Goal: Task Accomplishment & Management: Use online tool/utility

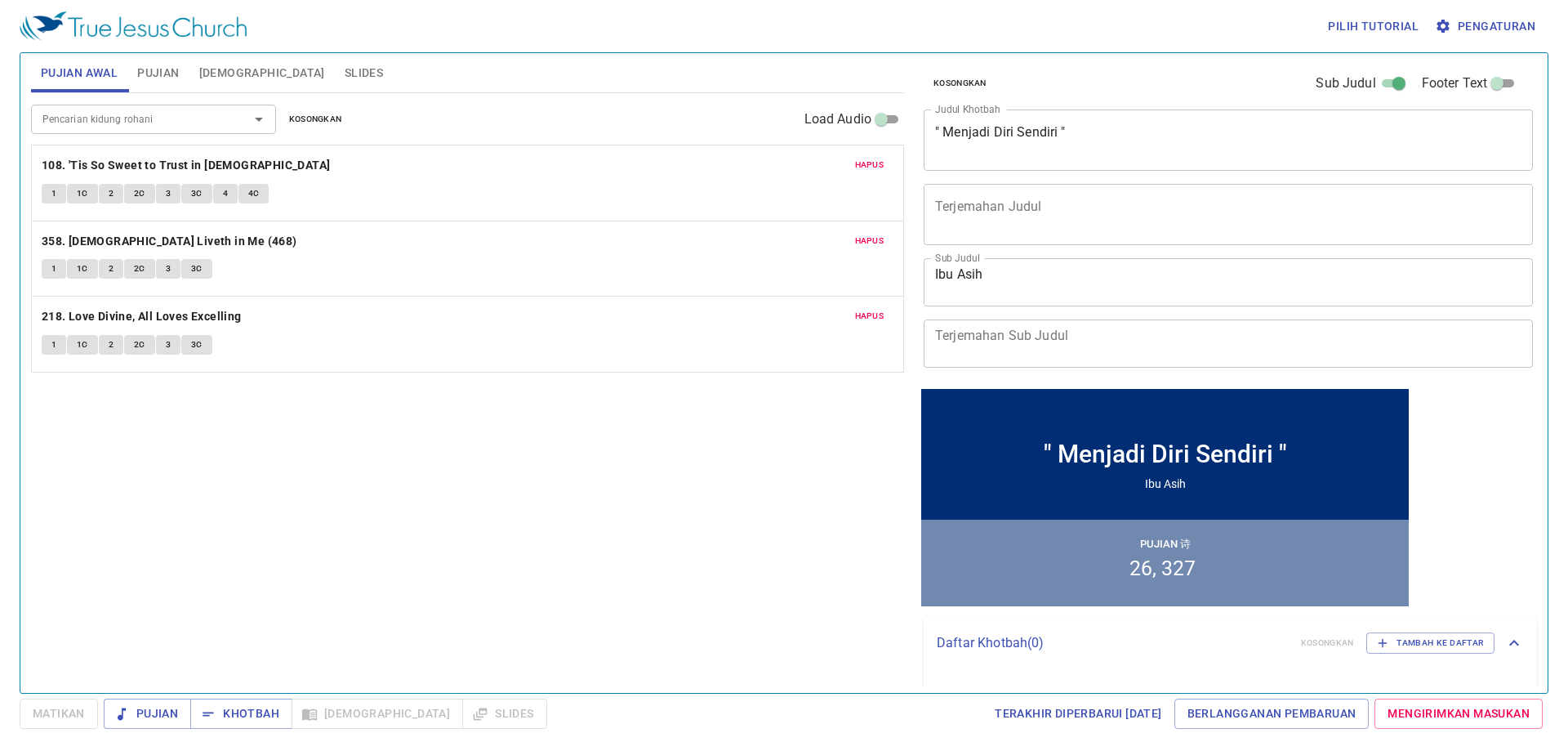
click at [344, 64] on span "Slides" at bounding box center [363, 73] width 38 height 20
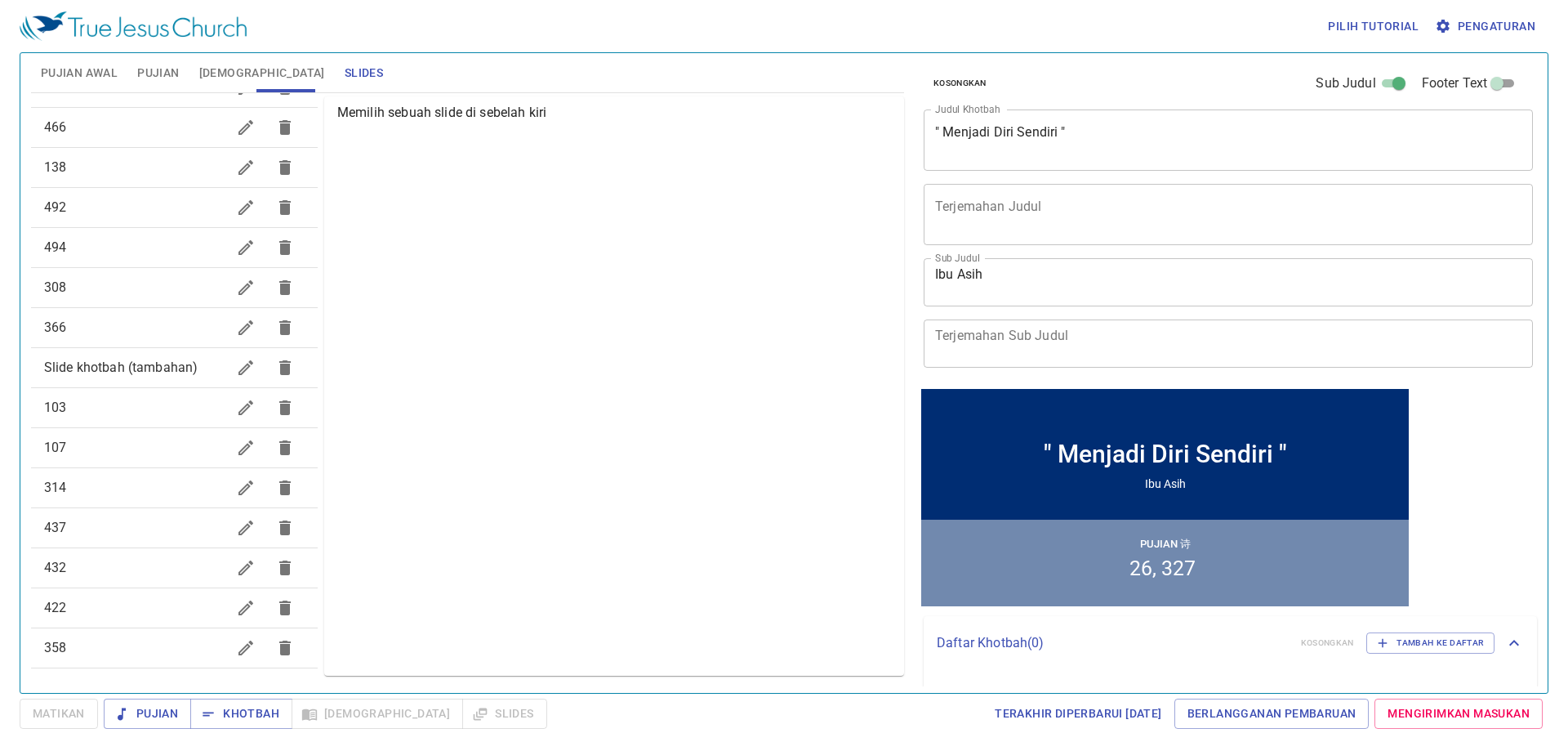
scroll to position [536, 0]
click at [236, 640] on icon "button" at bounding box center [245, 641] width 19 height 19
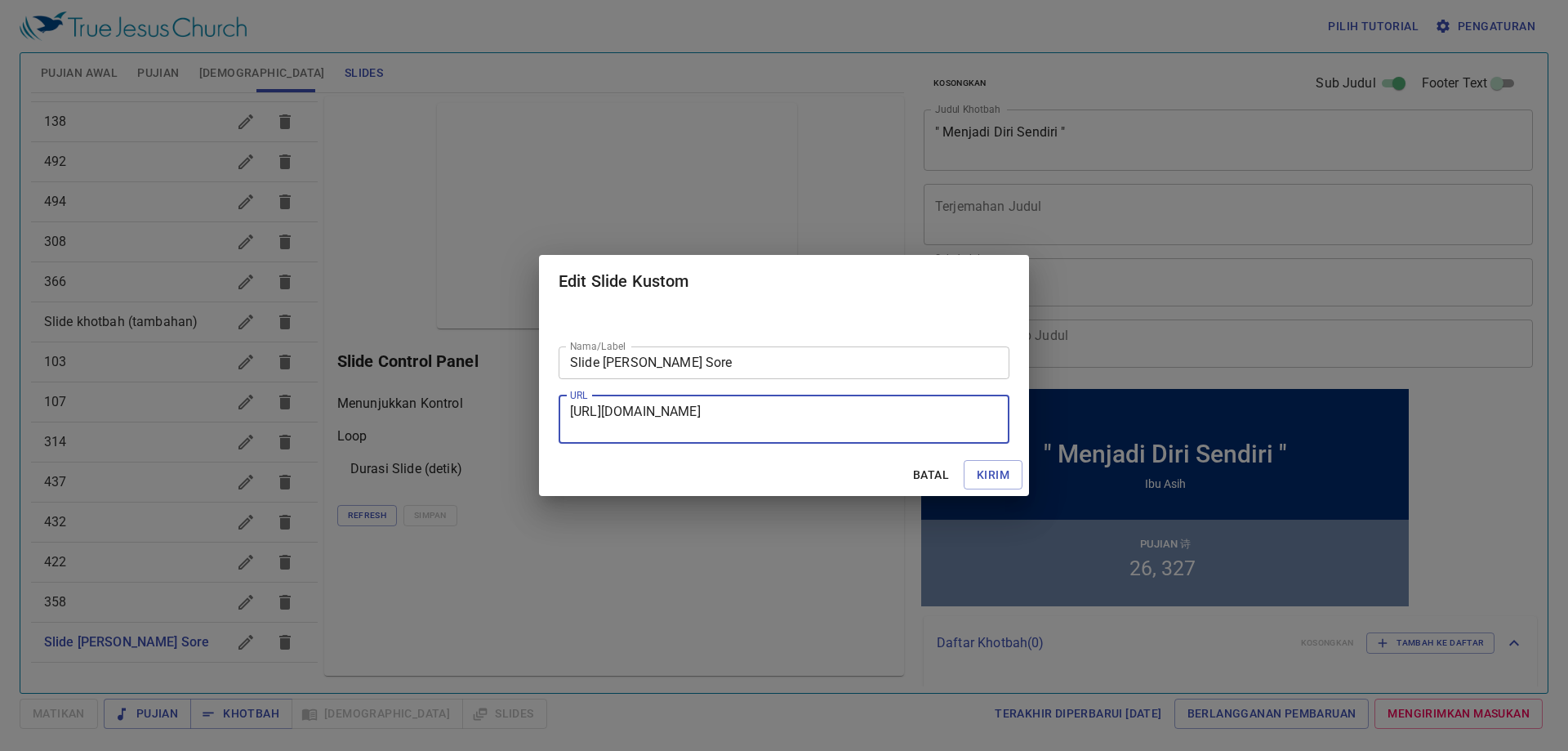
drag, startPoint x: 898, startPoint y: 432, endPoint x: 527, endPoint y: 371, distance: 376.0
click at [527, 371] on div "Edit Slide Kustom Nama/Label Slide Jojo Sore Nama/Label URL https://docs.google…" at bounding box center [784, 375] width 1568 height 751
click at [939, 494] on div "Batal Kirim" at bounding box center [784, 475] width 490 height 44
click at [937, 478] on span "Batal" at bounding box center [931, 475] width 39 height 20
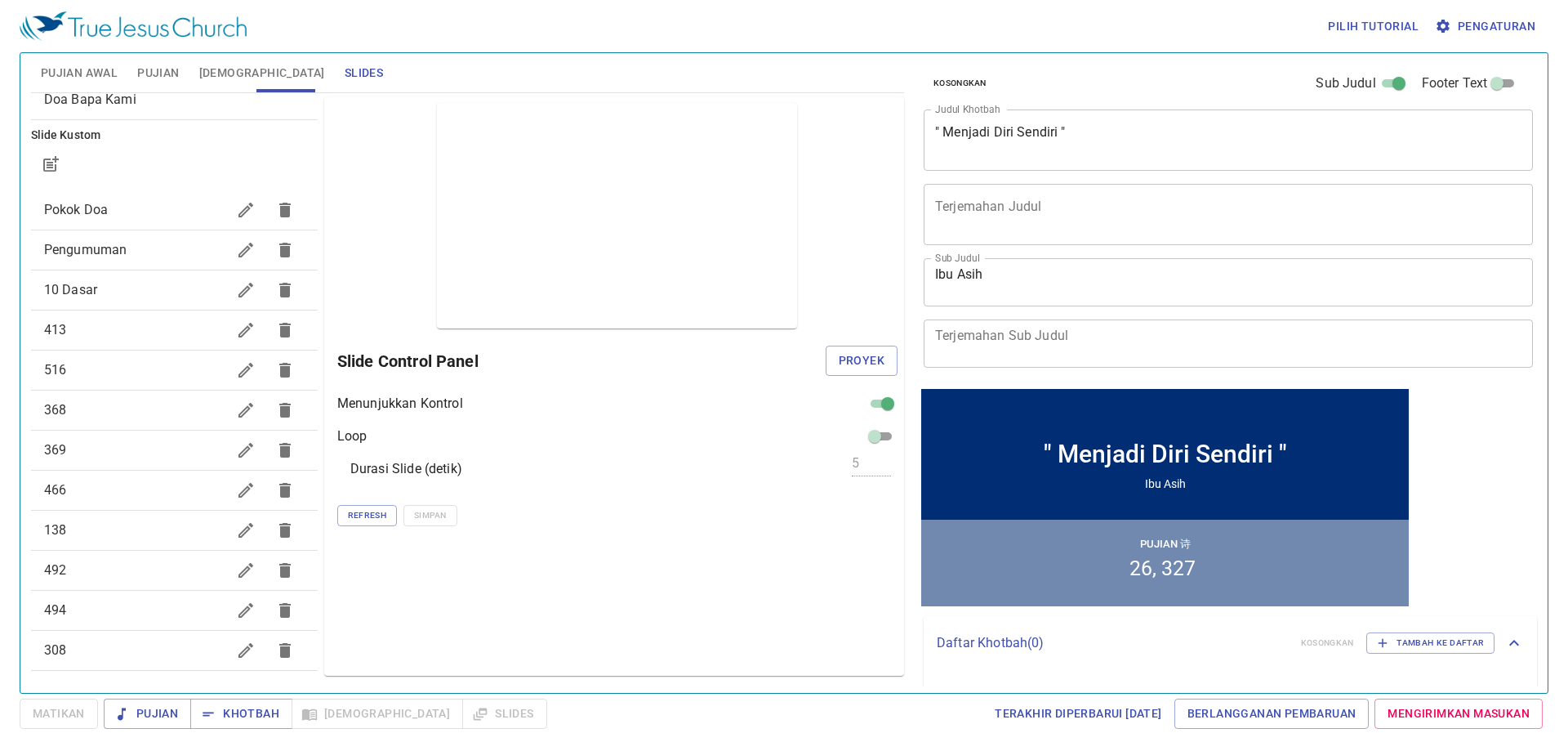
scroll to position [0, 0]
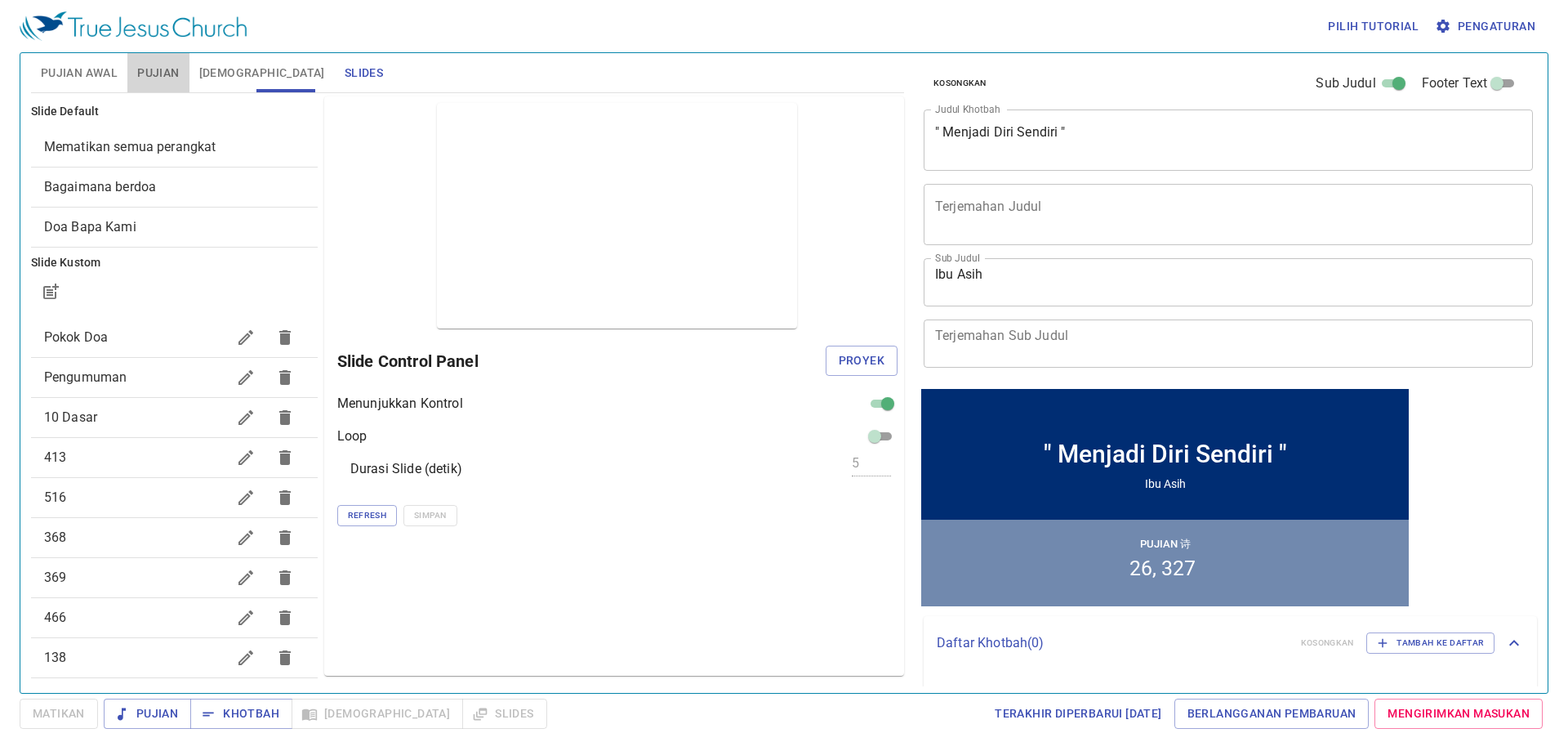
click at [145, 64] on span "Pujian" at bounding box center [158, 73] width 42 height 20
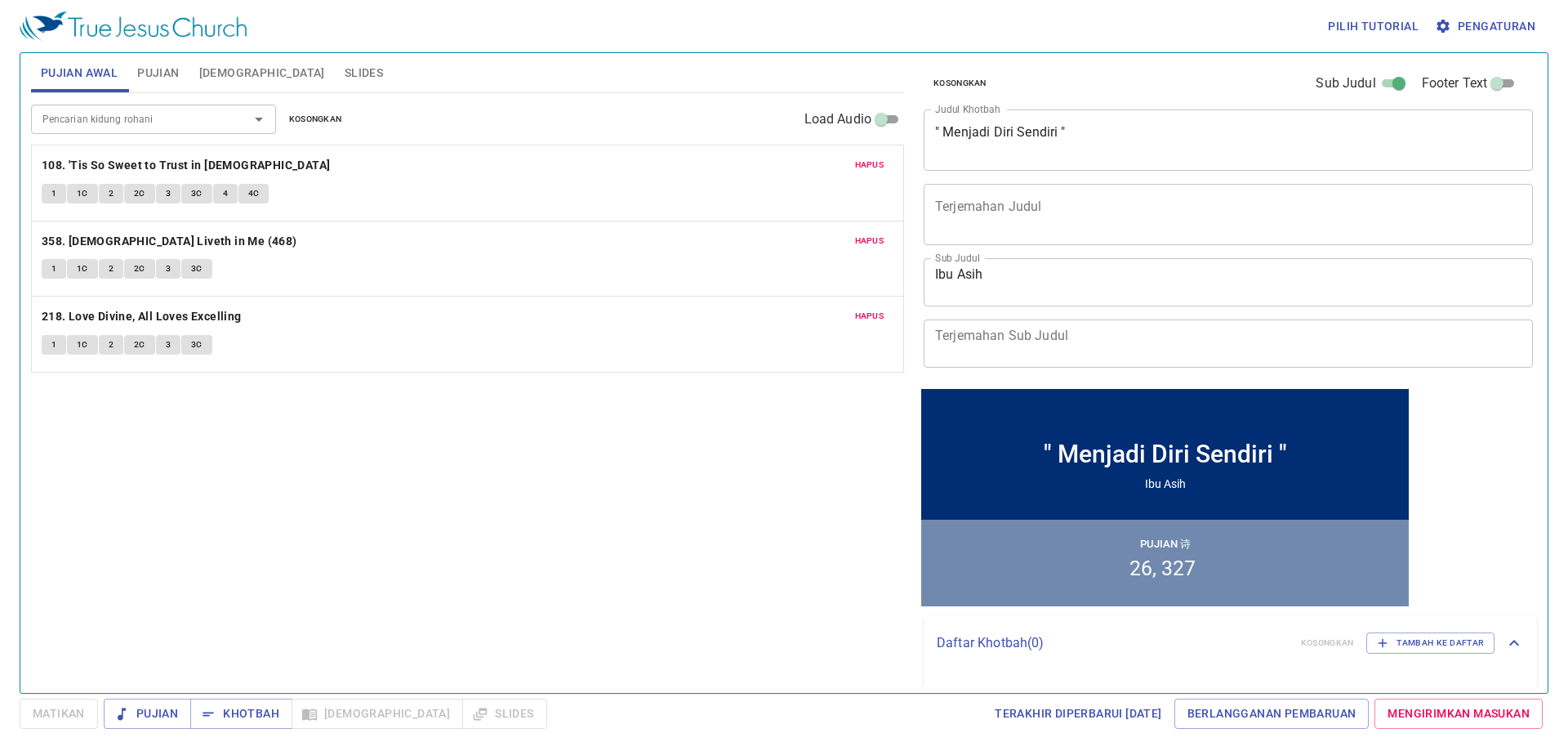
click at [57, 190] on span "1" at bounding box center [53, 194] width 5 height 15
click at [1200, 106] on div "Kosongkan Sub Judul Footer Text Judul Khotbah " Menjadi Diri Sendiri " x Judul …" at bounding box center [1227, 218] width 620 height 331
click at [1149, 123] on div "" Menjadi Diri Sendiri " x Judul Khotbah" at bounding box center [1228, 140] width 610 height 61
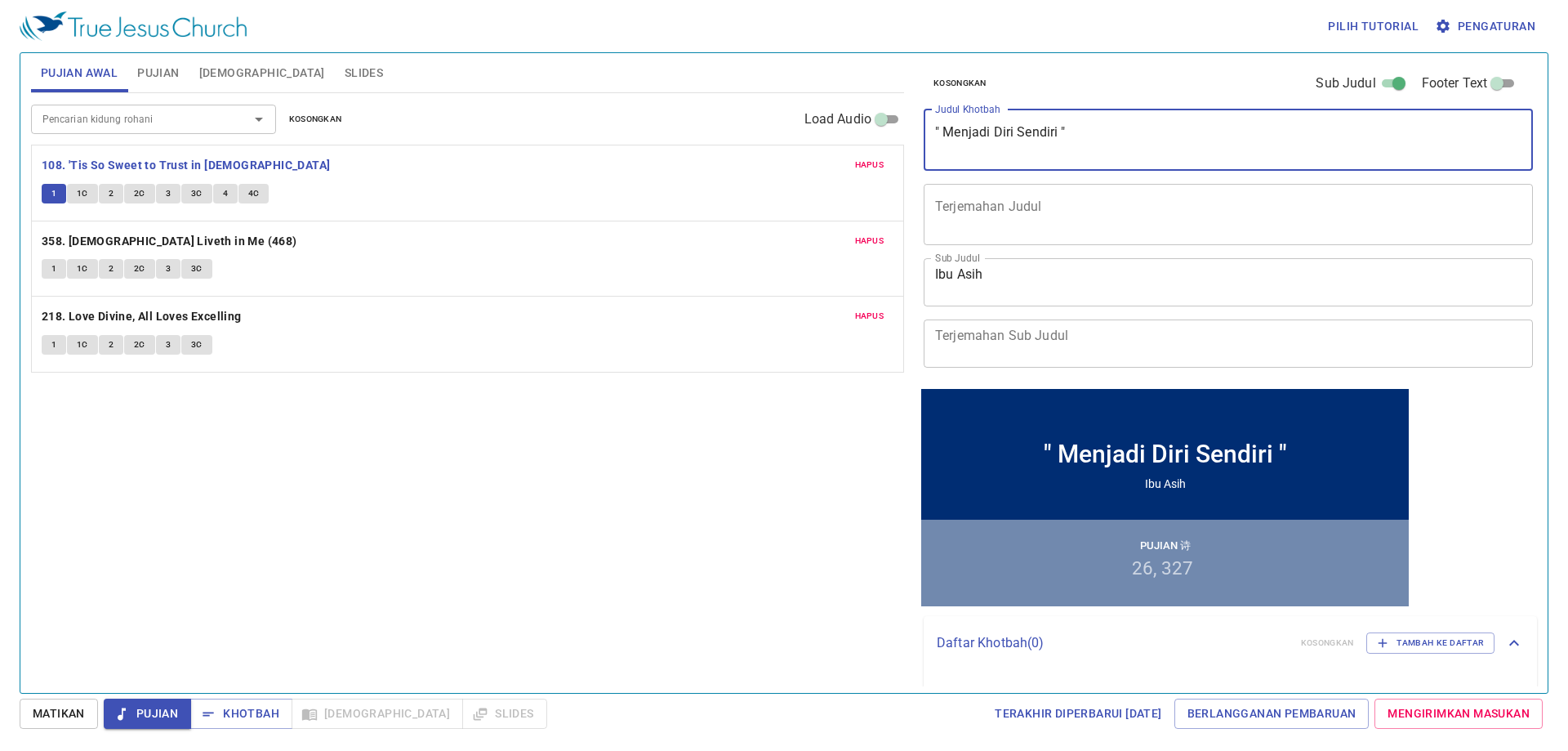
click at [1051, 137] on textarea "" Menjadi Diri Sendiri "" at bounding box center [1228, 139] width 586 height 31
paste textarea "" Satu [DEMOGRAPHIC_DATA] Sejati ""
type textarea "" Satu [DEMOGRAPHIC_DATA] Sejati ""
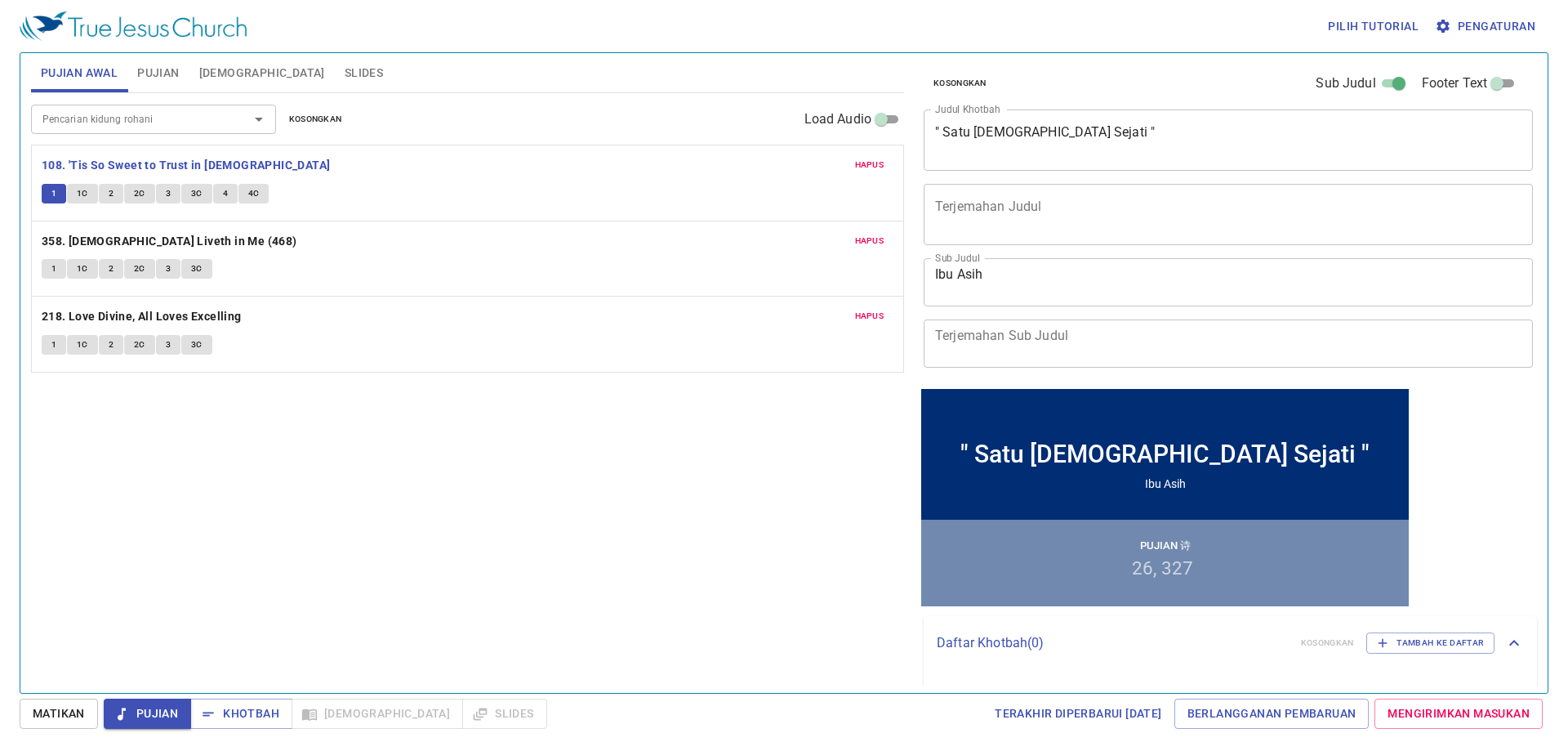
click at [988, 277] on textarea "Ibu Asih" at bounding box center [1228, 281] width 586 height 31
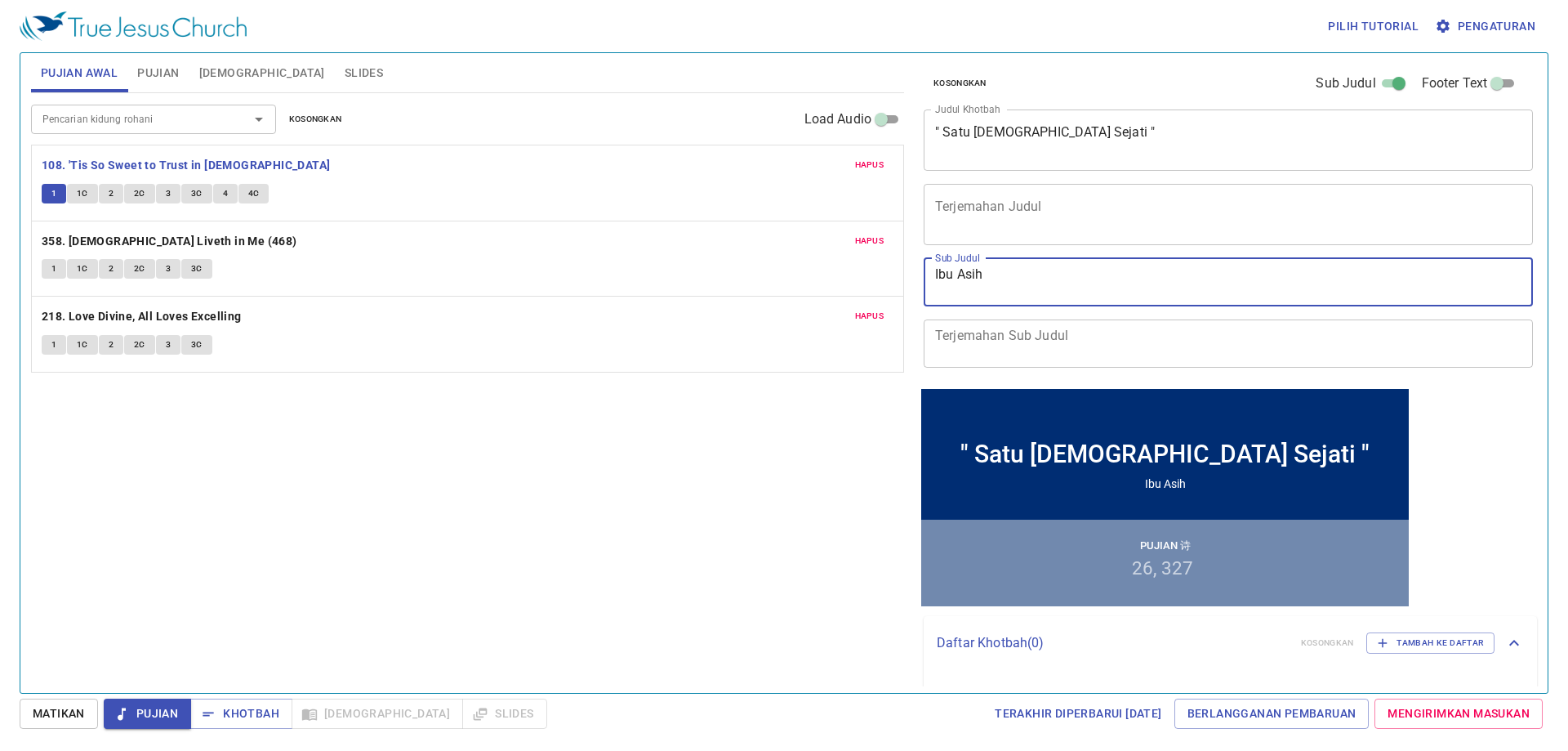
click at [988, 277] on textarea "Ibu Asih" at bounding box center [1228, 281] width 586 height 31
paste textarea "Sdr. Jonatan"
type textarea "Sdr. Jonatan"
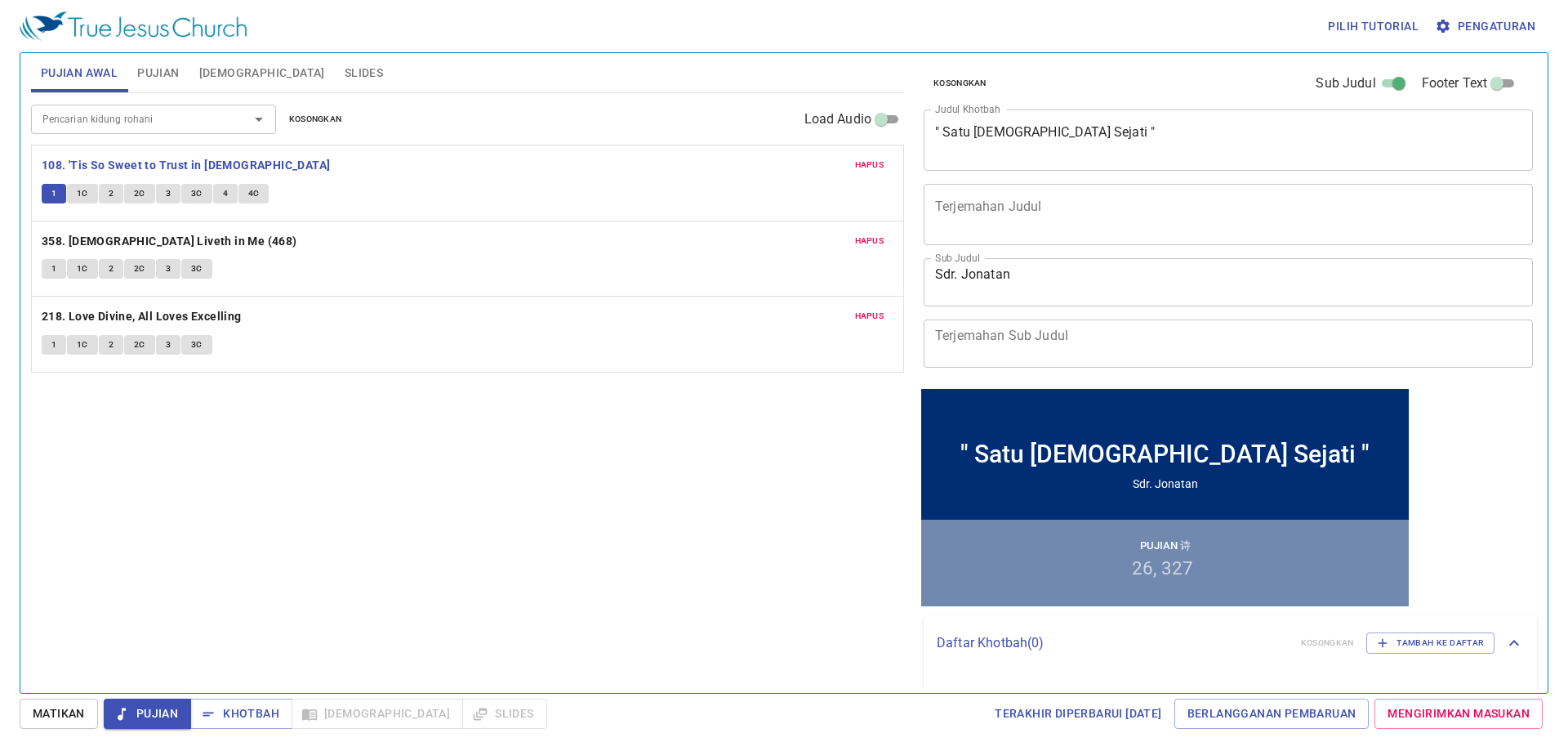
click at [799, 418] on div "Pencarian kidung rohani Pencarian kidung rohani Kosongkan Load Audio Hapus 108.…" at bounding box center [467, 385] width 873 height 586
click at [335, 57] on button "Slides" at bounding box center [364, 72] width 58 height 39
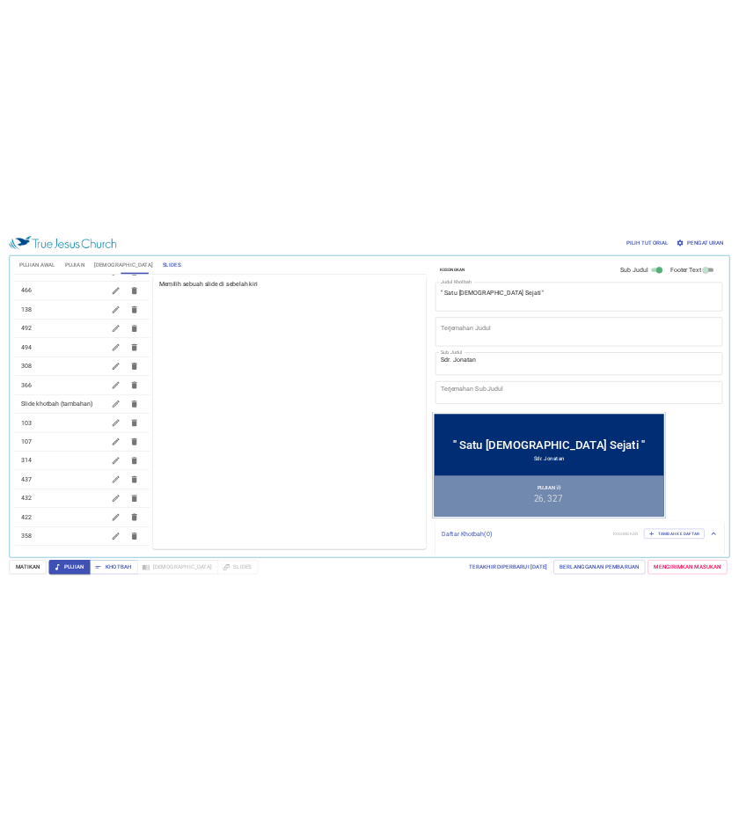
scroll to position [577, 0]
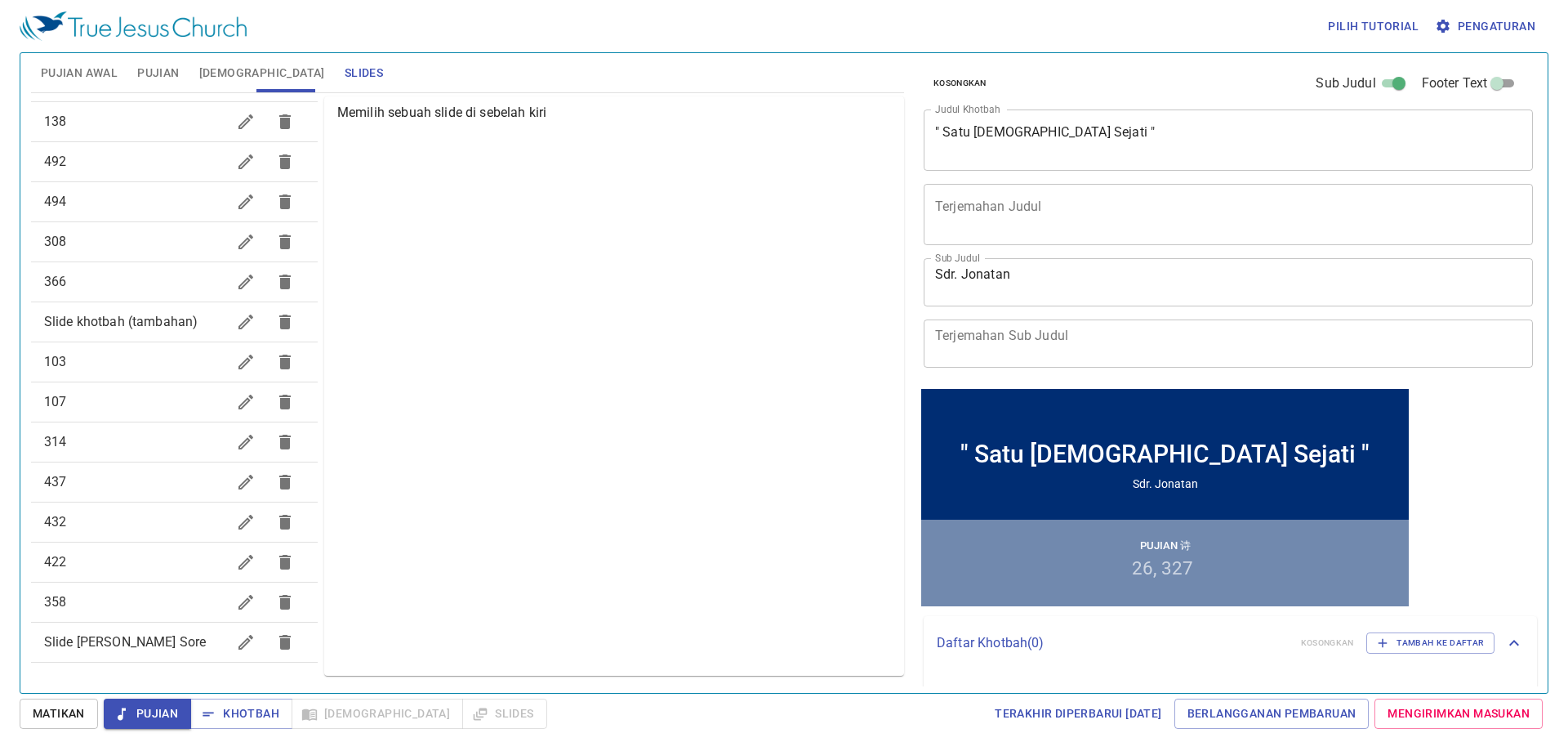
click at [231, 652] on button "button" at bounding box center [246, 642] width 39 height 39
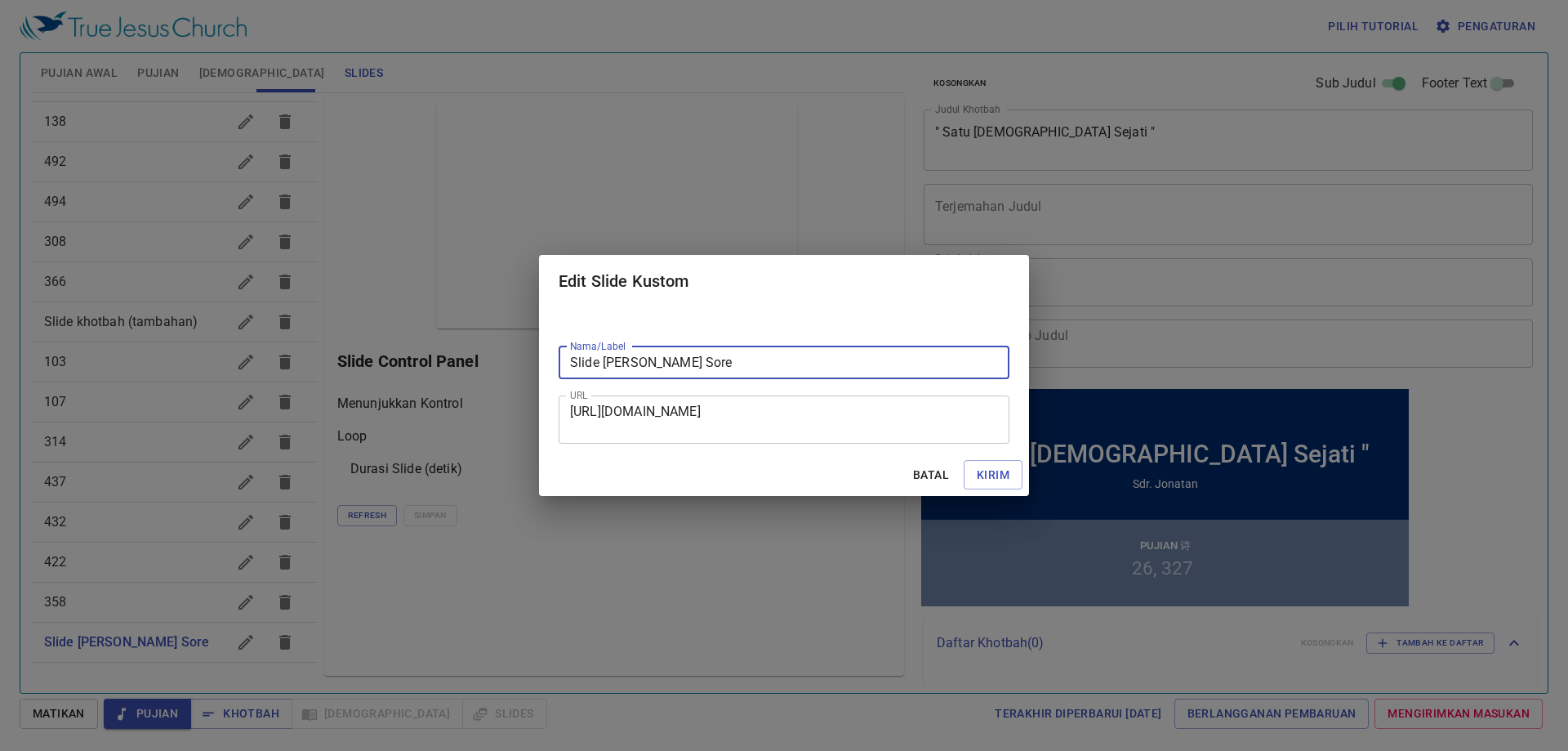
click at [616, 425] on textarea "https://docs.google.com/presentation/d/1_L--iYxyk8pL9P_9r0fO5cPeYEQRdN49nrO6V8T…" at bounding box center [783, 419] width 428 height 31
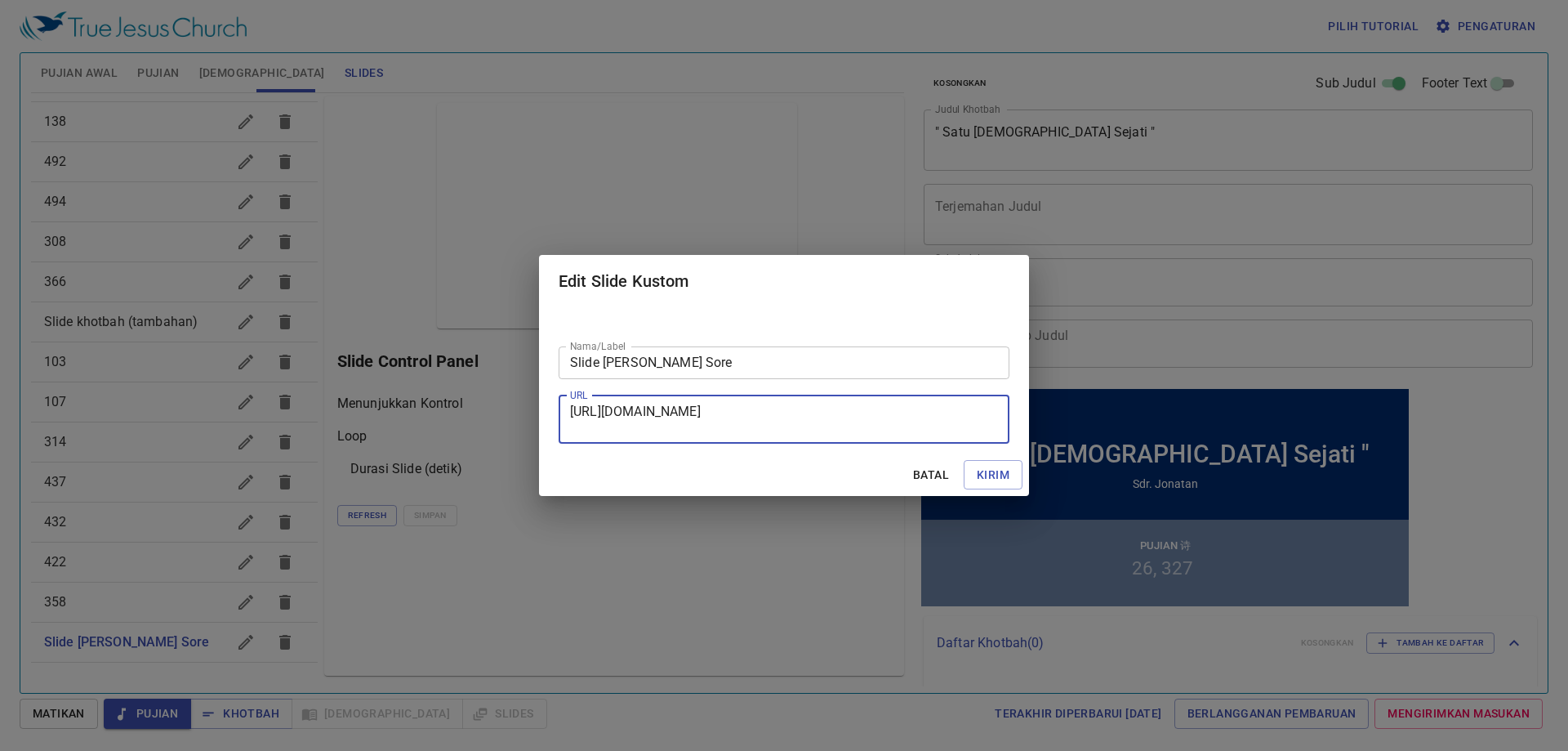
click at [616, 425] on textarea "https://docs.google.com/presentation/d/1_L--iYxyk8pL9P_9r0fO5cPeYEQRdN49nrO6V8T…" at bounding box center [783, 419] width 428 height 31
paste textarea "[URL][DOMAIN_NAME]?"
type textarea "[URL][DOMAIN_NAME]?"
click at [978, 476] on span "Kirim" at bounding box center [993, 475] width 32 height 20
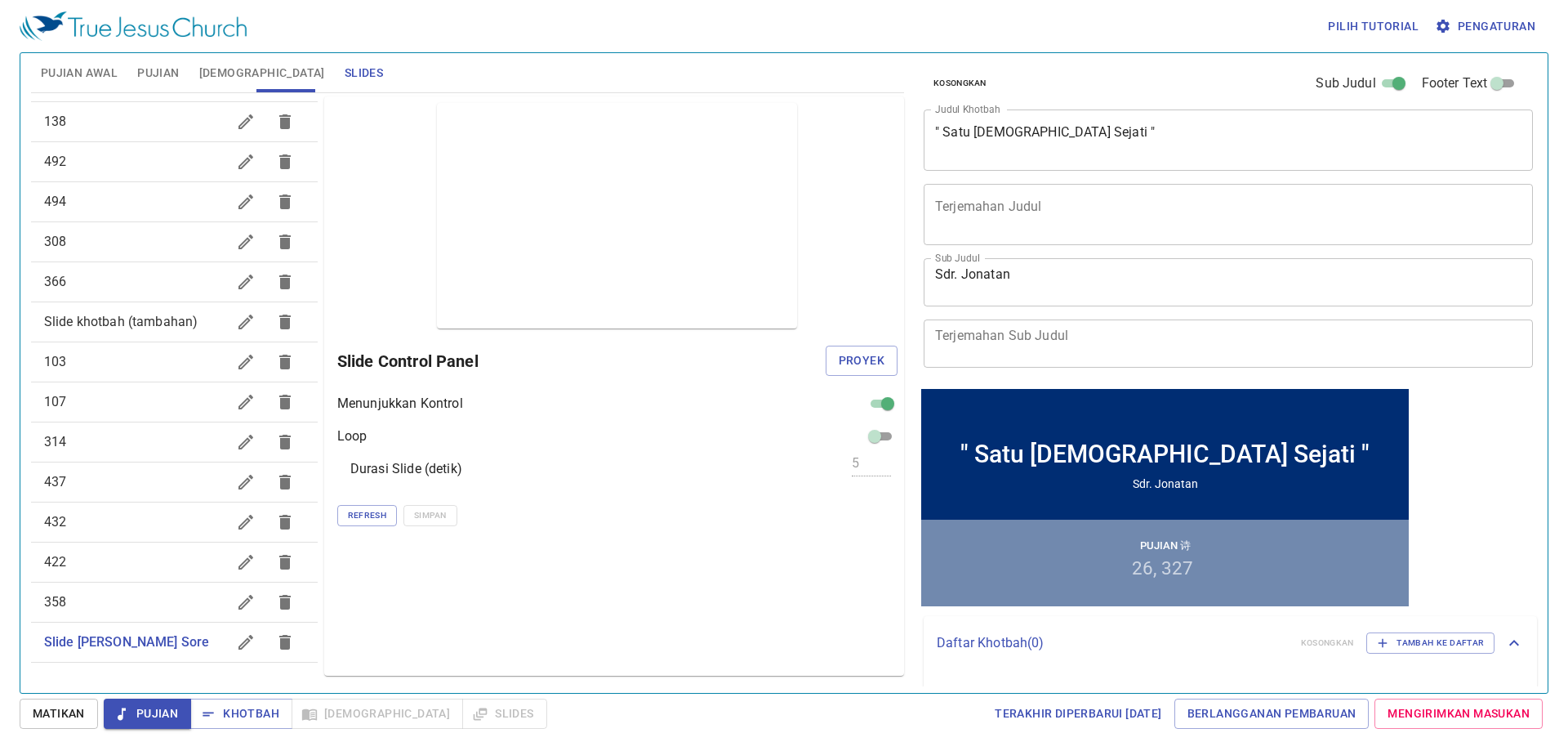
click at [835, 44] on div "Pilih tutorial Pengaturan" at bounding box center [780, 26] width 1523 height 52
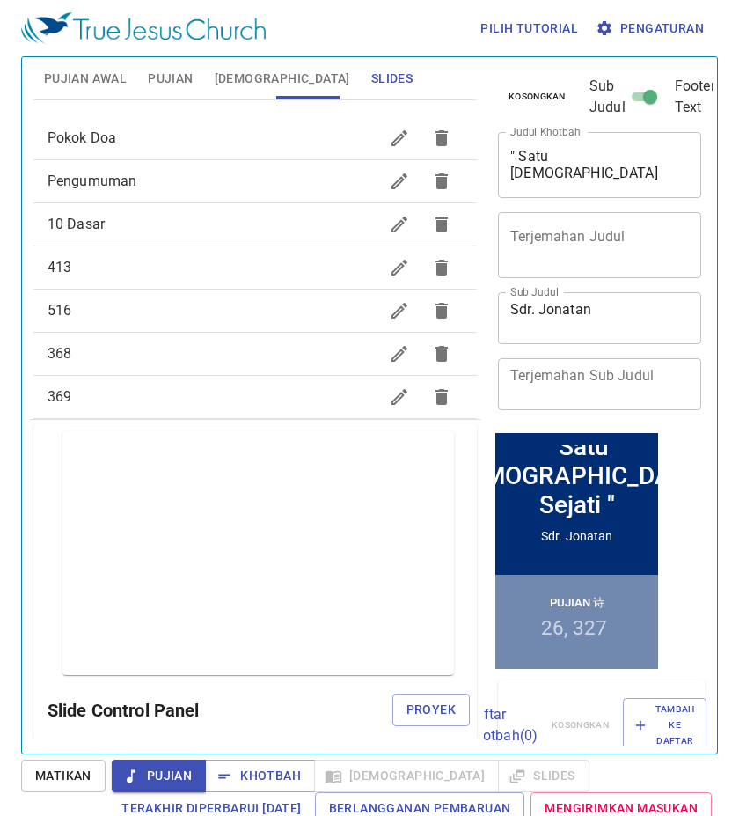
scroll to position [0, 0]
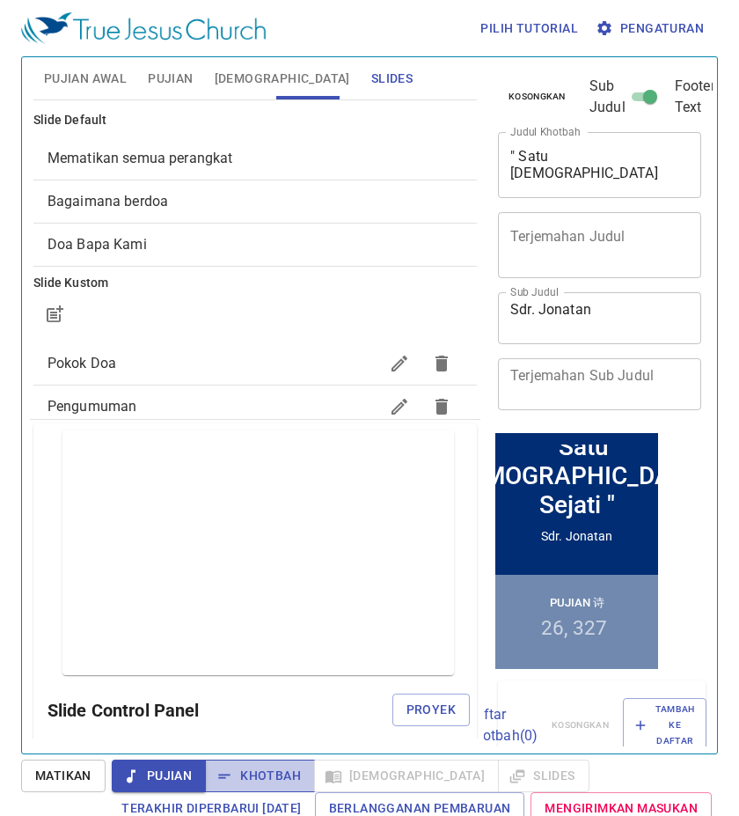
click at [254, 761] on button "Khotbah" at bounding box center [260, 776] width 110 height 33
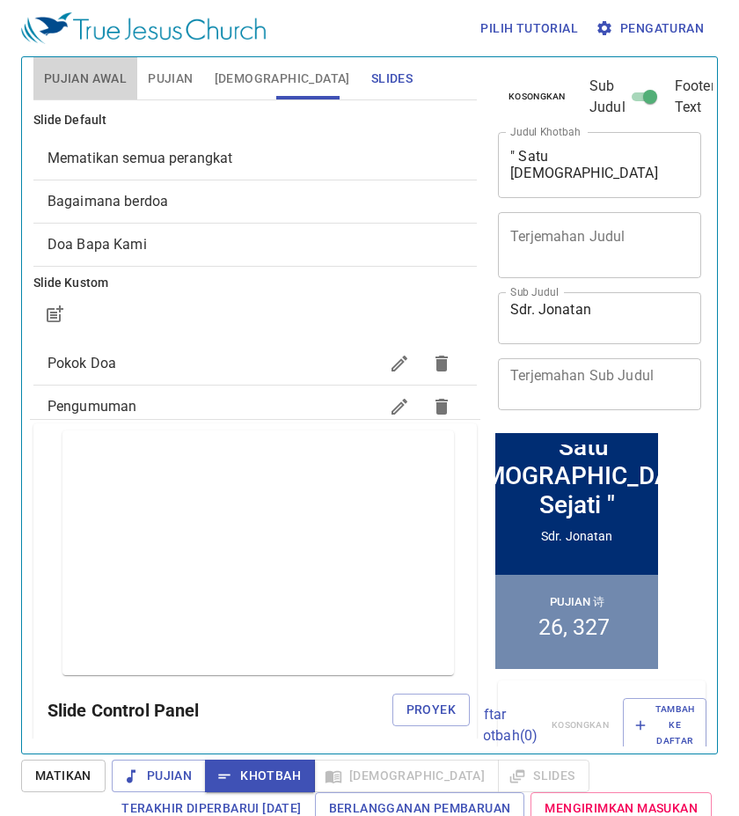
click at [47, 62] on button "Pujian Awal" at bounding box center [85, 78] width 104 height 42
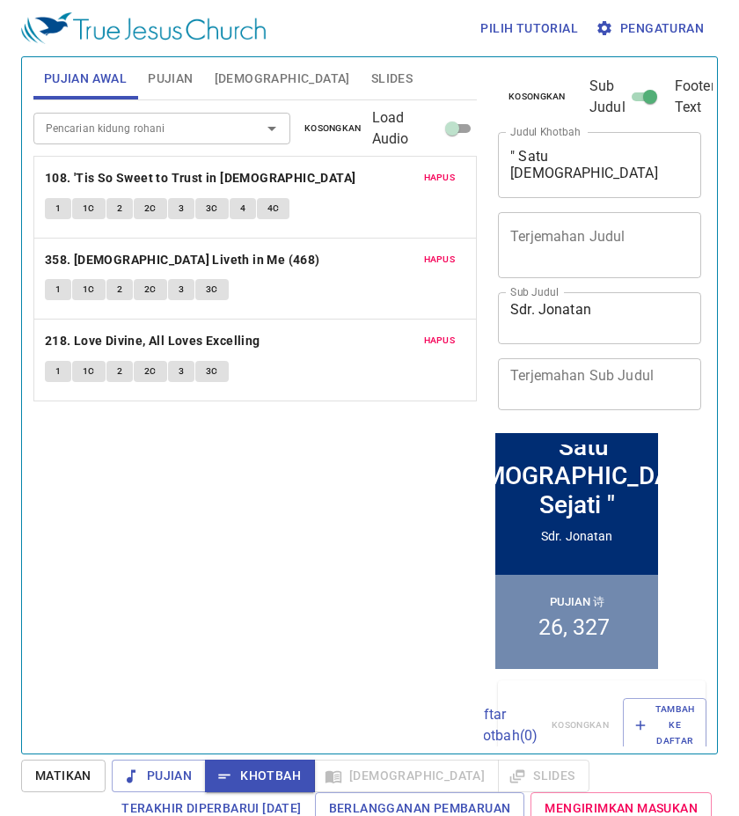
click at [446, 174] on span "Hapus" at bounding box center [440, 178] width 32 height 16
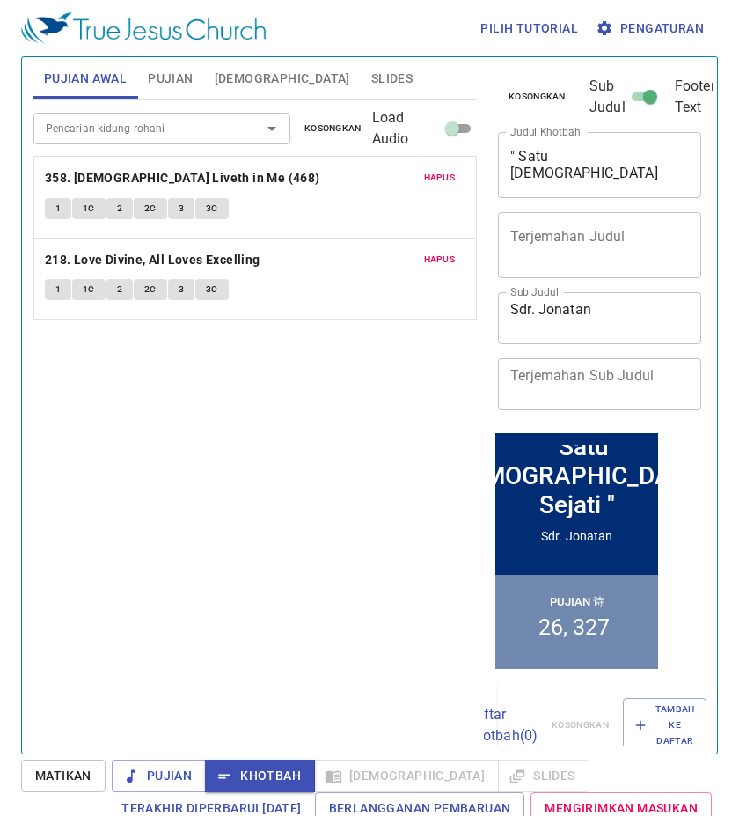
click at [446, 174] on span "Hapus" at bounding box center [440, 178] width 32 height 16
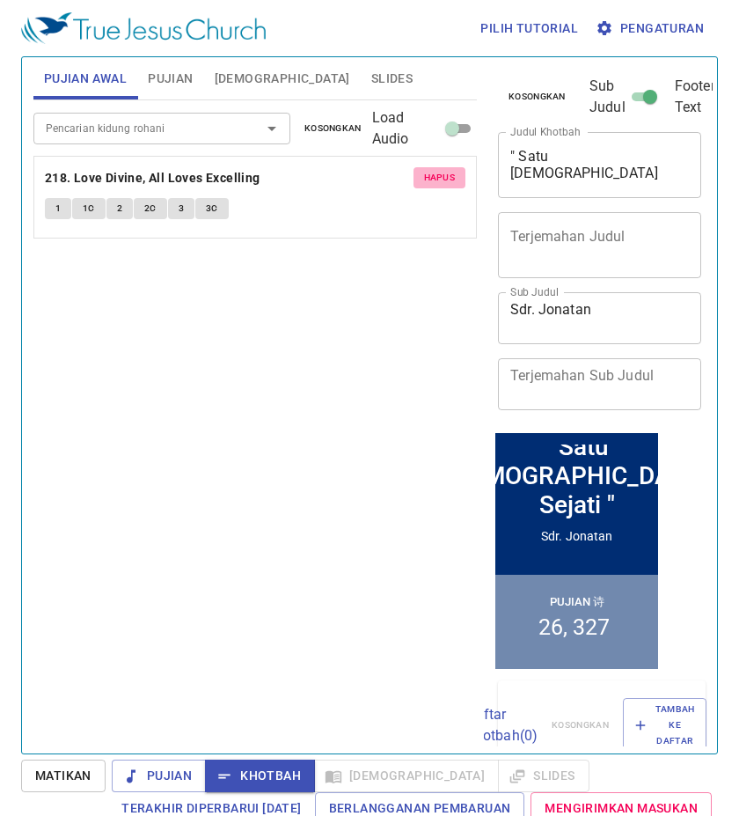
click at [446, 174] on span "Hapus" at bounding box center [440, 178] width 32 height 16
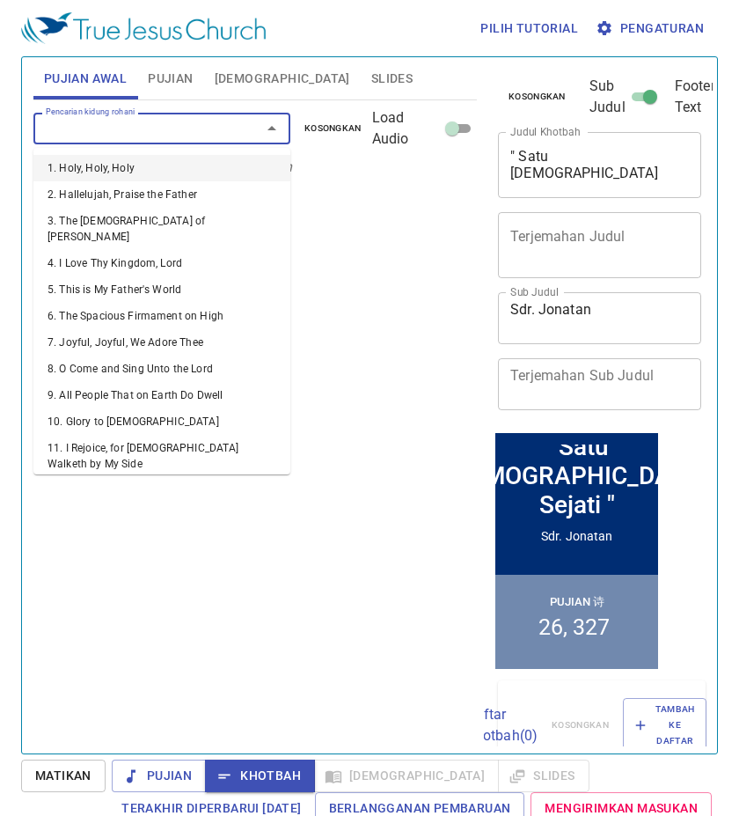
click at [207, 121] on input "Pencarian kidung rohani" at bounding box center [136, 128] width 195 height 20
type input "13"
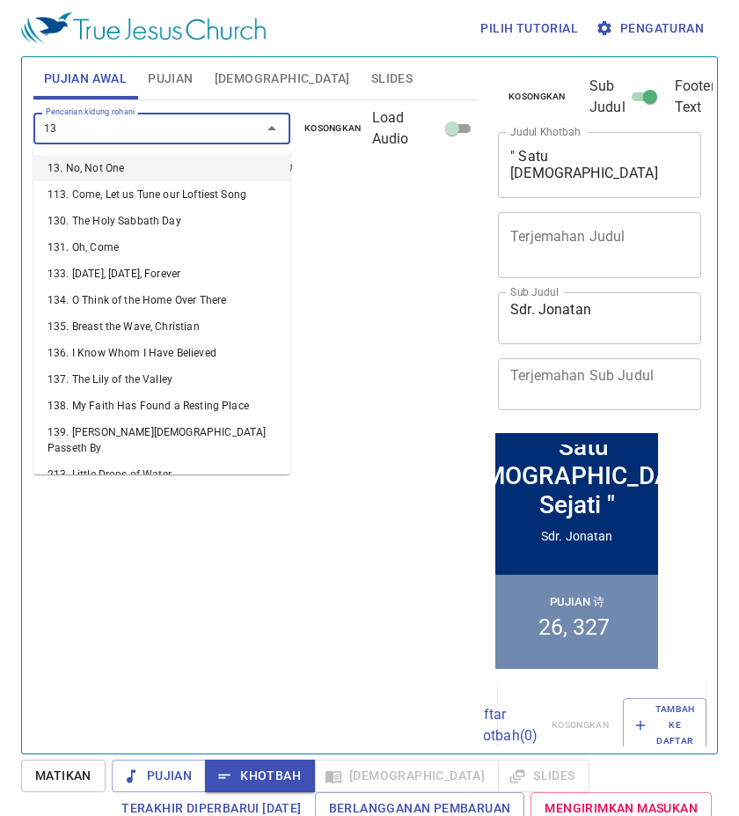
click at [188, 167] on li "13. No, Not One" at bounding box center [161, 168] width 257 height 26
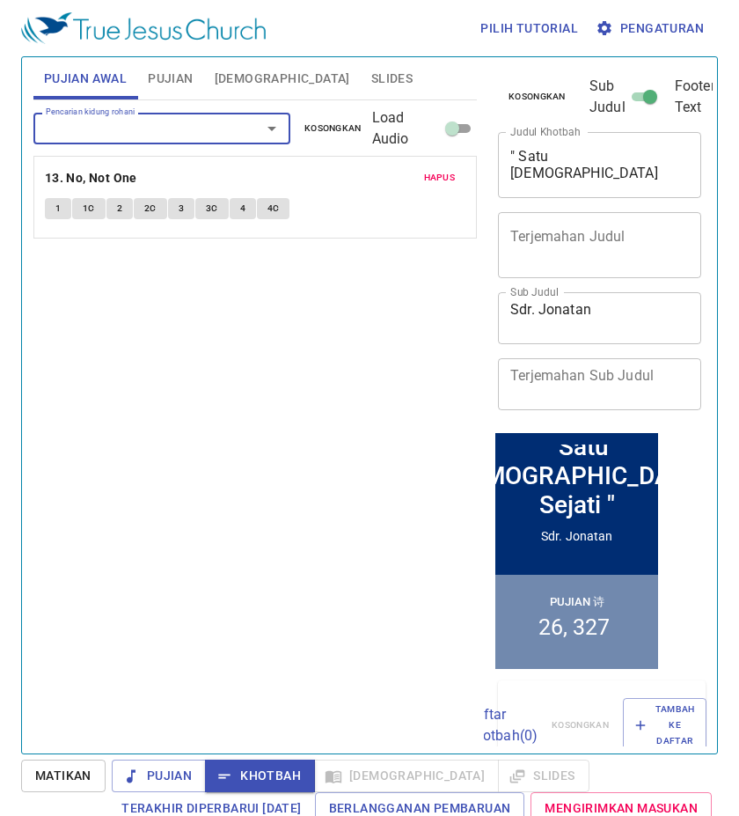
click at [190, 136] on input "Pencarian kidung rohani" at bounding box center [136, 128] width 195 height 20
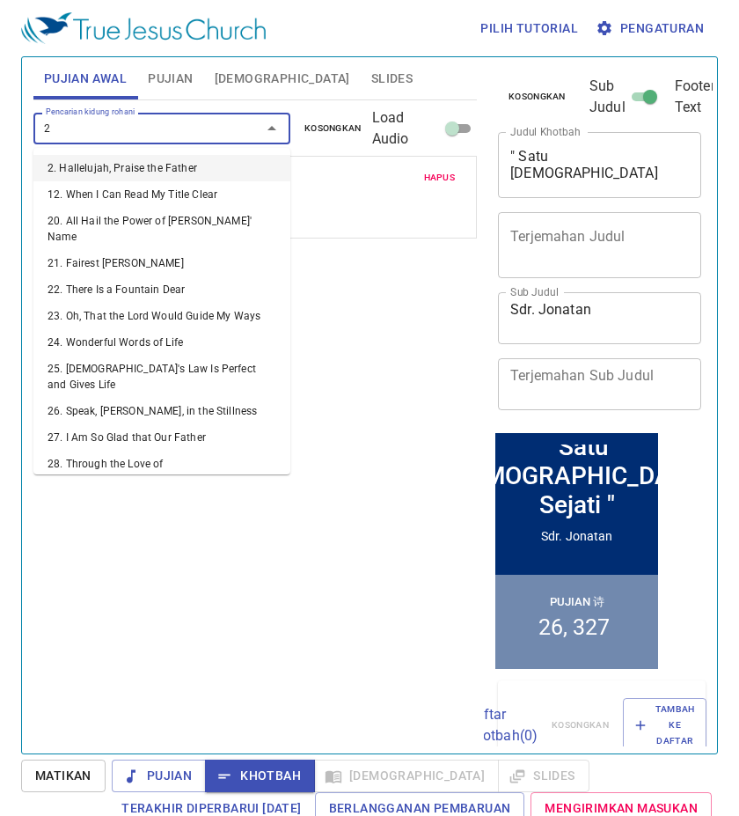
type input "25"
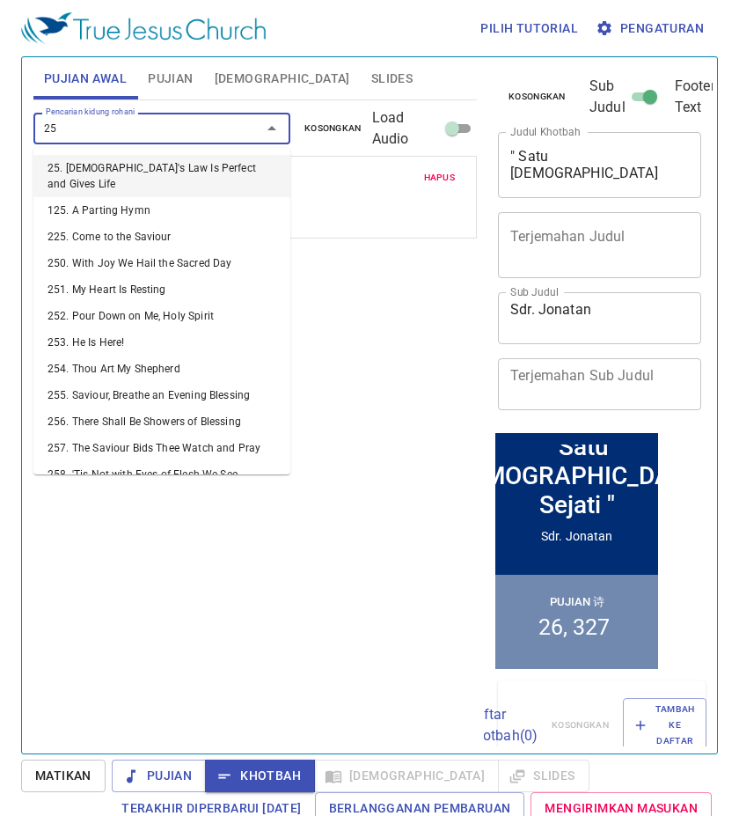
click at [141, 169] on li "25. [DEMOGRAPHIC_DATA]'s Law Is Perfect and Gives Life" at bounding box center [161, 176] width 257 height 42
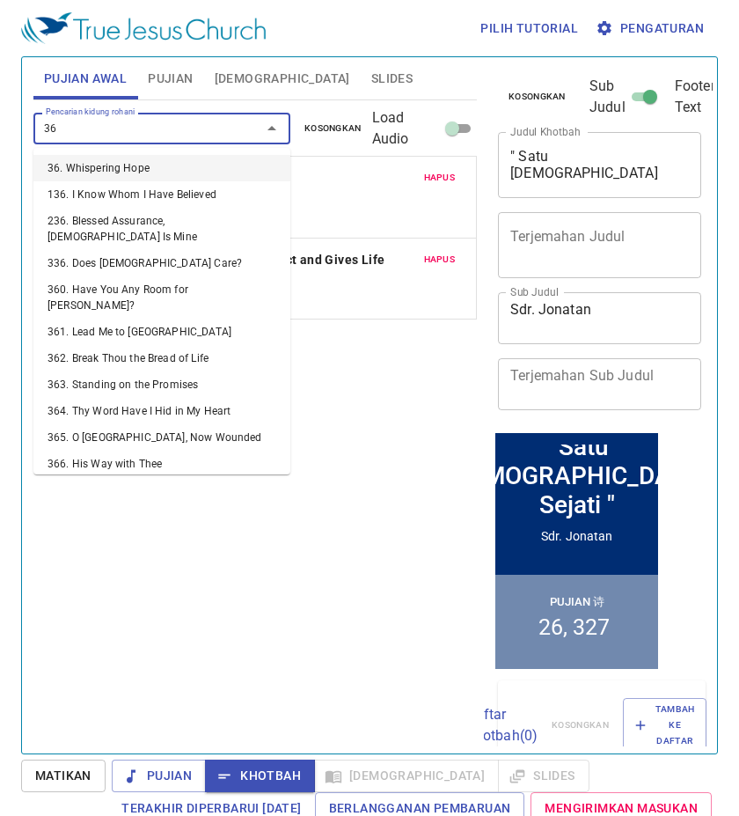
type input "368"
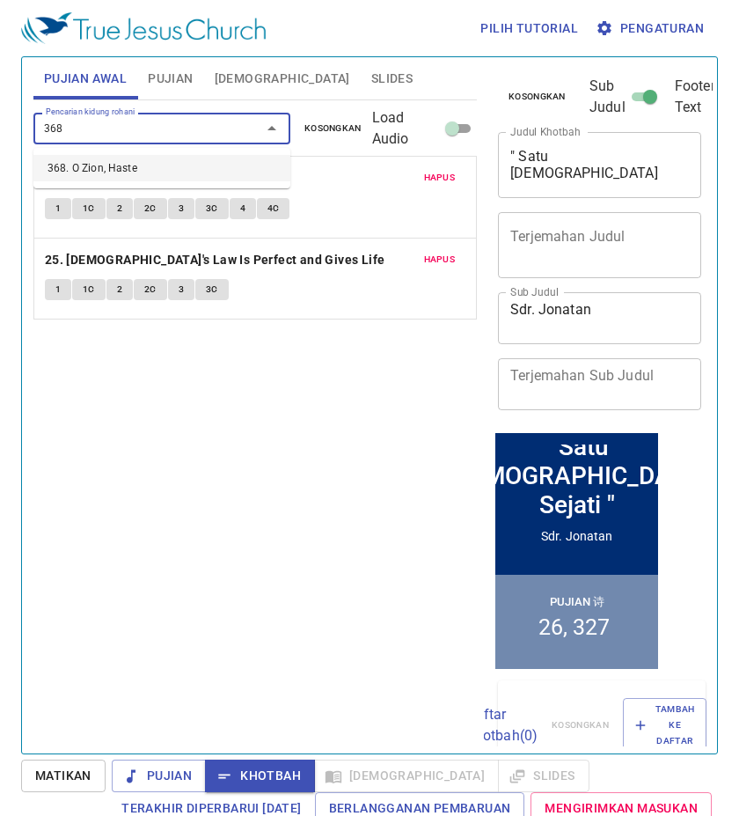
click at [186, 172] on li "368. O Zion, Haste" at bounding box center [161, 168] width 257 height 26
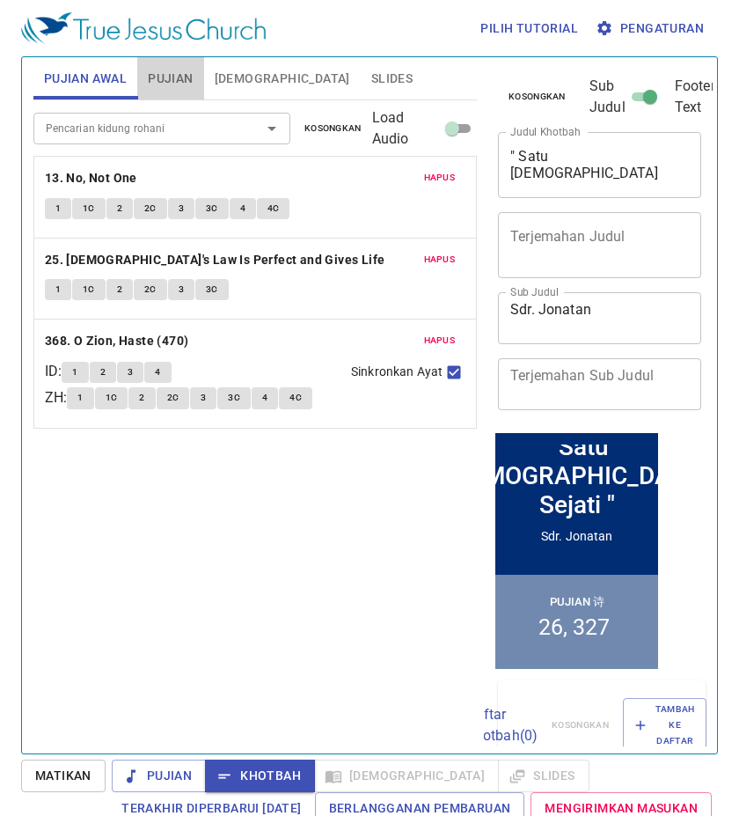
click at [163, 85] on span "Pujian" at bounding box center [170, 79] width 45 height 22
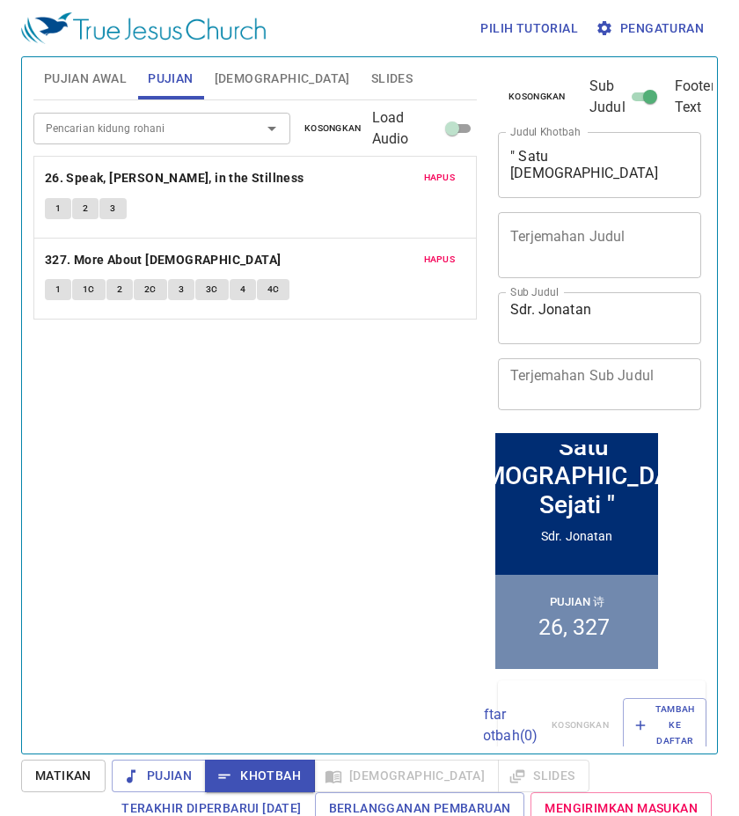
click at [371, 76] on span "Slides" at bounding box center [391, 79] width 41 height 22
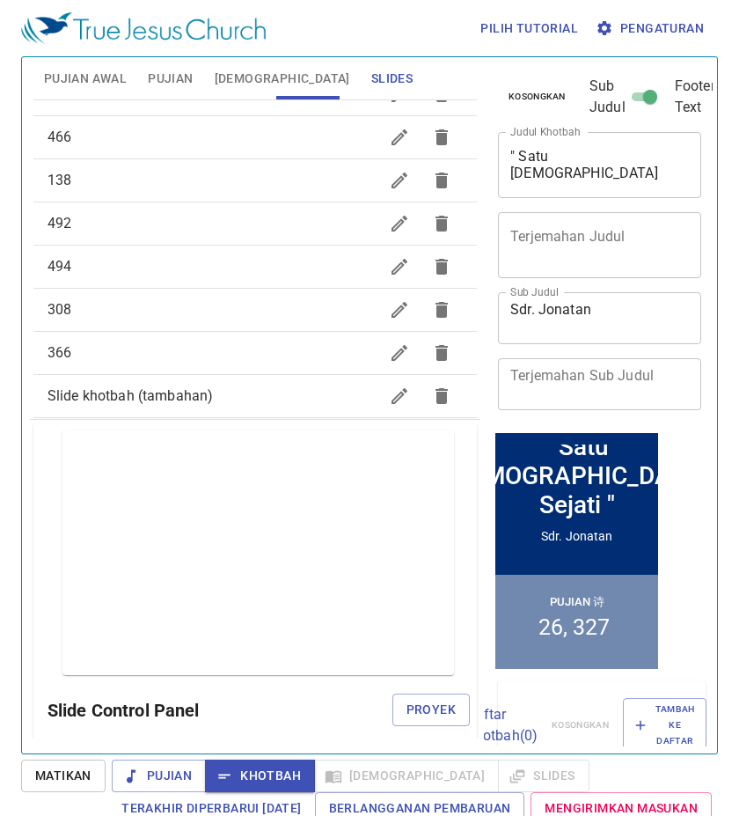
scroll to position [352, 0]
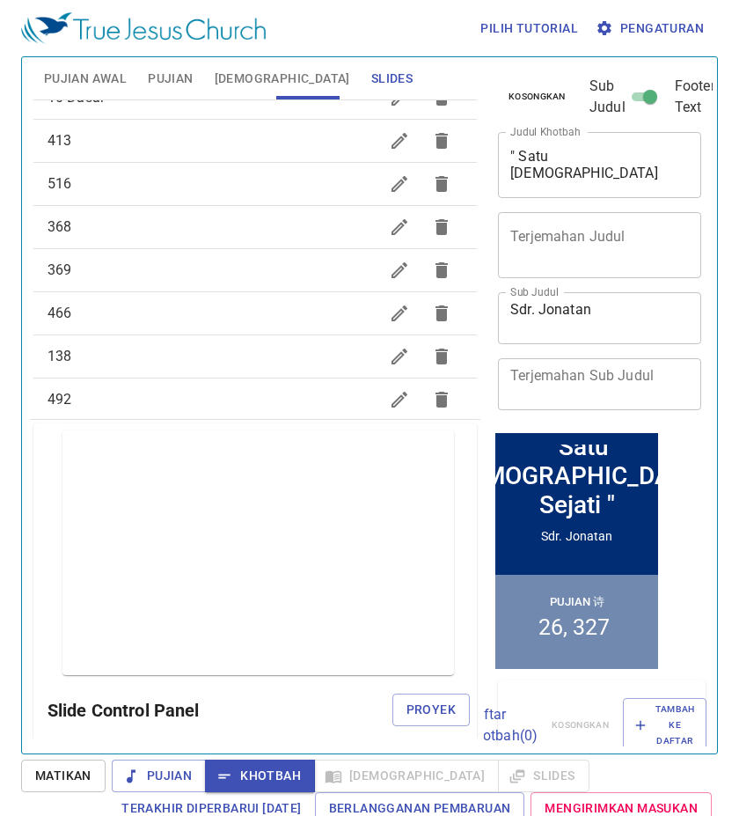
click at [389, 220] on icon "button" at bounding box center [399, 227] width 21 height 21
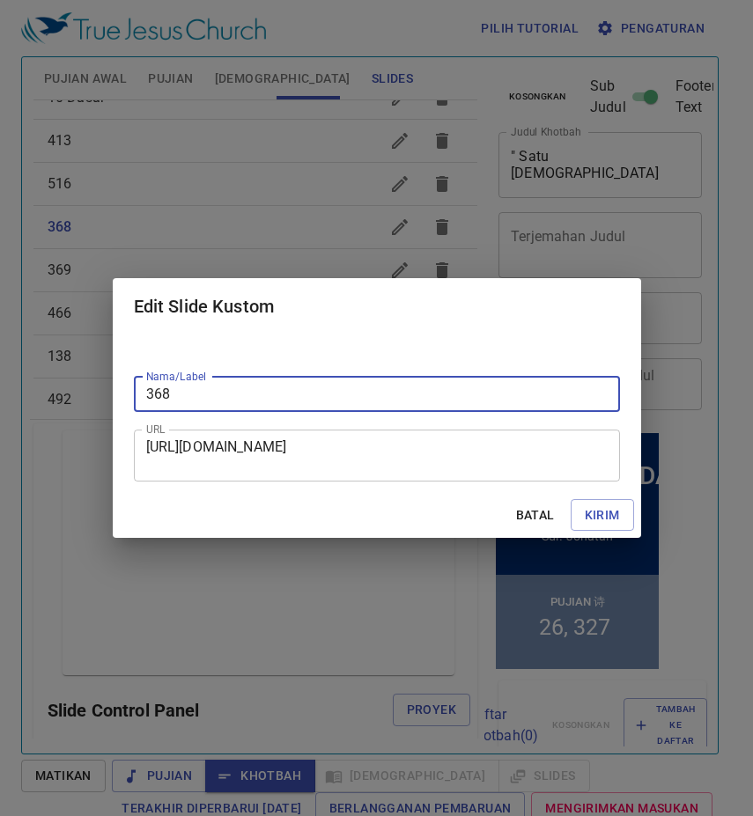
click at [443, 386] on input "368" at bounding box center [377, 394] width 486 height 35
type input "368.."
click at [599, 516] on span "Kirim" at bounding box center [602, 515] width 35 height 22
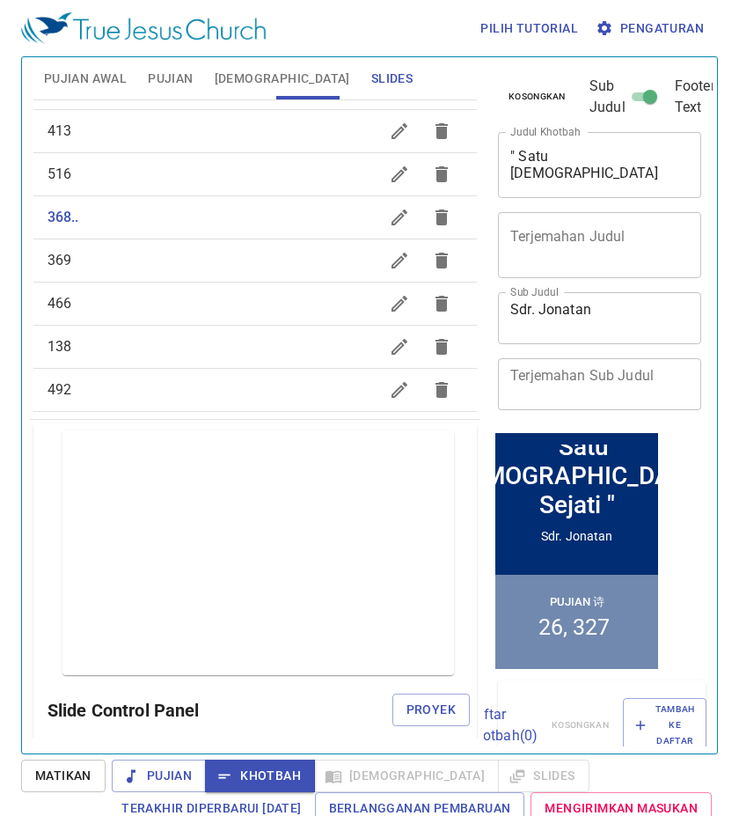
scroll to position [186, 0]
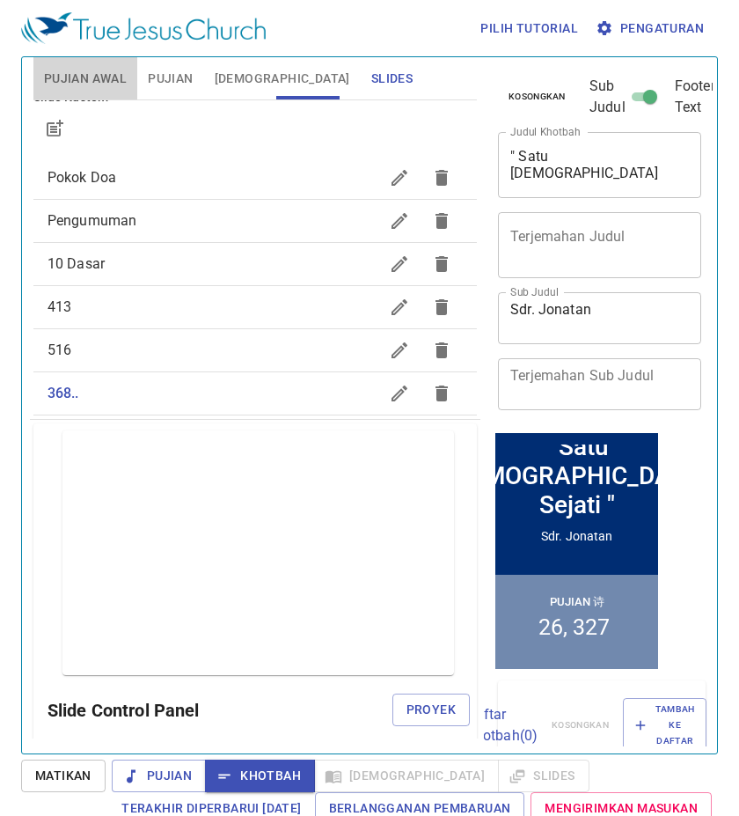
click at [106, 85] on span "Pujian Awal" at bounding box center [85, 79] width 83 height 22
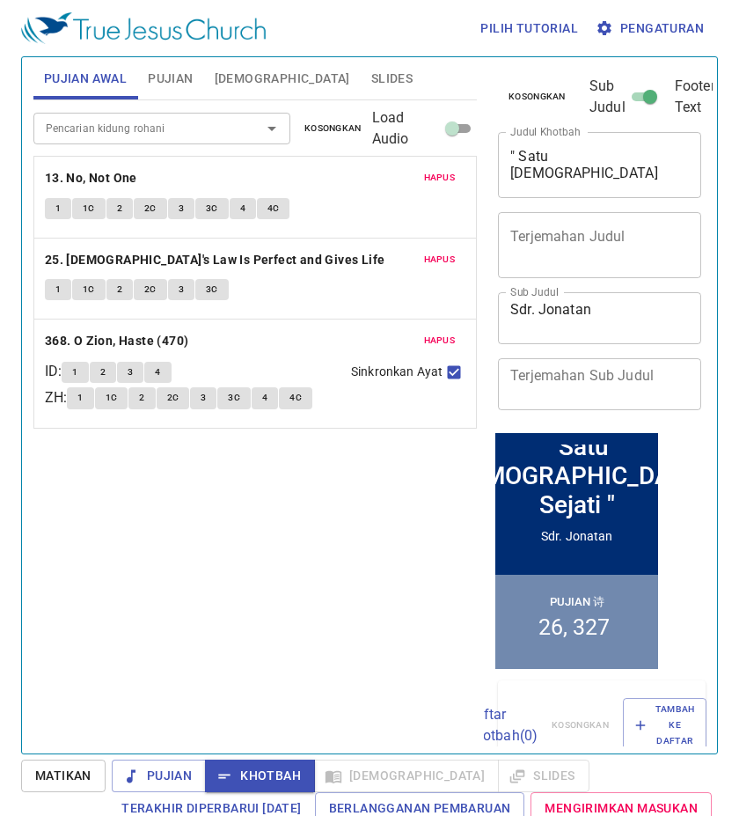
click at [188, 88] on span "Pujian" at bounding box center [170, 79] width 45 height 22
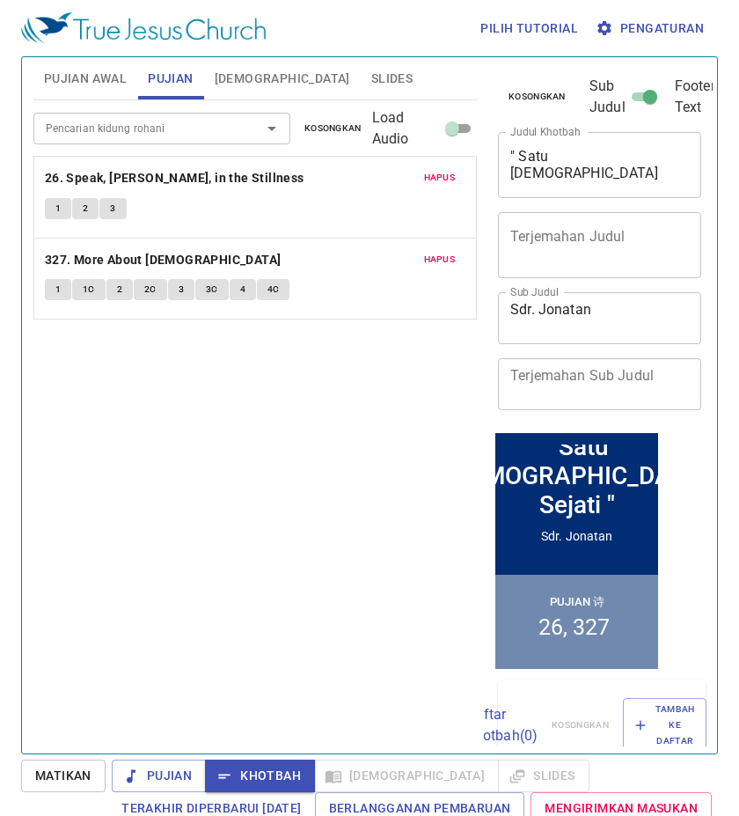
click at [257, 88] on span "[DEMOGRAPHIC_DATA]" at bounding box center [283, 79] width 136 height 22
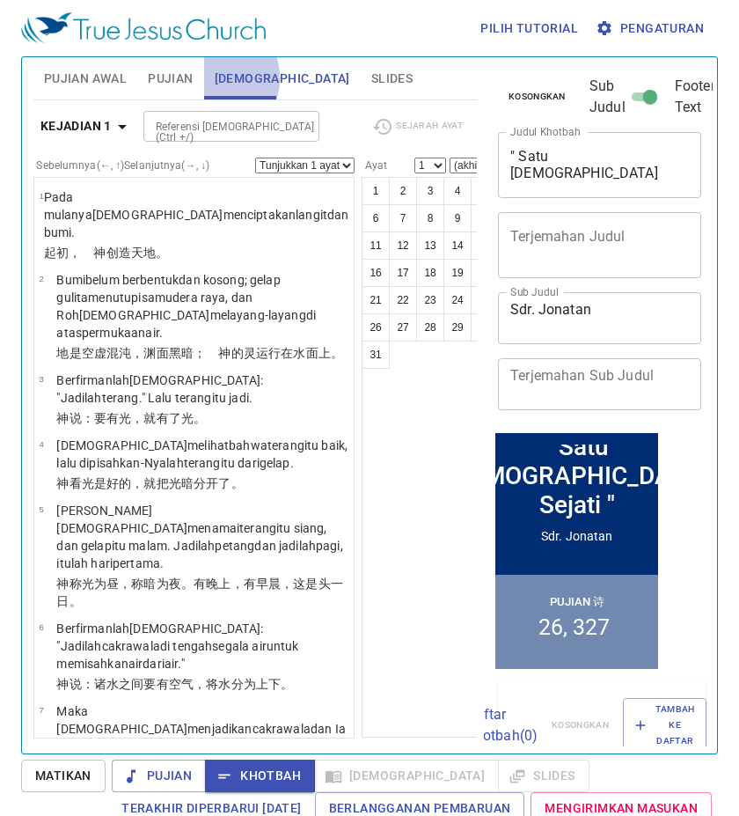
click at [208, 78] on button "[DEMOGRAPHIC_DATA]" at bounding box center [282, 78] width 157 height 42
click at [185, 75] on span "Pujian" at bounding box center [170, 79] width 45 height 22
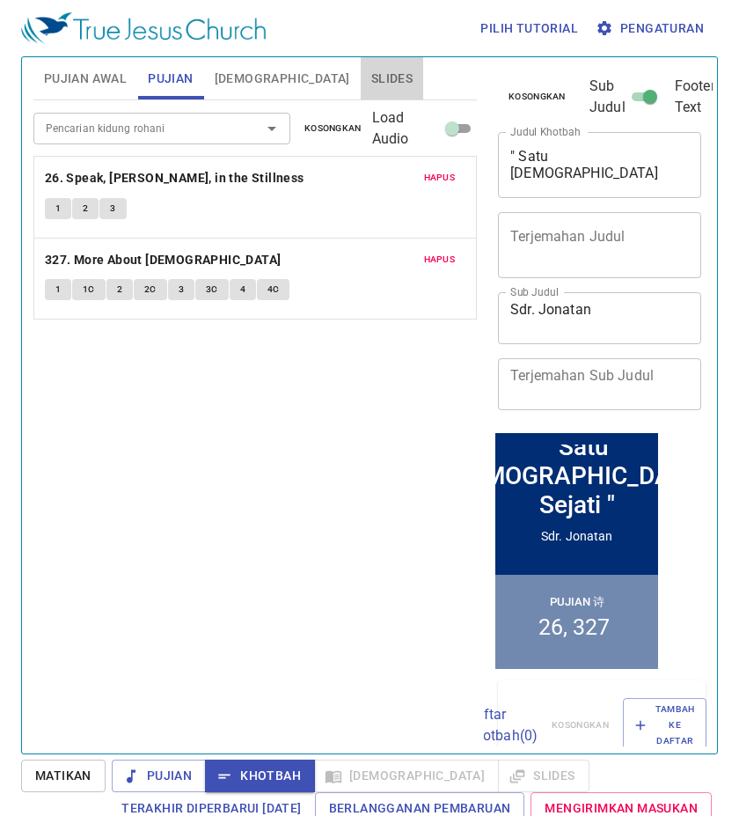
click at [371, 86] on span "Slides" at bounding box center [391, 79] width 41 height 22
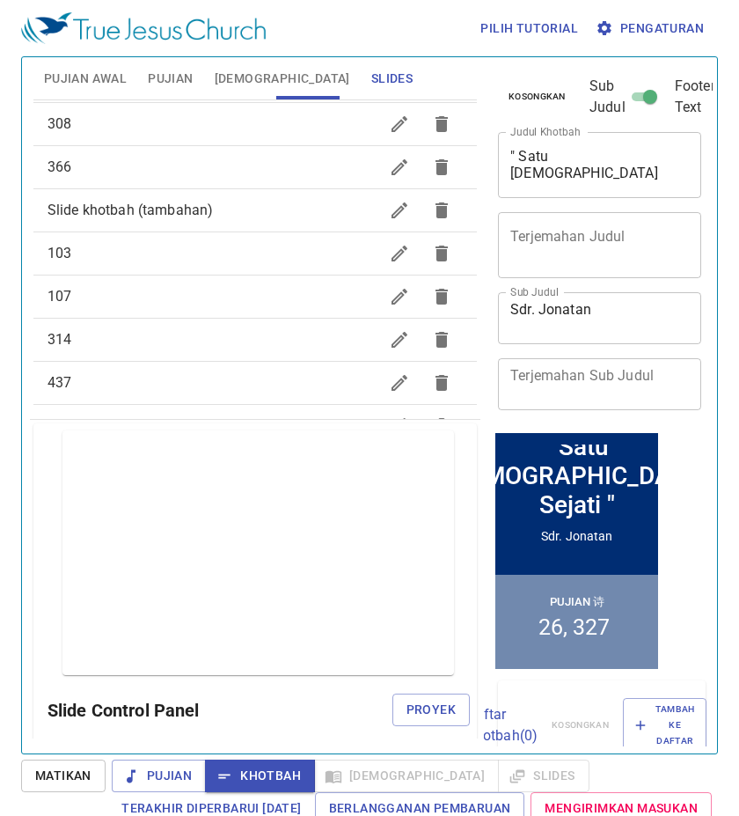
scroll to position [890, 0]
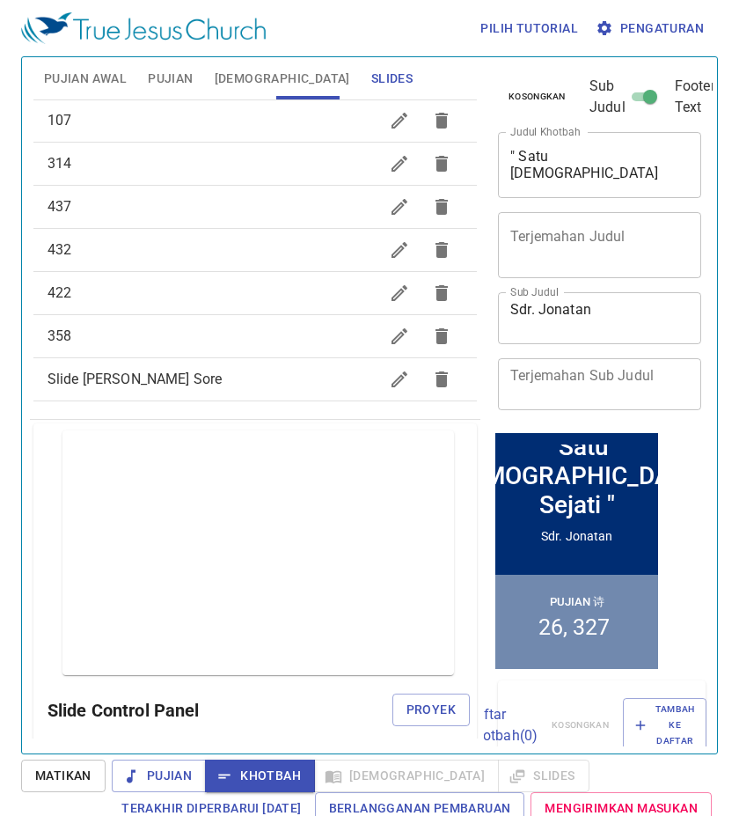
click at [319, 364] on div "Slide Jojo Sore" at bounding box center [255, 379] width 444 height 42
click at [423, 709] on span "Proyek" at bounding box center [431, 710] width 49 height 22
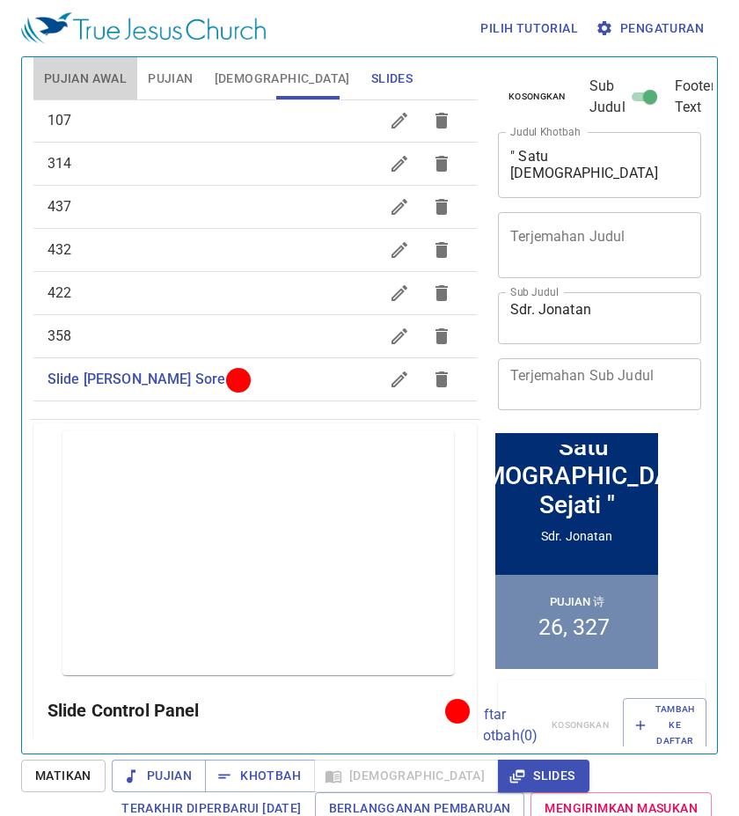
click at [97, 72] on span "Pujian Awal" at bounding box center [85, 79] width 83 height 22
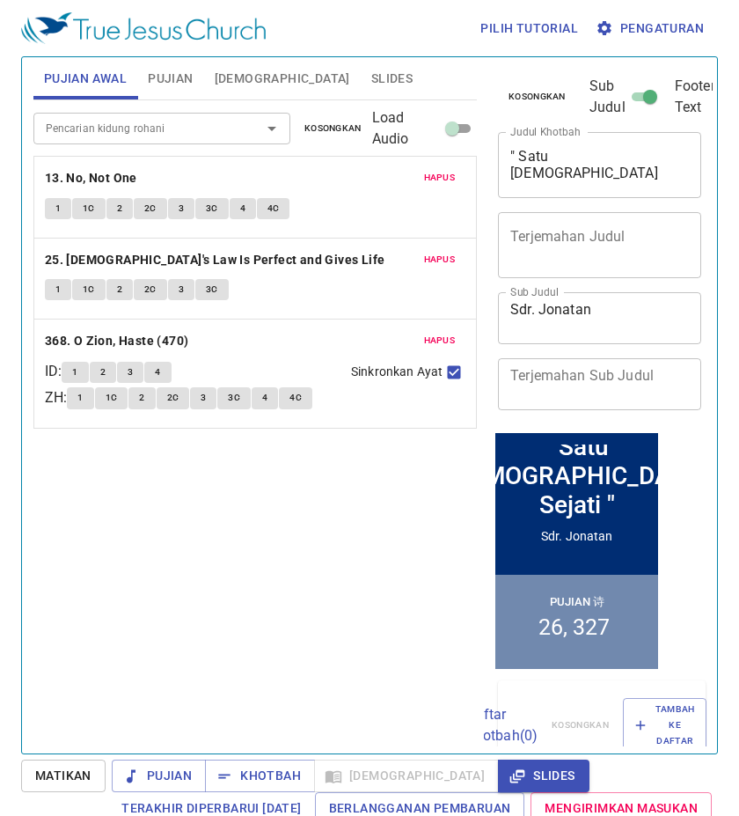
click at [63, 765] on span "Matikan" at bounding box center [63, 776] width 56 height 22
click at [186, 60] on button "Pujian" at bounding box center [170, 78] width 66 height 42
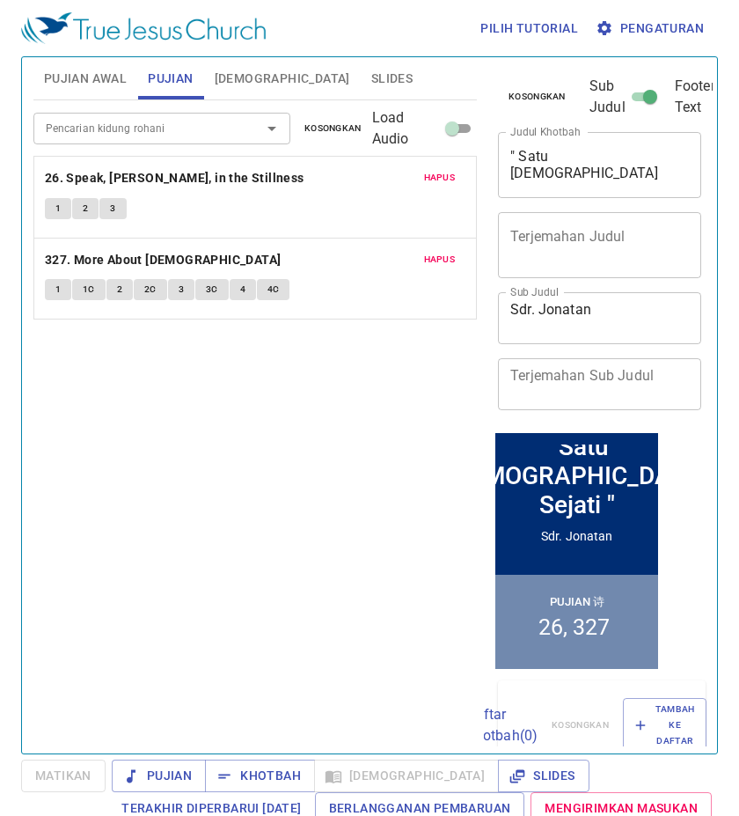
click at [228, 71] on span "[DEMOGRAPHIC_DATA]" at bounding box center [283, 79] width 136 height 22
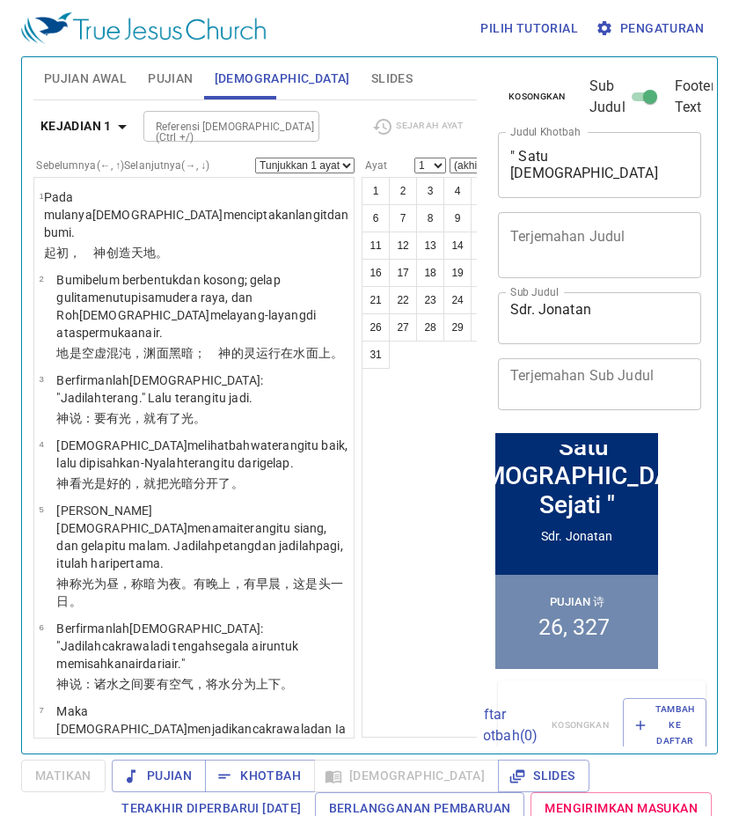
click at [361, 92] on button "Slides" at bounding box center [392, 78] width 63 height 42
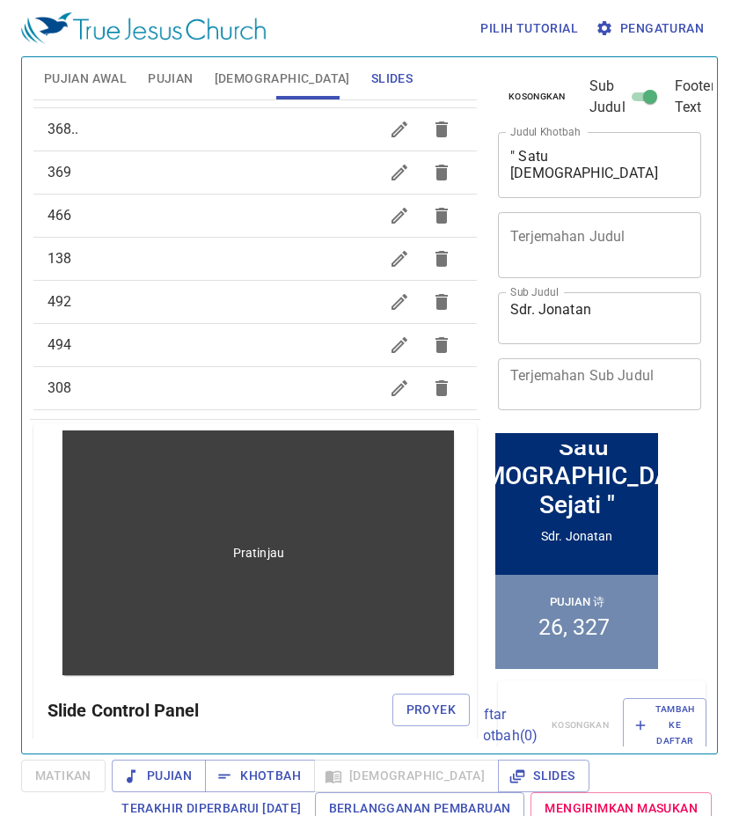
scroll to position [186, 0]
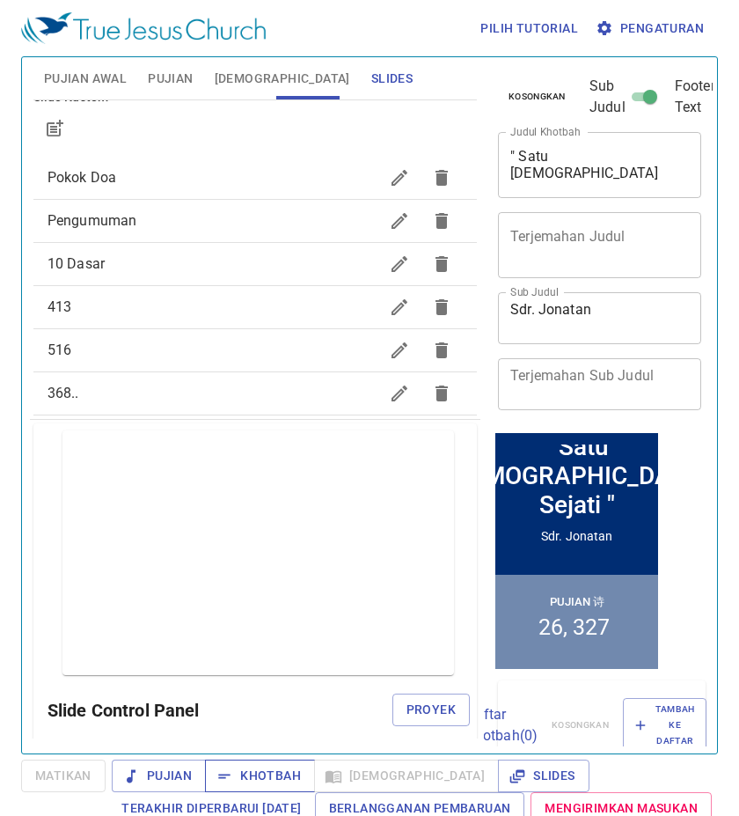
click at [285, 779] on span "Khotbah" at bounding box center [260, 776] width 82 height 22
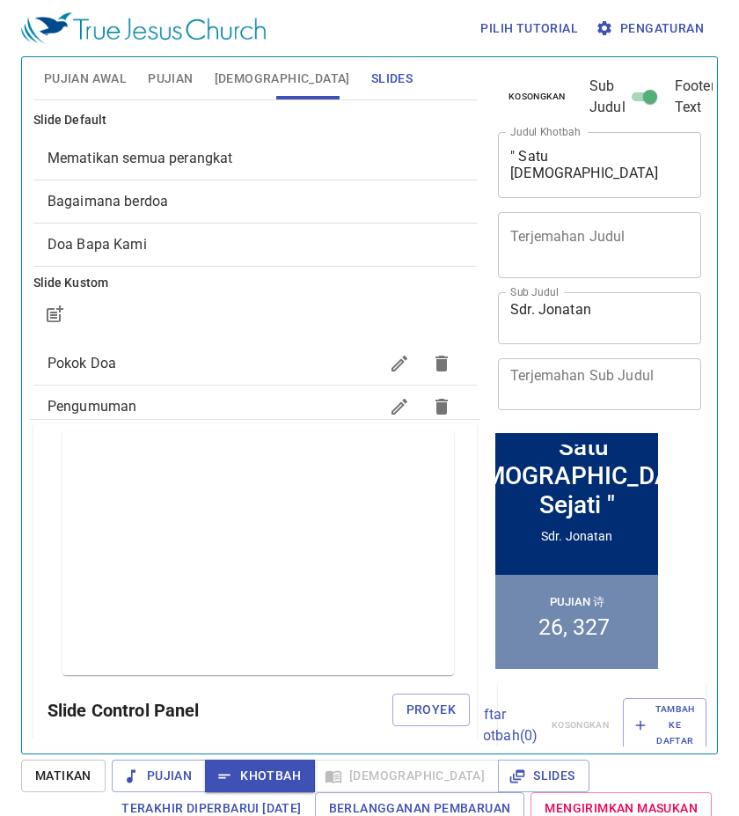
click at [103, 70] on span "Pujian Awal" at bounding box center [85, 79] width 83 height 22
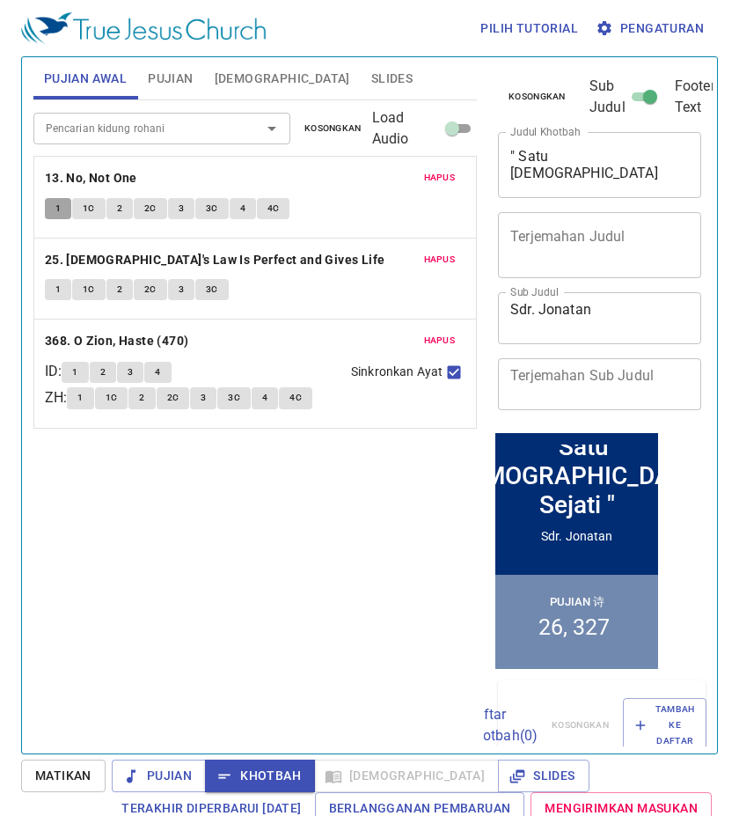
click at [55, 208] on span "1" at bounding box center [57, 209] width 5 height 16
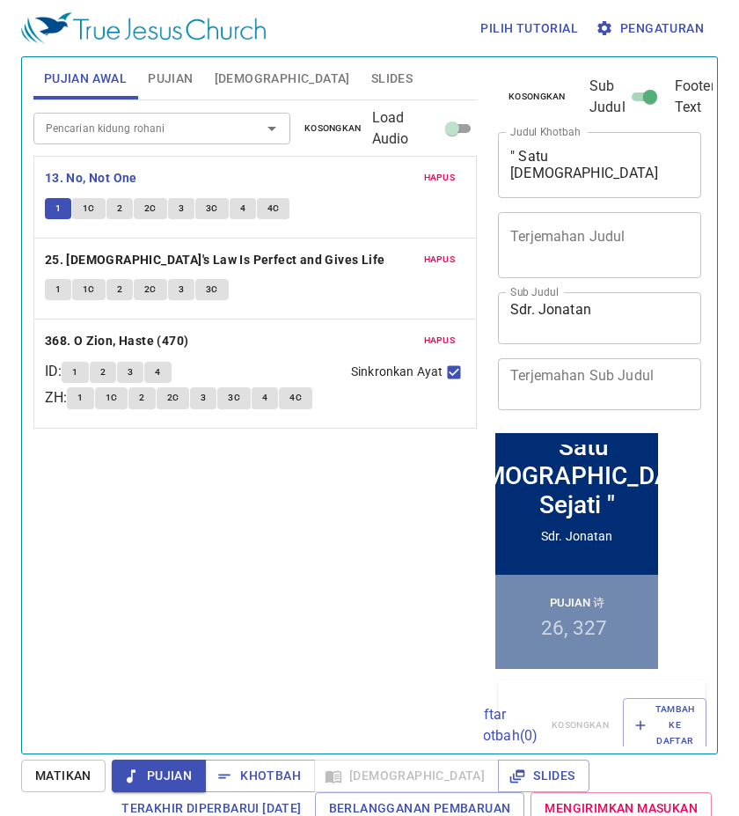
click at [128, 202] on button "2" at bounding box center [120, 208] width 26 height 21
click at [53, 779] on span "Matikan" at bounding box center [63, 776] width 56 height 22
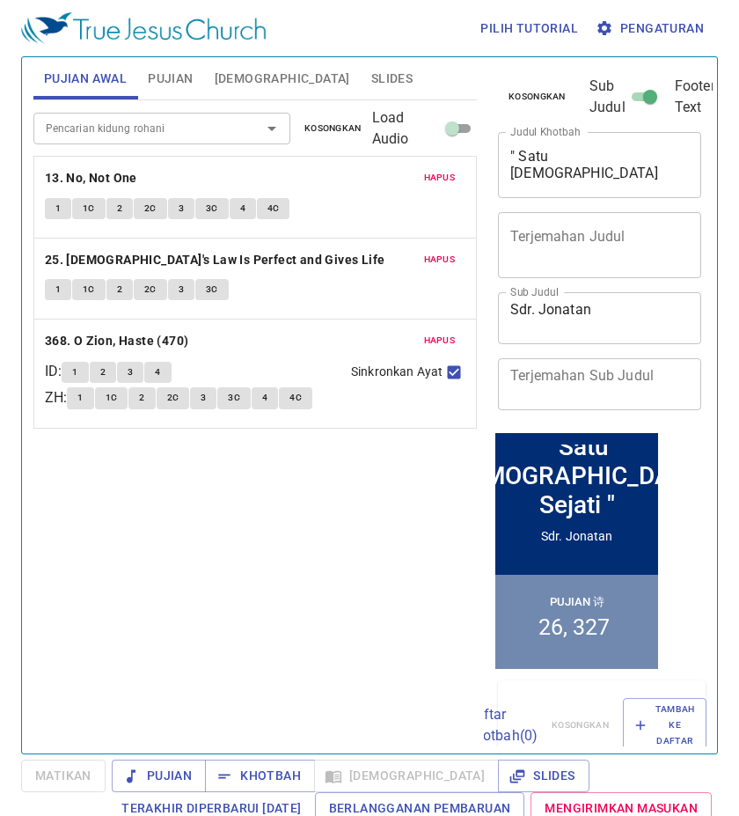
click at [62, 201] on button "1" at bounding box center [58, 208] width 26 height 21
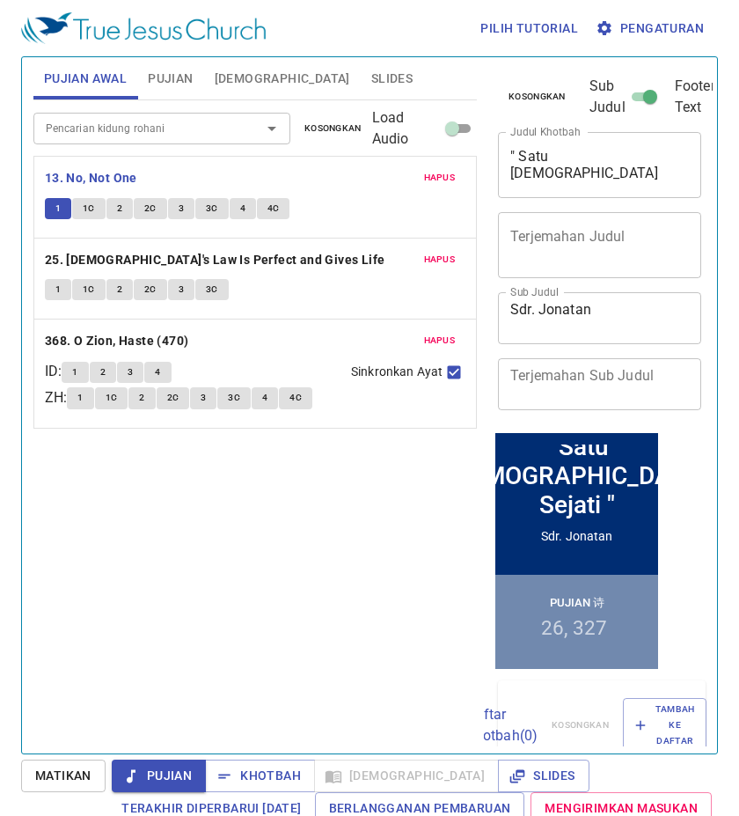
click at [121, 210] on span "2" at bounding box center [119, 209] width 5 height 16
click at [196, 217] on button "3C" at bounding box center [211, 208] width 33 height 21
click at [184, 63] on button "Pujian" at bounding box center [170, 78] width 66 height 42
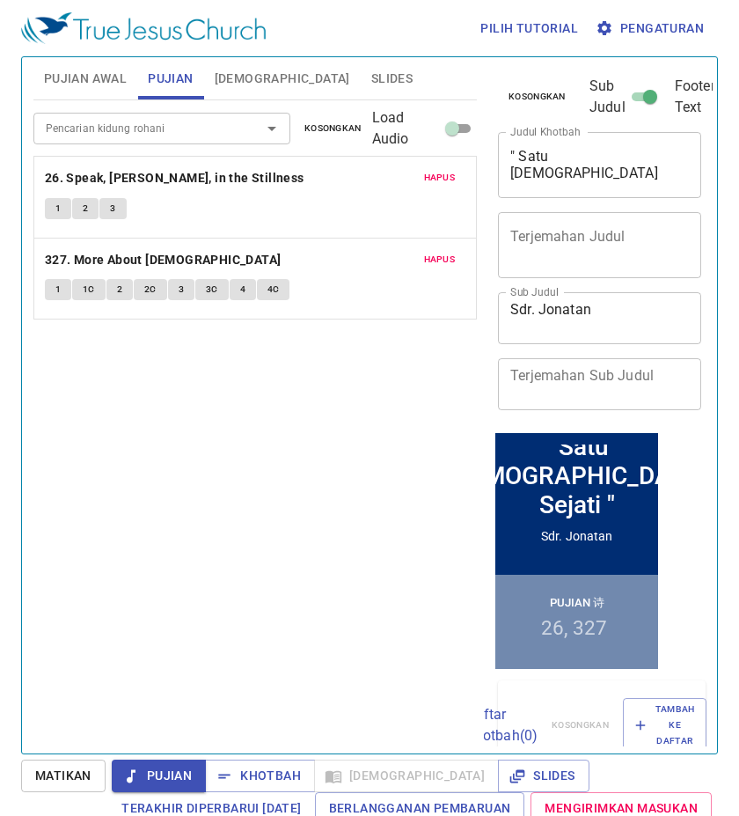
click at [371, 72] on span "Slides" at bounding box center [391, 79] width 41 height 22
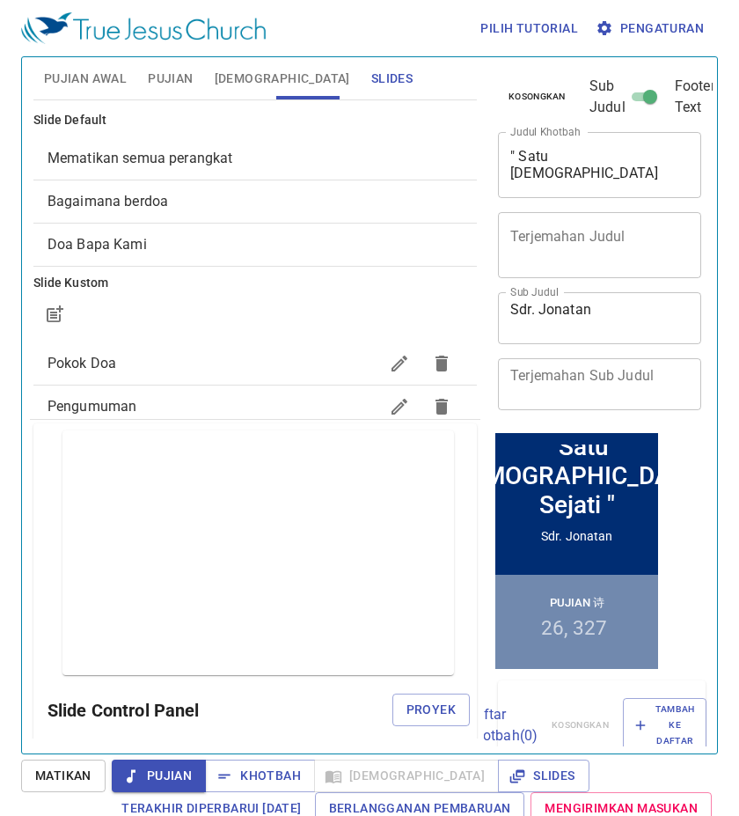
scroll to position [264, 0]
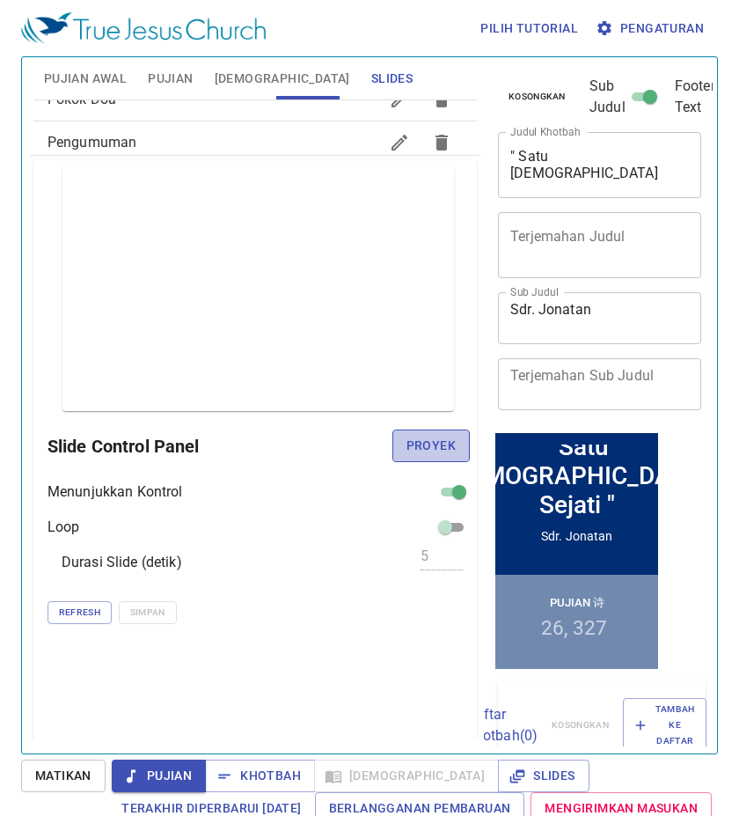
click at [407, 450] on span "Proyek" at bounding box center [431, 446] width 49 height 22
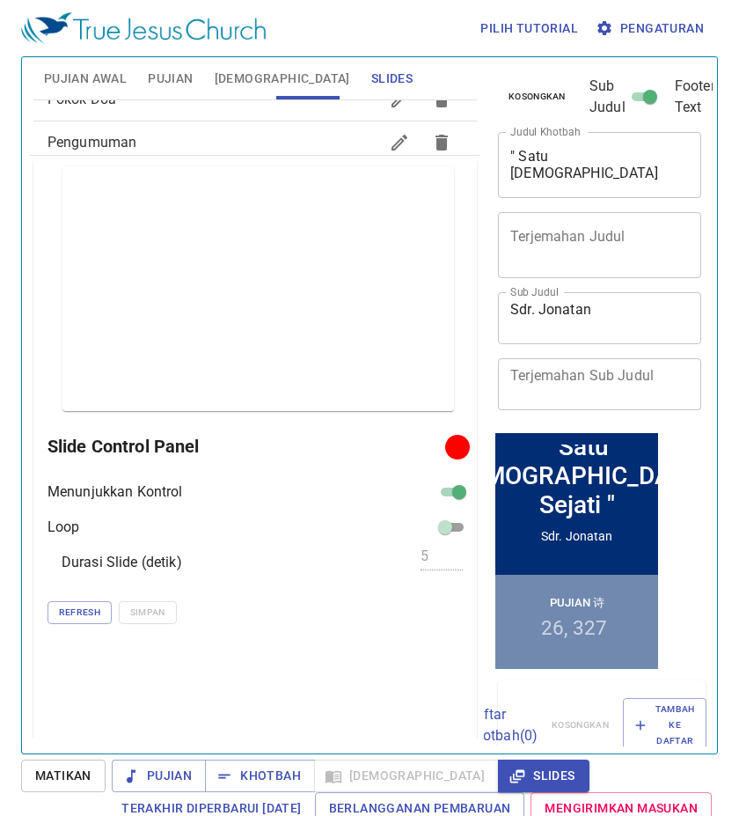
scroll to position [0, 0]
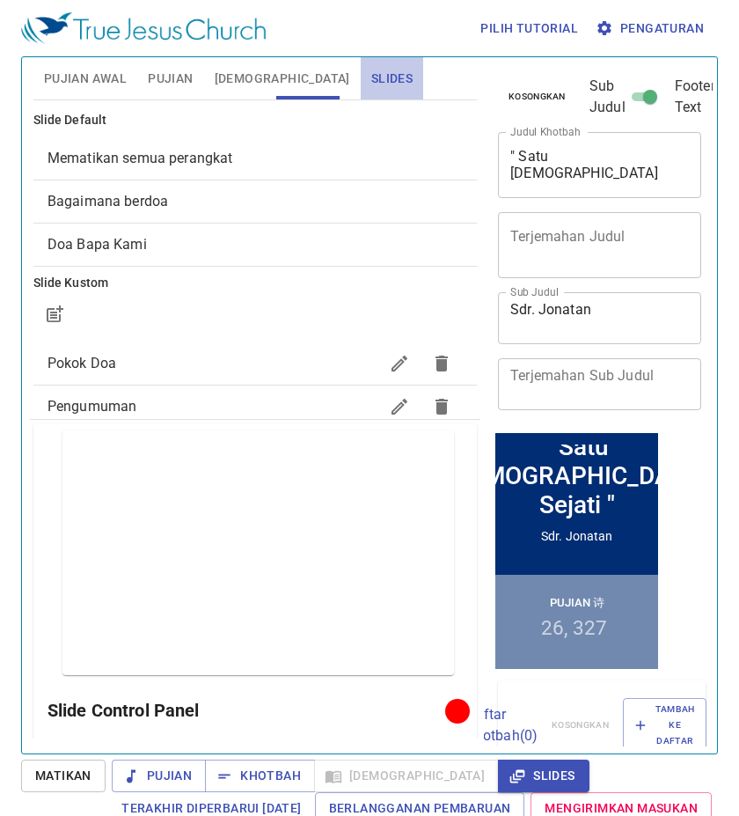
click at [361, 93] on button "Slides" at bounding box center [392, 78] width 63 height 42
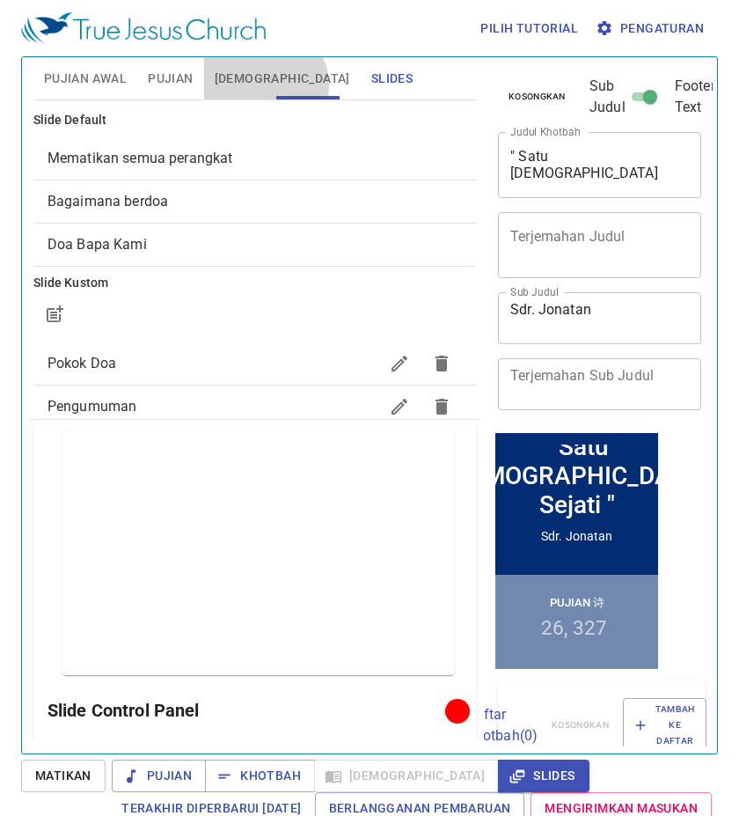
click at [263, 85] on span "[DEMOGRAPHIC_DATA]" at bounding box center [283, 79] width 136 height 22
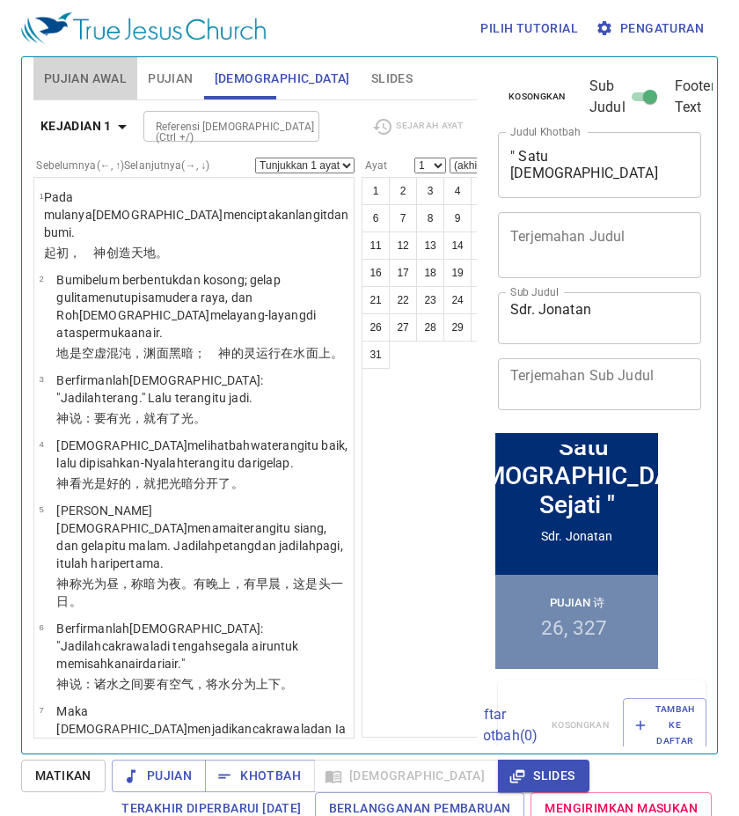
click at [122, 92] on button "Pujian Awal" at bounding box center [85, 78] width 104 height 42
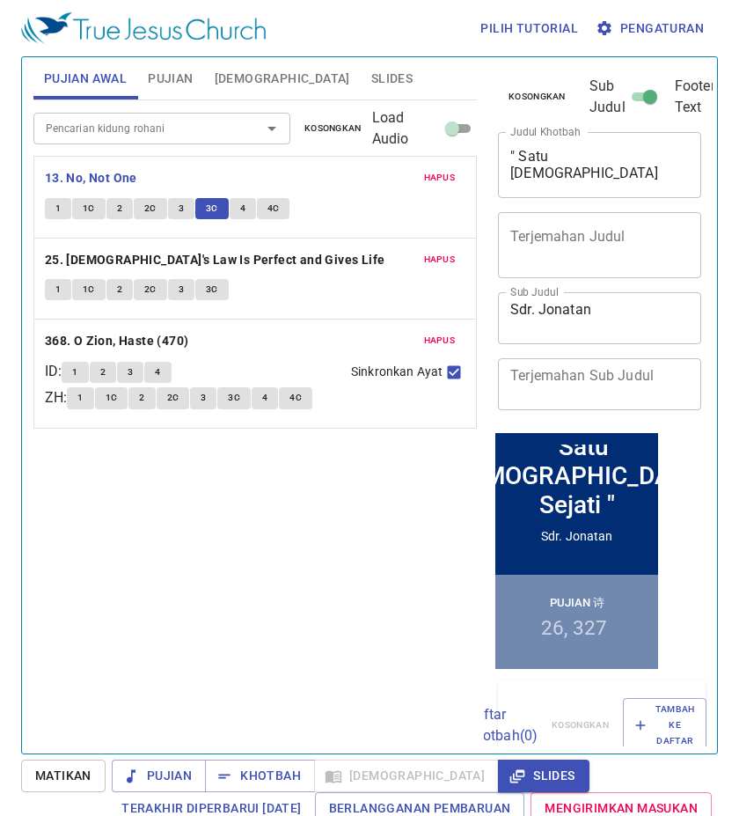
click at [71, 199] on div "1 1C 2 2C 3 3C 4 4C" at bounding box center [255, 211] width 421 height 26
click at [65, 200] on button "1" at bounding box center [58, 208] width 26 height 21
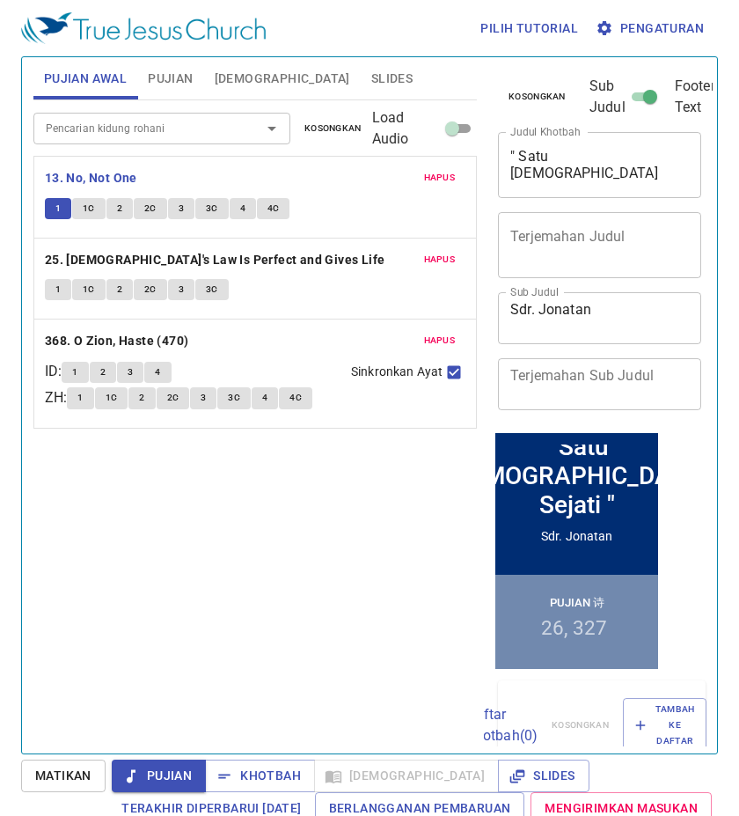
click at [65, 200] on button "1" at bounding box center [58, 208] width 26 height 21
click at [66, 770] on span "Matikan" at bounding box center [63, 776] width 56 height 22
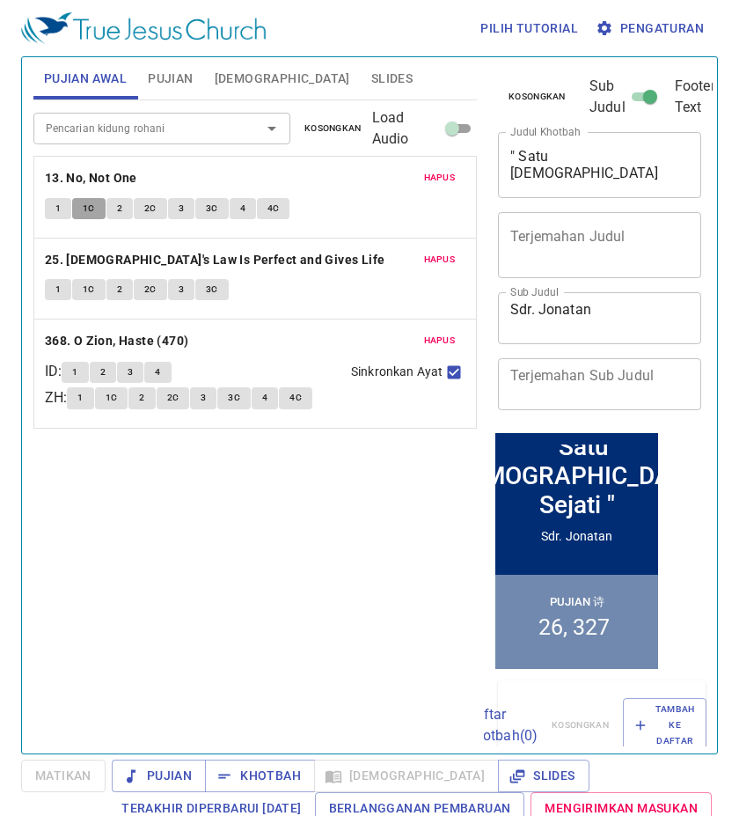
click at [73, 205] on button "1C" at bounding box center [88, 208] width 33 height 21
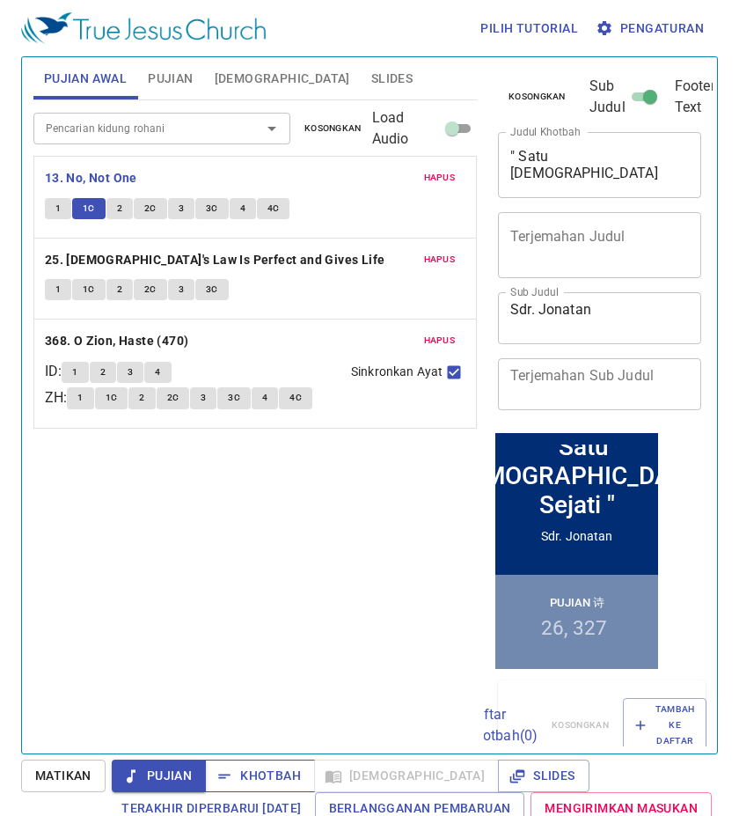
click at [288, 769] on span "Khotbah" at bounding box center [260, 776] width 82 height 22
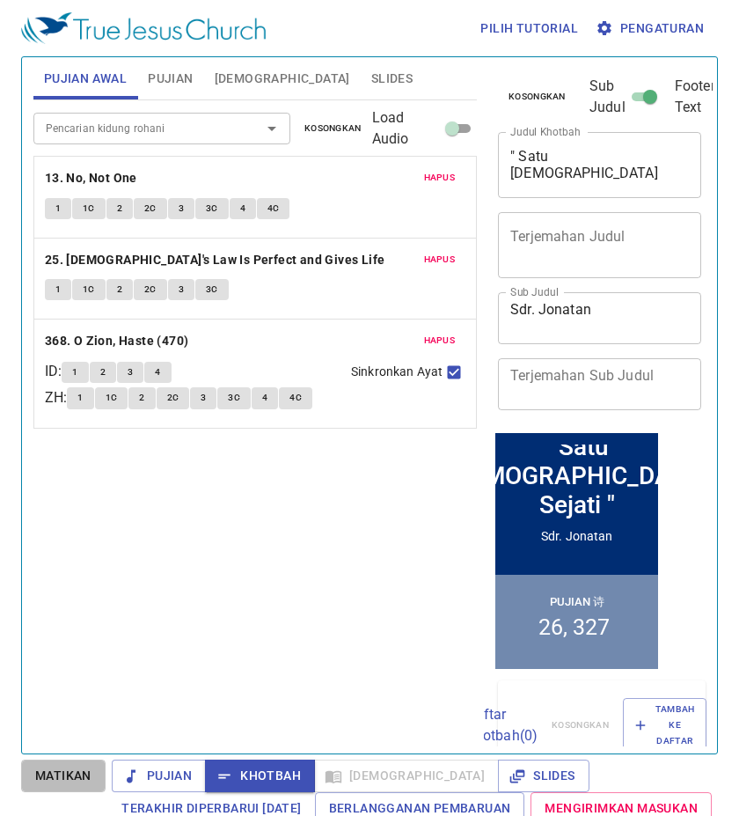
click at [104, 773] on button "Matikan" at bounding box center [63, 776] width 85 height 33
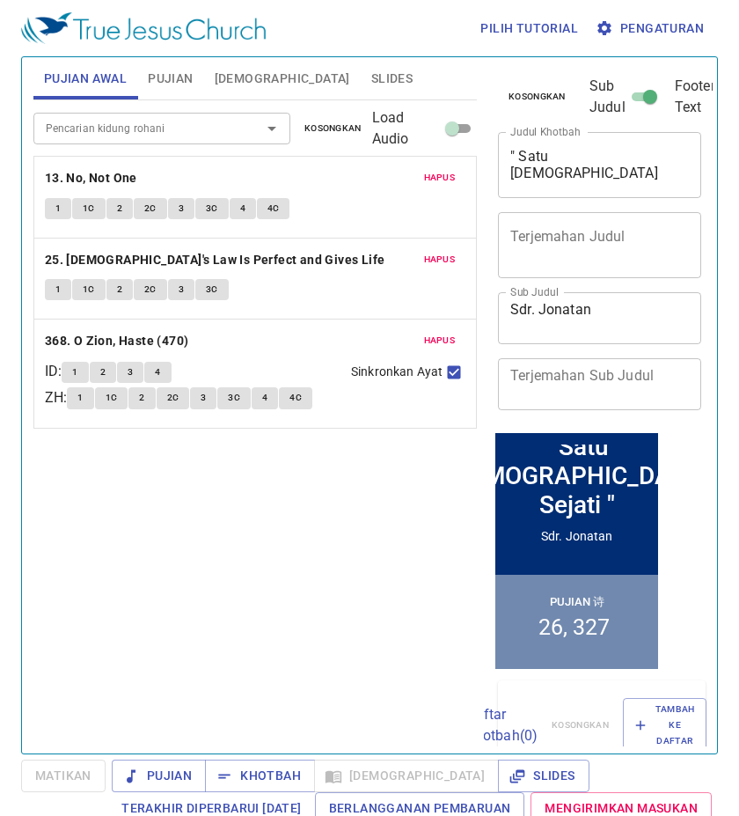
click at [371, 85] on span "Slides" at bounding box center [391, 79] width 41 height 22
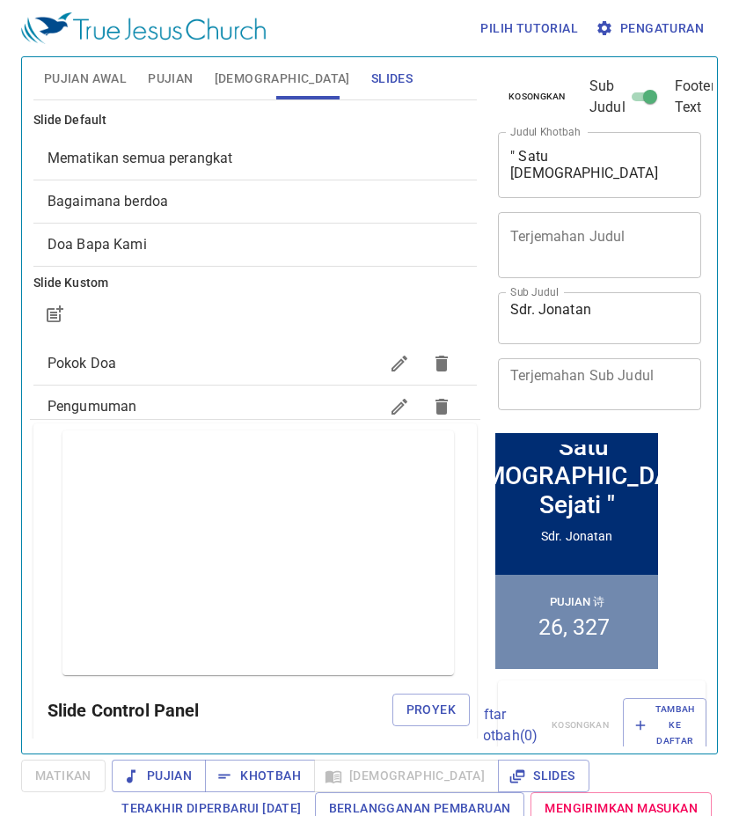
scroll to position [102, 0]
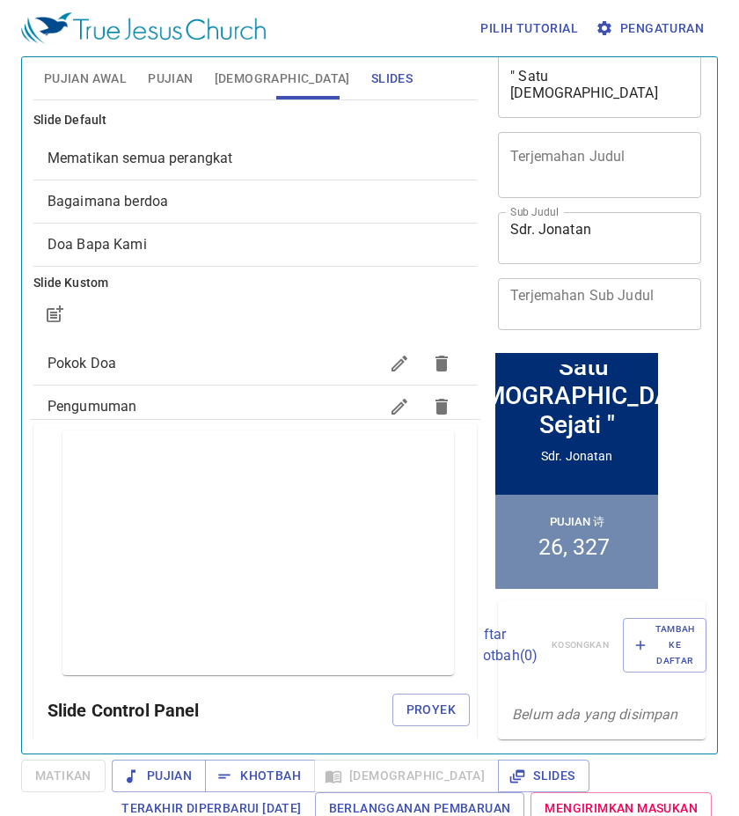
click at [403, 689] on div "Slide Control Panel Proyek" at bounding box center [259, 710] width 423 height 42
click at [407, 696] on button "Proyek" at bounding box center [431, 710] width 77 height 33
click at [80, 785] on span "Matikan" at bounding box center [63, 776] width 56 height 22
click at [77, 90] on button "Pujian Awal" at bounding box center [85, 78] width 104 height 42
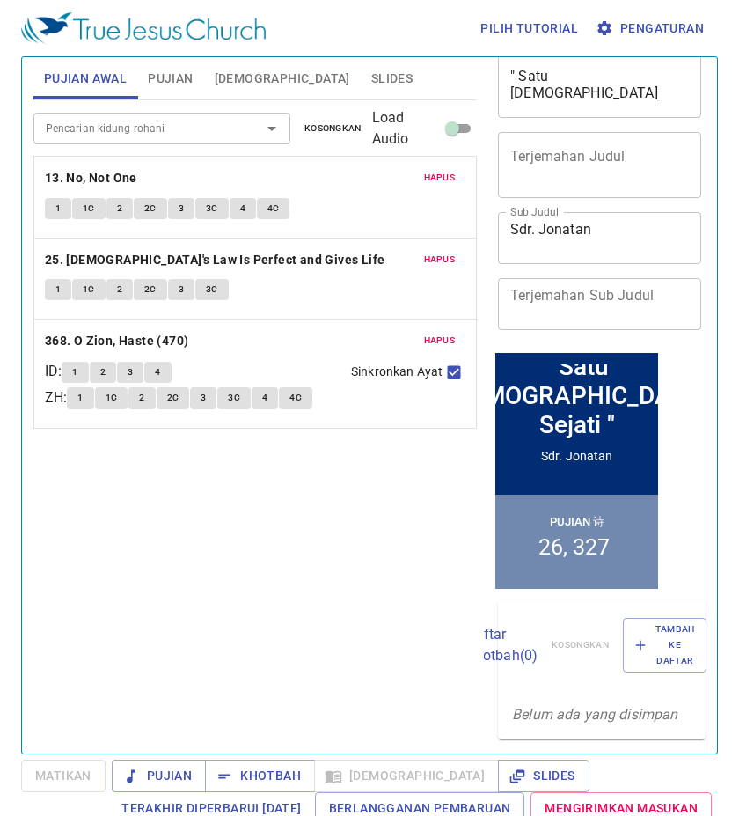
click at [93, 76] on span "Pujian Awal" at bounding box center [85, 79] width 83 height 22
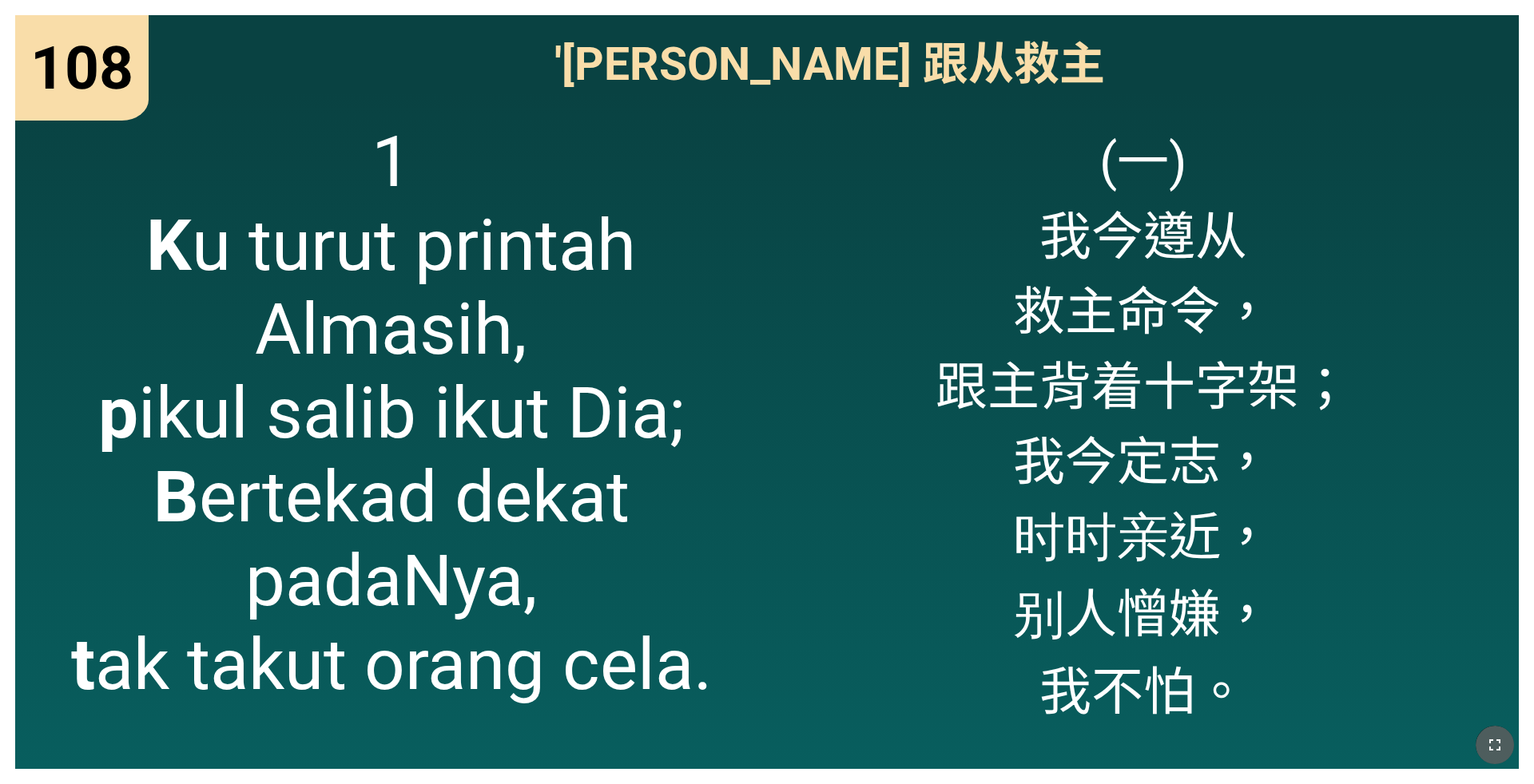
click at [1487, 736] on icon "button" at bounding box center [1495, 745] width 19 height 19
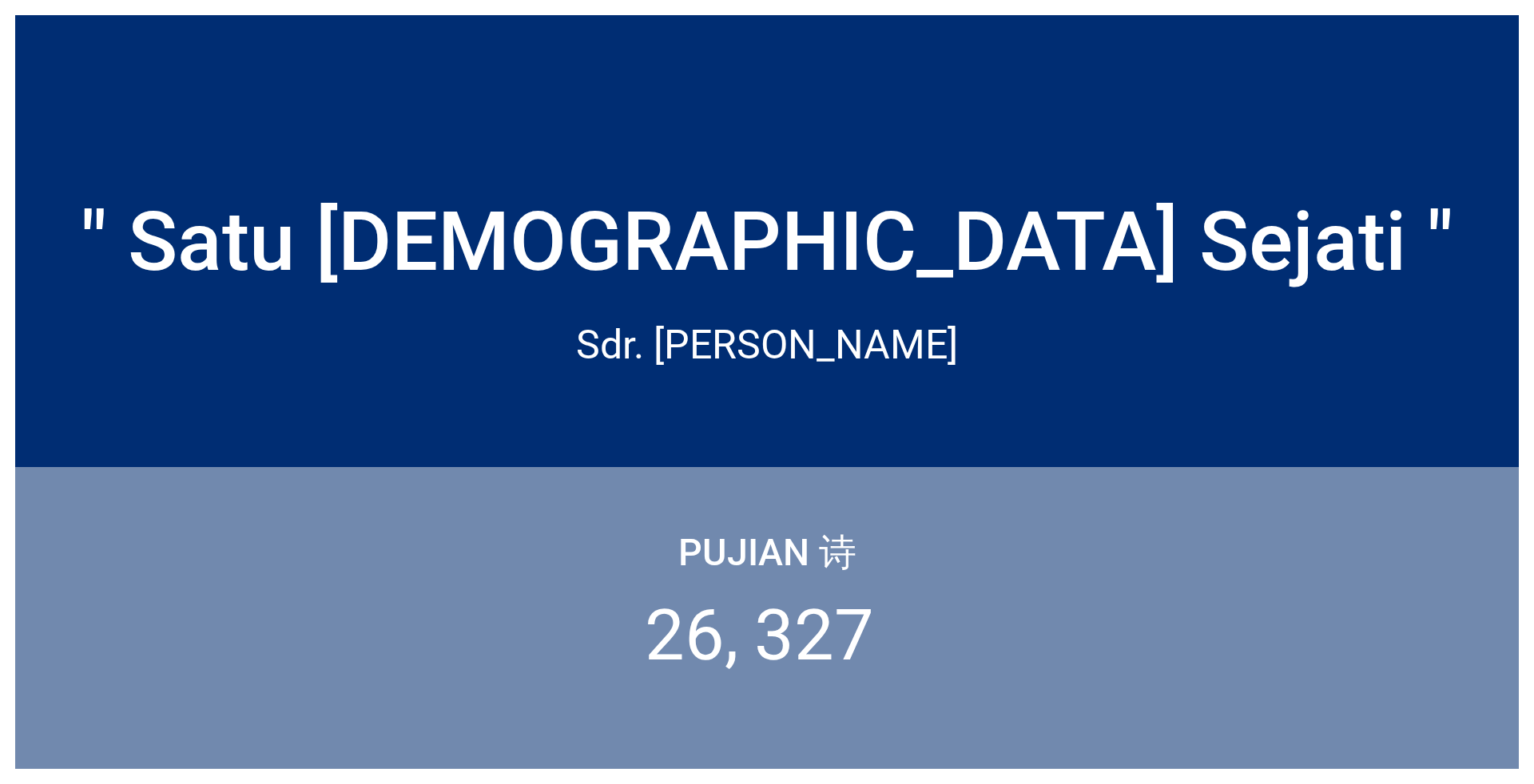
click at [1500, 757] on div "Pujian 诗 26 327" at bounding box center [767, 618] width 1504 height 302
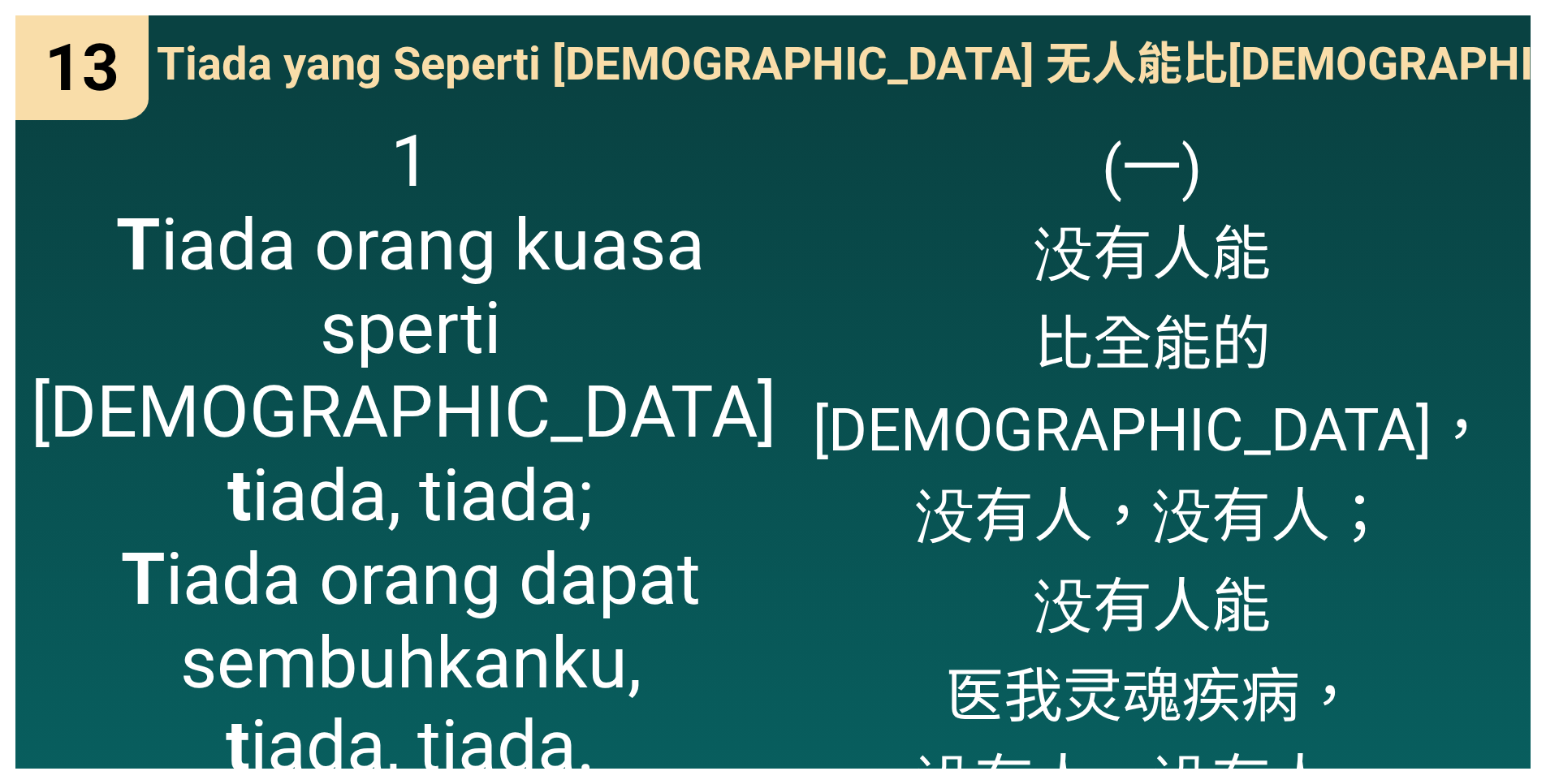
click at [1484, 762] on div "(一) 没有人能 比全能的耶稣， 没有人，没有人； 没有人能 医我灵魂疾病， 没有人，没有人。" at bounding box center [1151, 436] width 757 height 665
click at [1505, 754] on div "(一) 没有人能 比全能的耶稣， 没有人，没有人； 没有人能 医我灵魂疾病， 没有人，没有人。" at bounding box center [1151, 436] width 757 height 665
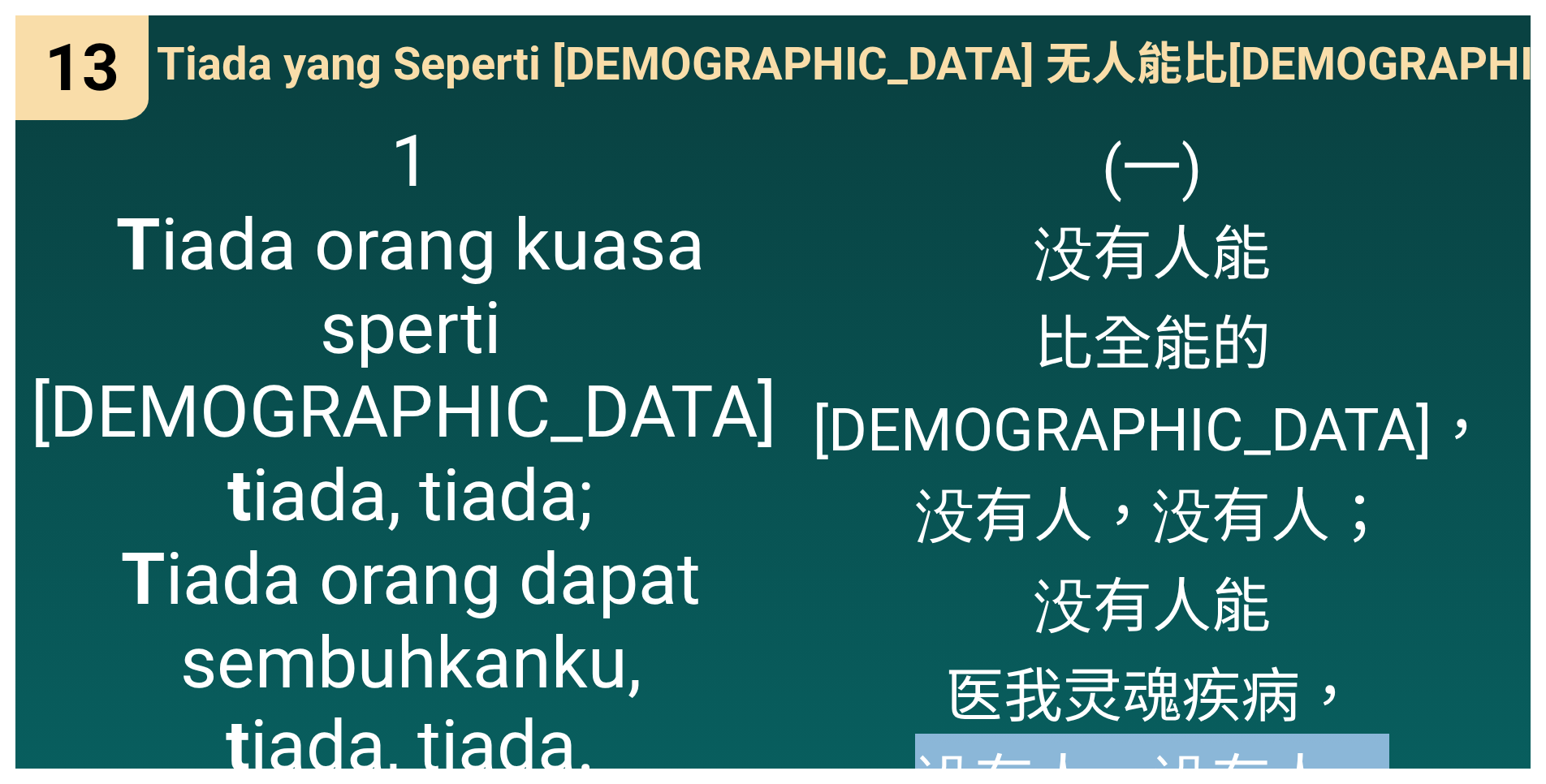
click at [1505, 754] on div "(一) 没有人能 比全能的耶稣， 没有人，没有人； 没有人能 医我灵魂疾病， 没有人，没有人。" at bounding box center [1151, 436] width 757 height 665
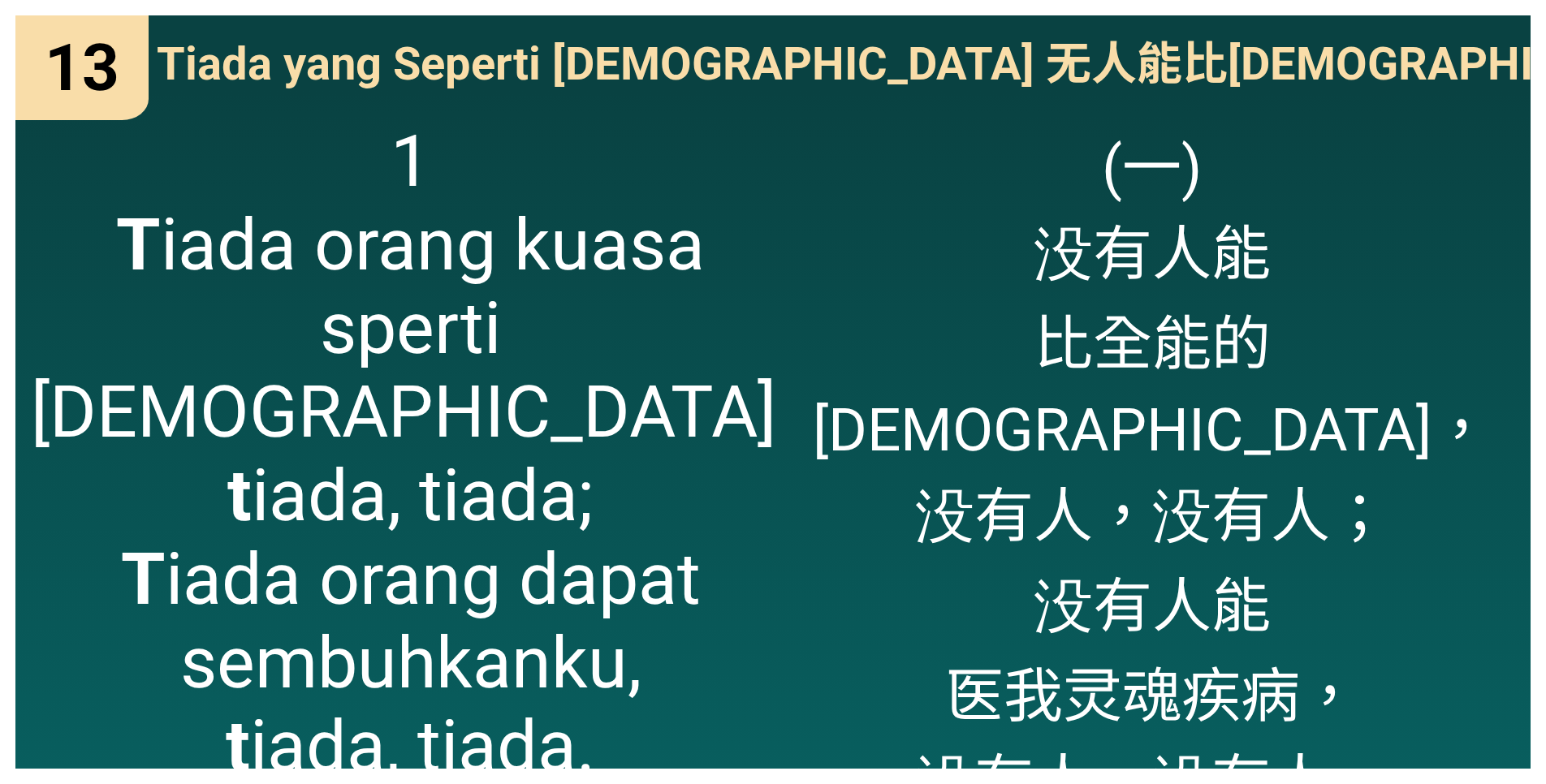
click at [1516, 737] on div "(一) 没有人能 比全能的耶稣， 没有人，没有人； 没有人能 医我灵魂疾病， 没有人，没有人。" at bounding box center [1151, 436] width 757 height 665
click at [1516, 772] on div "13 13 Tiada yang Seperti Yesus 无人能比耶稣 Tiada yang Seperti Yesus 无人能比耶稣 1 T iada …" at bounding box center [773, 392] width 1546 height 784
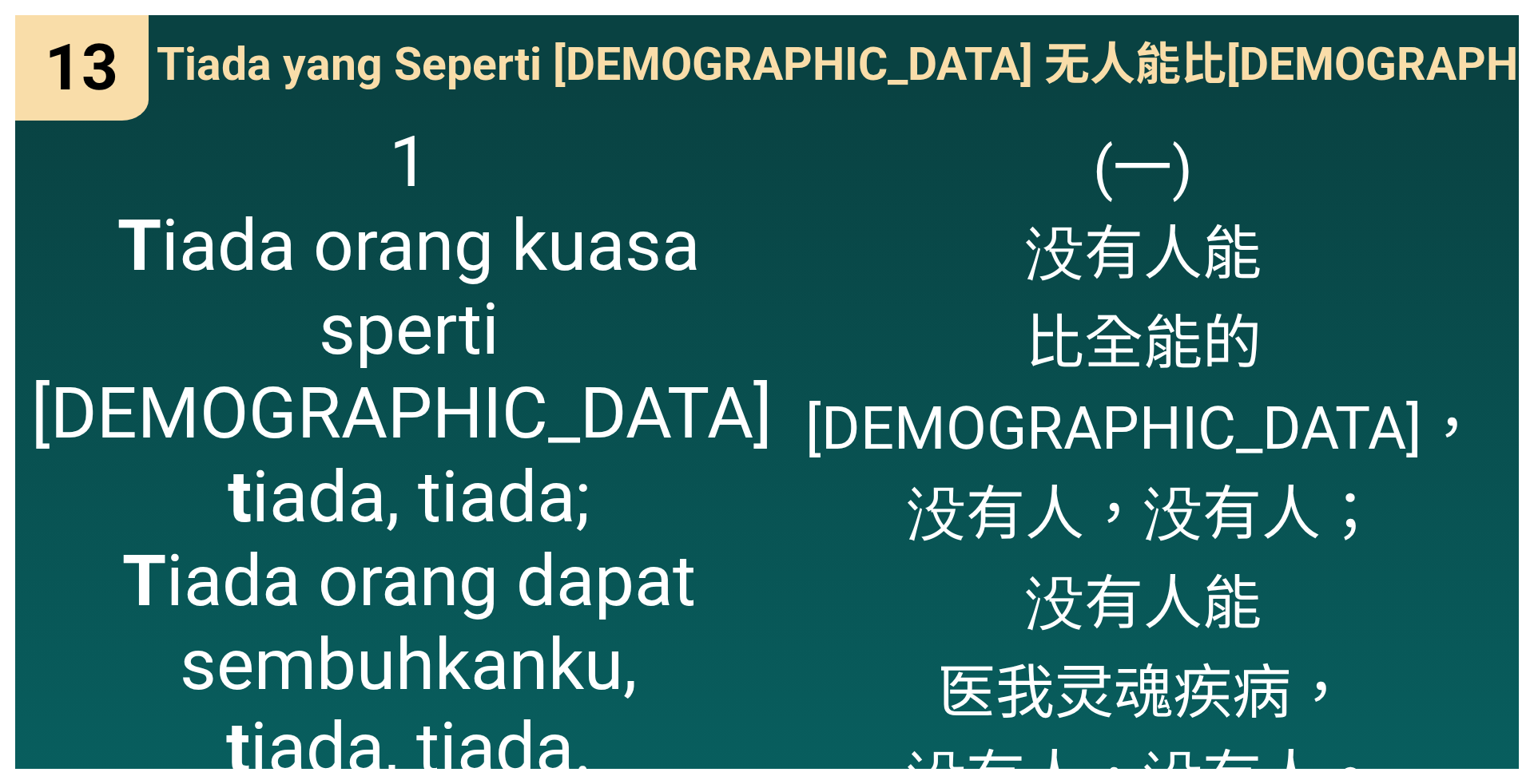
click at [672, 411] on span "1 T iada orang kuasa sperti Yesus, t iada, tiada; T iada orang dapat sembuhkank…" at bounding box center [408, 455] width 756 height 671
click at [492, 405] on span "1 T iada orang kuasa sperti Yesus, t iada, tiada; T iada orang dapat sembuhkank…" at bounding box center [408, 455] width 756 height 671
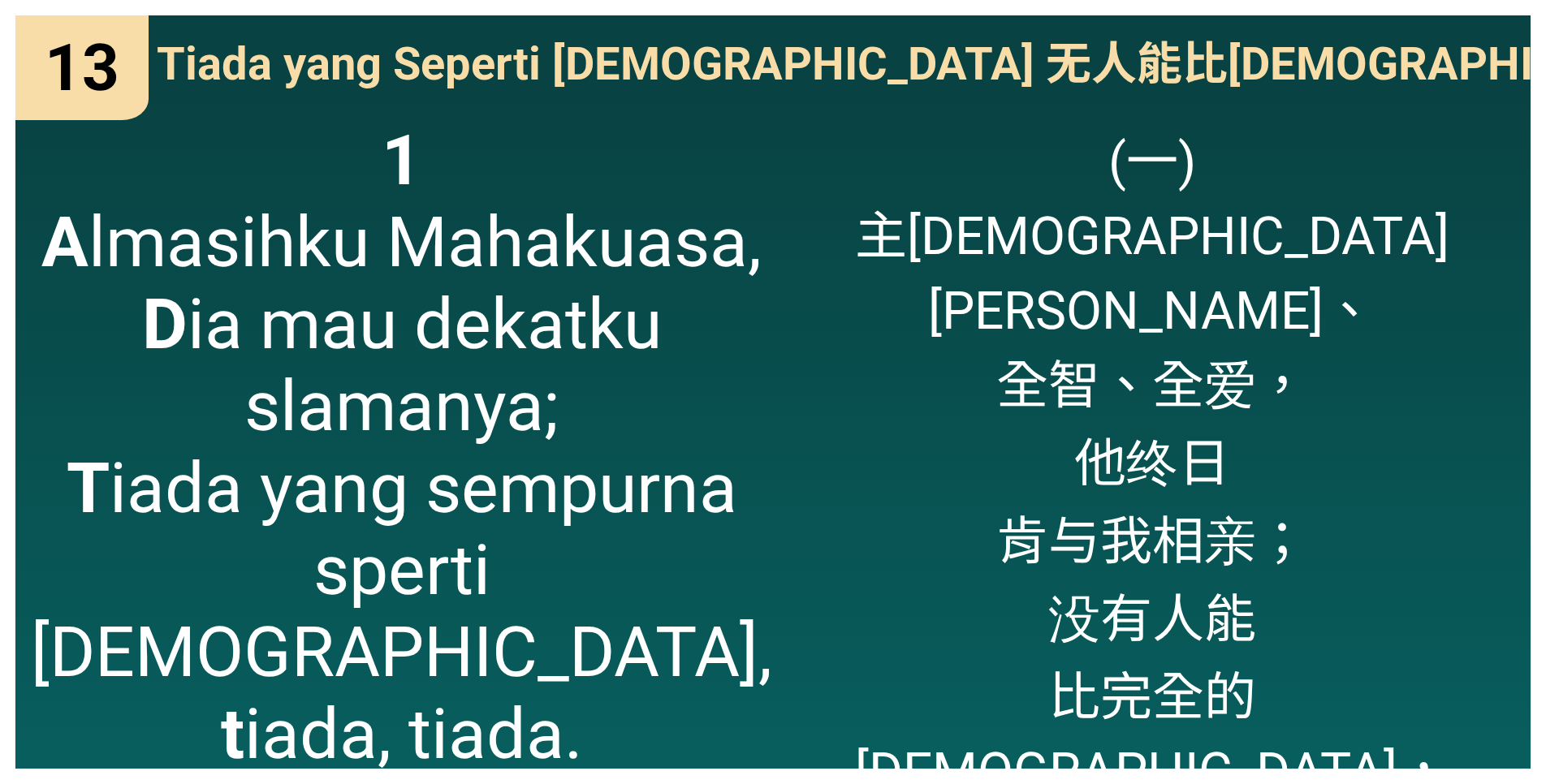
click at [1427, 719] on div "(一) 主[DEMOGRAPHIC_DATA][PERSON_NAME]、 [PERSON_NAME]、全爱， 他终日 肯与我相亲； 没有人能 比完全的[DE…" at bounding box center [1151, 436] width 757 height 665
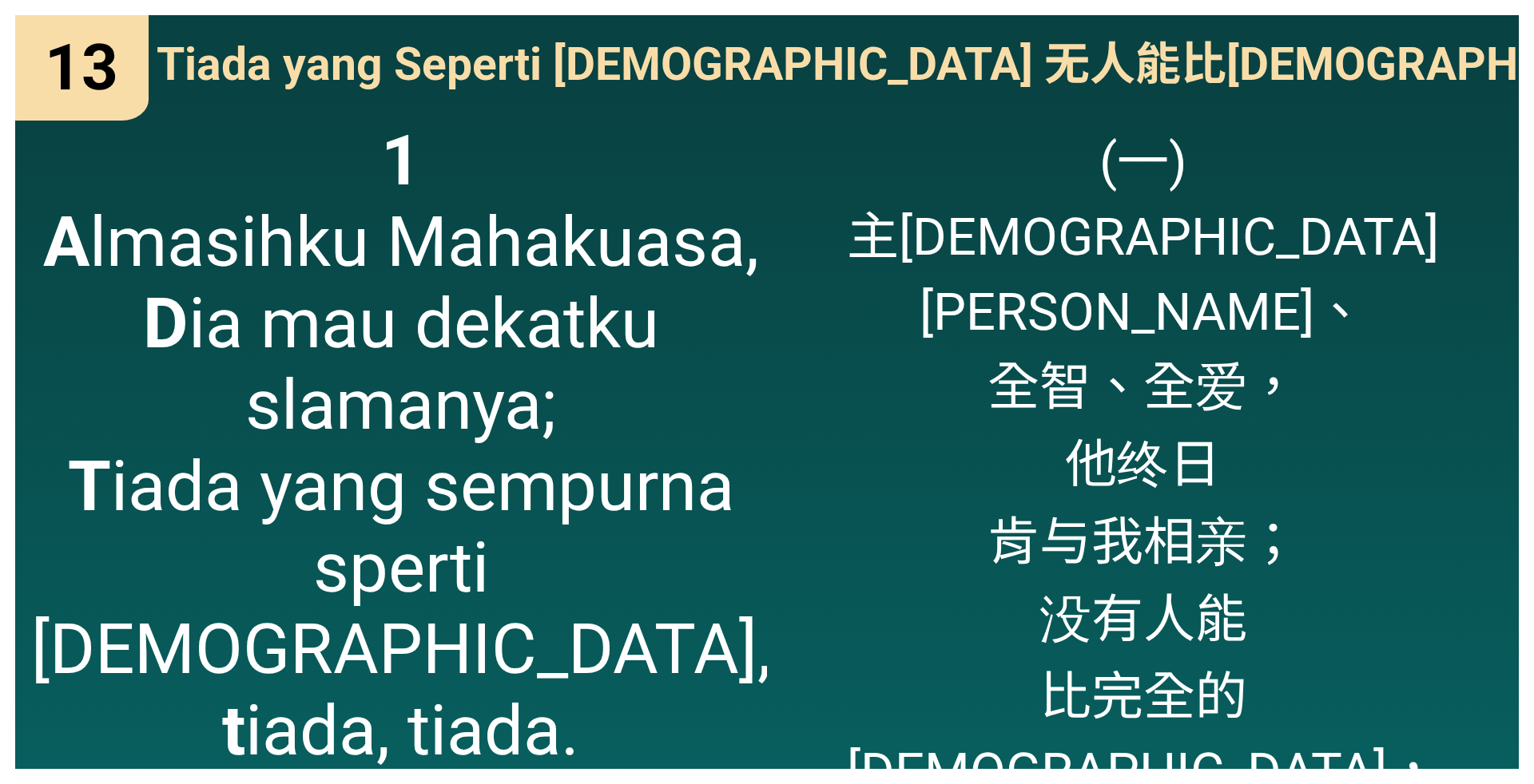
click at [1479, 739] on div "(一) 主[DEMOGRAPHIC_DATA][PERSON_NAME]、 [PERSON_NAME]、全爱， 他终日 肯与我相亲； 没有人能 比完全的[DE…" at bounding box center [1143, 436] width 752 height 665
click at [1481, 468] on div "(一) 主[DEMOGRAPHIC_DATA][PERSON_NAME]、 [PERSON_NAME]、全爱， 他终日 肯与我相亲； 没有人能 比完全的[DE…" at bounding box center [1143, 436] width 752 height 665
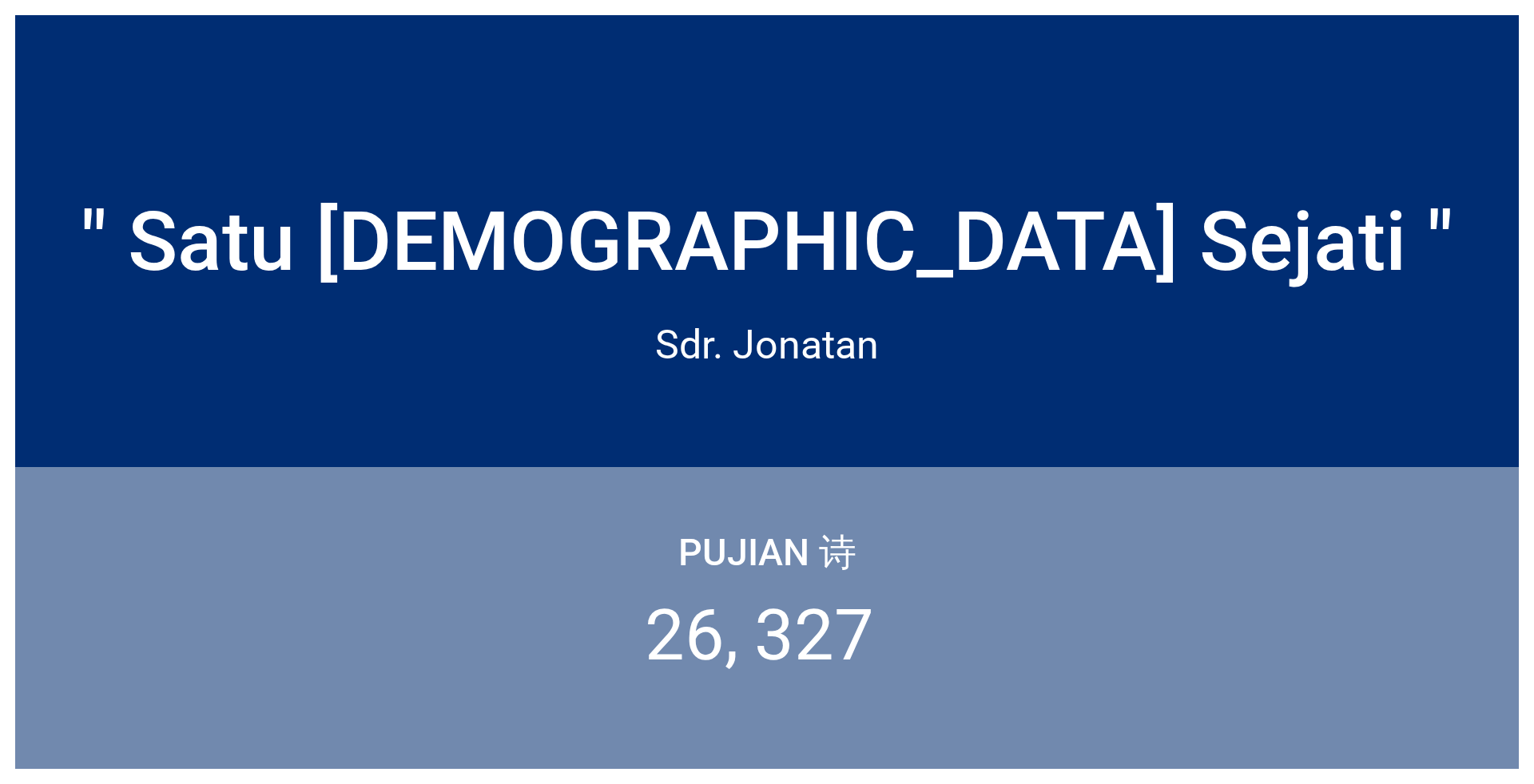
click at [1470, 748] on div "Pujian 诗 26 327" at bounding box center [767, 618] width 1504 height 302
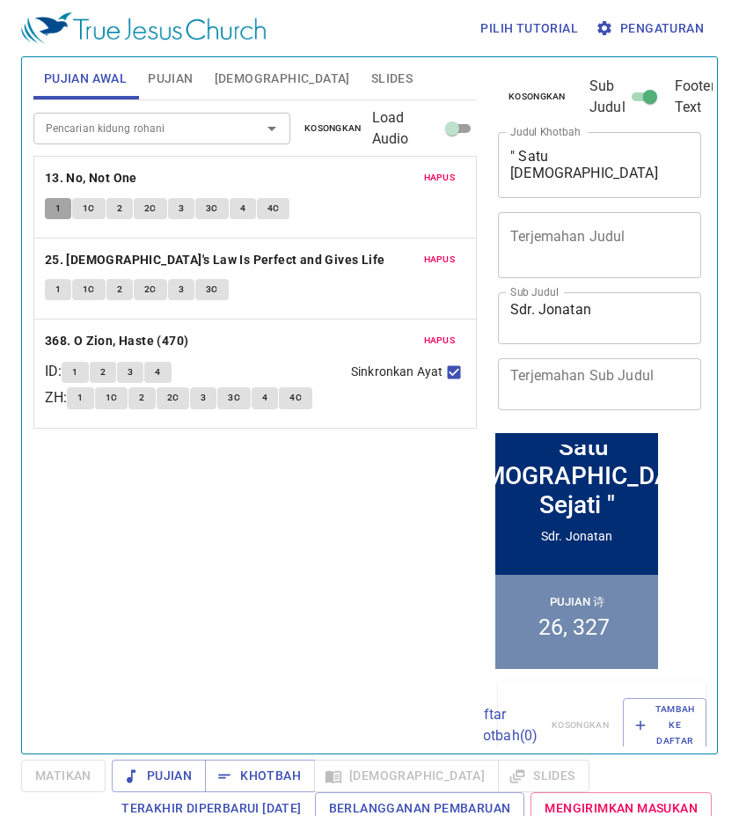
click at [60, 201] on span "1" at bounding box center [57, 209] width 5 height 16
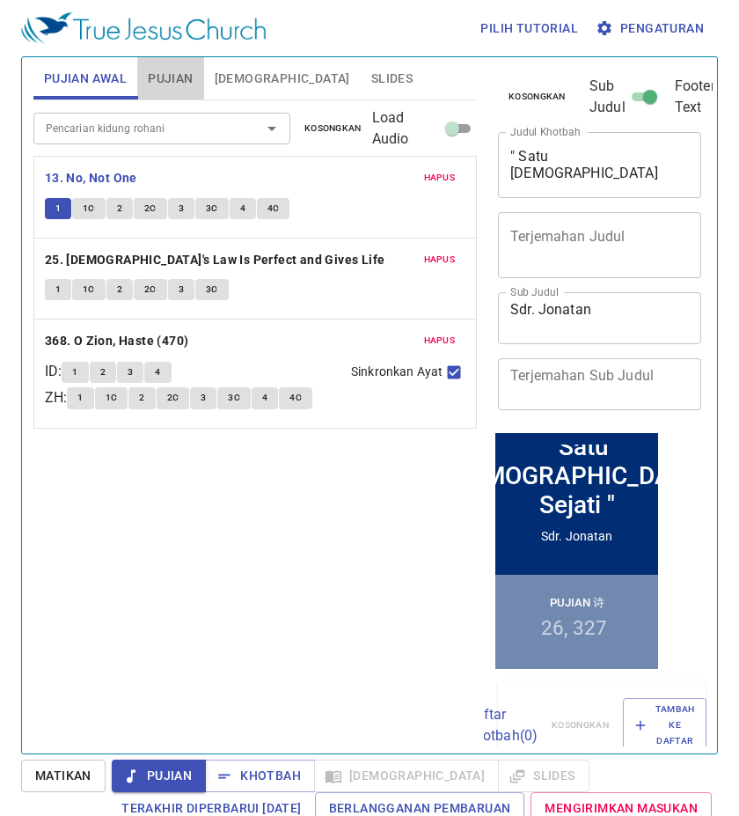
click at [201, 85] on button "Pujian" at bounding box center [170, 78] width 66 height 42
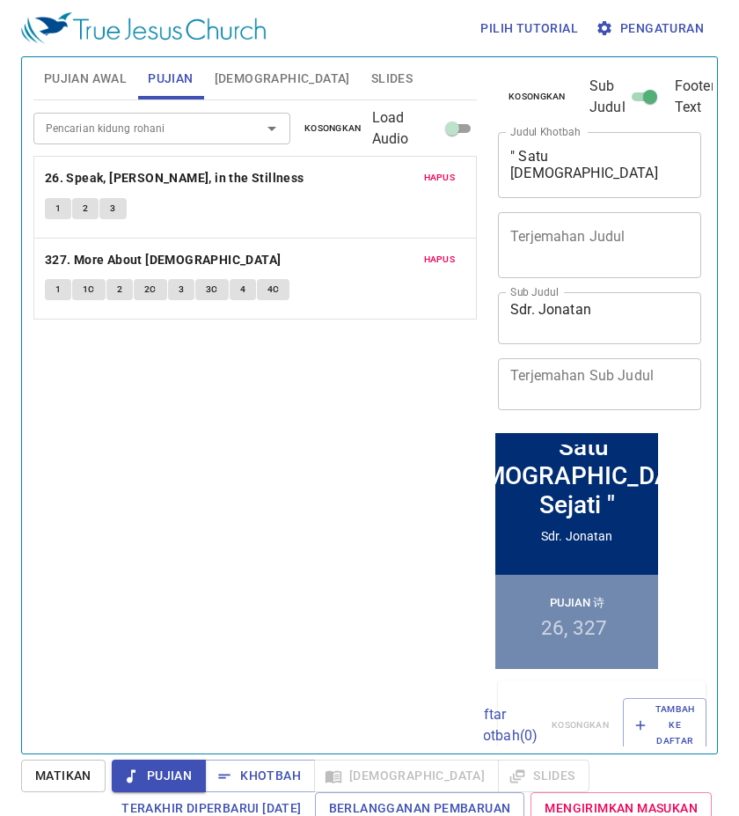
click at [252, 73] on span "[DEMOGRAPHIC_DATA]" at bounding box center [283, 79] width 136 height 22
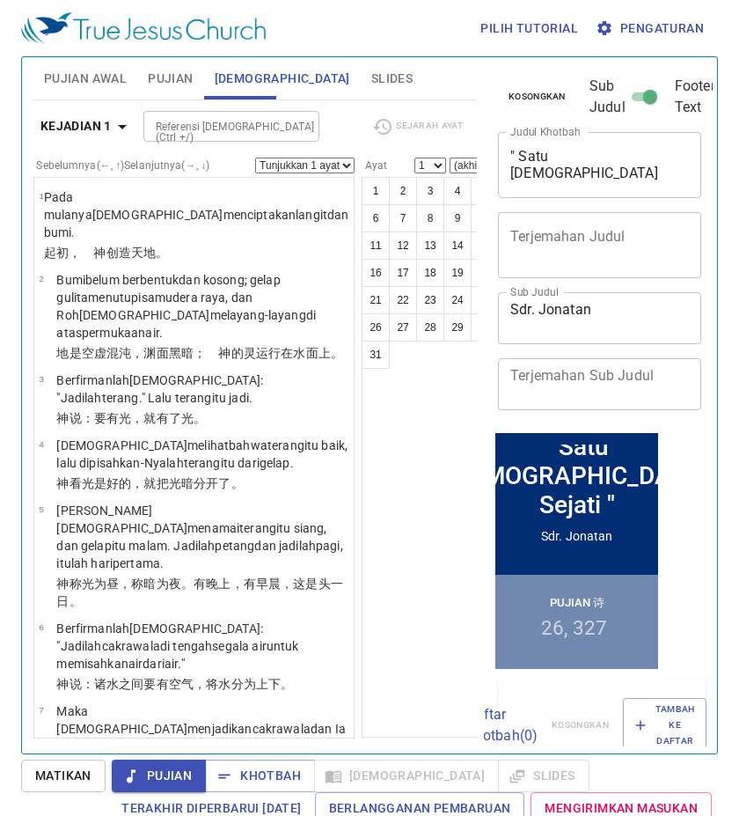
click at [371, 68] on span "Slides" at bounding box center [391, 79] width 41 height 22
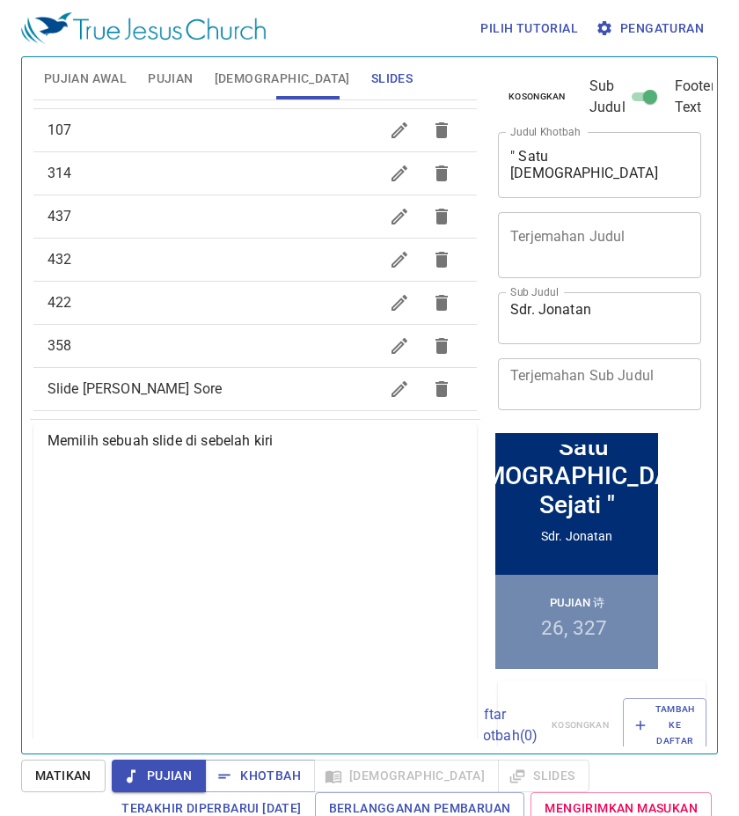
scroll to position [890, 0]
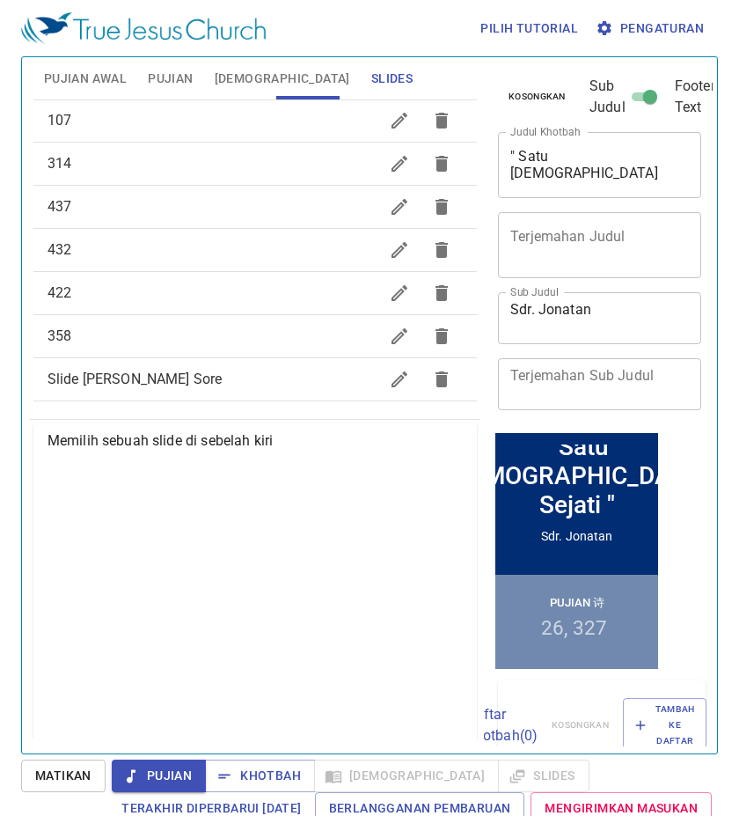
click at [92, 91] on button "Pujian Awal" at bounding box center [85, 78] width 104 height 42
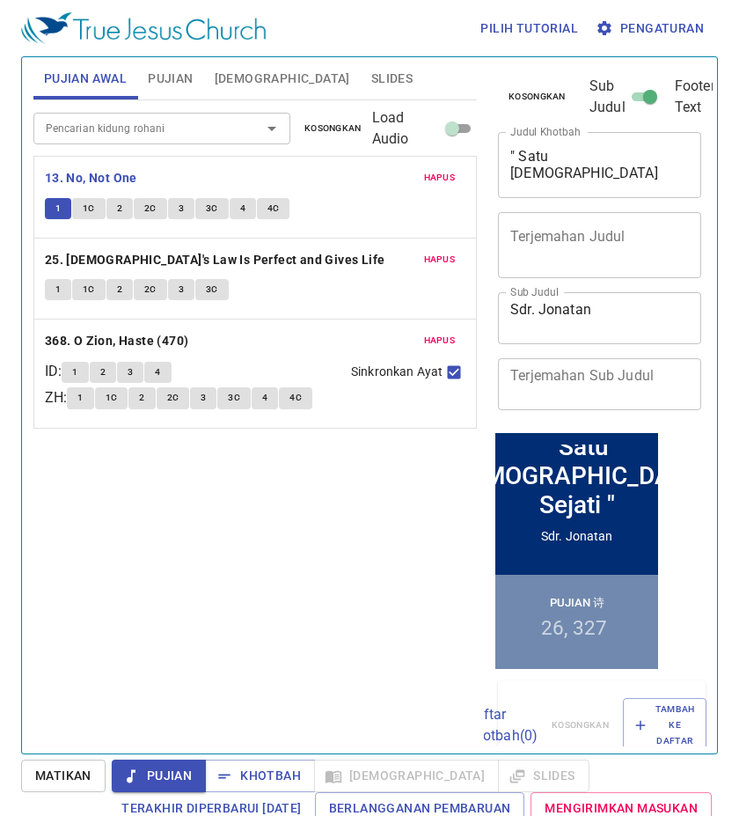
click at [224, 77] on span "[DEMOGRAPHIC_DATA]" at bounding box center [283, 79] width 136 height 22
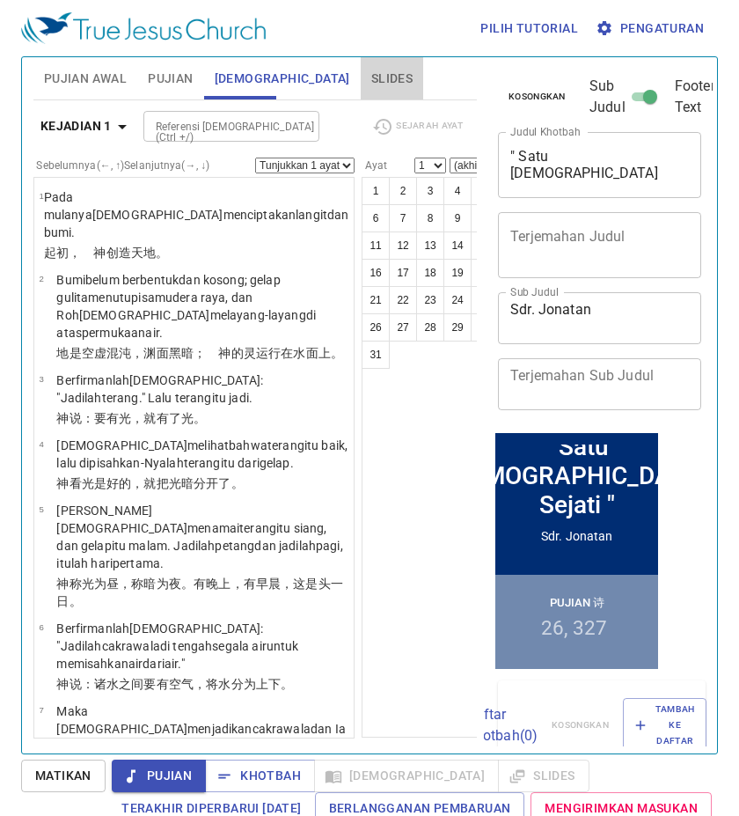
click at [361, 84] on button "Slides" at bounding box center [392, 78] width 63 height 42
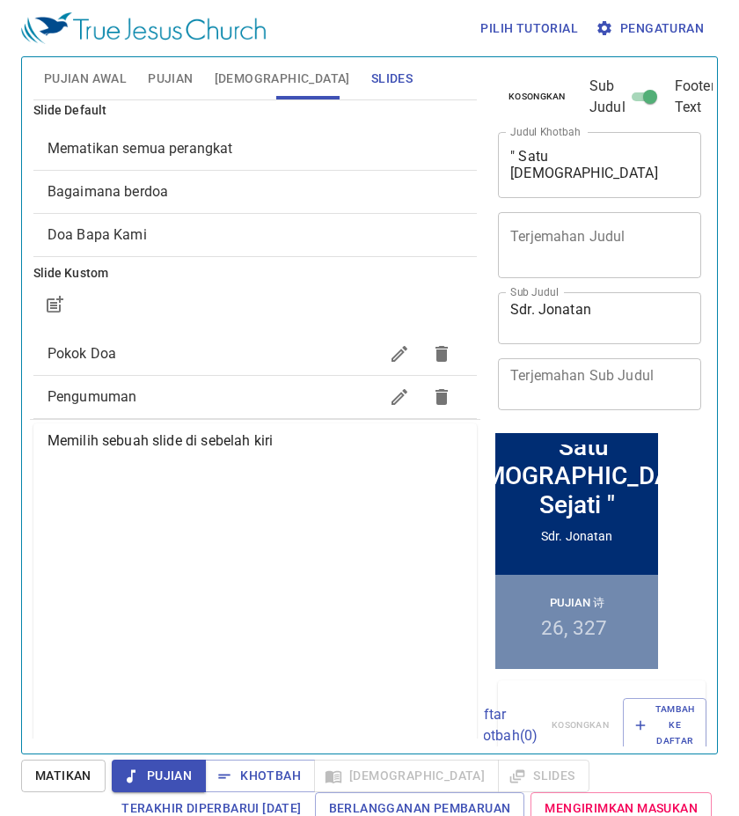
scroll to position [0, 0]
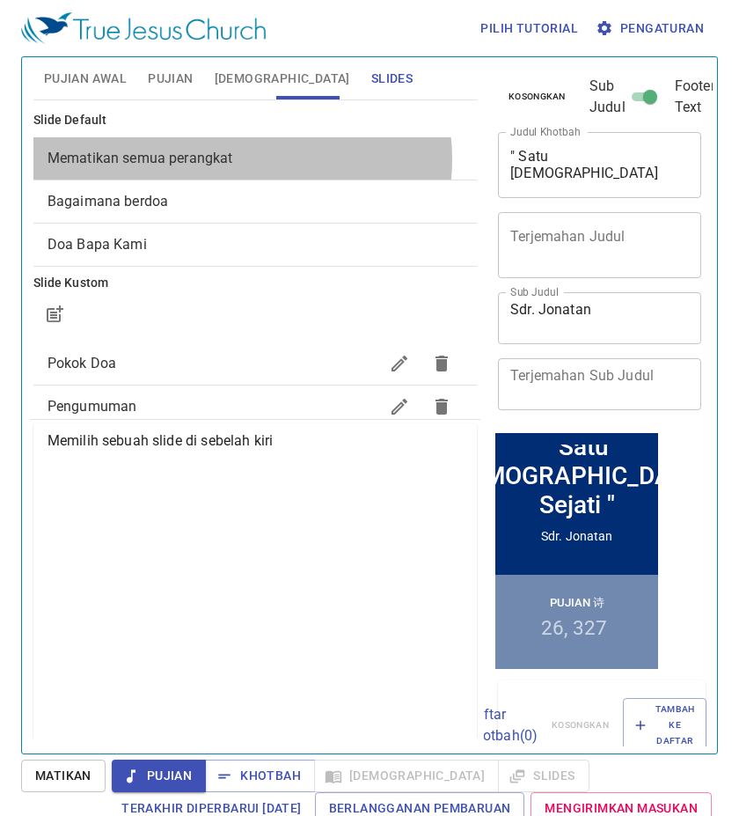
click at [240, 159] on span "Mematikan semua perangkat" at bounding box center [256, 158] width 416 height 21
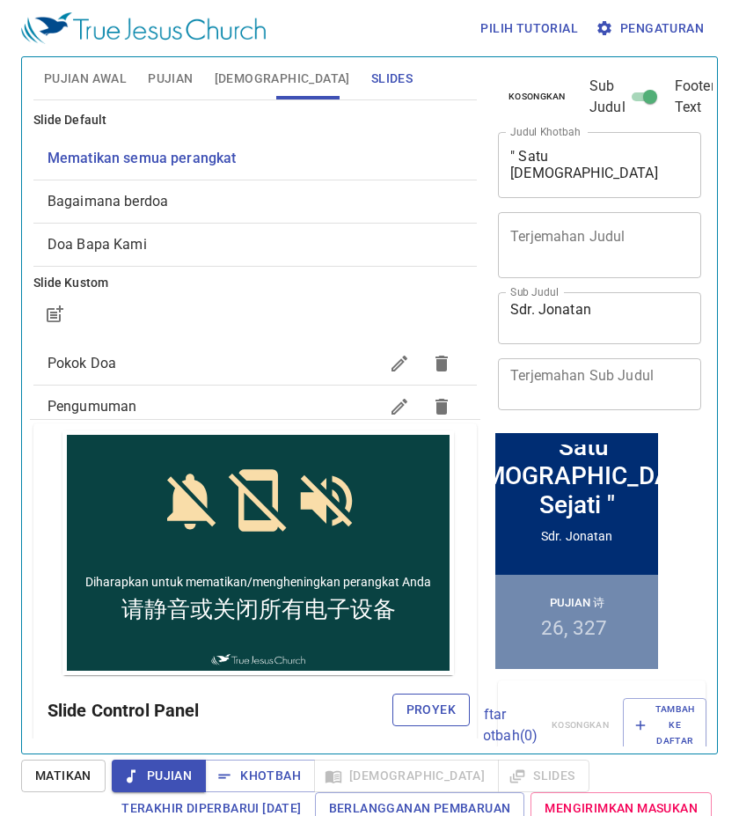
click at [416, 717] on span "Proyek" at bounding box center [431, 710] width 49 height 22
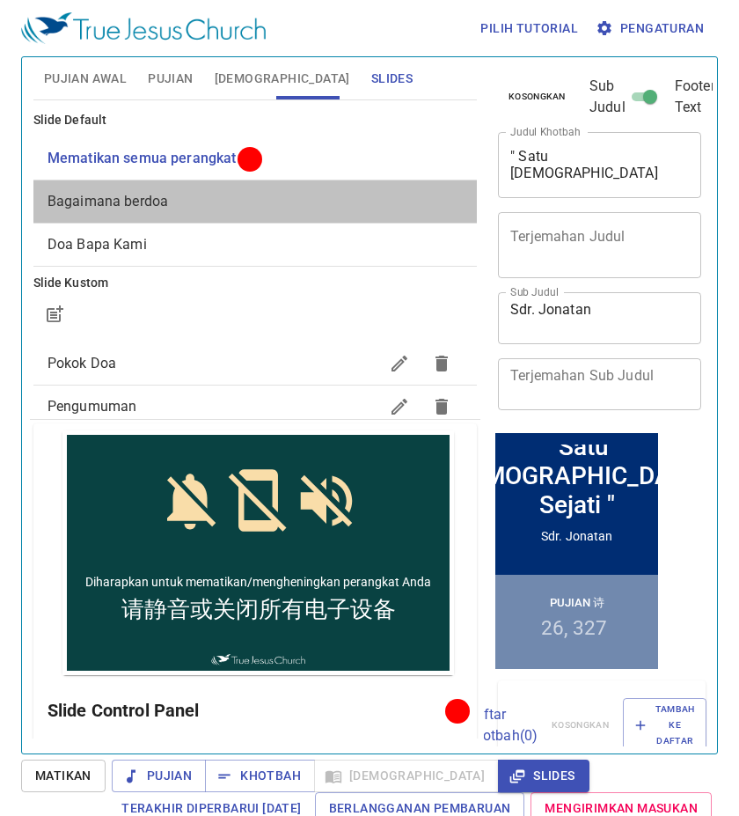
click at [267, 196] on span "Bagaimana berdoa" at bounding box center [256, 201] width 416 height 21
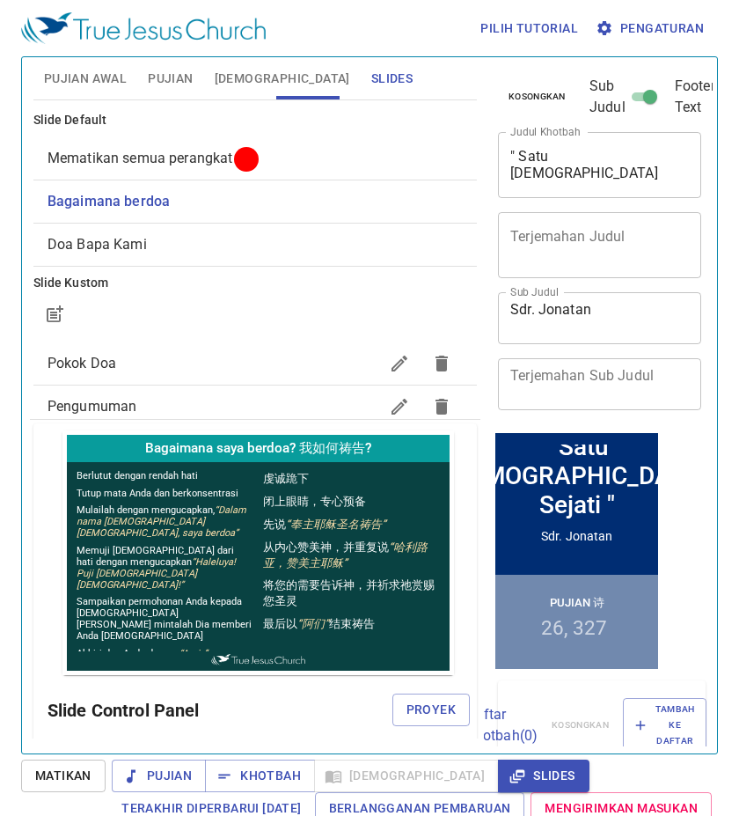
click at [394, 726] on div "Slide Control Panel Proyek" at bounding box center [259, 710] width 423 height 42
click at [407, 719] on span "Proyek" at bounding box center [431, 710] width 49 height 22
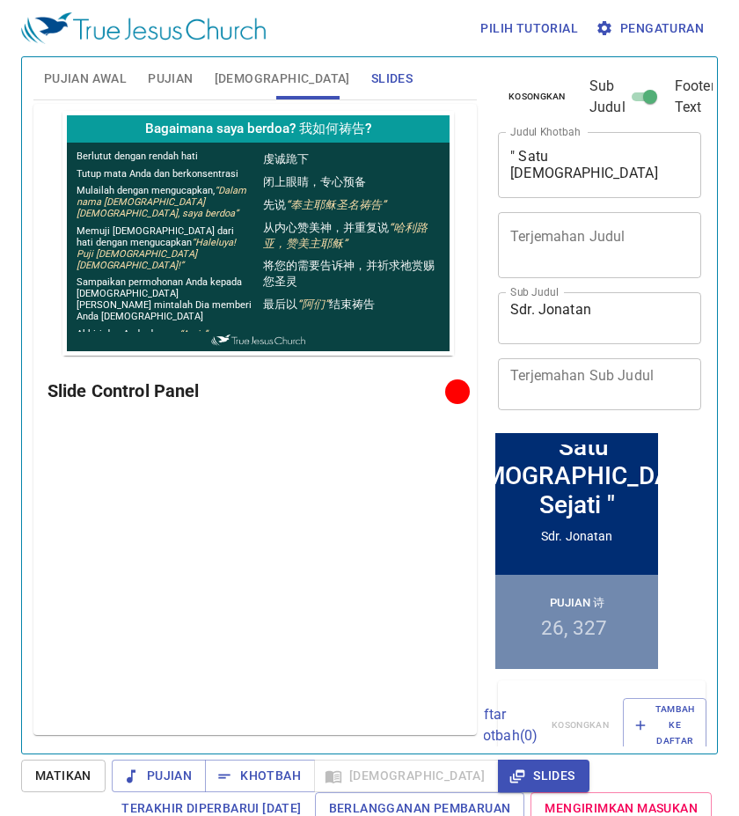
scroll to position [8, 0]
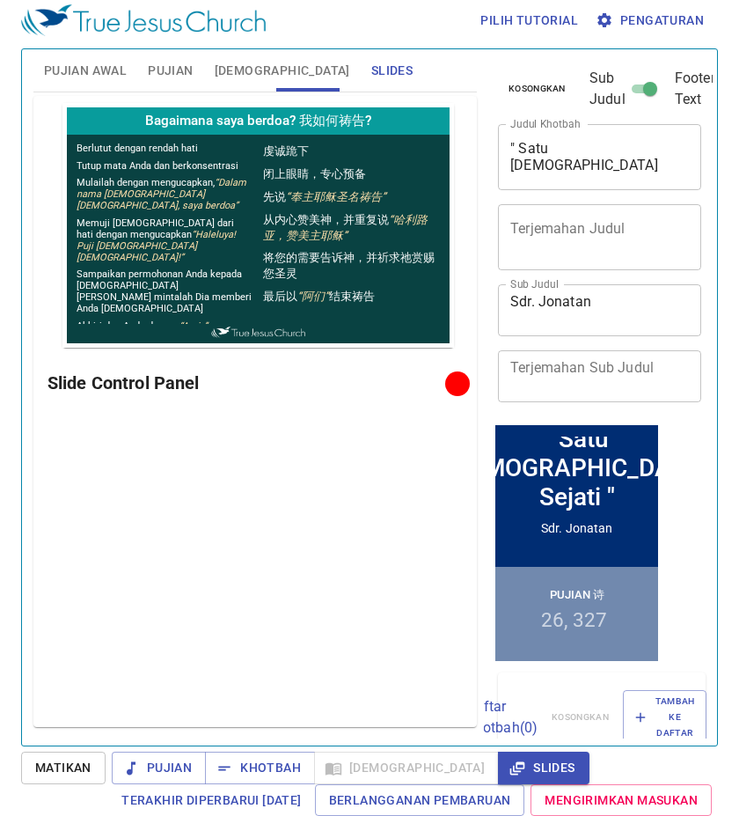
click at [89, 80] on span "Pujian Awal" at bounding box center [85, 71] width 83 height 22
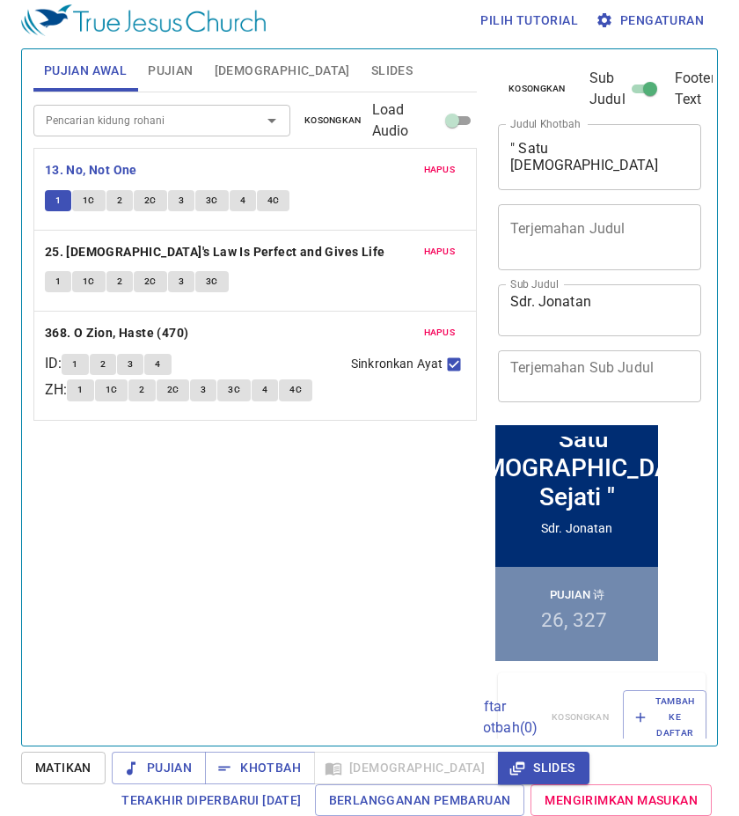
click at [58, 195] on span "1" at bounding box center [57, 201] width 5 height 16
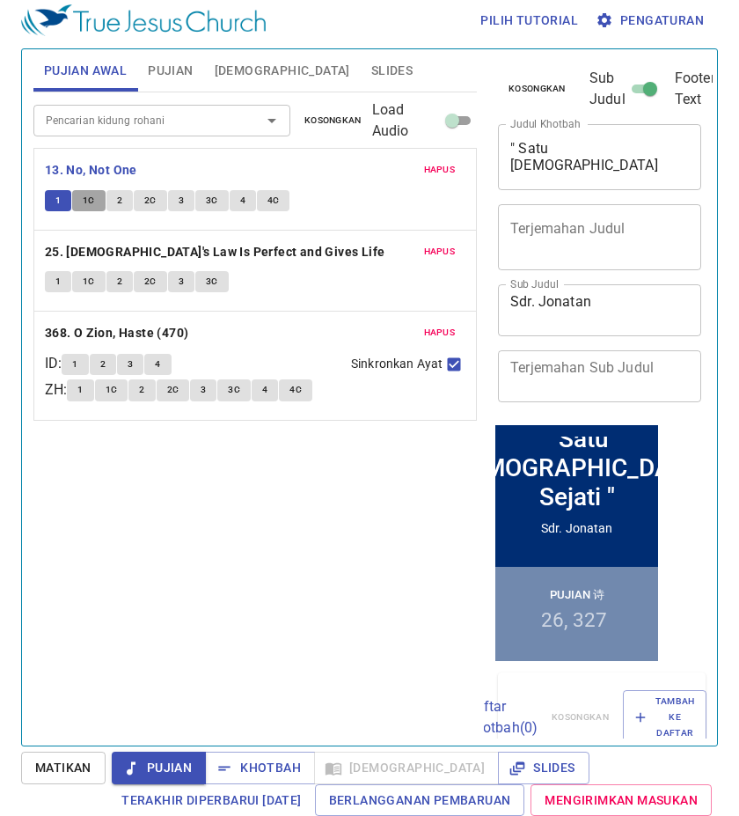
click at [92, 194] on span "1C" at bounding box center [89, 201] width 12 height 16
click at [179, 196] on span "3" at bounding box center [181, 201] width 5 height 16
click at [210, 202] on span "3C" at bounding box center [212, 201] width 12 height 16
click at [234, 197] on button "4" at bounding box center [243, 200] width 26 height 21
click at [261, 199] on button "4C" at bounding box center [273, 200] width 33 height 21
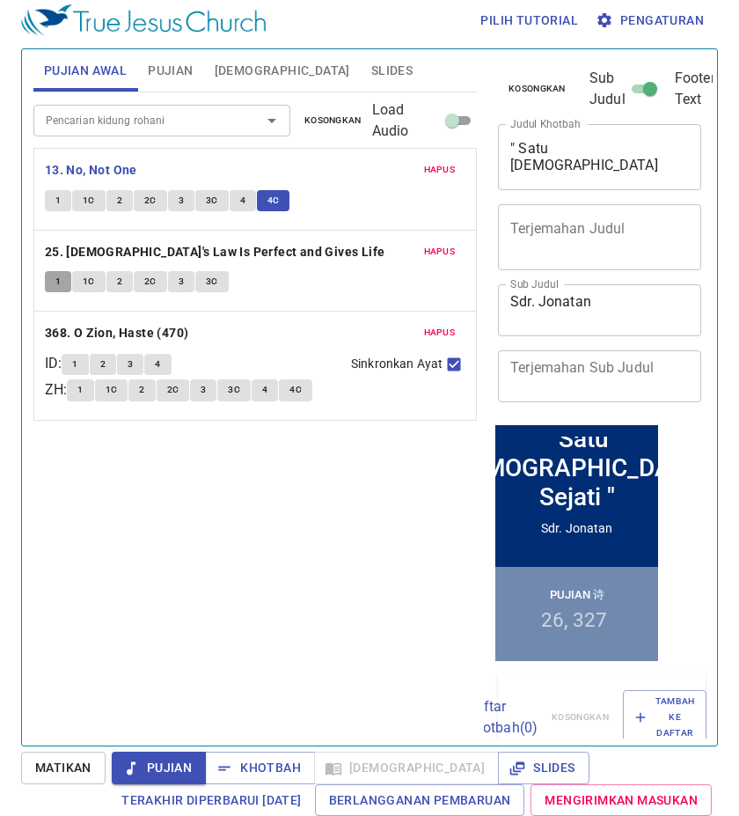
click at [46, 275] on button "1" at bounding box center [58, 281] width 26 height 21
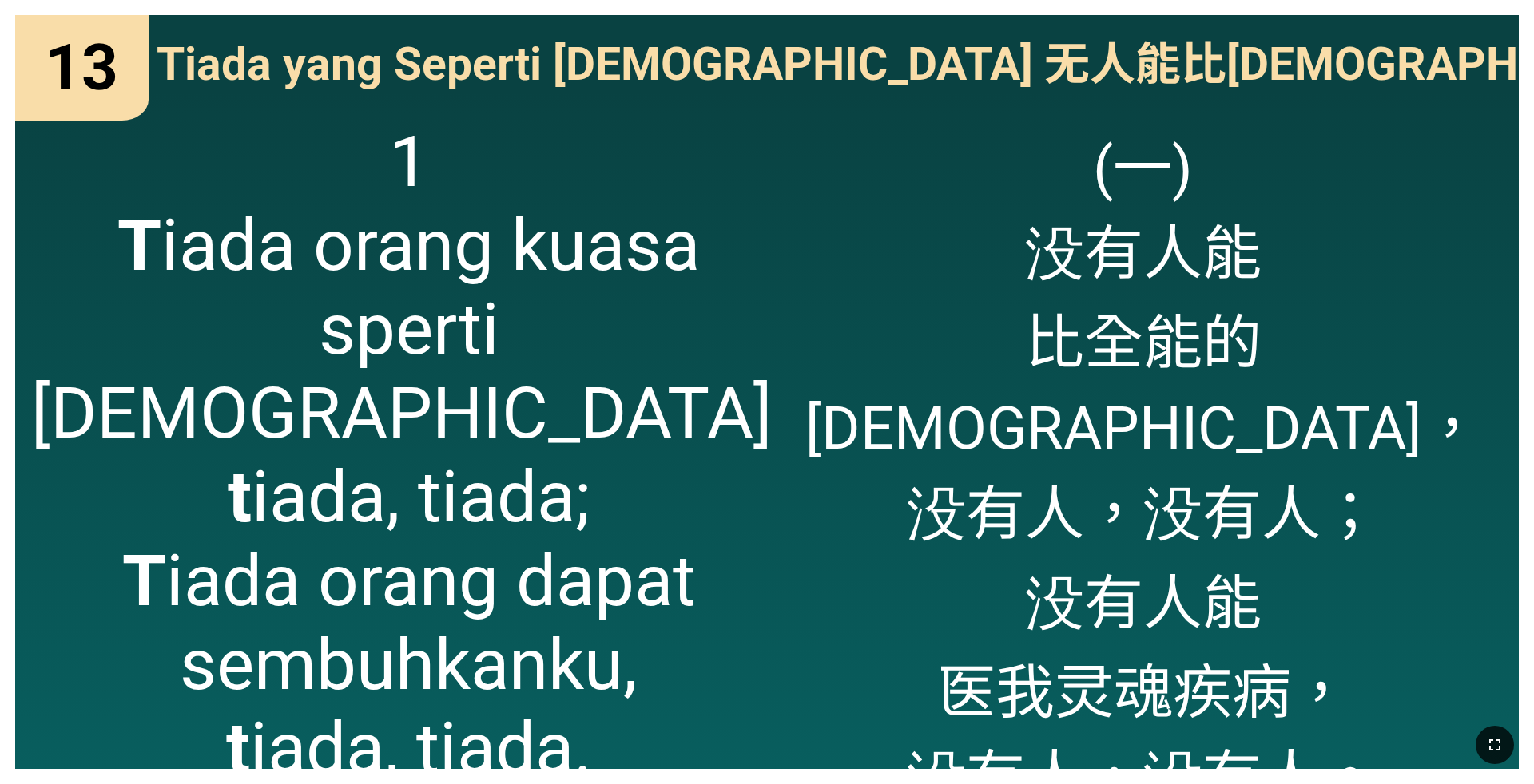
click at [1497, 741] on icon "button" at bounding box center [1495, 745] width 19 height 19
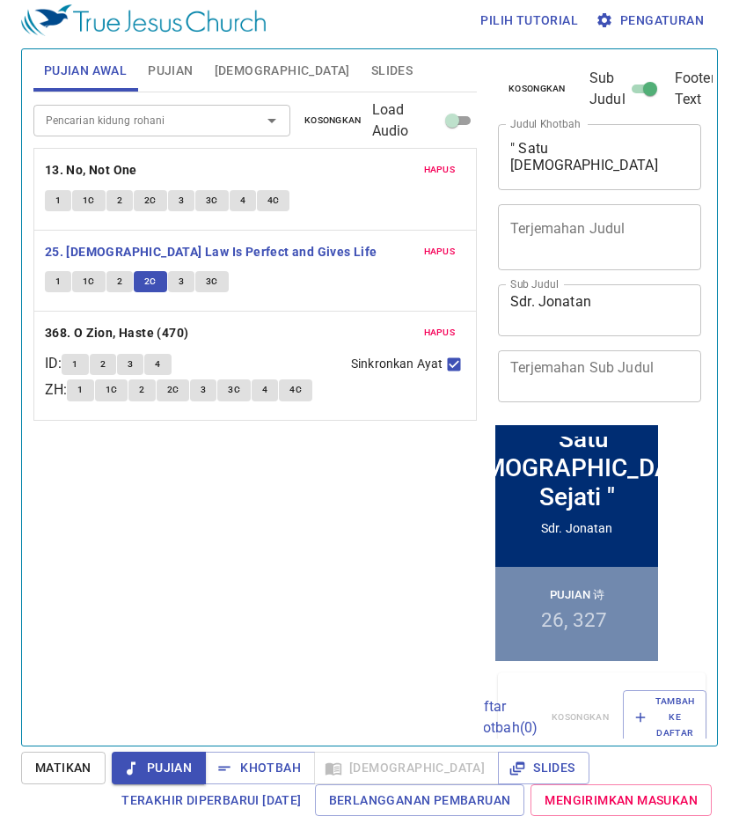
scroll to position [8, 0]
click at [371, 63] on span "Slides" at bounding box center [391, 71] width 41 height 22
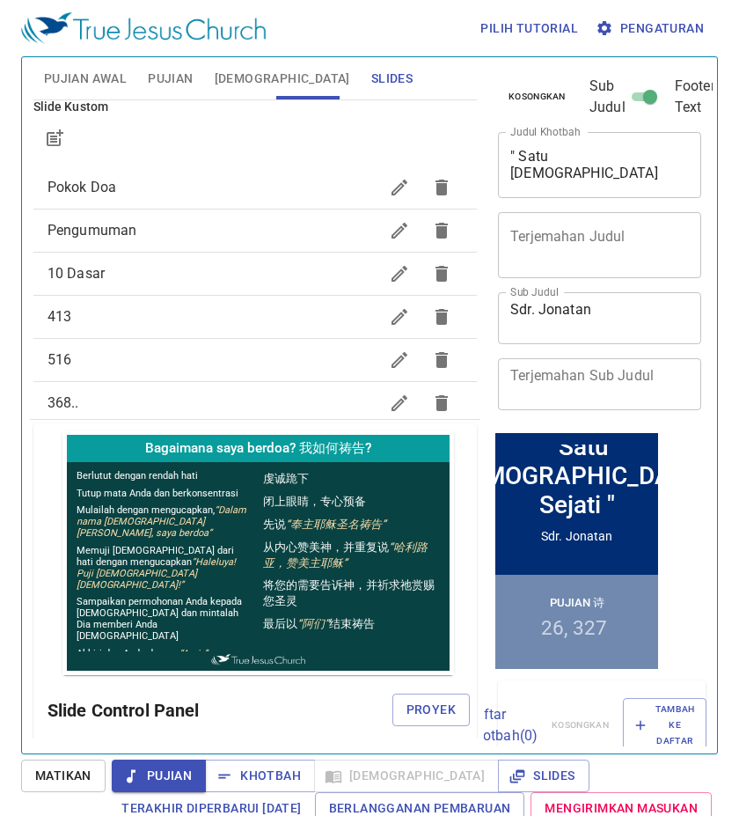
scroll to position [264, 0]
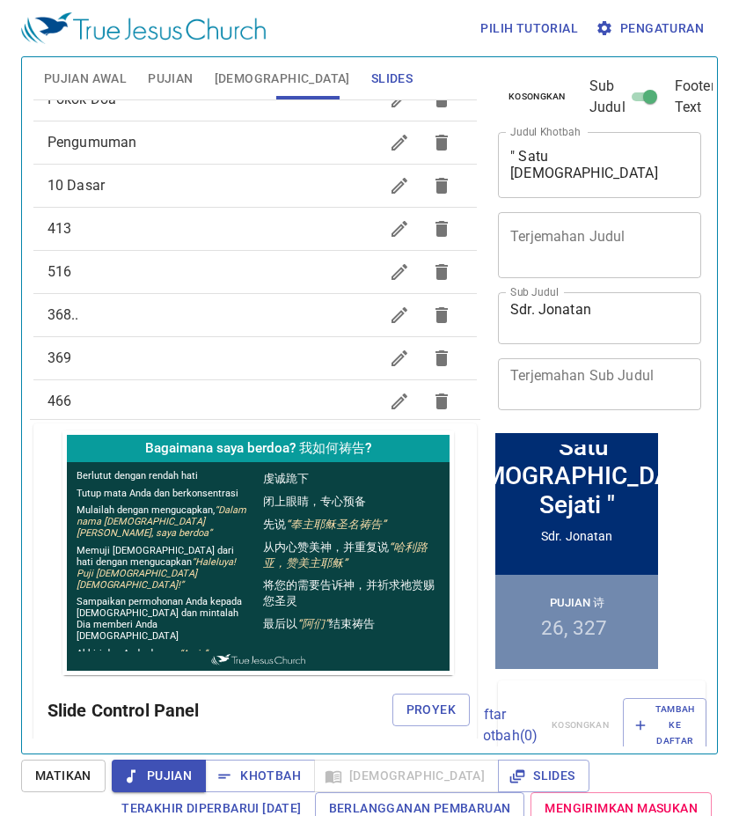
click at [325, 320] on span "368.." at bounding box center [213, 315] width 331 height 21
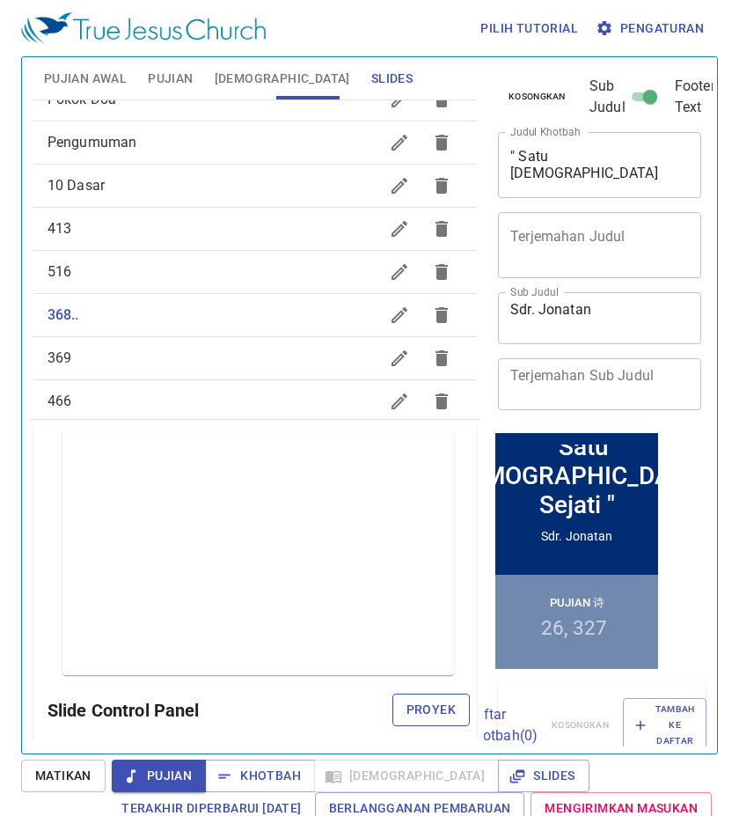
click at [407, 710] on span "Proyek" at bounding box center [431, 710] width 49 height 22
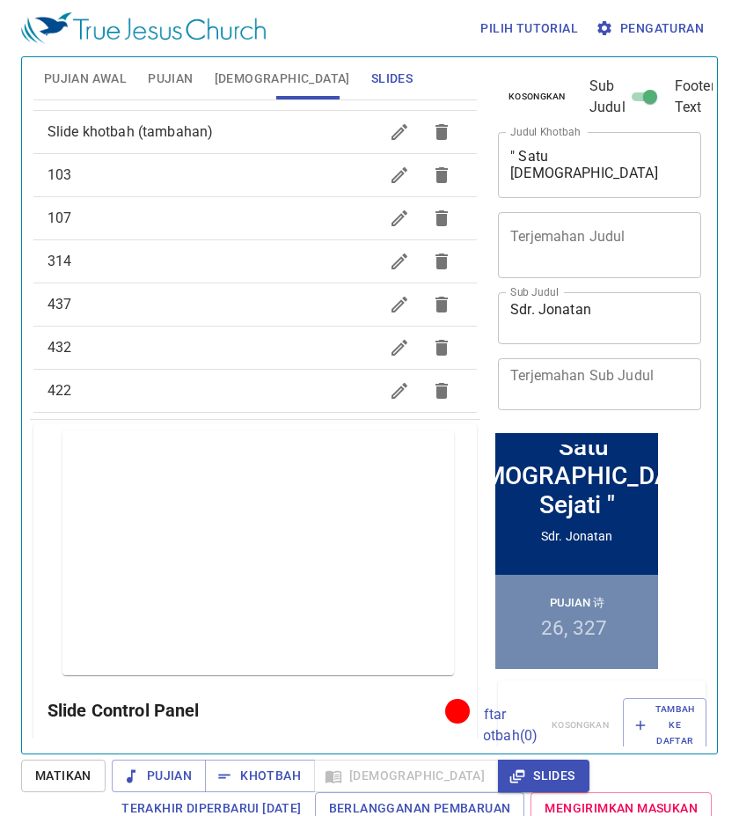
scroll to position [890, 0]
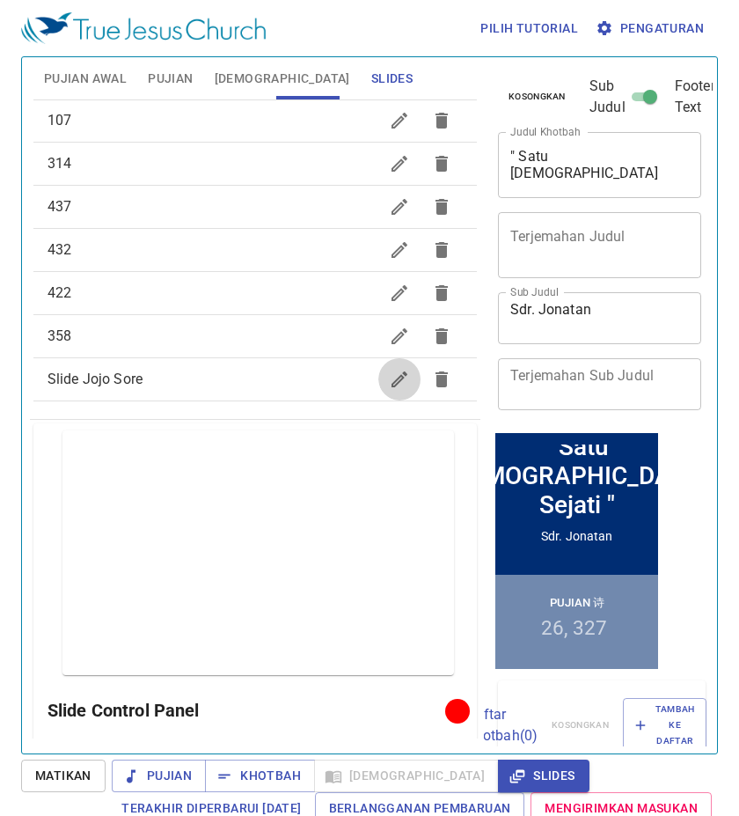
click at [389, 389] on icon "button" at bounding box center [399, 379] width 21 height 21
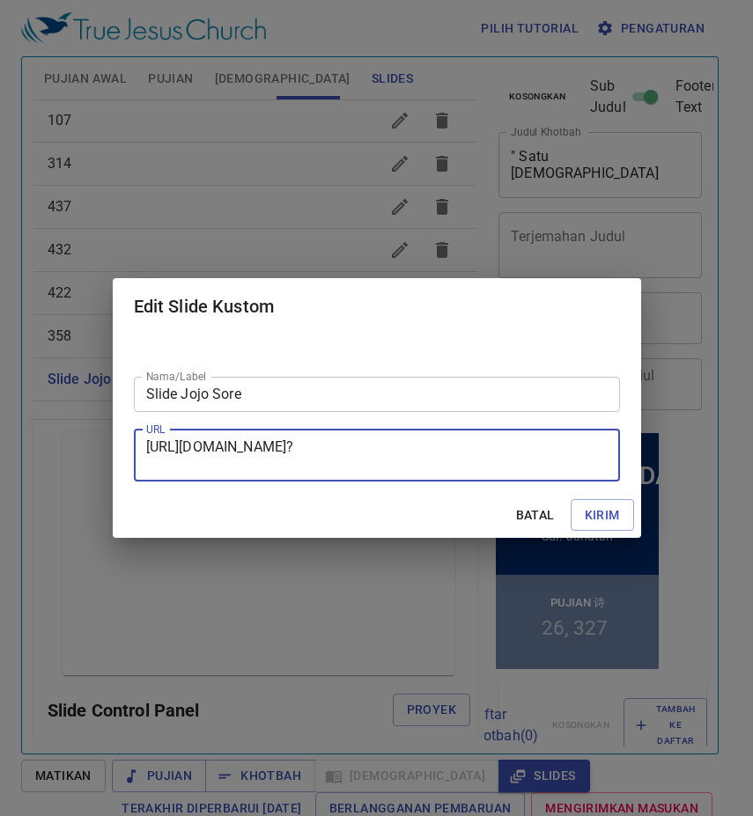
click at [379, 454] on textarea "https://docs.google.com/presentation/d/1_L--iYxyk8pL9P_9r0fO5cPeYEQRdN49nrO6V8T…" at bounding box center [376, 454] width 461 height 33
click at [710, 465] on div "Edit Slide Kustom Nama/Label Slide Jojo Sore Nama/Label URL https://docs.google…" at bounding box center [376, 408] width 753 height 816
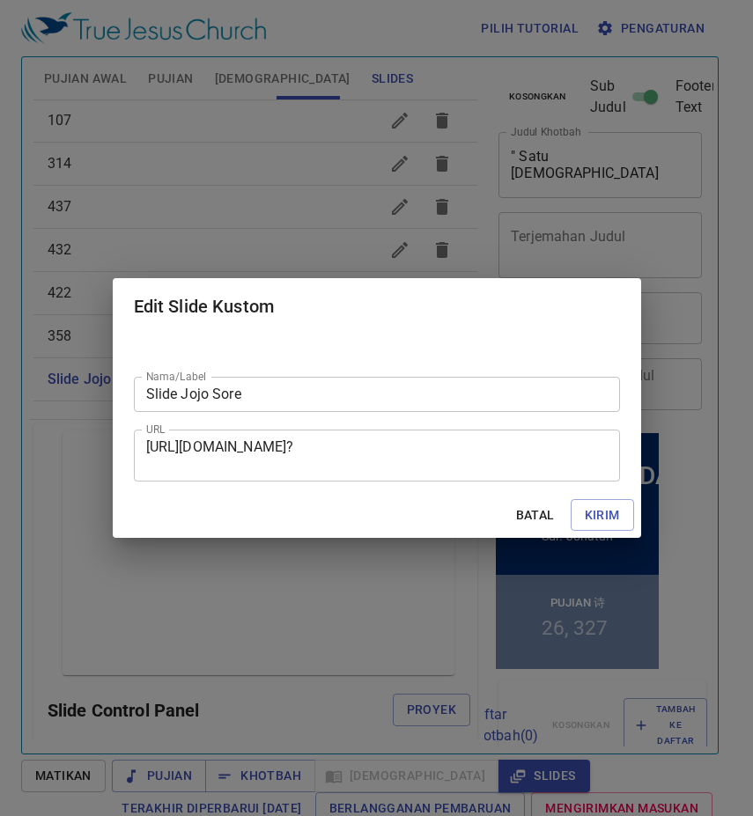
click at [511, 518] on button "Batal" at bounding box center [535, 515] width 56 height 33
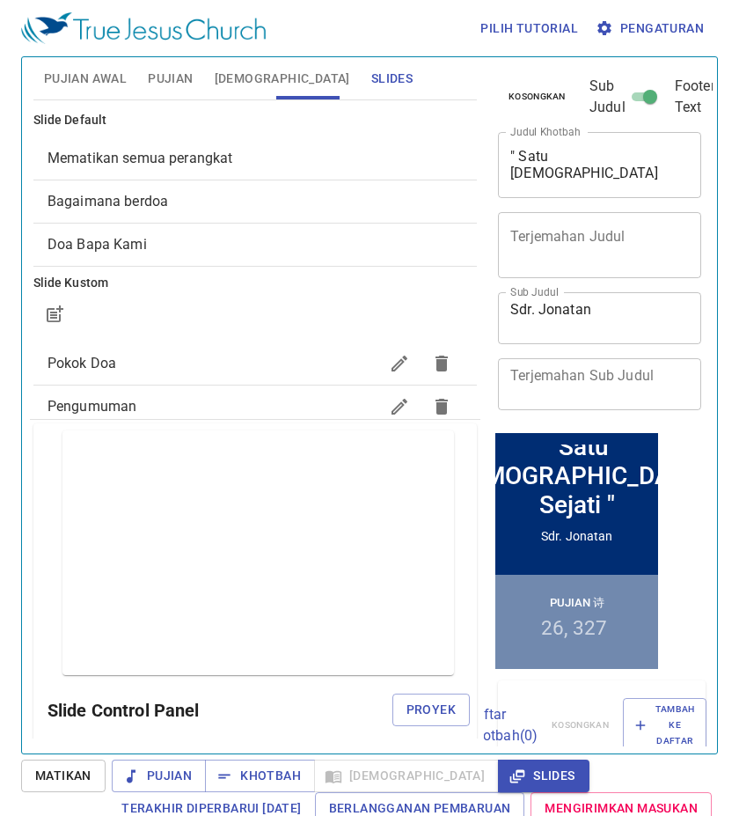
scroll to position [890, 0]
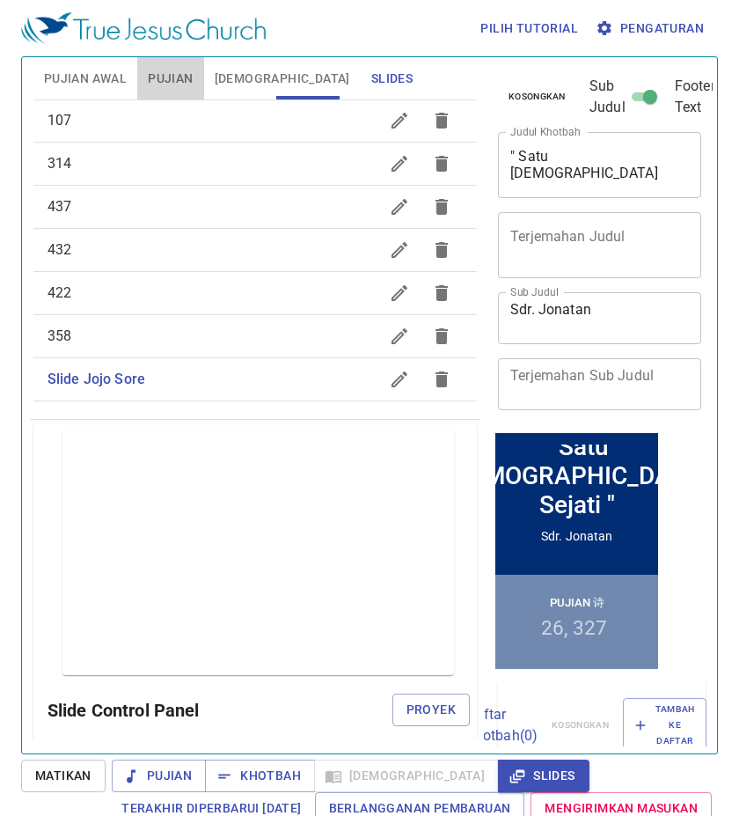
click at [186, 77] on span "Pujian" at bounding box center [170, 79] width 45 height 22
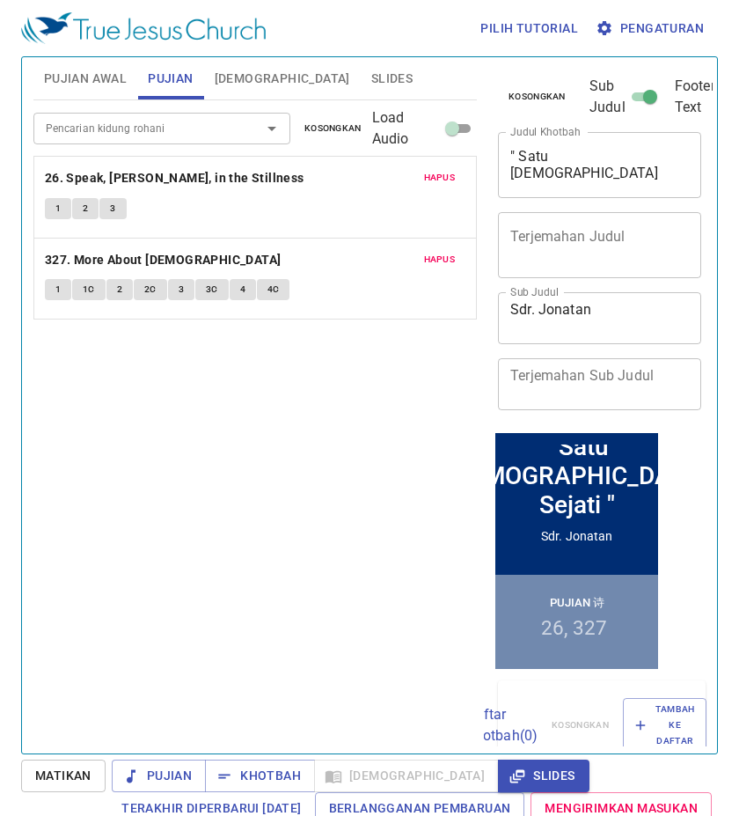
click at [371, 77] on span "Slides" at bounding box center [391, 79] width 41 height 22
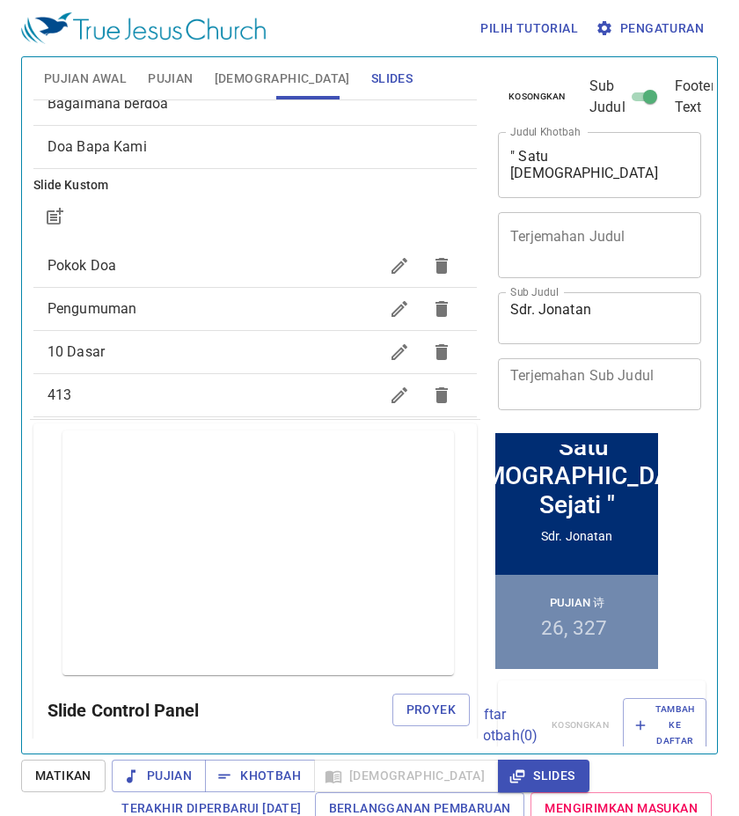
scroll to position [10, 0]
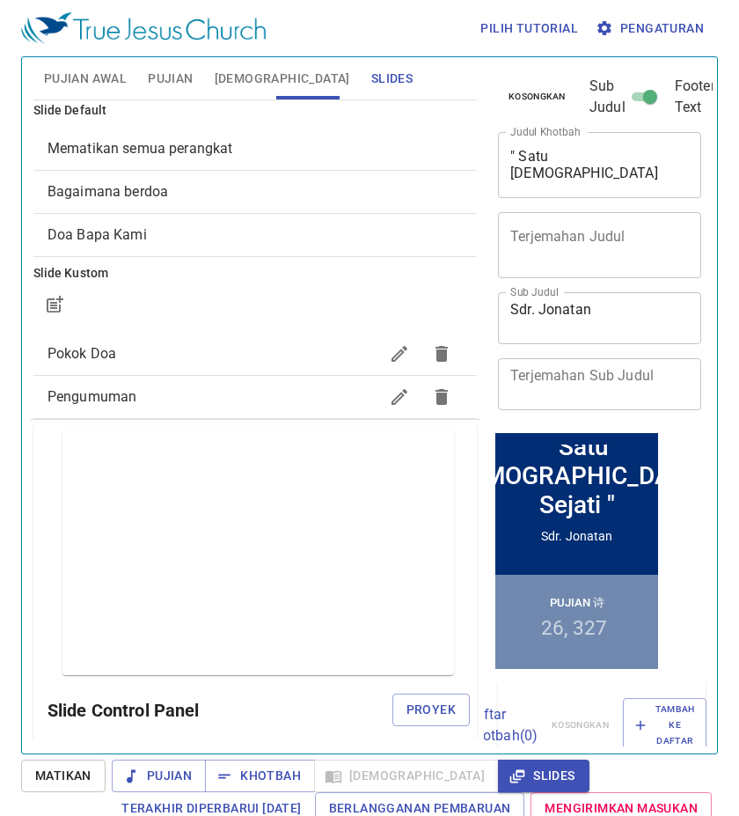
click at [164, 81] on span "Pujian" at bounding box center [170, 79] width 45 height 22
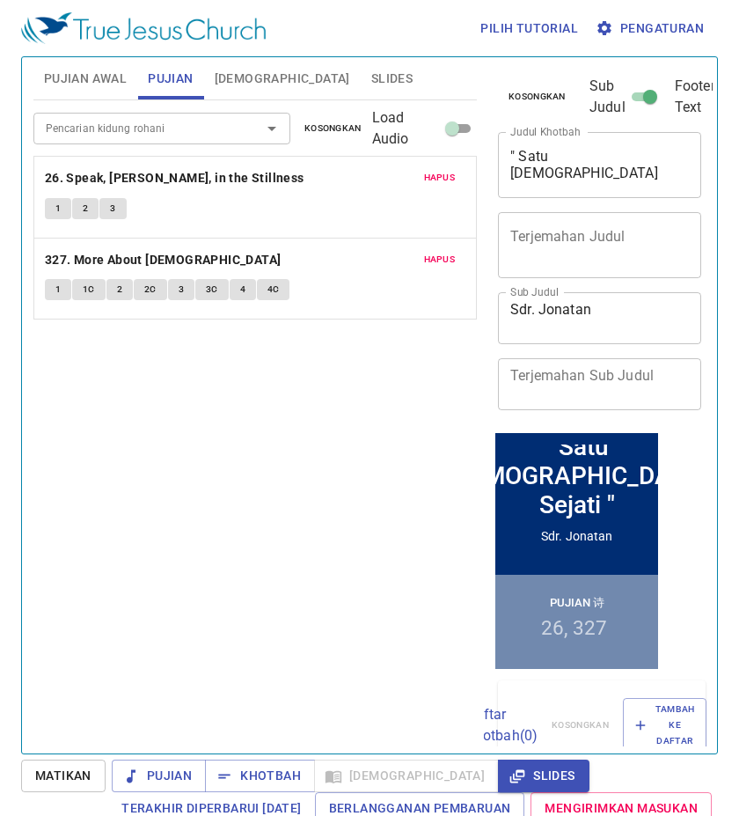
click at [180, 127] on input "Pencarian kidung rohani" at bounding box center [136, 128] width 195 height 20
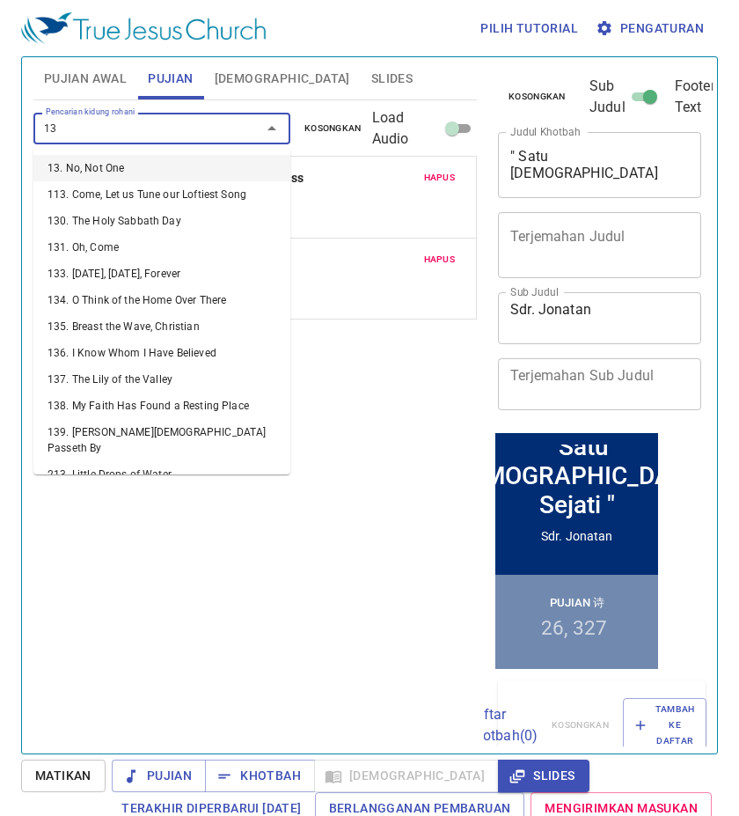
type input "131"
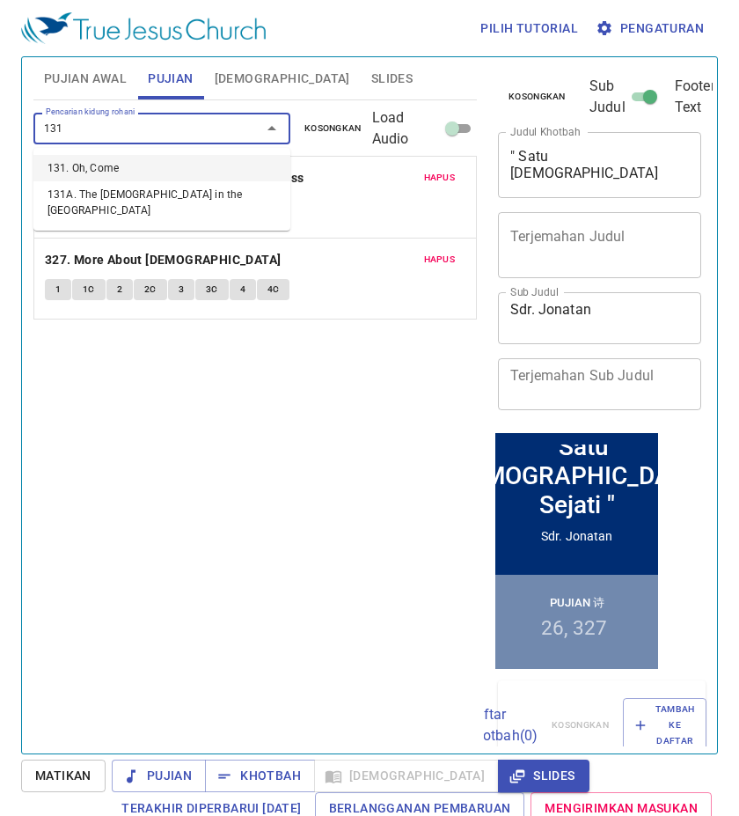
click at [173, 166] on li "131. Oh, Come" at bounding box center [161, 168] width 257 height 26
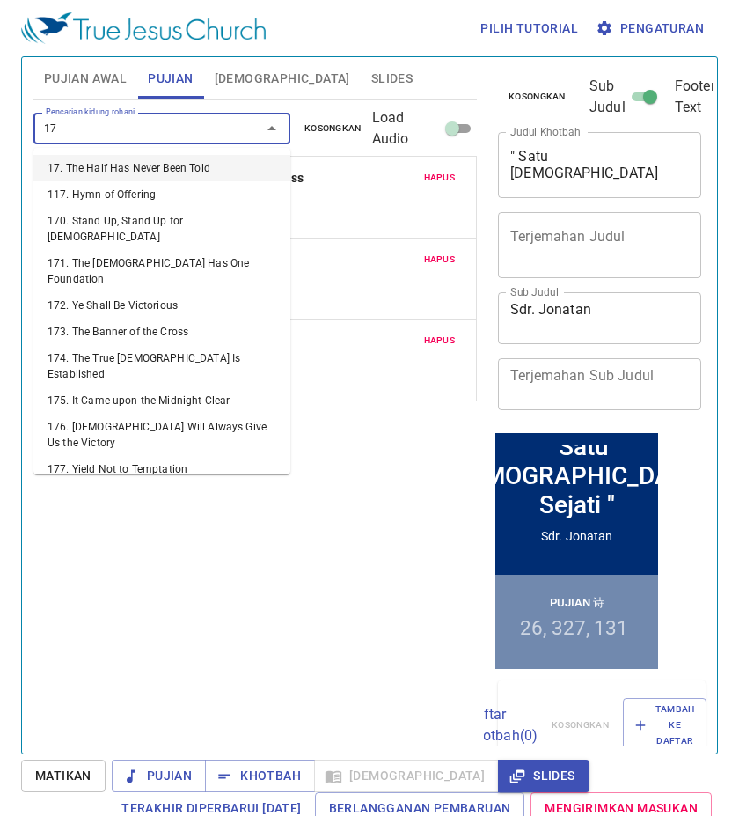
type input "171"
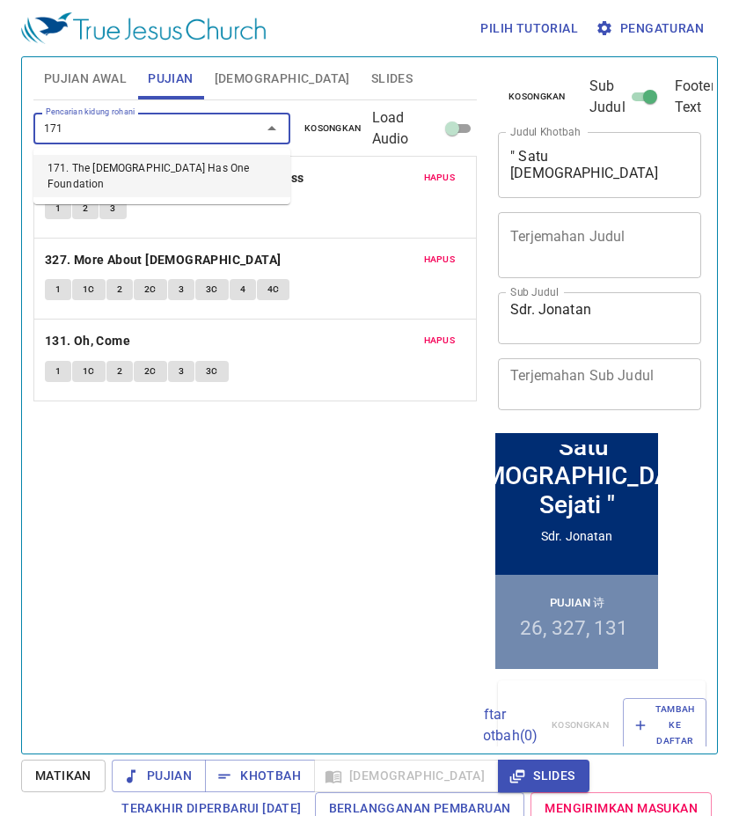
click at [167, 158] on li "171. The Church Has One Foundation" at bounding box center [161, 176] width 257 height 42
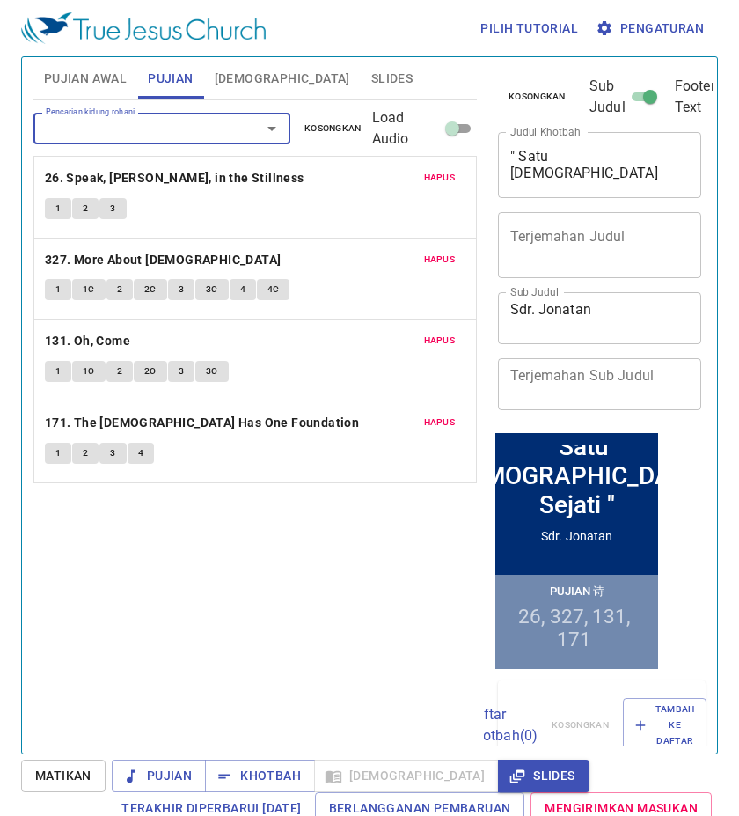
click at [439, 252] on span "Hapus" at bounding box center [440, 260] width 32 height 16
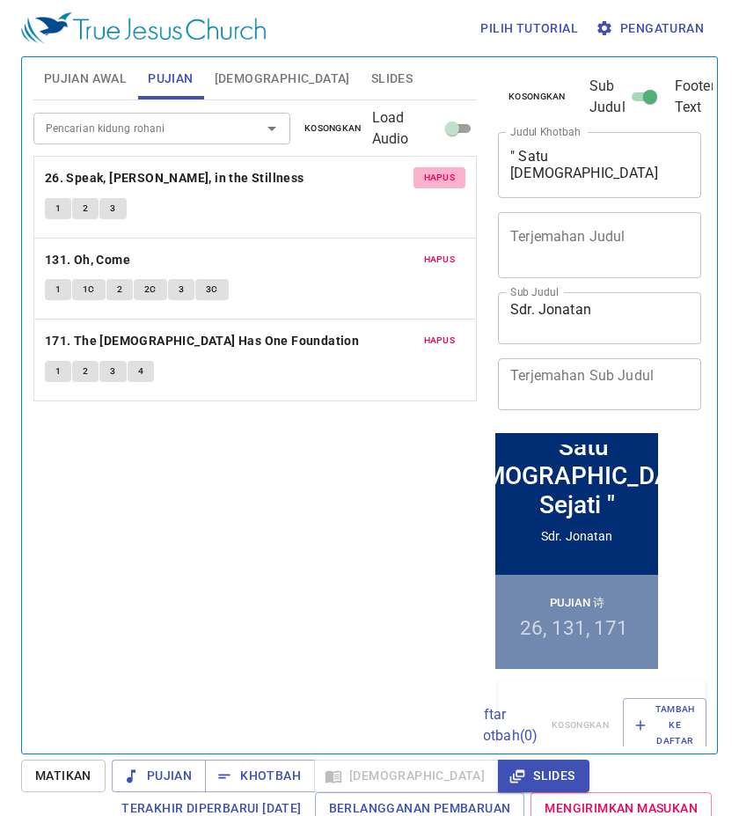
click at [440, 168] on button "Hapus" at bounding box center [440, 177] width 53 height 21
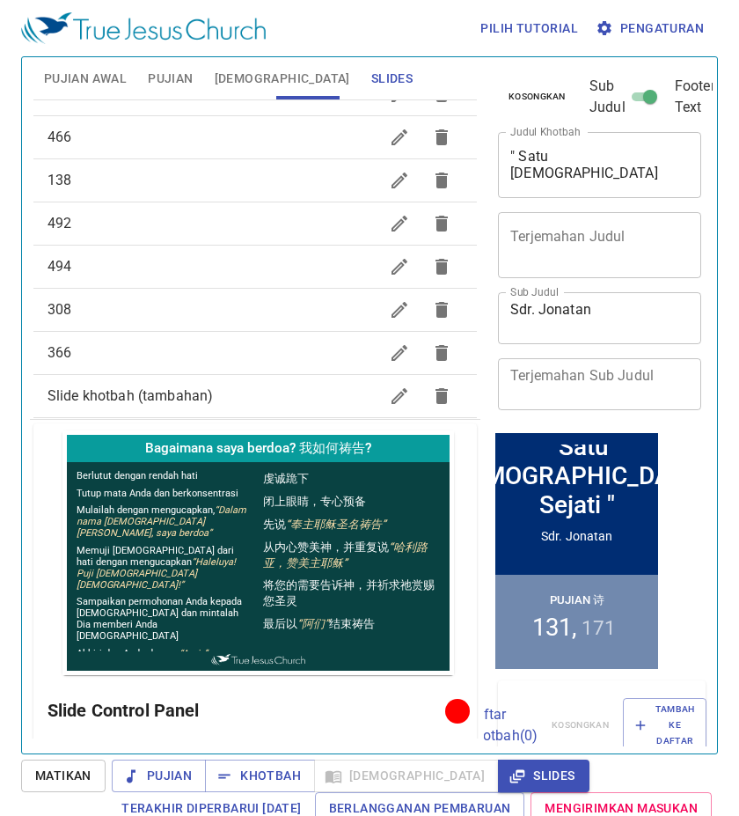
scroll to position [880, 0]
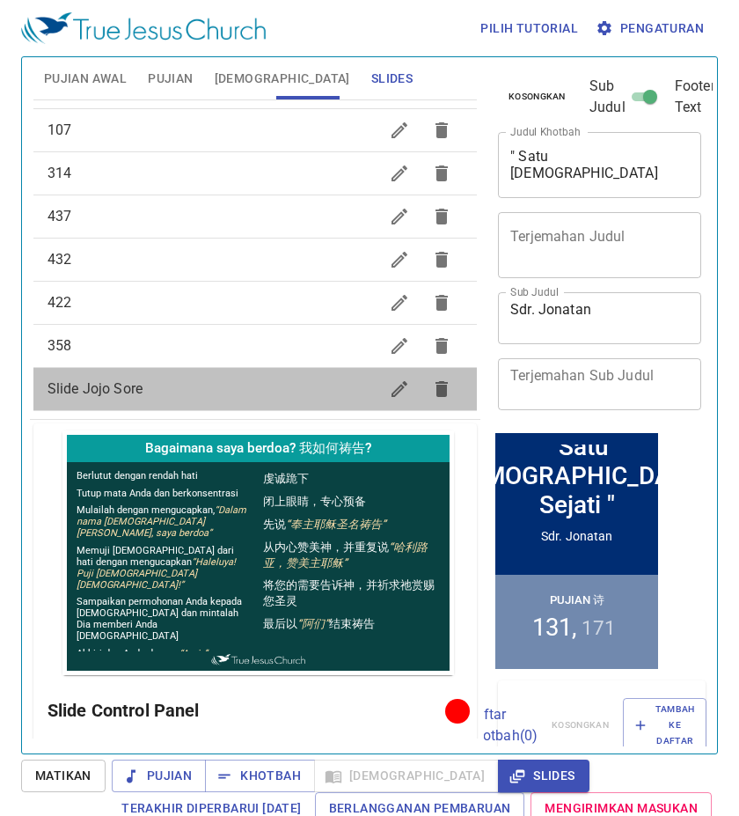
click at [276, 398] on span "Slide Jojo Sore" at bounding box center [213, 389] width 331 height 21
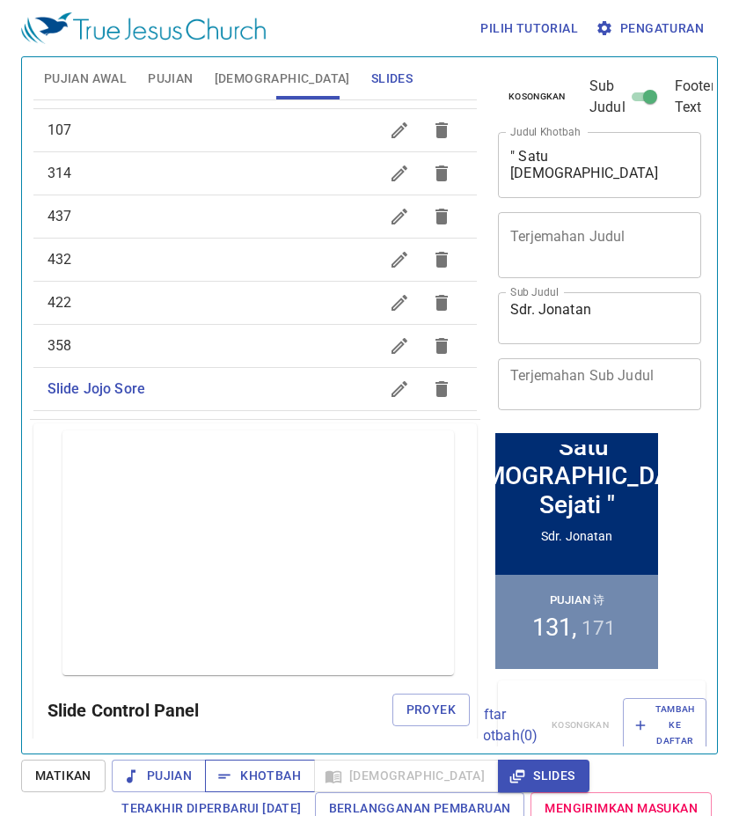
click at [255, 771] on span "Khotbah" at bounding box center [260, 776] width 82 height 22
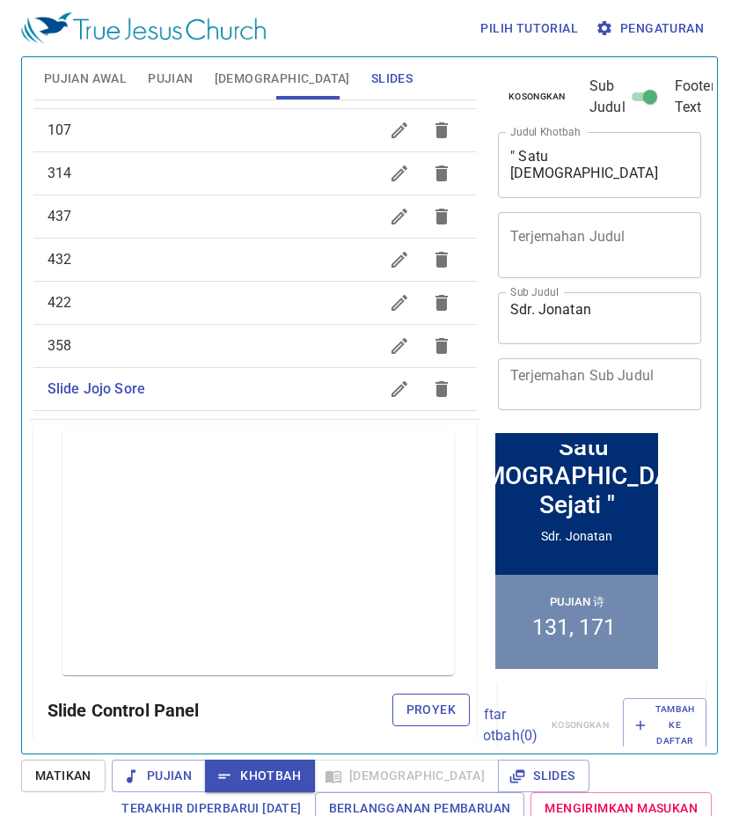
click at [410, 714] on span "Proyek" at bounding box center [431, 710] width 49 height 22
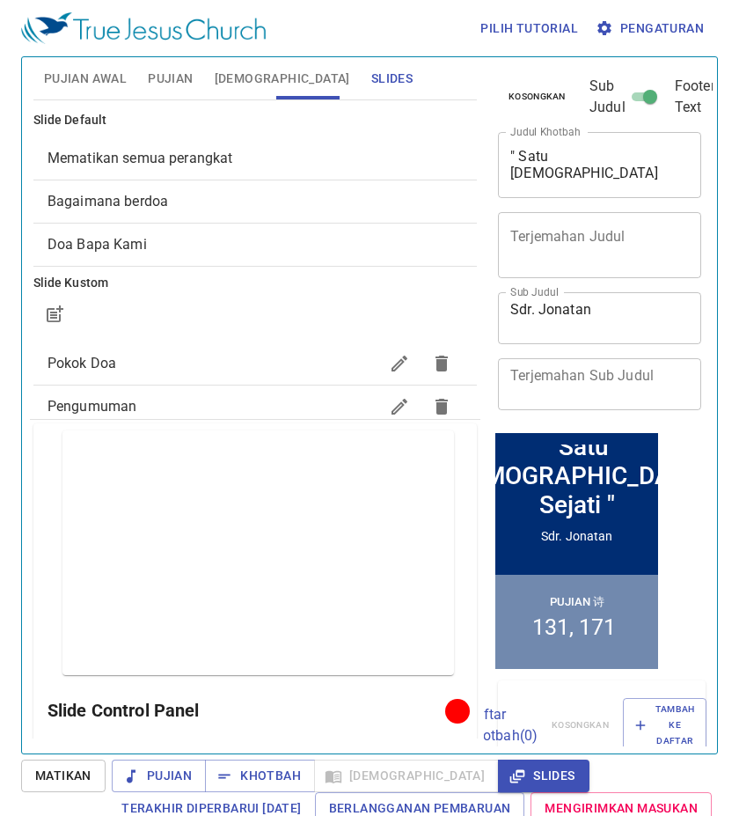
scroll to position [880, 0]
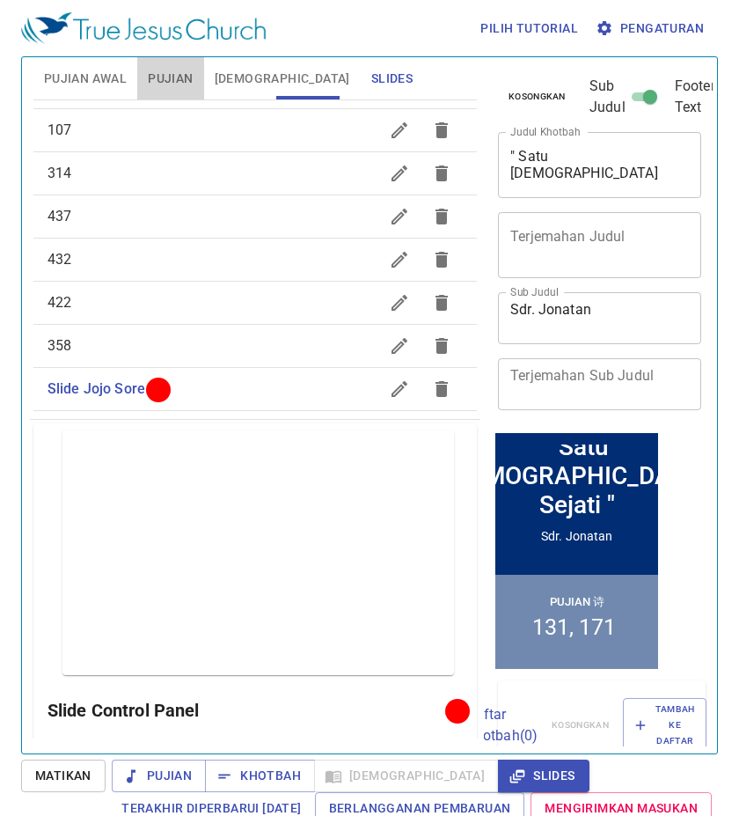
click at [189, 84] on span "Pujian" at bounding box center [170, 79] width 45 height 22
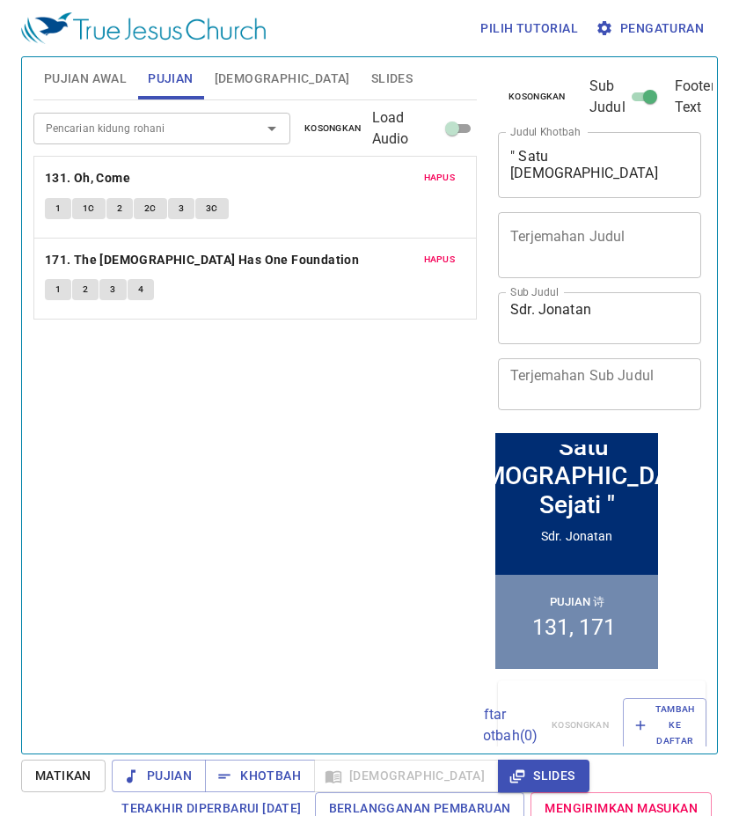
click at [228, 74] on span "[DEMOGRAPHIC_DATA]" at bounding box center [283, 79] width 136 height 22
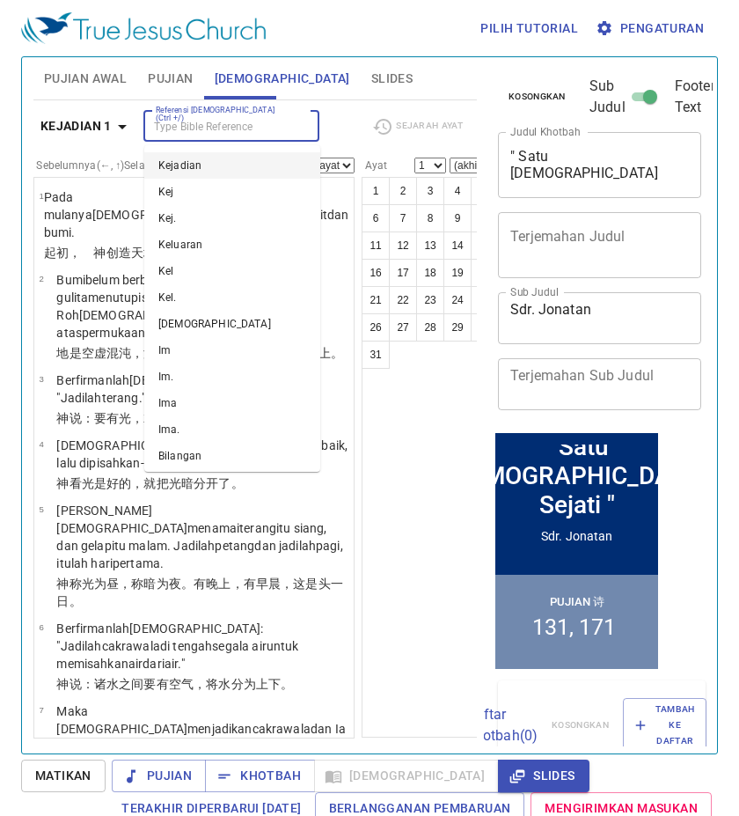
click at [210, 128] on input "Referensi [DEMOGRAPHIC_DATA] (Ctrl +/)" at bounding box center [217, 126] width 136 height 20
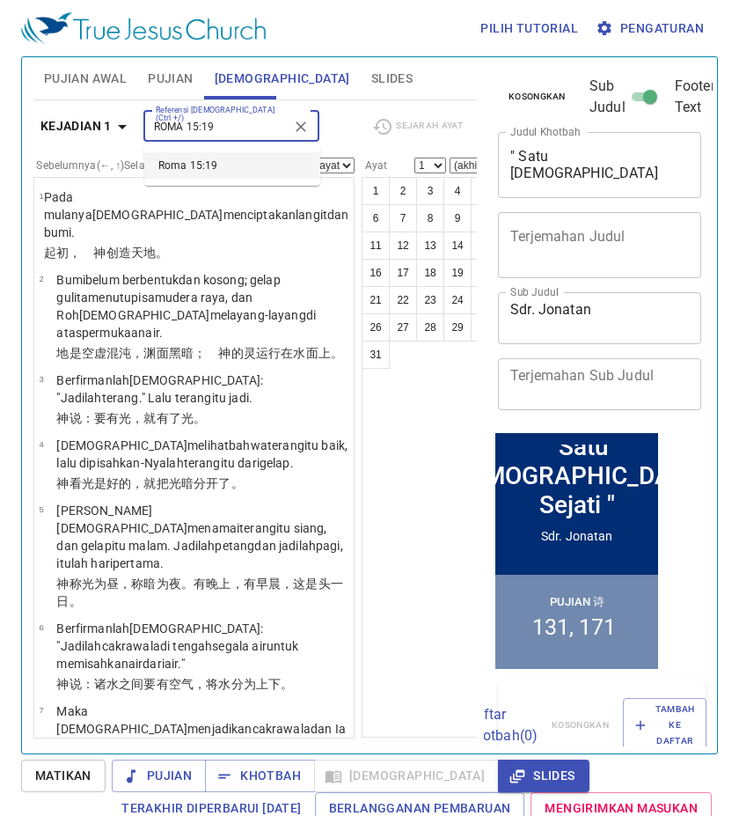
type input "ROMA 15:19"
select select "19"
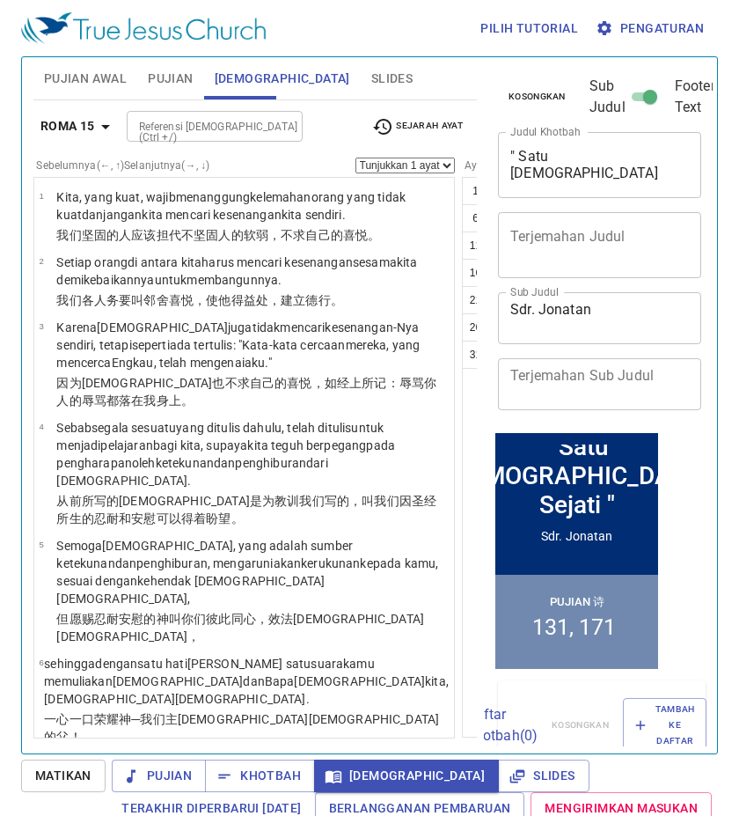
scroll to position [8, 0]
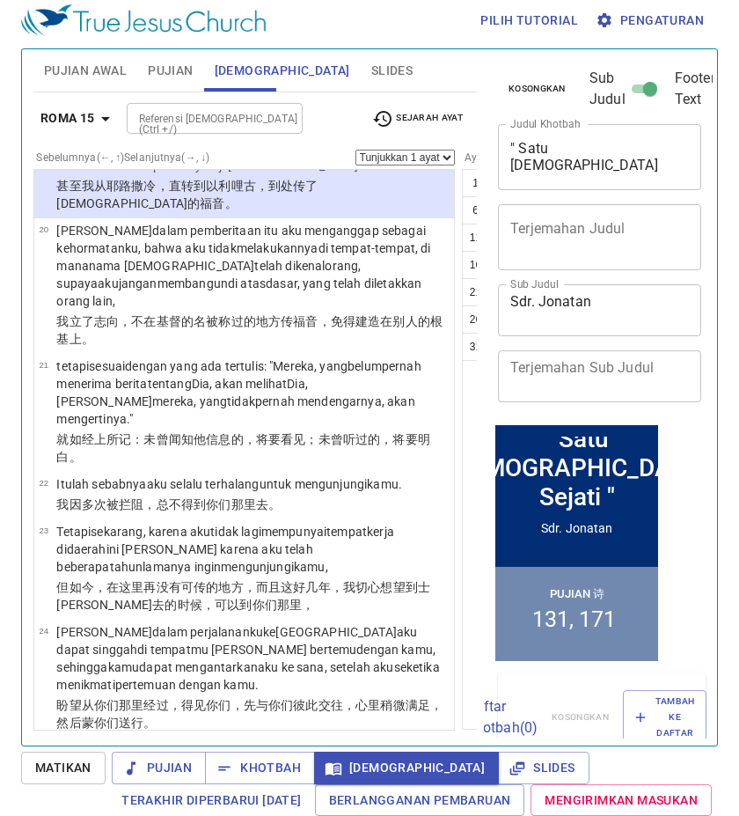
click at [147, 173] on wg2437 "aku telah memberitakan sepenuhnya Injil Kristus ." at bounding box center [220, 157] width 329 height 32
click at [163, 173] on wg2437 "aku telah memberitakan sepenuhnya Injil Kristus ." at bounding box center [220, 157] width 329 height 32
click at [371, 69] on span "Slides" at bounding box center [391, 71] width 41 height 22
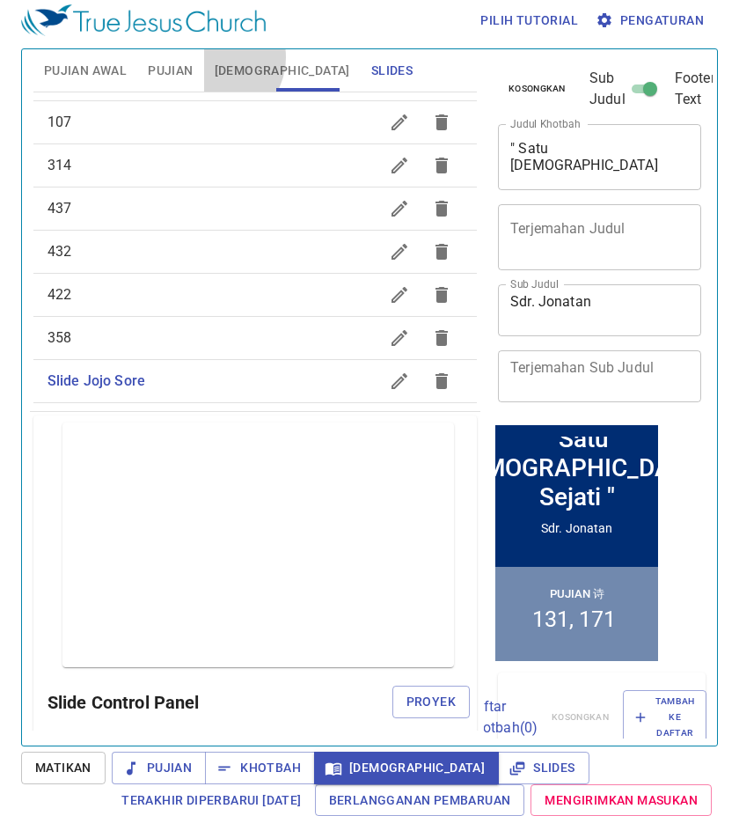
click at [216, 57] on button "[DEMOGRAPHIC_DATA]" at bounding box center [282, 70] width 157 height 42
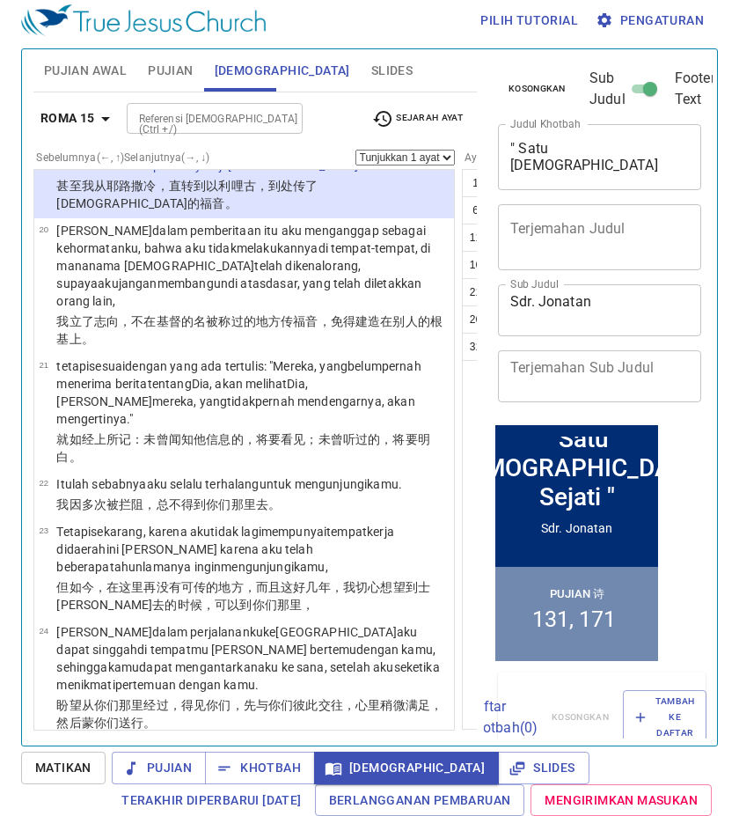
click at [226, 173] on wg4151 ". Demikianlah dalam perjalanan keliling dari Yerusalem sampai ke Ilirikum aku t…" at bounding box center [227, 139] width 343 height 67
click at [371, 60] on span "Slides" at bounding box center [391, 71] width 41 height 22
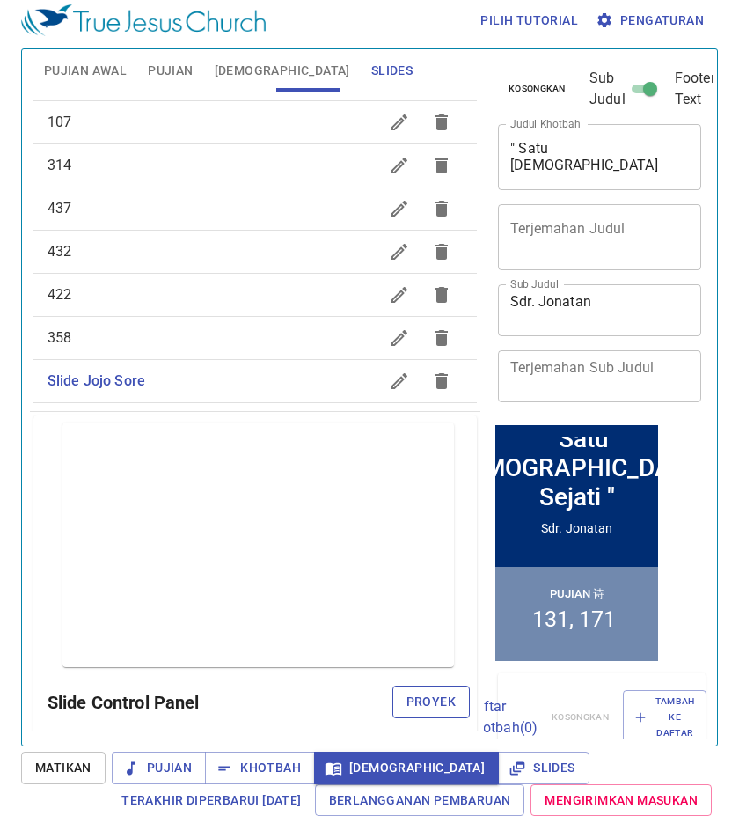
click at [407, 695] on span "Proyek" at bounding box center [431, 702] width 49 height 22
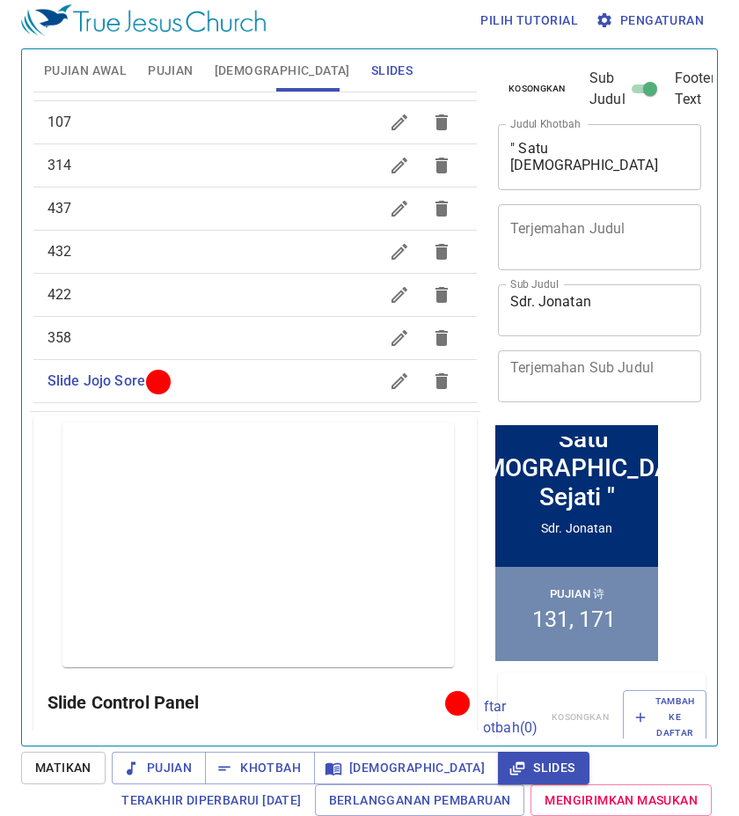
click at [433, 705] on h6 "Slide Control Panel" at bounding box center [250, 702] width 404 height 28
click at [451, 703] on div at bounding box center [457, 702] width 13 height 13
click at [452, 698] on div at bounding box center [457, 702] width 13 height 13
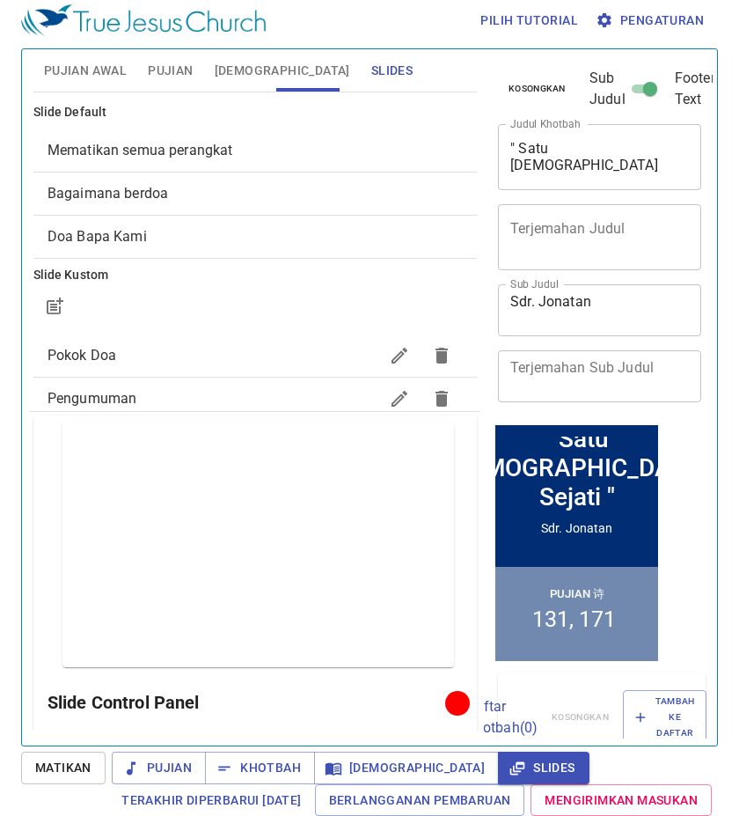
scroll to position [880, 0]
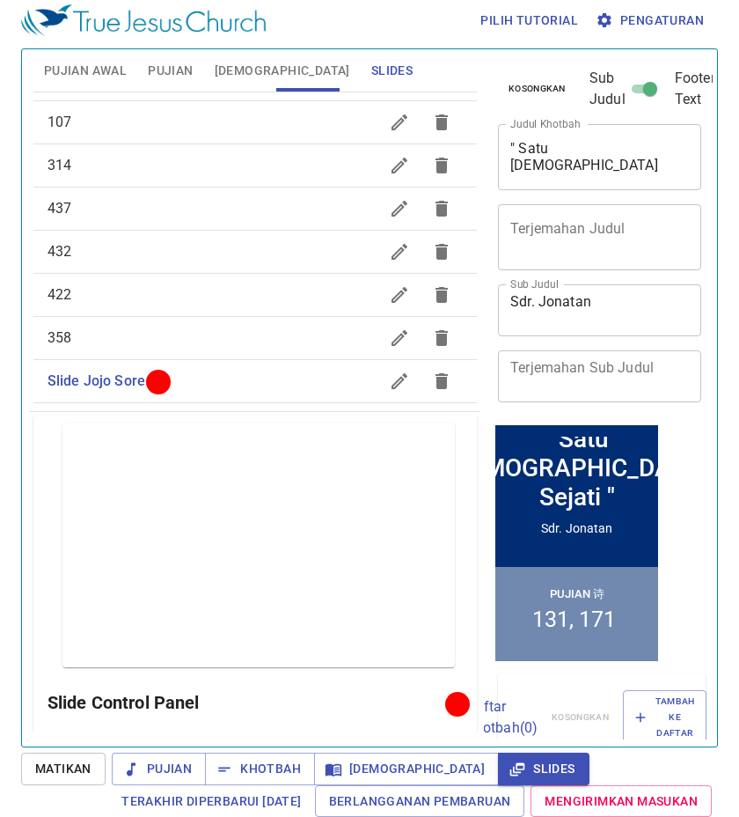
click at [258, 83] on button "[DEMOGRAPHIC_DATA]" at bounding box center [282, 70] width 157 height 42
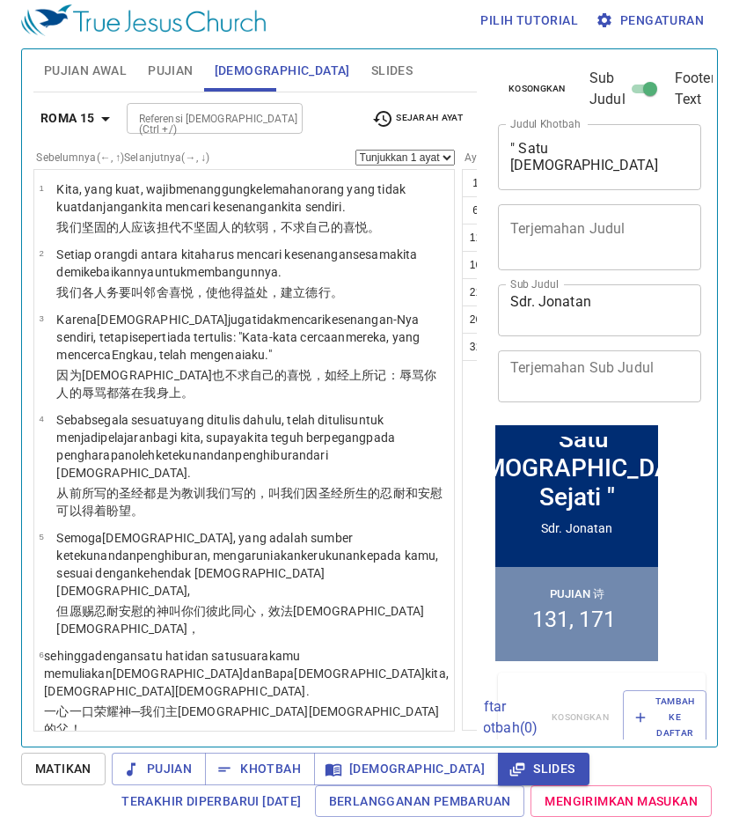
click at [222, 118] on input "Referensi [DEMOGRAPHIC_DATA] (Ctrl +/)" at bounding box center [200, 118] width 136 height 20
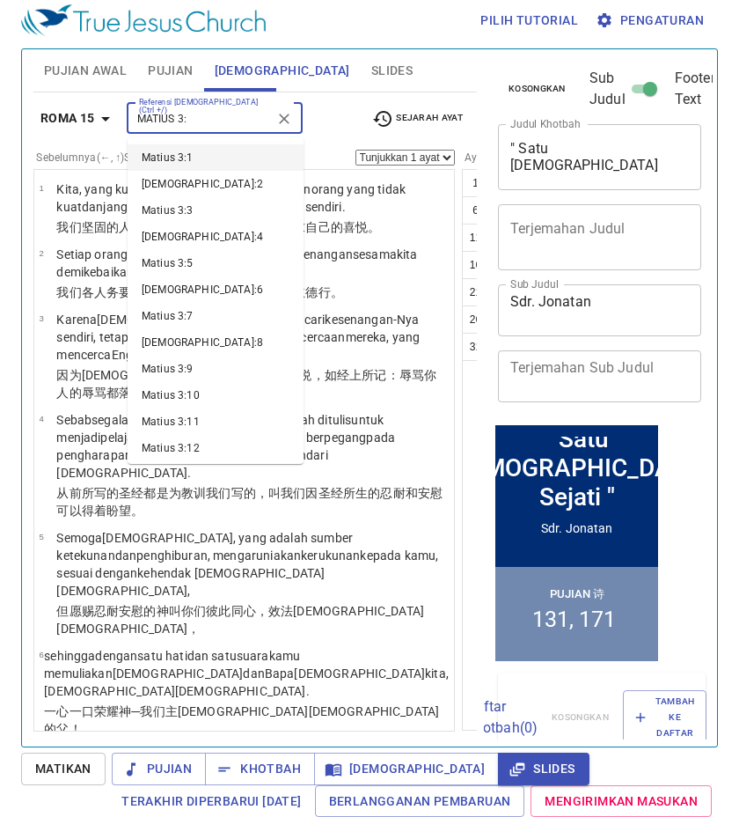
type input "MATIUS 3:"
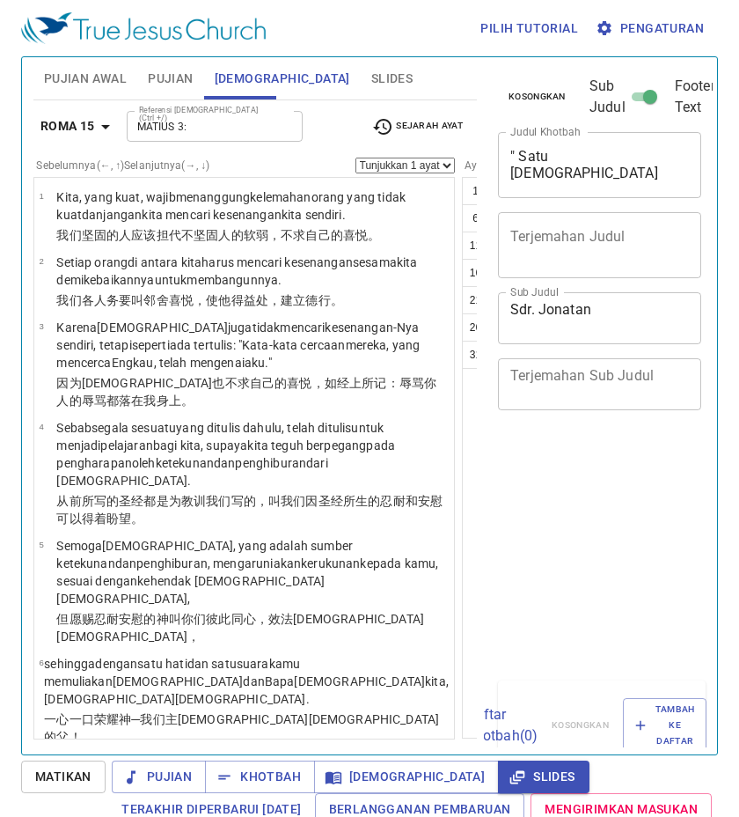
select select "19"
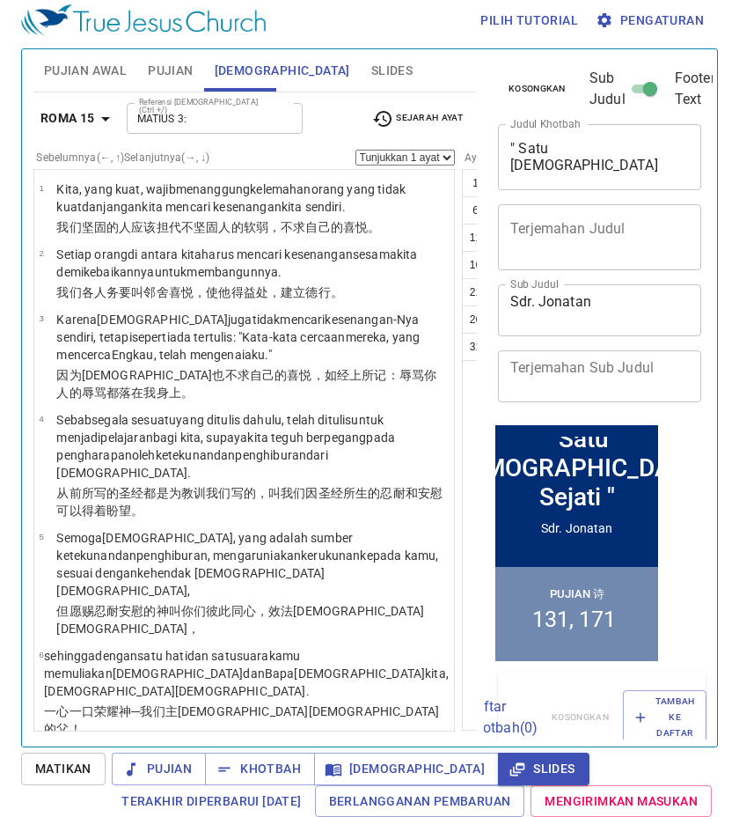
scroll to position [1972, 0]
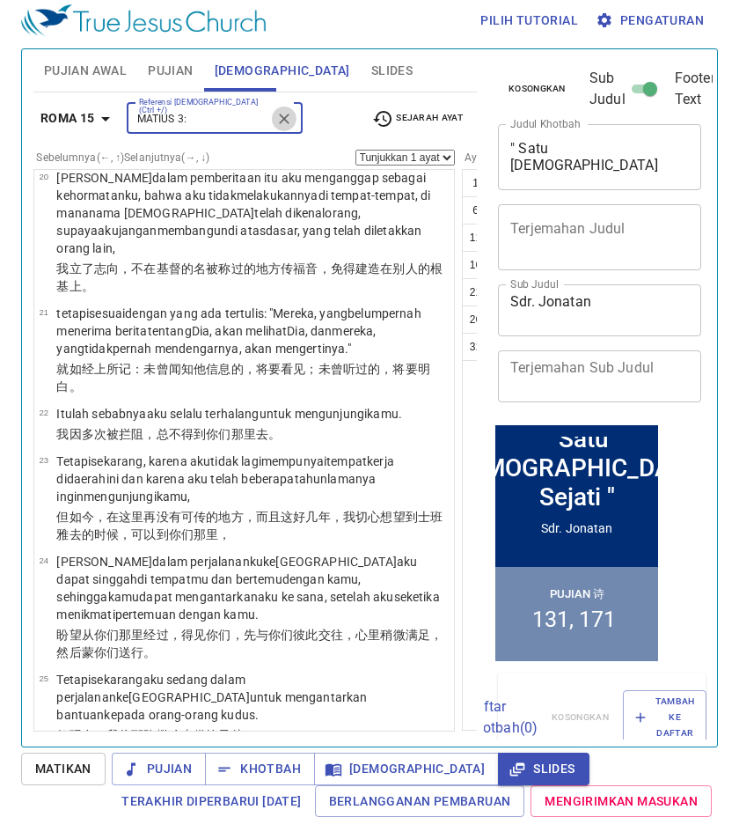
click at [283, 114] on icon "Clear" at bounding box center [285, 119] width 18 height 18
type input "EFESUS 5:22"
select select "22"
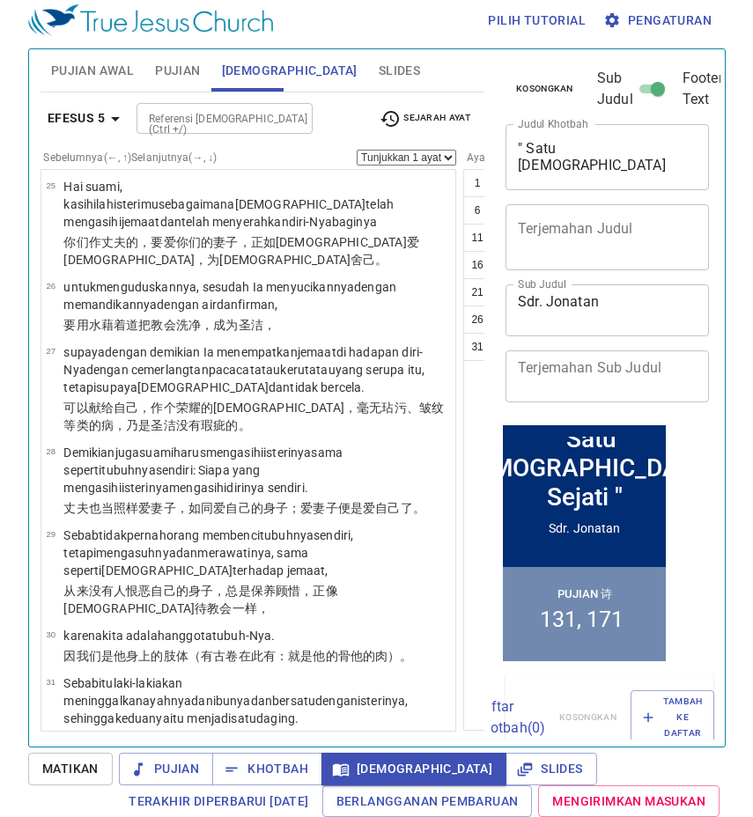
scroll to position [1637, 0]
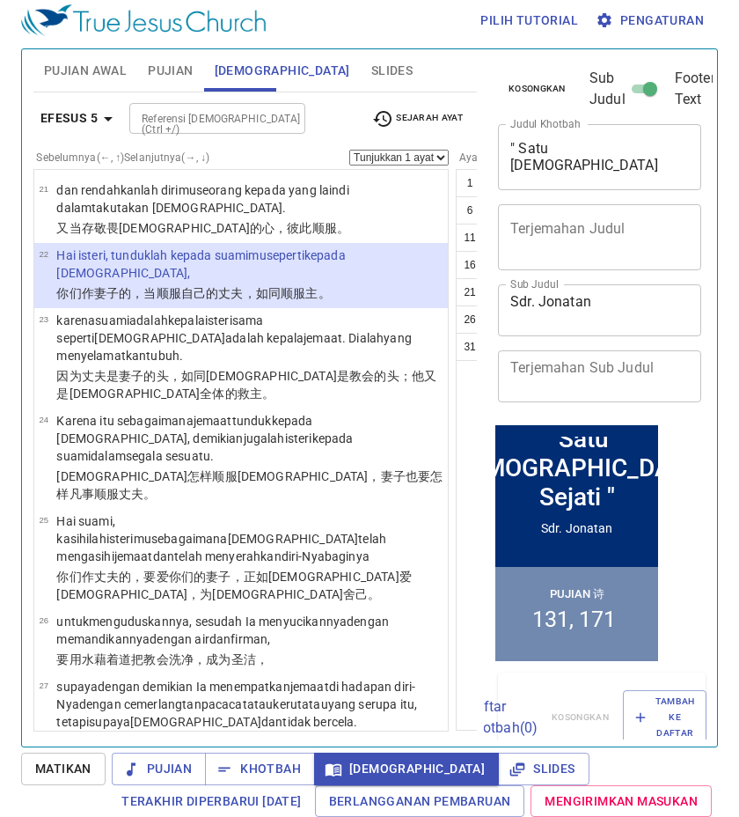
click at [349, 155] on select "Tunjukkan 1 ayat Tunjukkan 2 ayat Tunjukkan 3 ayat Tunjukkan 4 ayat Tunjukkan 5…" at bounding box center [398, 158] width 99 height 16
click at [349, 150] on select "Tunjukkan 1 ayat Tunjukkan 2 ayat Tunjukkan 3 ayat Tunjukkan 4 ayat Tunjukkan 5…" at bounding box center [398, 158] width 99 height 16
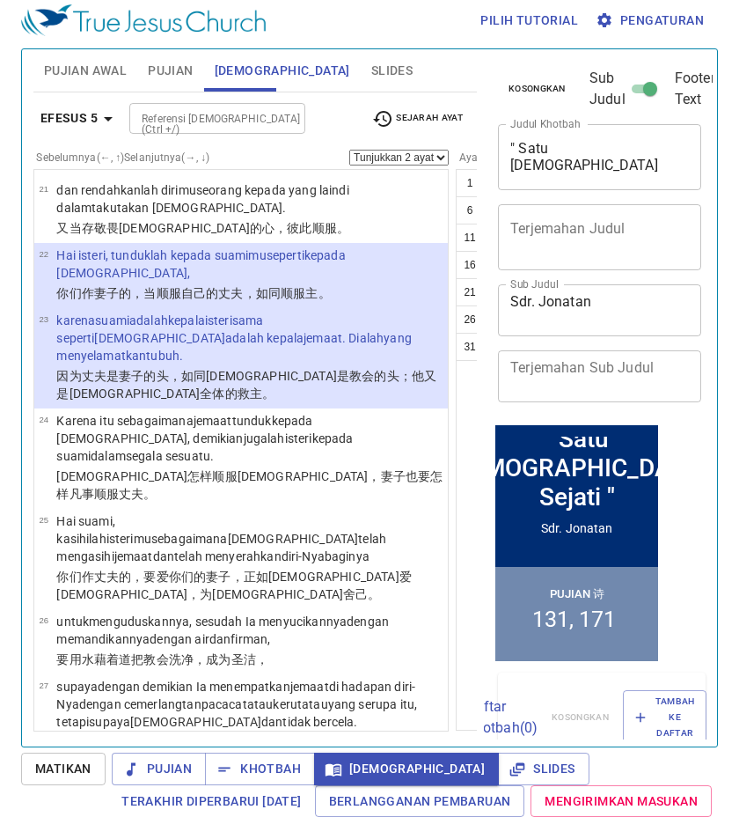
click at [165, 302] on p "你们作妻子 的，当顺服自己的 丈夫，如同 顺服主 。" at bounding box center [249, 293] width 386 height 18
click at [171, 282] on p "Hai isteri , tunduklah kepada suamimu seperti kepada Tuhan ," at bounding box center [249, 263] width 386 height 35
click at [361, 72] on button "Slides" at bounding box center [392, 70] width 63 height 42
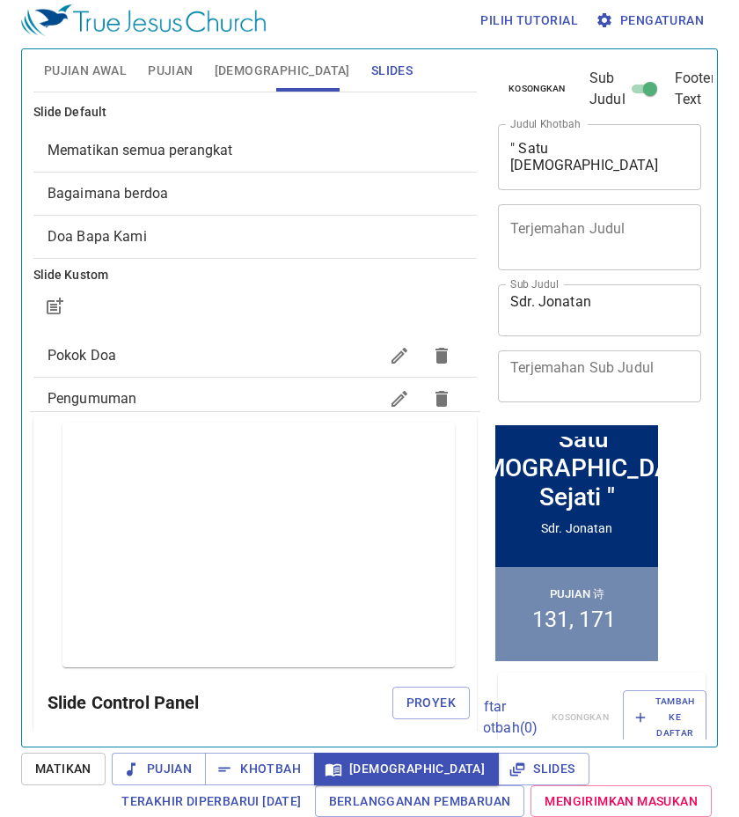
click at [212, 64] on button "[DEMOGRAPHIC_DATA]" at bounding box center [282, 70] width 157 height 42
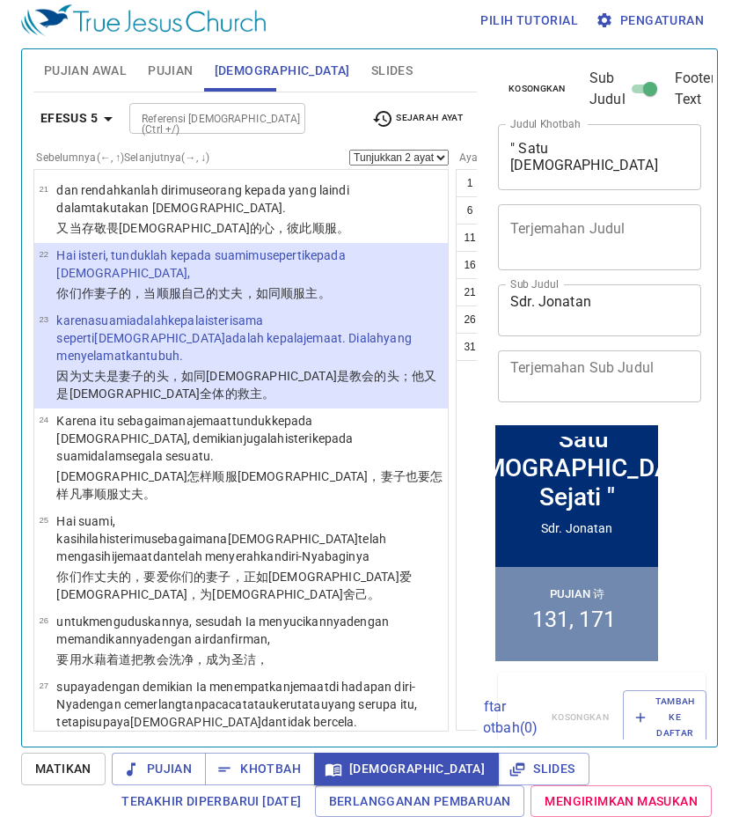
click at [161, 300] on wg1135 "的，当顺服自己的 丈夫，如同 顺服主 。" at bounding box center [225, 293] width 212 height 14
click at [78, 106] on button "Efesus 5" at bounding box center [79, 118] width 92 height 33
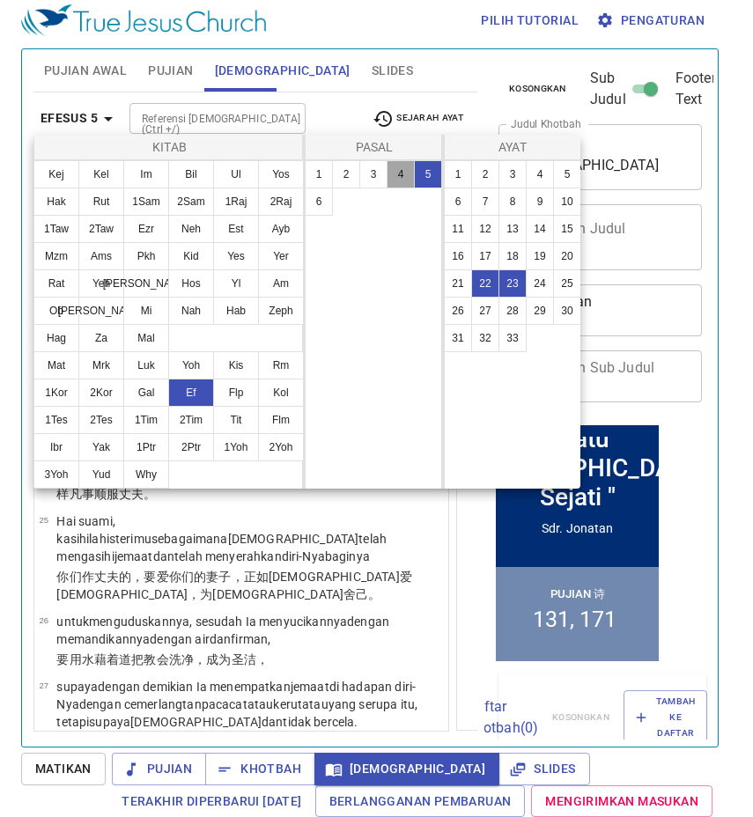
click at [395, 173] on button "4" at bounding box center [400, 174] width 28 height 28
select select "1"
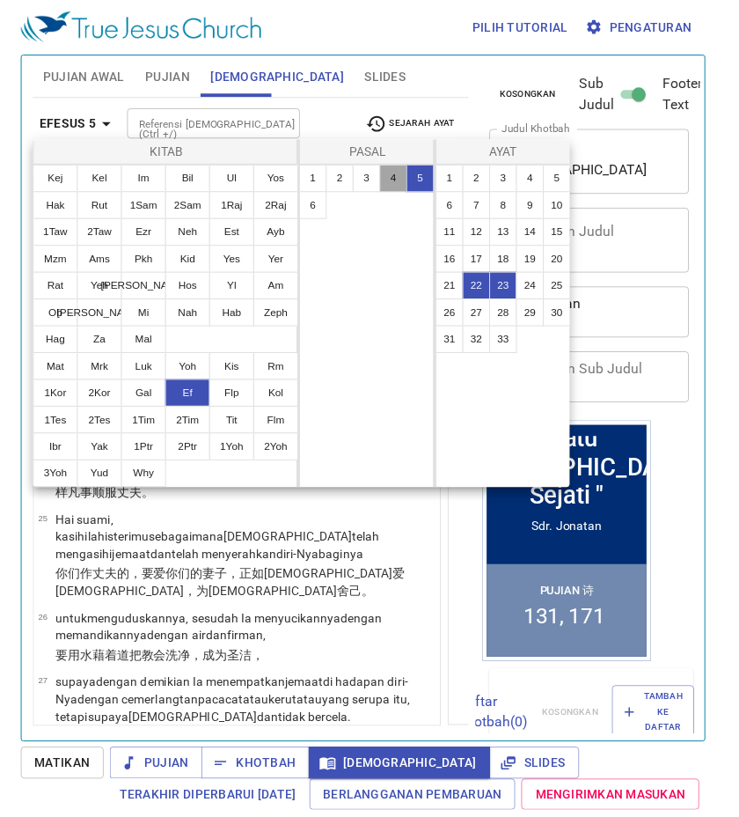
scroll to position [0, 0]
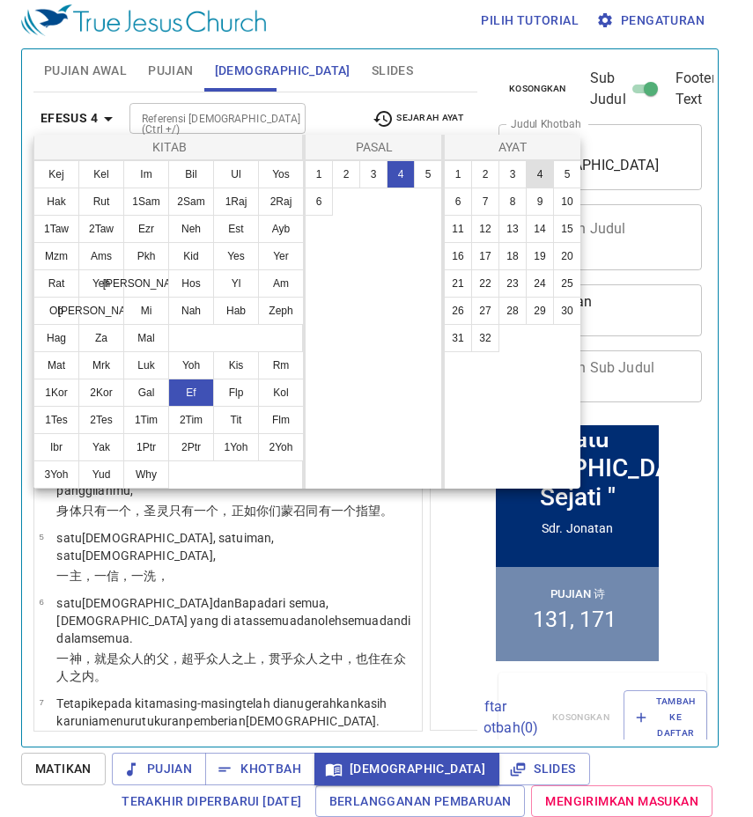
click at [543, 173] on button "4" at bounding box center [540, 174] width 28 height 28
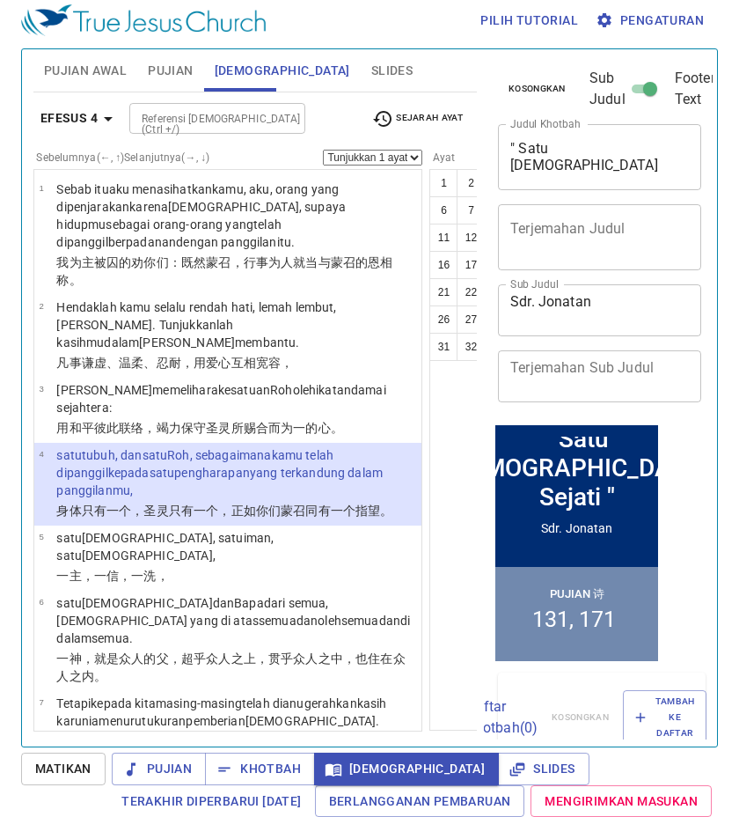
click at [241, 498] on p "satu tubuh , dan satu Roh , sebagaimana kamu telah dipanggil kepada satu pengha…" at bounding box center [236, 472] width 361 height 53
click at [239, 497] on wg1680 "yang terkandung dalam panggilanmu ," at bounding box center [219, 482] width 327 height 32
click at [218, 497] on wg1680 "yang terkandung dalam panggilanmu ," at bounding box center [219, 482] width 327 height 32
click at [169, 498] on p "satu tubuh , dan satu Roh , sebagaimana kamu telah dipanggil kepada satu pengha…" at bounding box center [236, 472] width 361 height 53
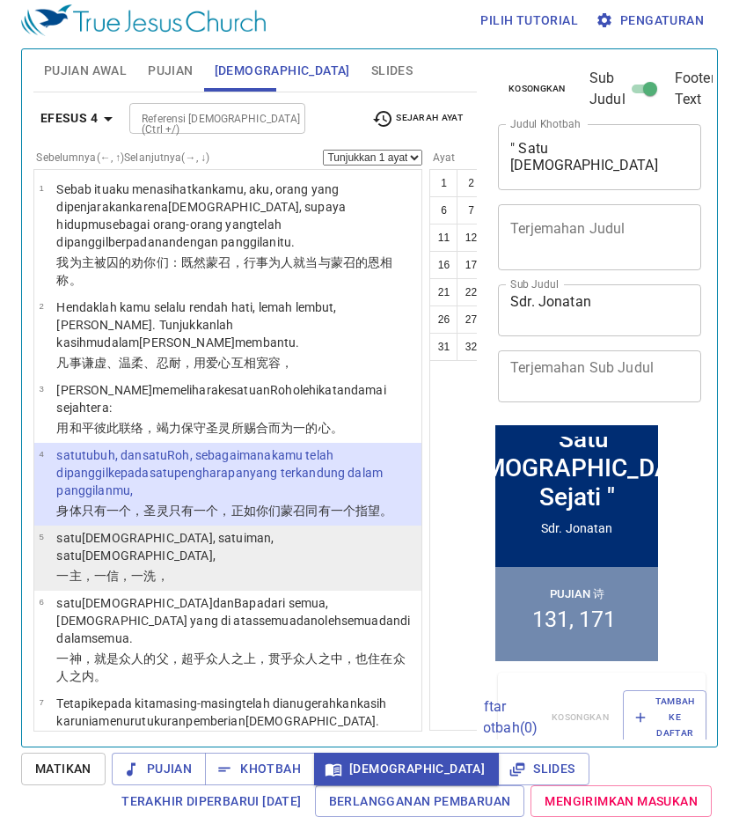
click at [143, 583] on wg3391 "洗 ，" at bounding box center [155, 576] width 25 height 14
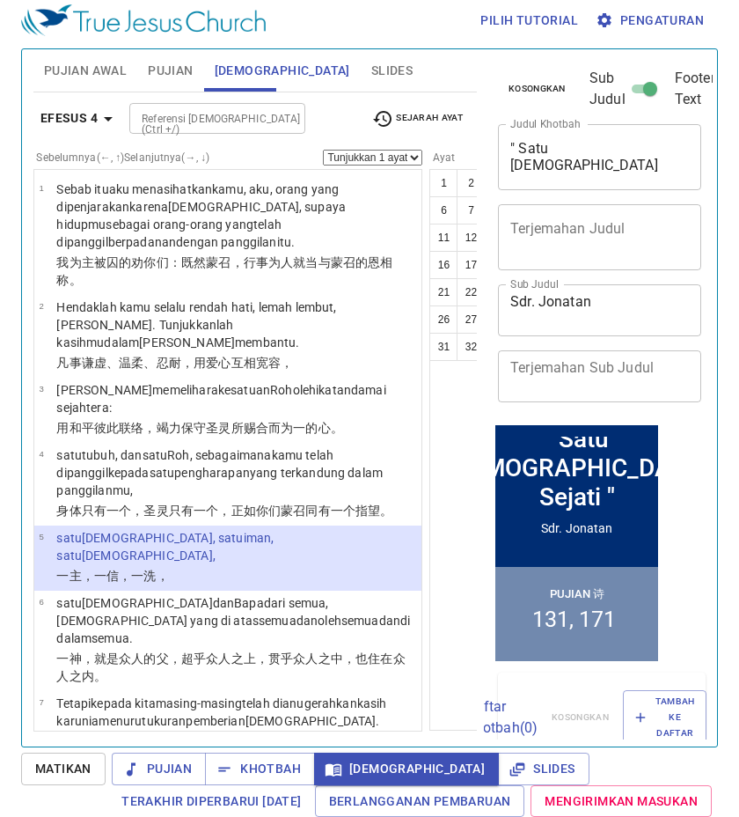
click at [143, 583] on wg3391 "洗 ，" at bounding box center [155, 576] width 25 height 14
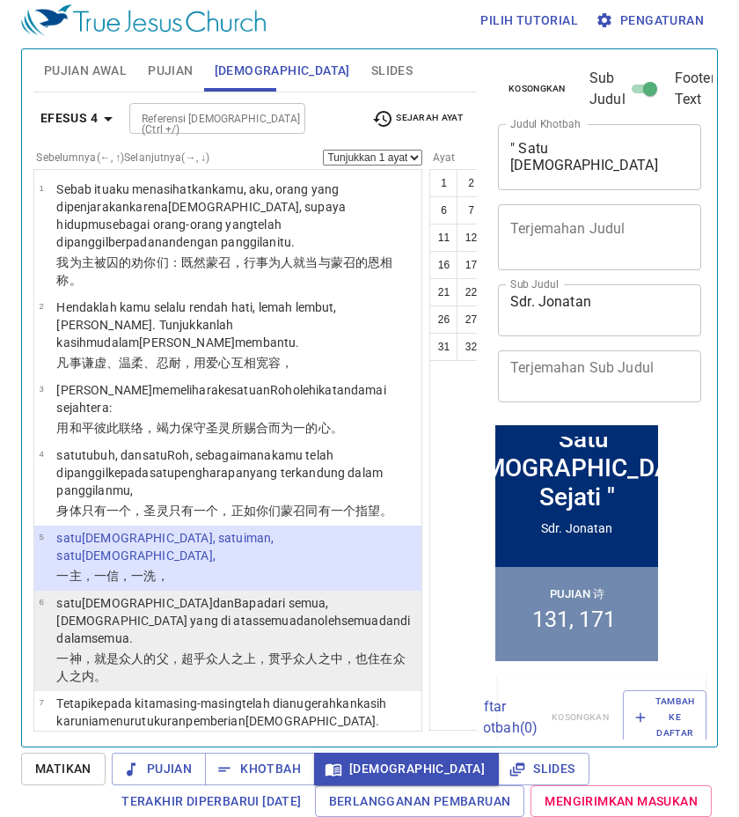
click at [156, 622] on wg2532 "Bapa dari semua , Allah yang di atas semua dan oleh semua dan di dalam semua ." at bounding box center [233, 620] width 354 height 49
select select "6"
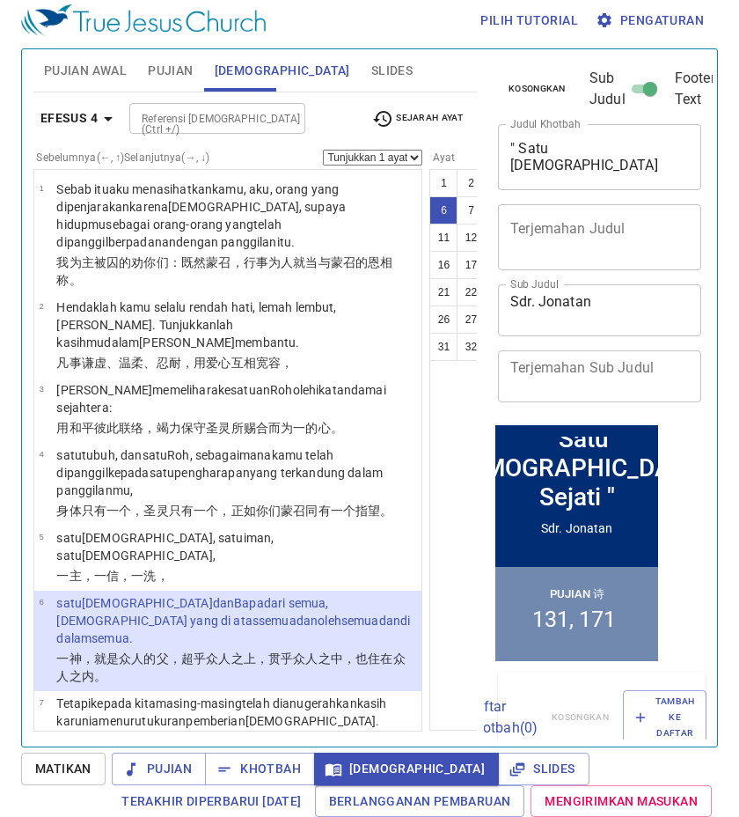
click at [156, 622] on wg2532 "Bapa dari semua , Allah yang di atas semua dan oleh semua dan di dalam semua ." at bounding box center [233, 620] width 354 height 49
click at [258, 627] on wg3956 ", Allah yang di atas semua dan oleh semua dan di dalam semua ." at bounding box center [233, 620] width 354 height 49
click at [371, 77] on span "Slides" at bounding box center [391, 71] width 41 height 22
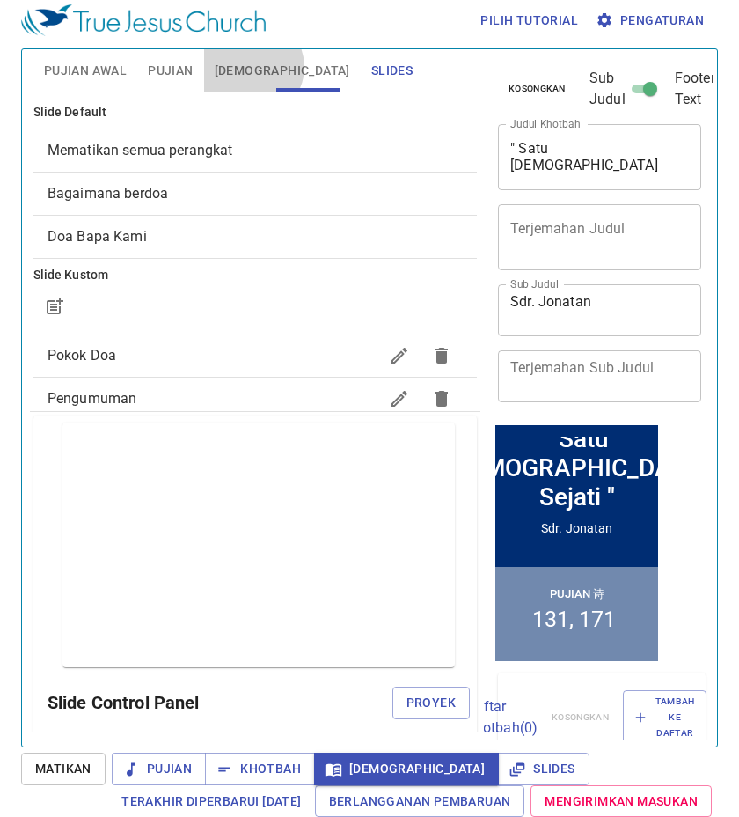
click at [251, 67] on span "[DEMOGRAPHIC_DATA]" at bounding box center [283, 71] width 136 height 22
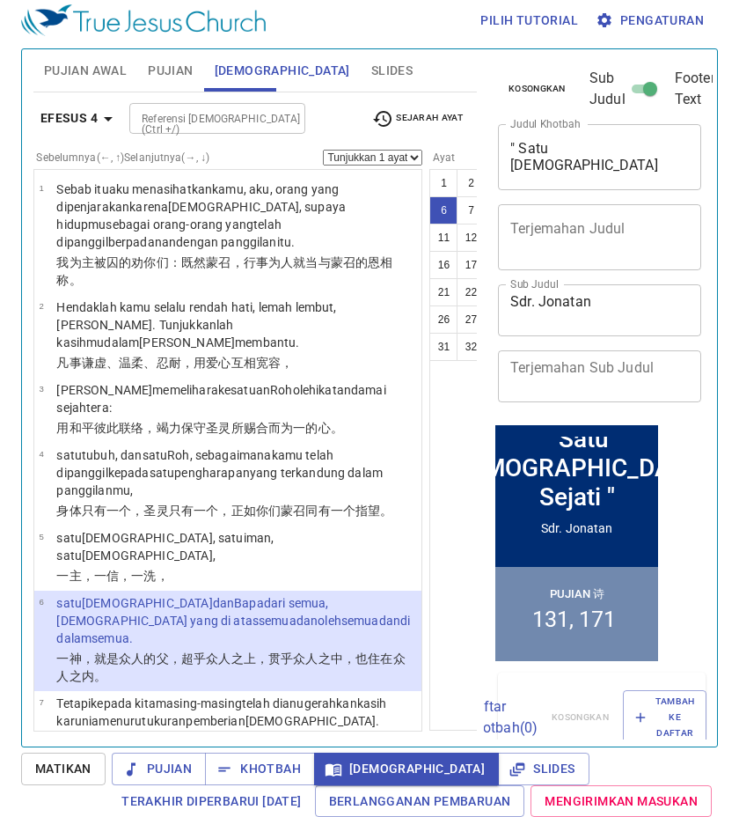
click at [239, 677] on wg3956 "之上，贯乎 众人 之中，也 住在 众人 之内。" at bounding box center [230, 667] width 349 height 32
click at [237, 647] on p "satu Allah dan Bapa dari semua , Allah yang di atas semua dan oleh semua dan di…" at bounding box center [236, 620] width 361 height 53
click at [371, 77] on span "Slides" at bounding box center [391, 71] width 41 height 22
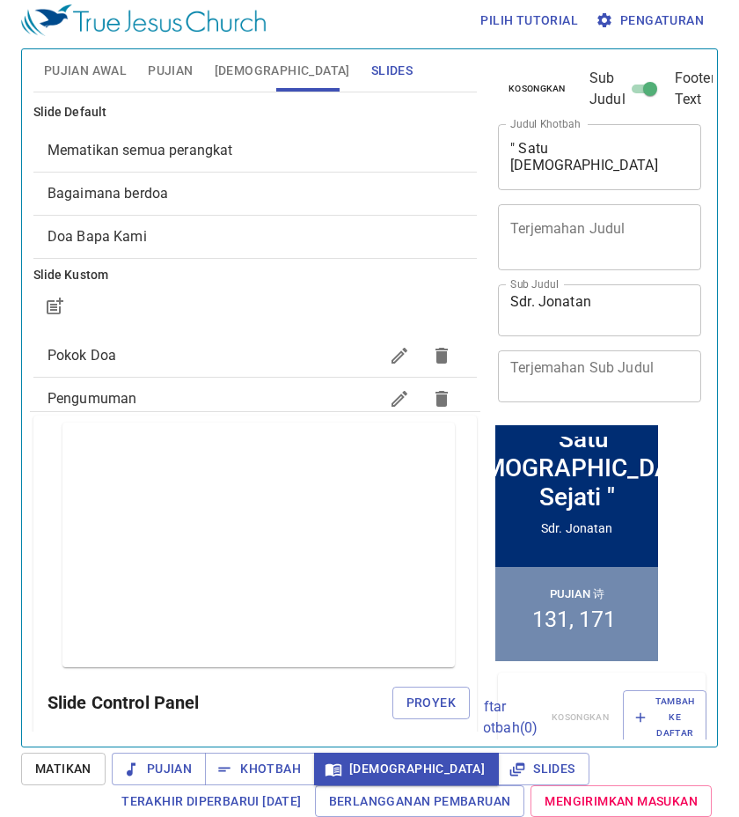
click at [240, 68] on span "[DEMOGRAPHIC_DATA]" at bounding box center [283, 71] width 136 height 22
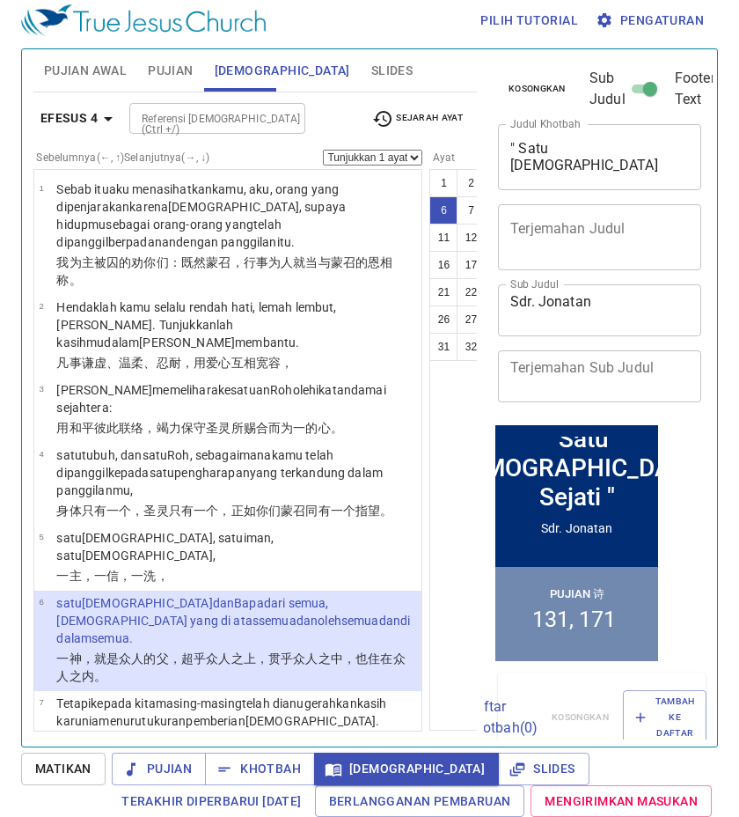
click at [173, 647] on p "satu Allah dan Bapa dari semua , Allah yang di atas semua dan oleh semua dan di…" at bounding box center [236, 620] width 361 height 53
click at [201, 126] on input "Referensi [DEMOGRAPHIC_DATA] (Ctrl +/)" at bounding box center [203, 118] width 136 height 20
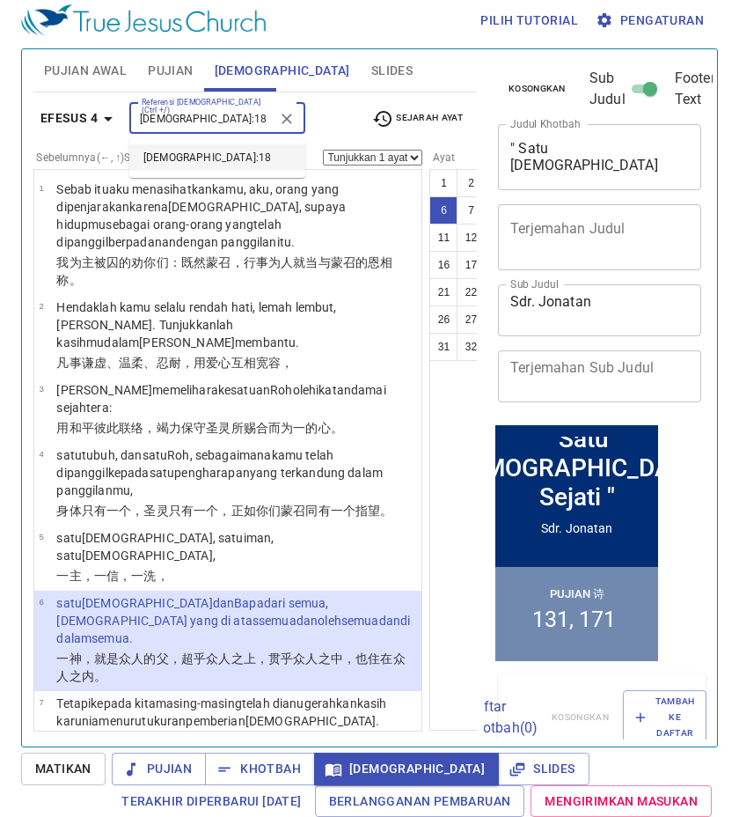
type input "MATIUS 16:18"
select select "18"
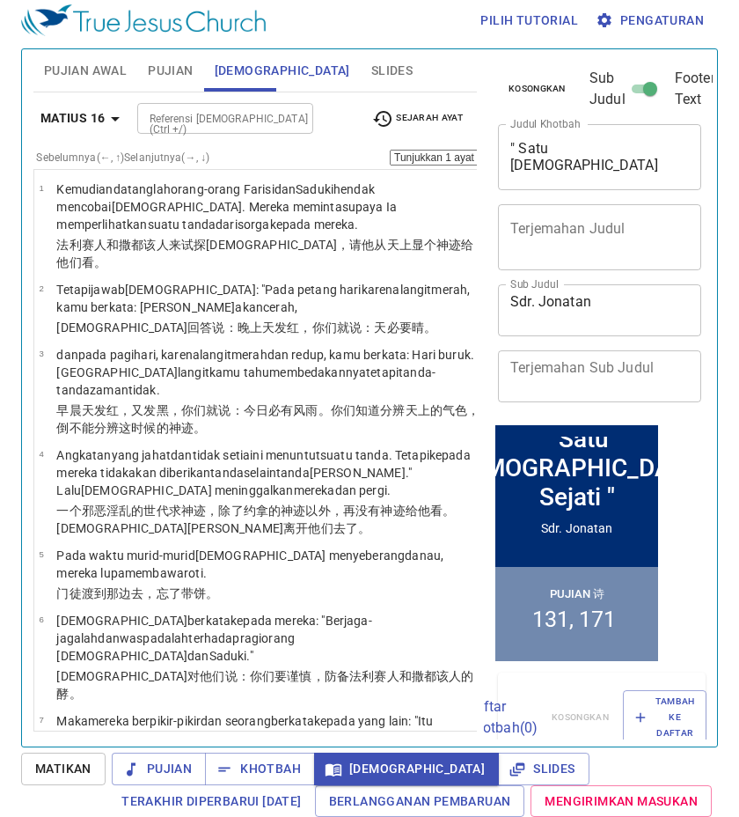
scroll to position [1642, 0]
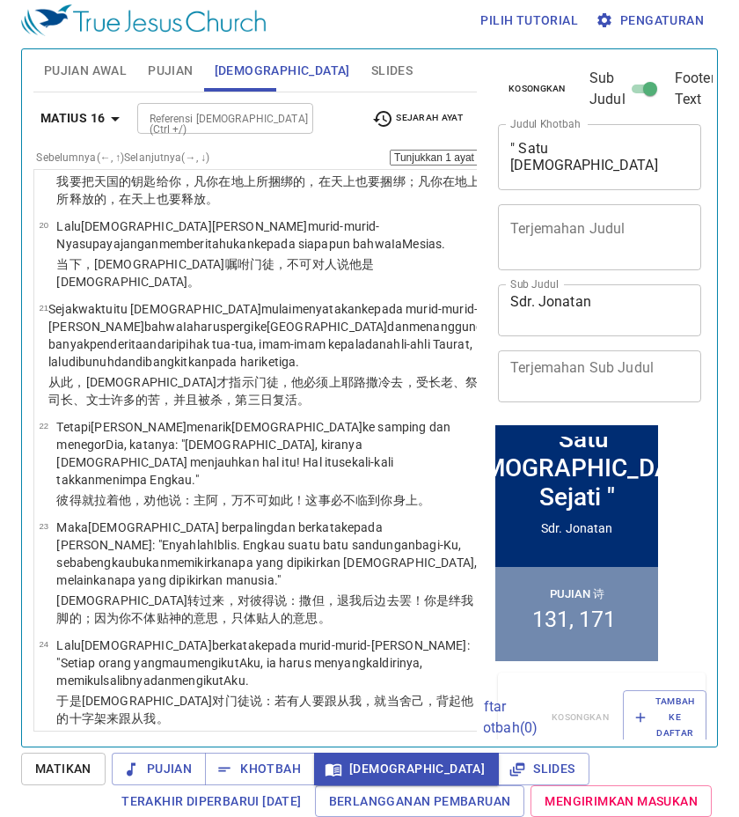
click at [319, 94] on div "Matius 16 Referensi Alkitab (Ctrl +/) Referensi Alkitab (Ctrl +/) Sejarah Ayat …" at bounding box center [255, 411] width 444 height 639
click at [371, 77] on span "Slides" at bounding box center [391, 71] width 41 height 22
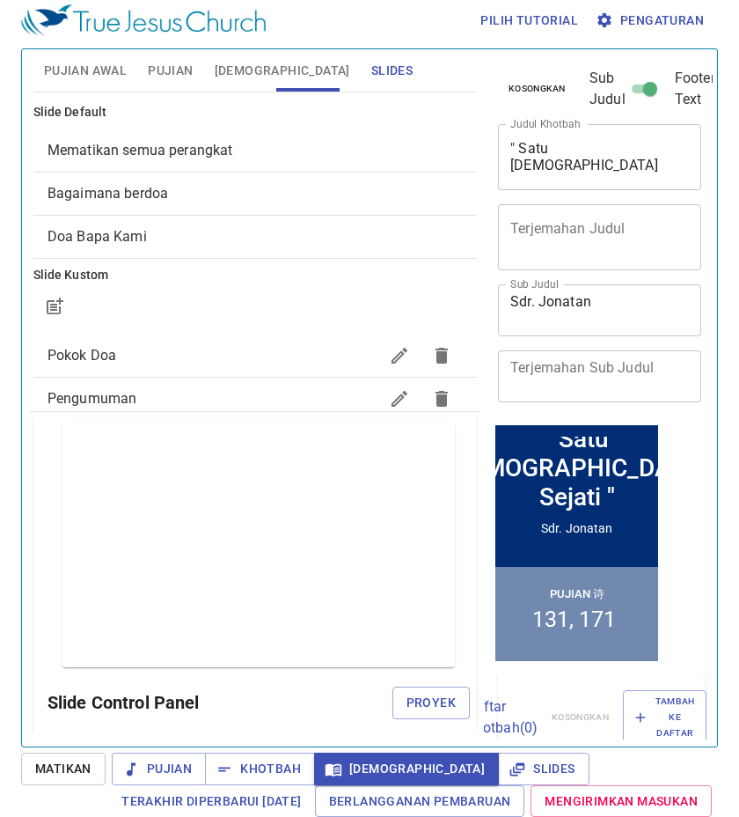
click at [234, 75] on span "[DEMOGRAPHIC_DATA]" at bounding box center [283, 71] width 136 height 22
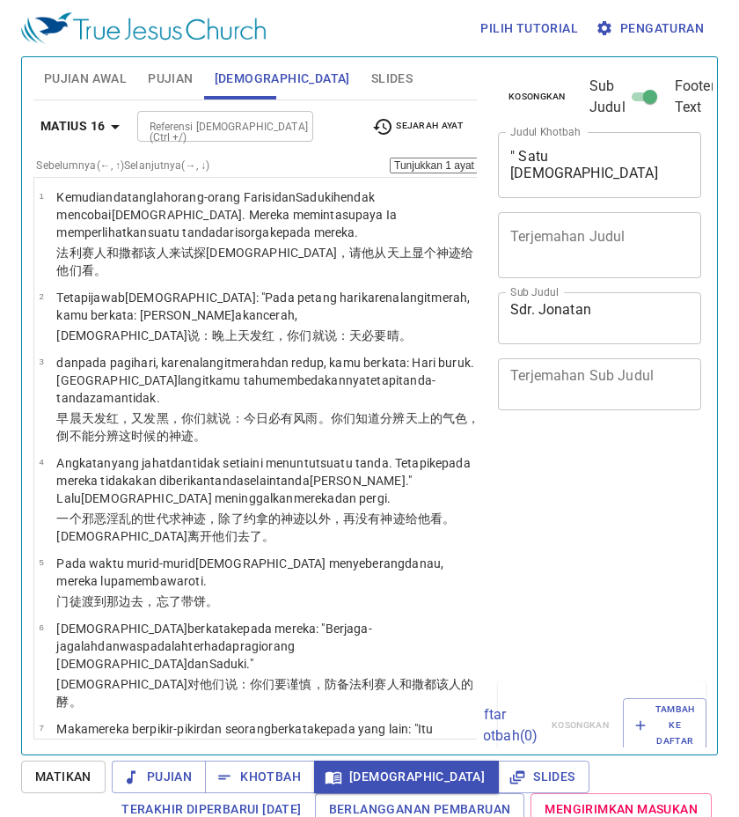
select select "18"
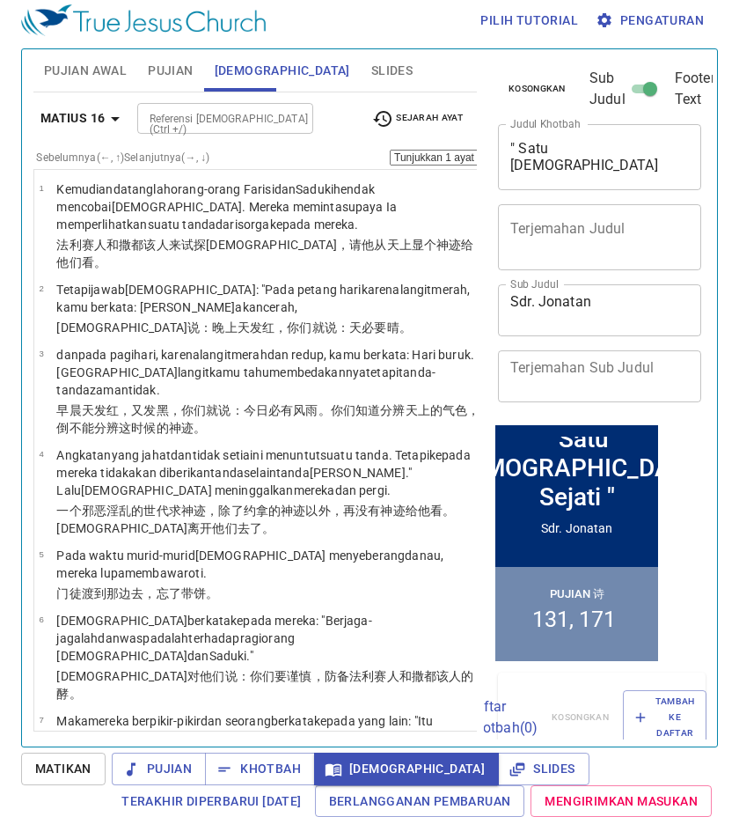
scroll to position [1642, 0]
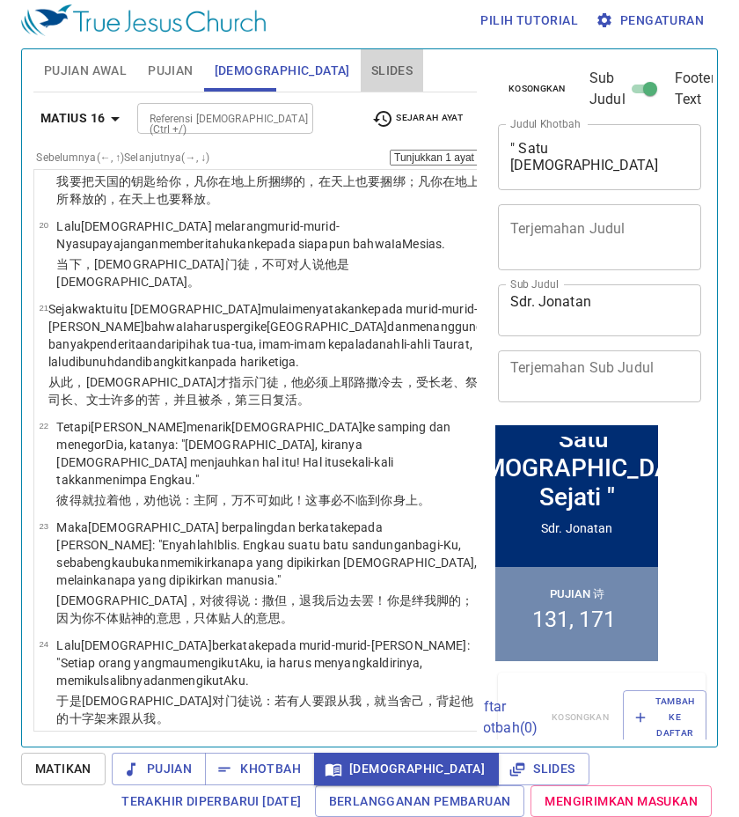
click at [361, 82] on button "Slides" at bounding box center [392, 70] width 63 height 42
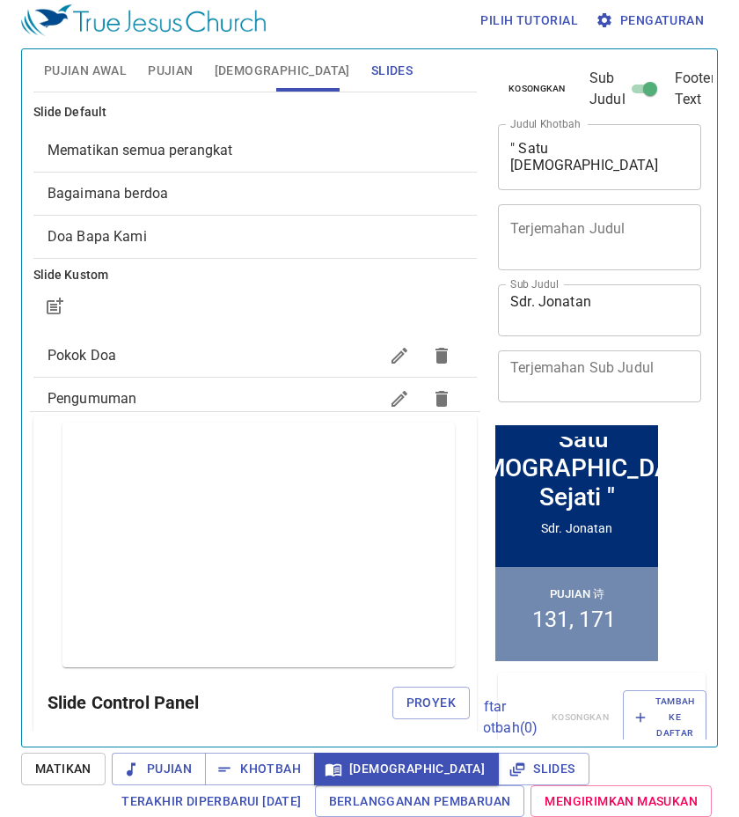
scroll to position [890, 0]
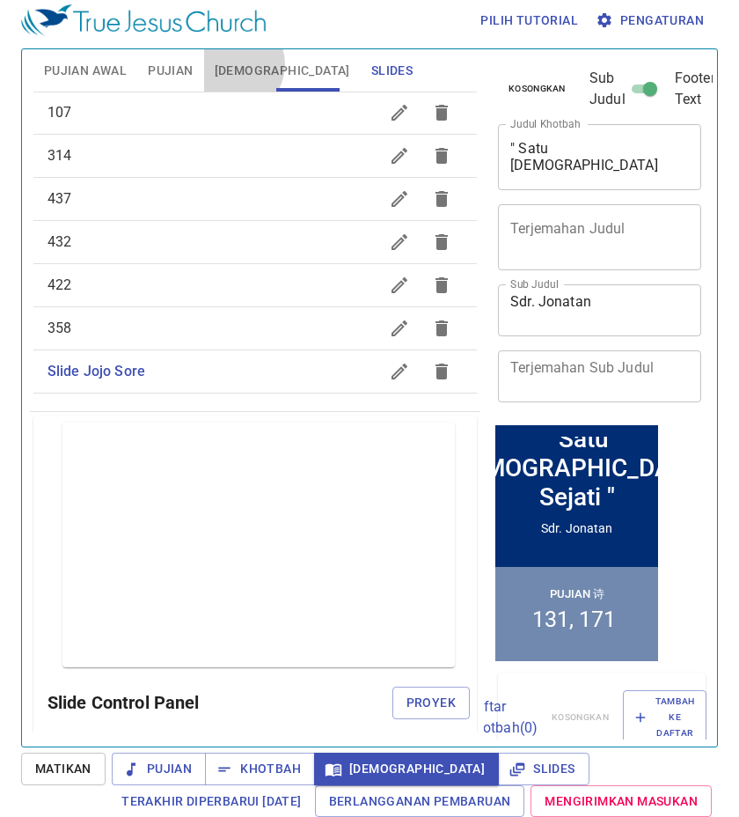
click at [232, 64] on span "[DEMOGRAPHIC_DATA]" at bounding box center [283, 71] width 136 height 22
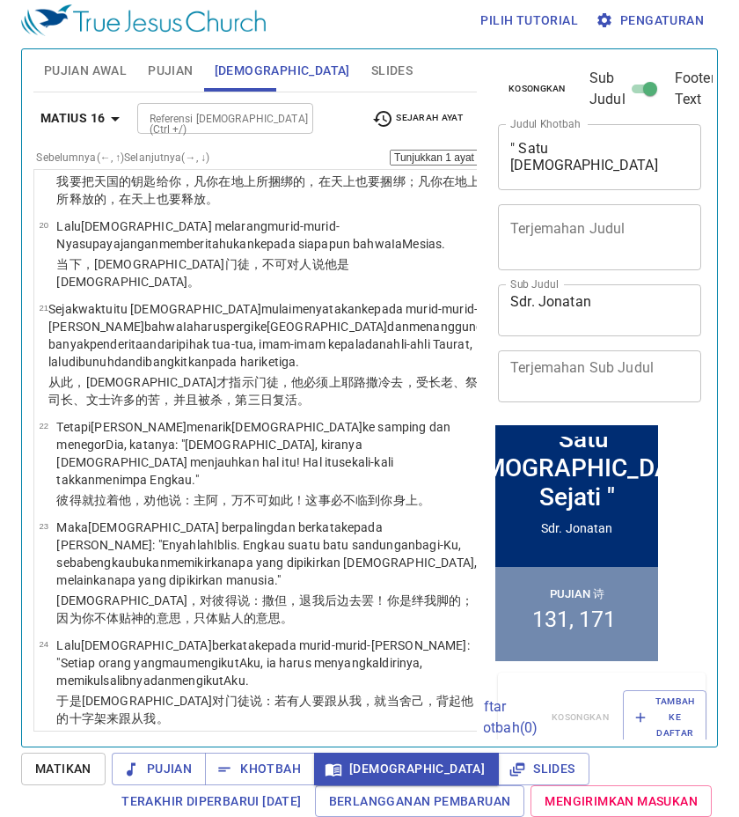
click at [219, 136] on div "Matius 16 Referensi [DEMOGRAPHIC_DATA] (Ctrl +/) Referensi [DEMOGRAPHIC_DATA] (…" at bounding box center [255, 125] width 444 height 48
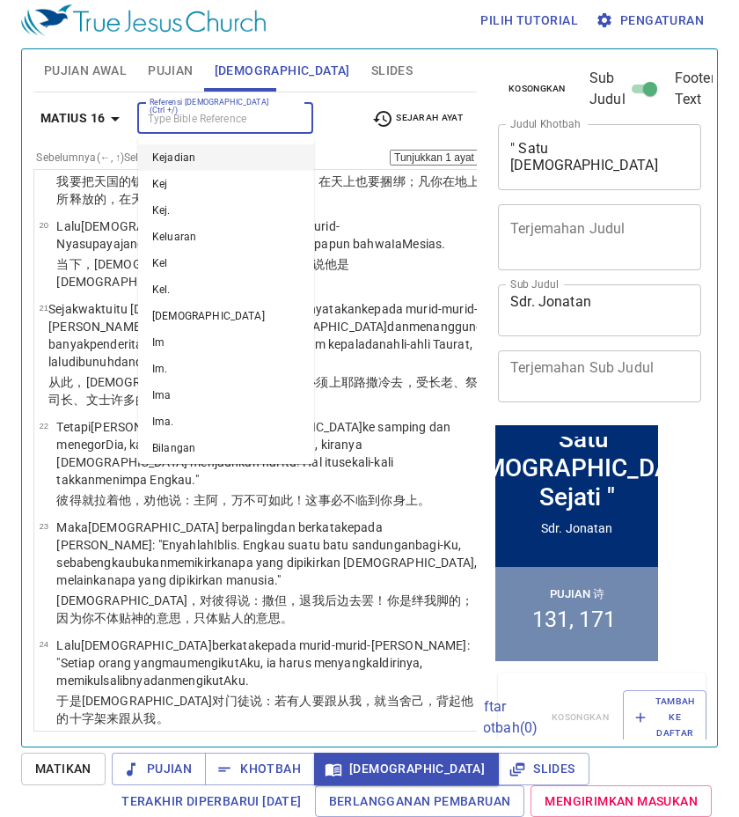
click at [220, 127] on input "Referensi [DEMOGRAPHIC_DATA] (Ctrl +/)" at bounding box center [211, 118] width 136 height 20
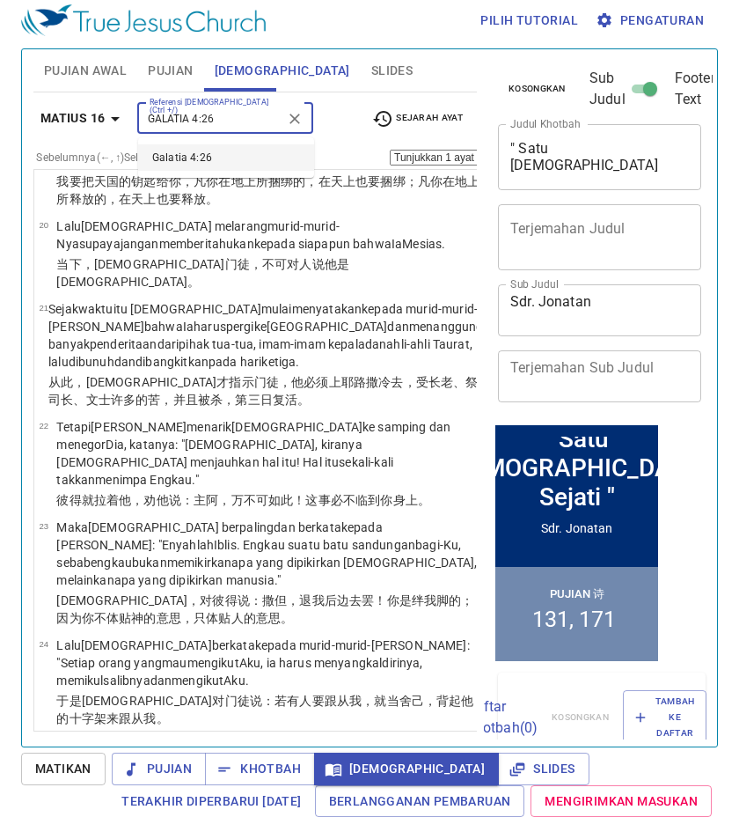
type input "GALATIA 4:26"
select select "26"
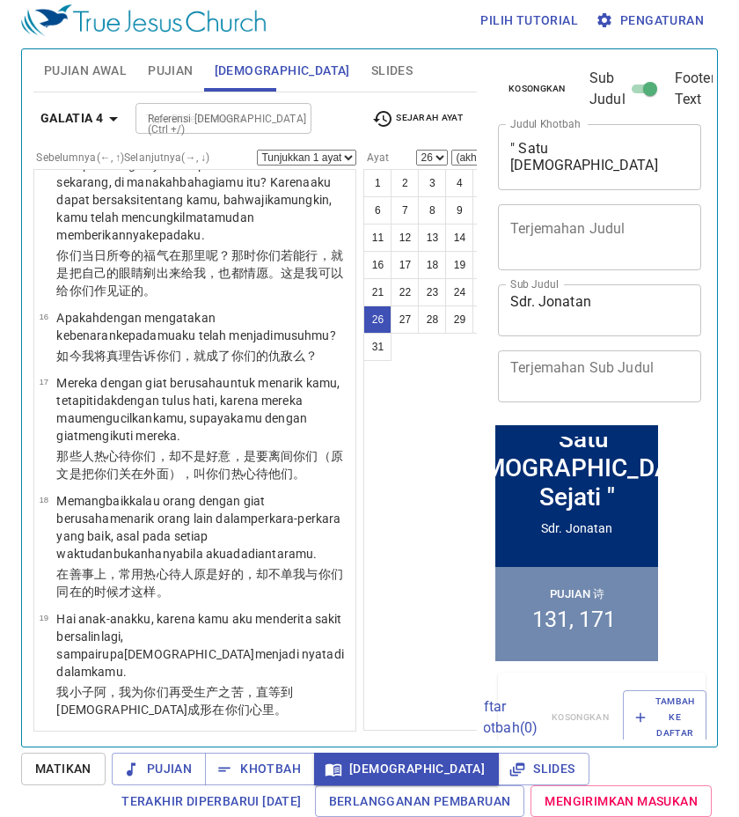
scroll to position [2648, 0]
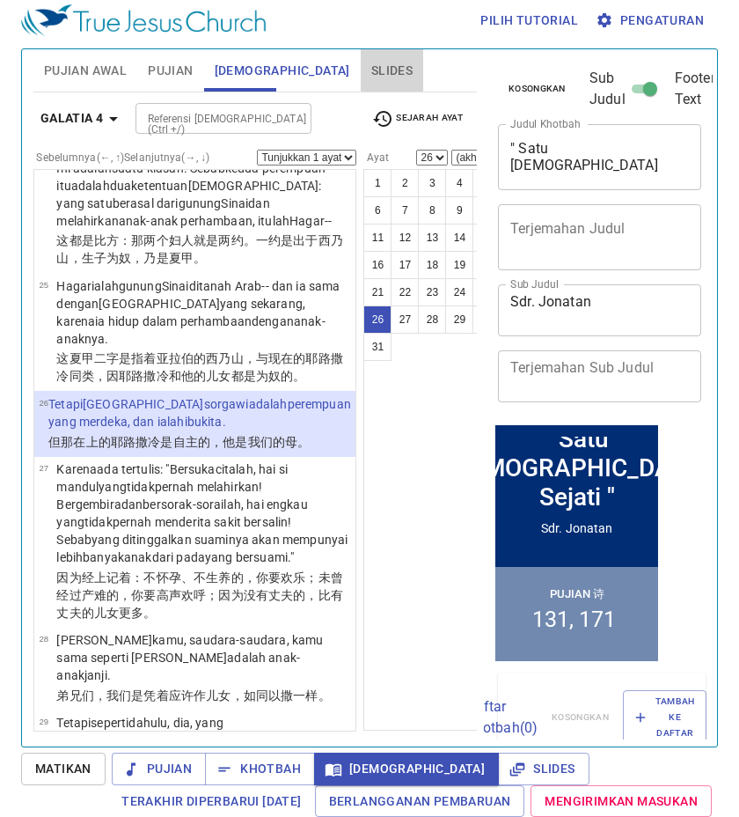
click at [361, 84] on button "Slides" at bounding box center [392, 70] width 63 height 42
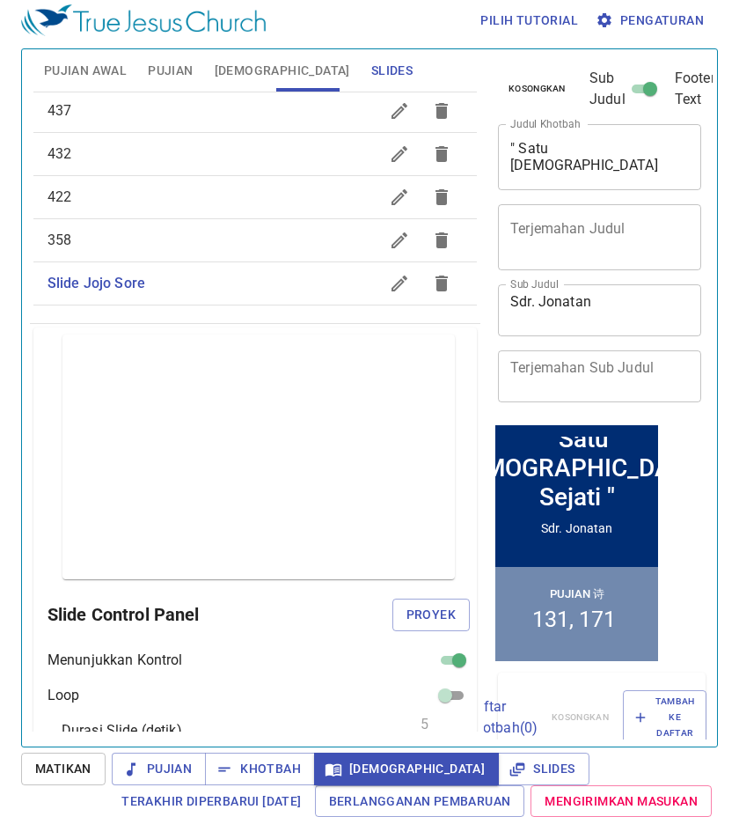
scroll to position [264, 0]
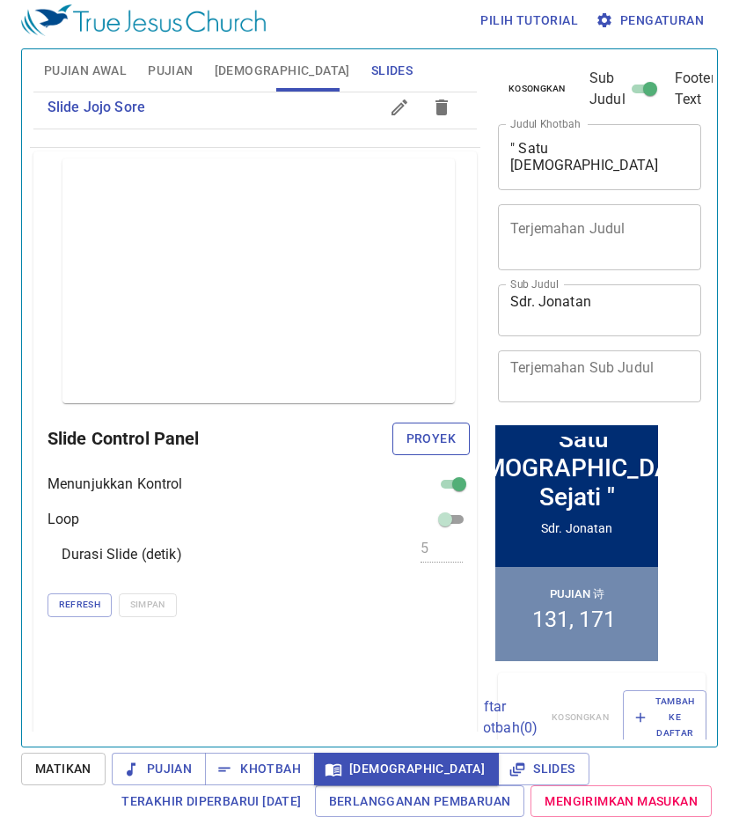
click at [410, 434] on span "Proyek" at bounding box center [431, 439] width 49 height 22
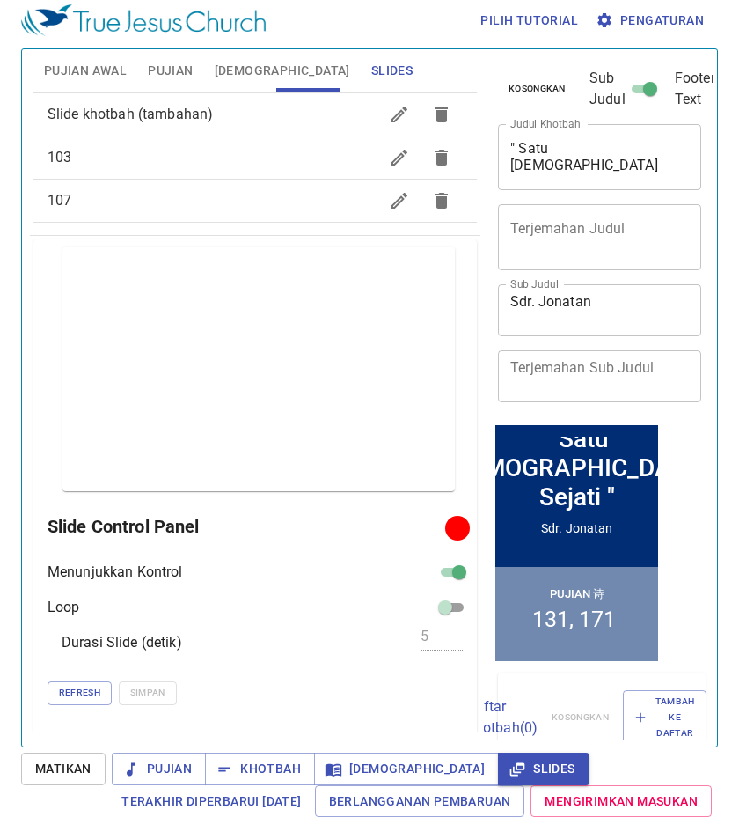
scroll to position [0, 0]
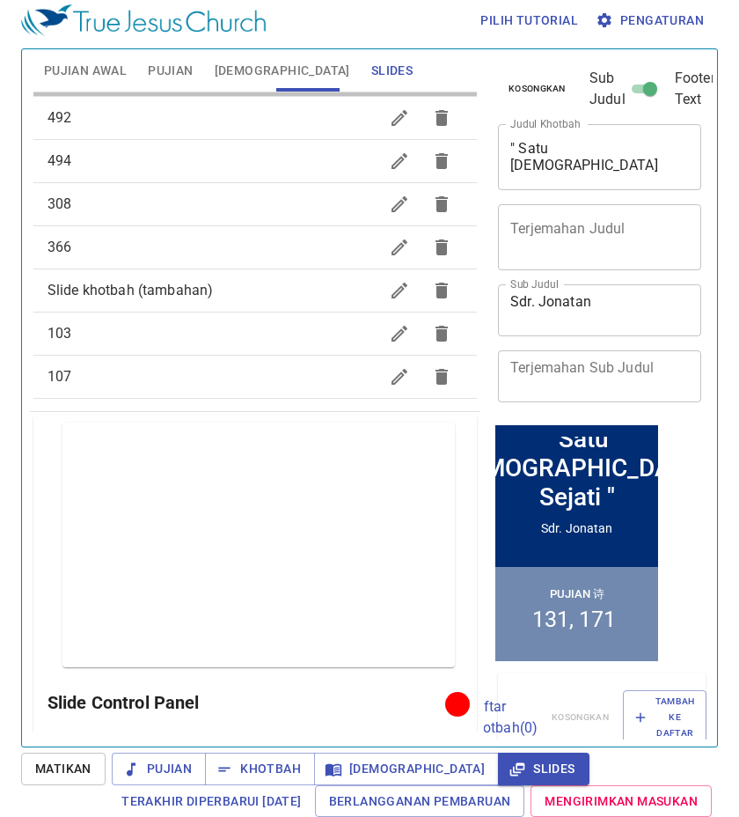
click at [267, 92] on div "138" at bounding box center [255, 75] width 444 height 42
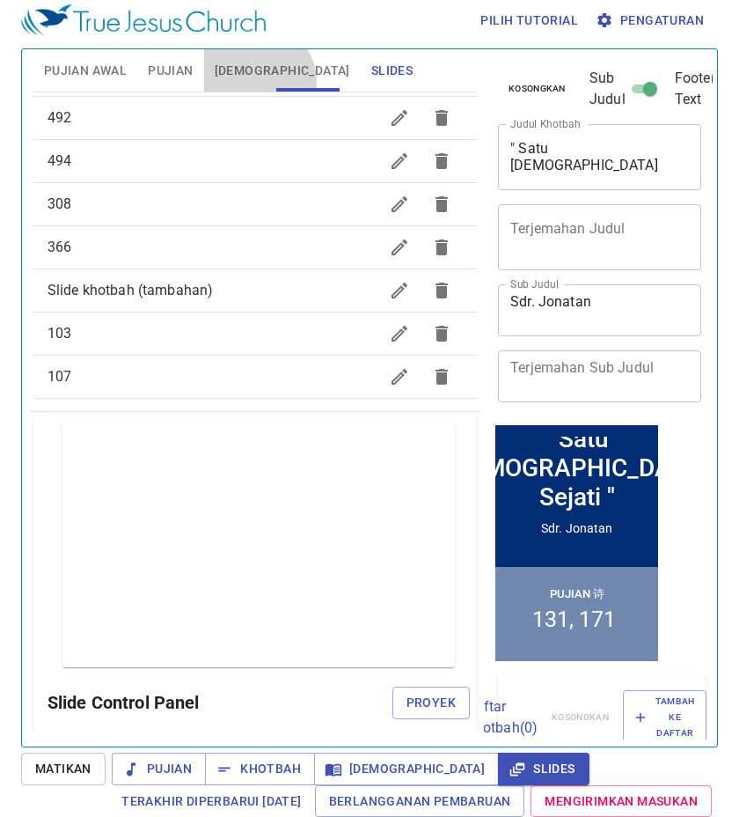
click at [255, 82] on button "[DEMOGRAPHIC_DATA]" at bounding box center [282, 70] width 157 height 42
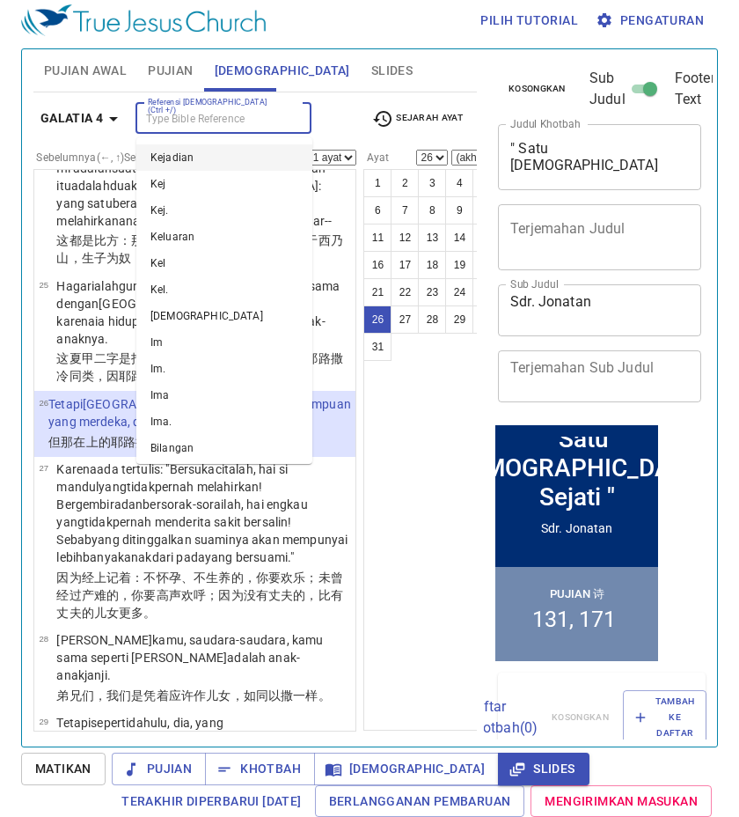
click at [256, 118] on input "Referensi [DEMOGRAPHIC_DATA] (Ctrl +/)" at bounding box center [209, 118] width 136 height 20
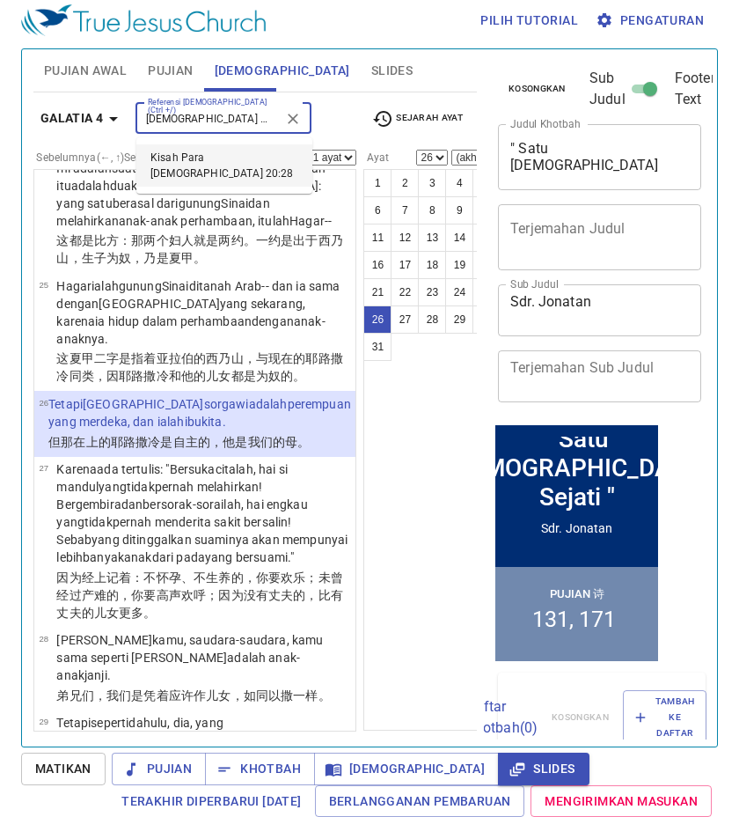
type input "KISAH PARA RASUL 20:28"
select select "28"
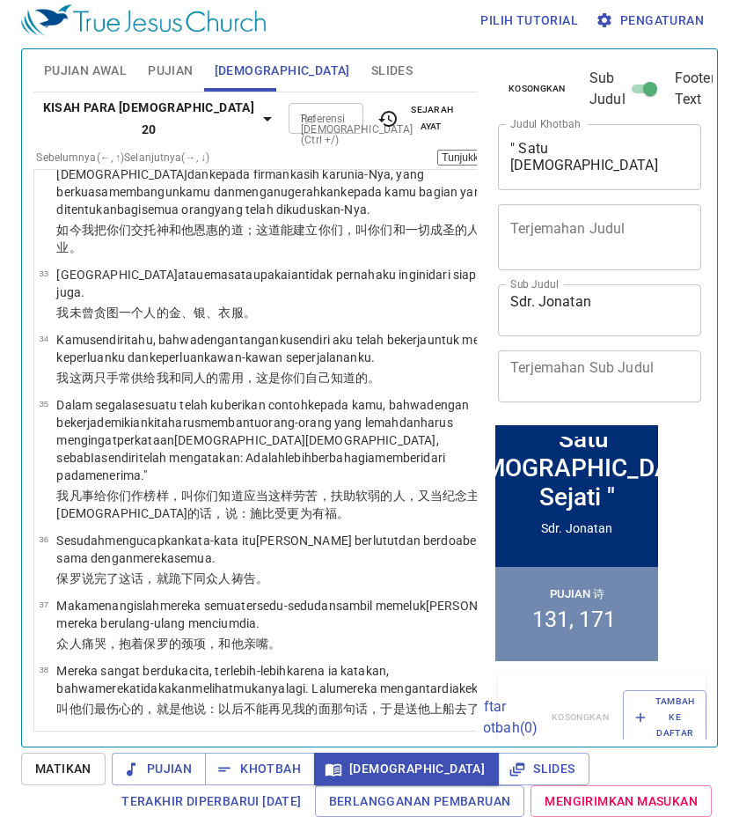
scroll to position [3122, 0]
drag, startPoint x: 307, startPoint y: 70, endPoint x: 412, endPoint y: 63, distance: 105.0
click at [412, 63] on div "Pujian Awal Pujian Alkitab Slides" at bounding box center [255, 70] width 444 height 42
click at [371, 64] on span "Slides" at bounding box center [391, 71] width 41 height 22
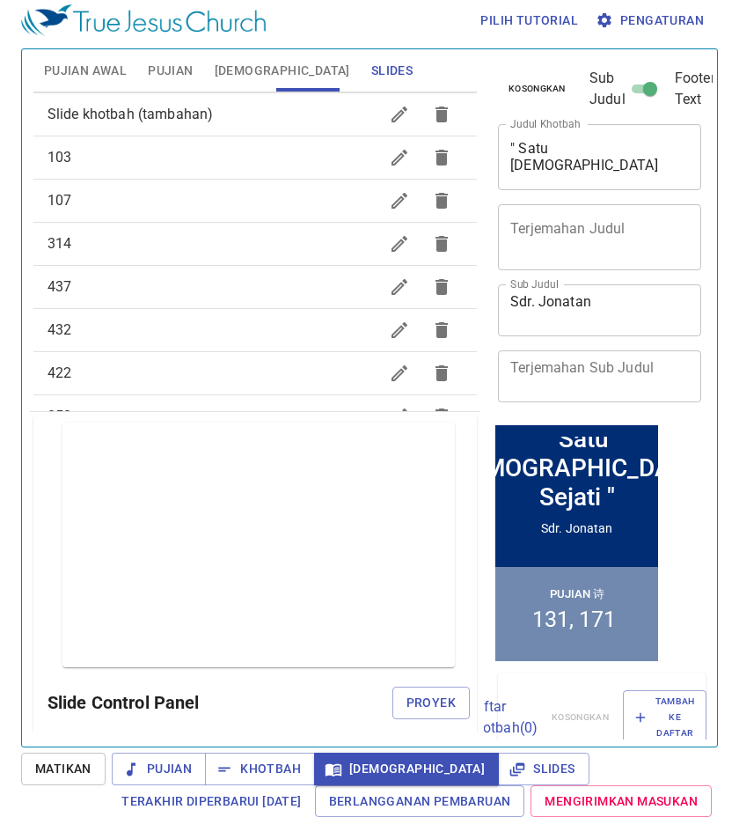
scroll to position [890, 0]
click at [253, 385] on div "Slide Jojo Sore" at bounding box center [255, 371] width 444 height 42
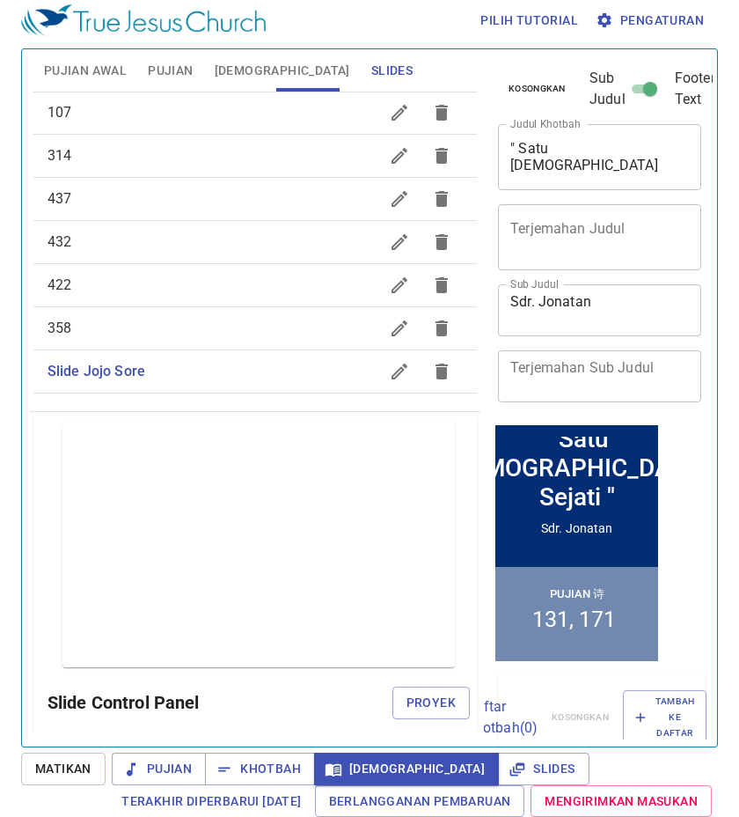
click at [253, 385] on div "Slide Jojo Sore" at bounding box center [255, 371] width 444 height 42
click at [432, 721] on div "Slide Control Panel Proyek" at bounding box center [259, 702] width 423 height 42
click at [430, 704] on span "Proyek" at bounding box center [431, 703] width 49 height 22
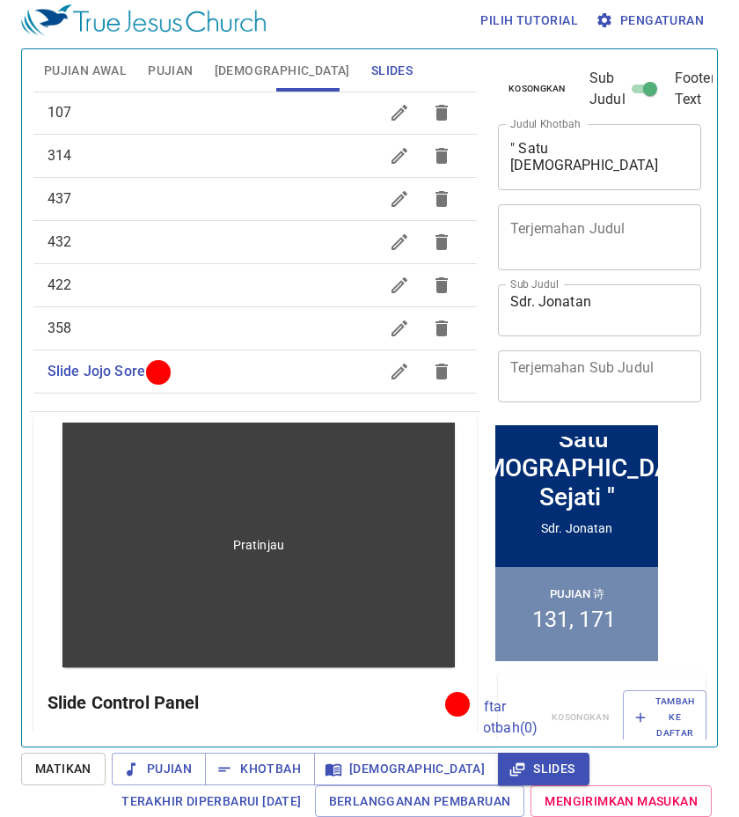
click at [360, 517] on div "Pratinjau" at bounding box center [259, 545] width 392 height 245
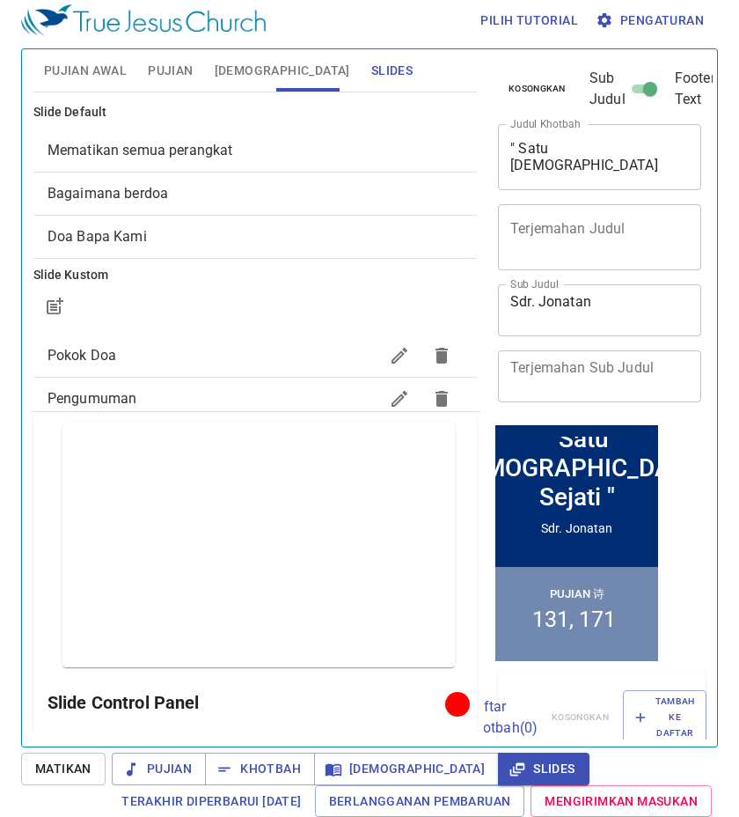
scroll to position [890, 0]
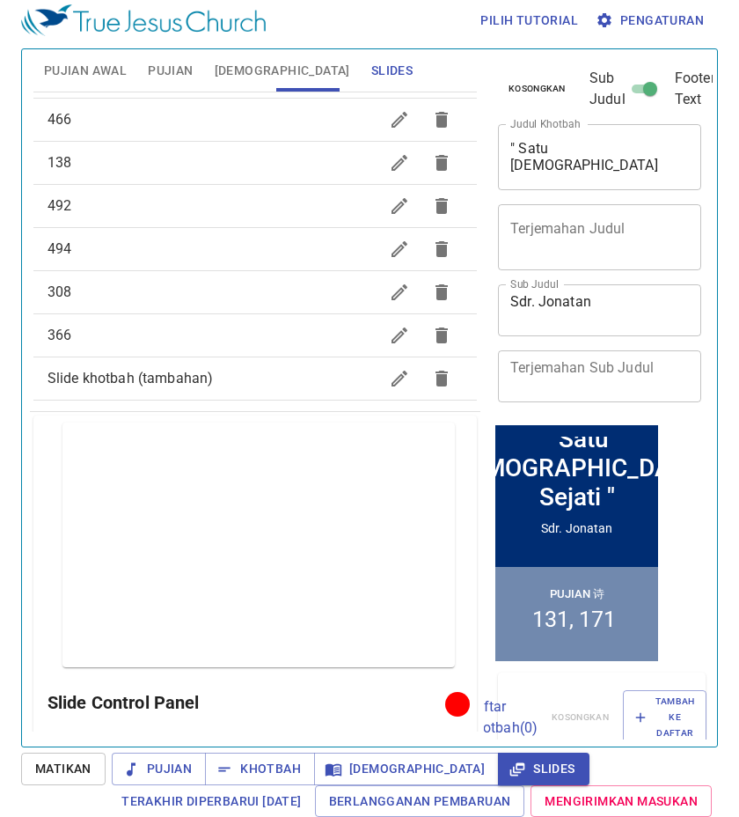
scroll to position [186, 0]
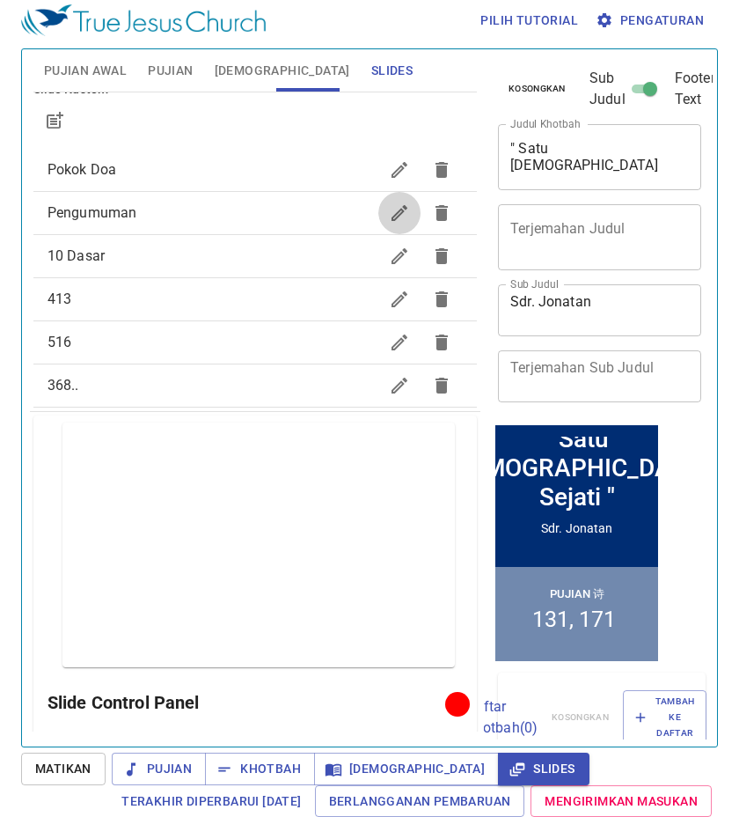
click at [389, 206] on icon "button" at bounding box center [399, 212] width 21 height 21
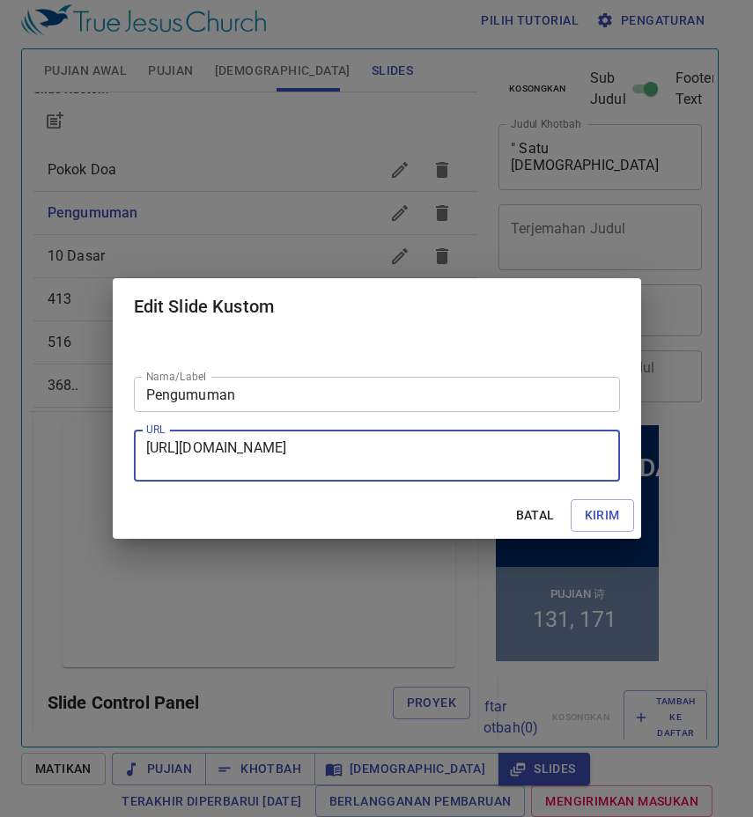
click at [325, 442] on textarea "[URL][DOMAIN_NAME]" at bounding box center [376, 455] width 461 height 33
click at [325, 440] on textarea "[URL][DOMAIN_NAME]" at bounding box center [376, 455] width 461 height 33
click at [325, 439] on textarea "[URL][DOMAIN_NAME]" at bounding box center [376, 455] width 461 height 33
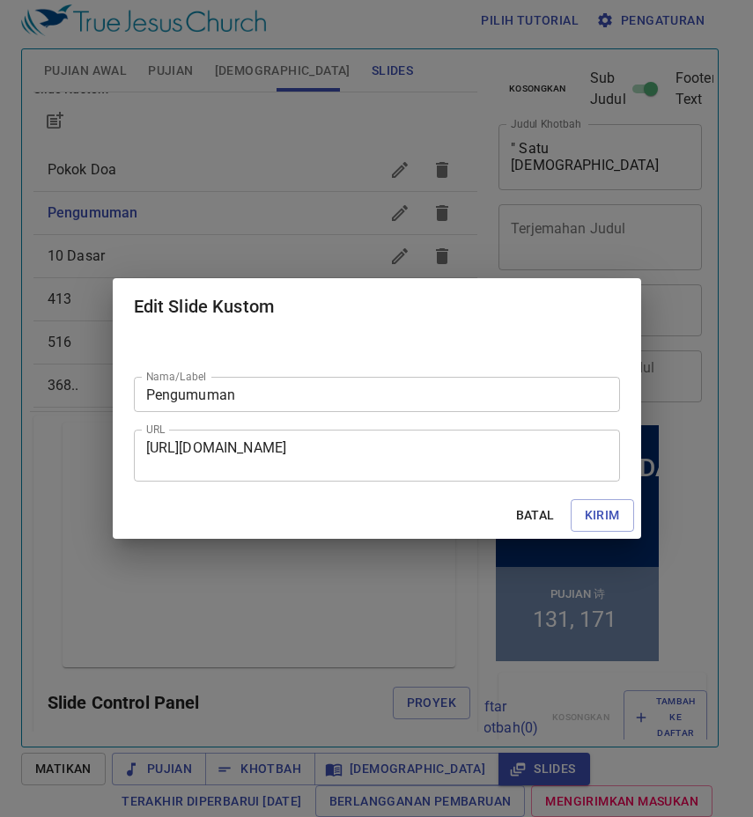
click at [272, 106] on div "Edit Slide Kustom Nama/Label Pengumuman Nama/Label URL [URL][DOMAIN_NAME] URL B…" at bounding box center [376, 408] width 753 height 817
click at [270, 72] on div "Edit Slide Kustom Nama/Label Pengumuman Nama/Label URL [URL][DOMAIN_NAME] URL B…" at bounding box center [376, 408] width 753 height 817
click at [522, 506] on span "Batal" at bounding box center [535, 515] width 42 height 22
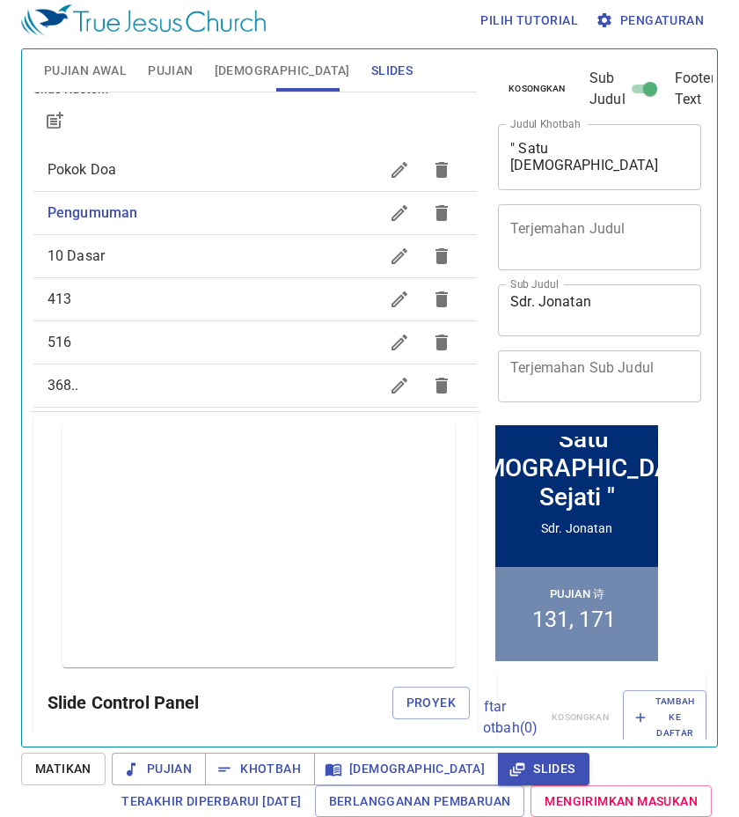
click at [169, 48] on div "Pujian Awal Pujian [DEMOGRAPHIC_DATA] Slides Pencarian kidung rohani Pencarian …" at bounding box center [369, 397] width 697 height 699
click at [174, 61] on span "Pujian" at bounding box center [170, 71] width 45 height 22
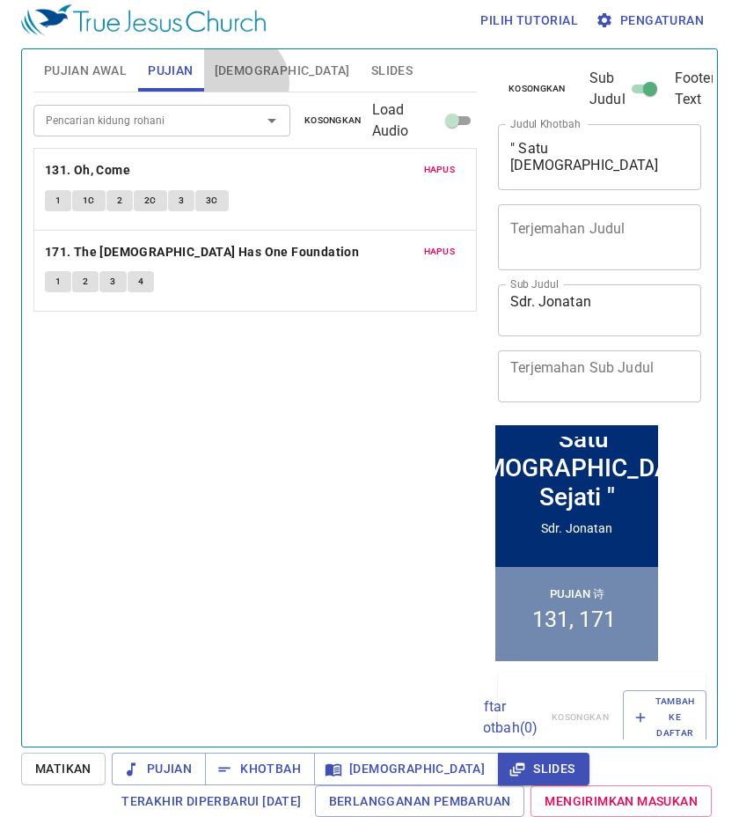
click at [237, 83] on button "[DEMOGRAPHIC_DATA]" at bounding box center [282, 70] width 157 height 42
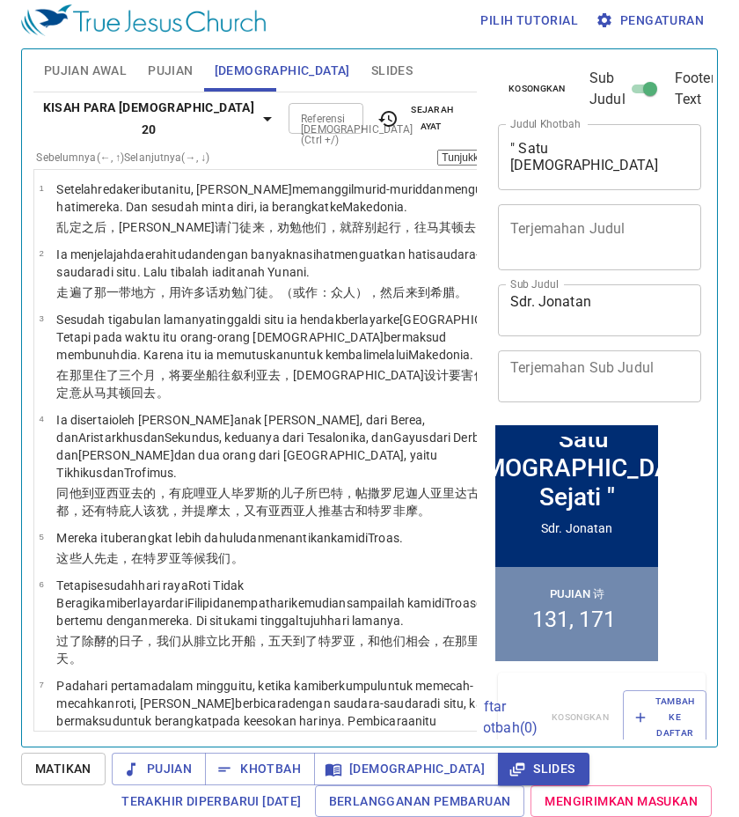
click at [294, 127] on input "Referensi [DEMOGRAPHIC_DATA] (Ctrl +/)" at bounding box center [311, 118] width 35 height 20
type input "EFESUS 1"4"
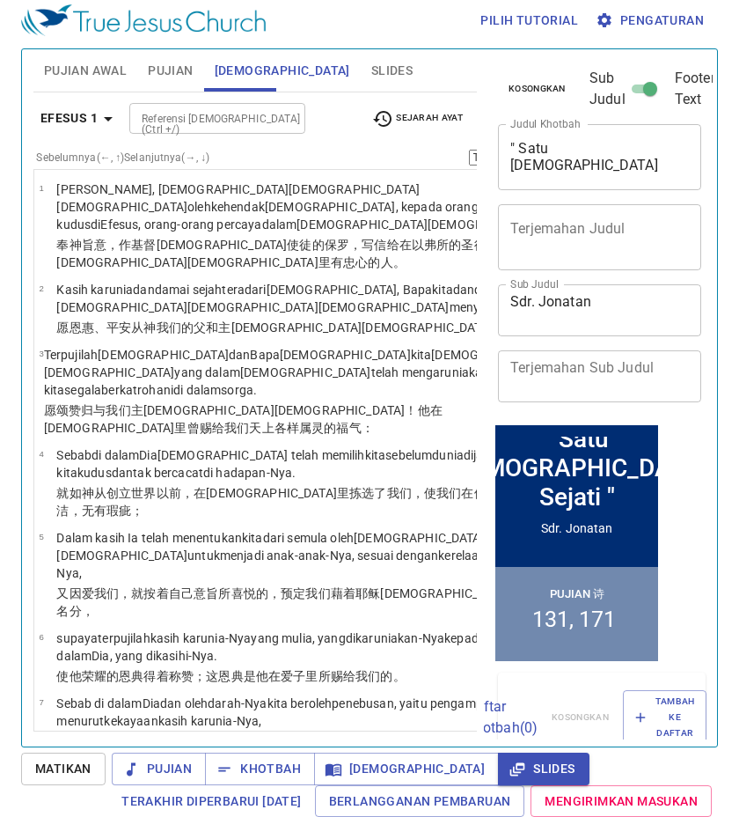
scroll to position [0, 0]
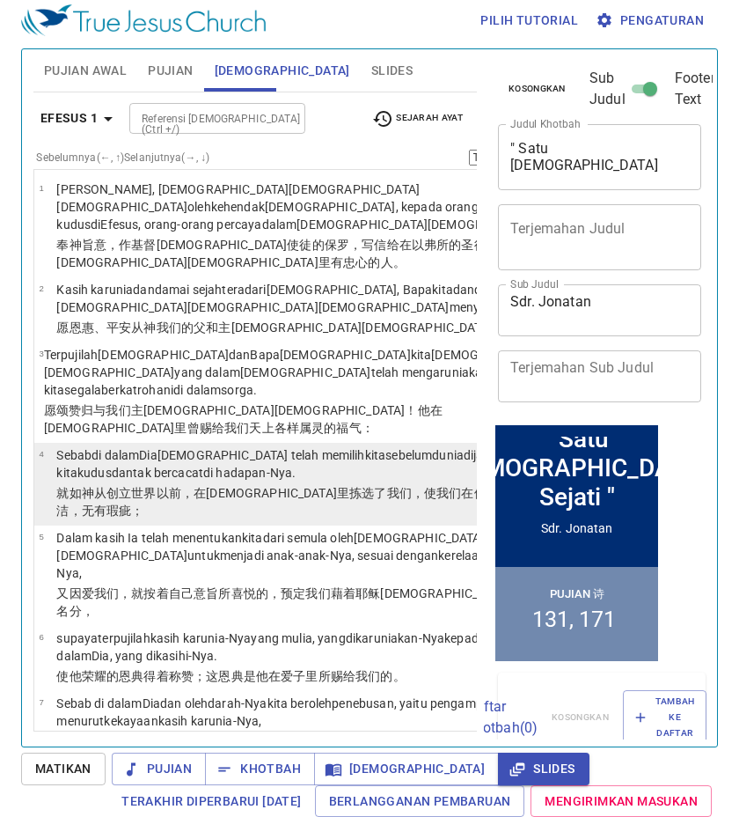
click at [243, 480] on wg2602 ", supaya kita kudus dan tak bercacat di hadapan-Nya ." at bounding box center [308, 464] width 504 height 32
select select "4"
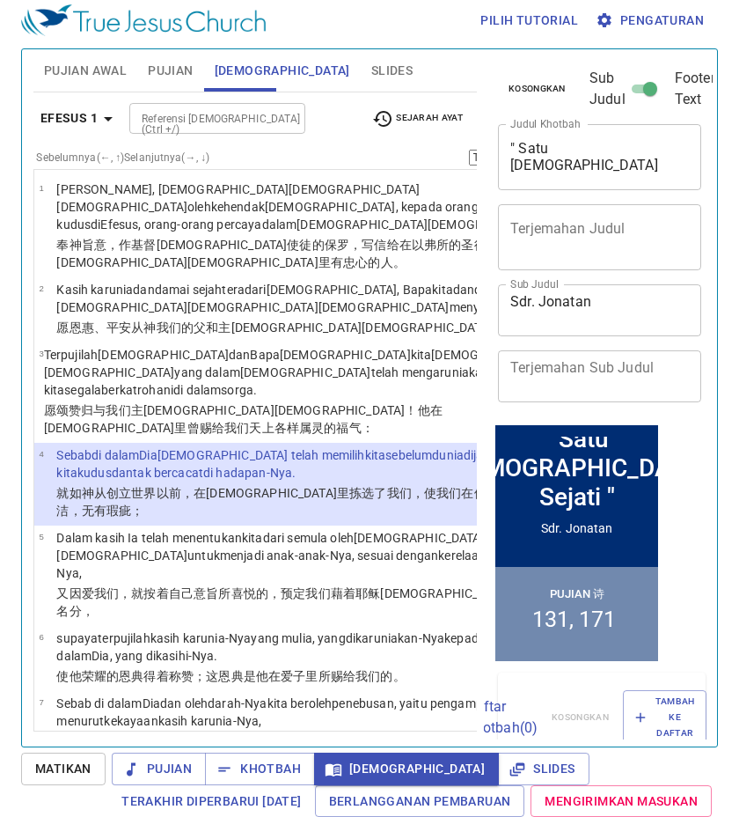
click at [371, 70] on span "Slides" at bounding box center [391, 71] width 41 height 22
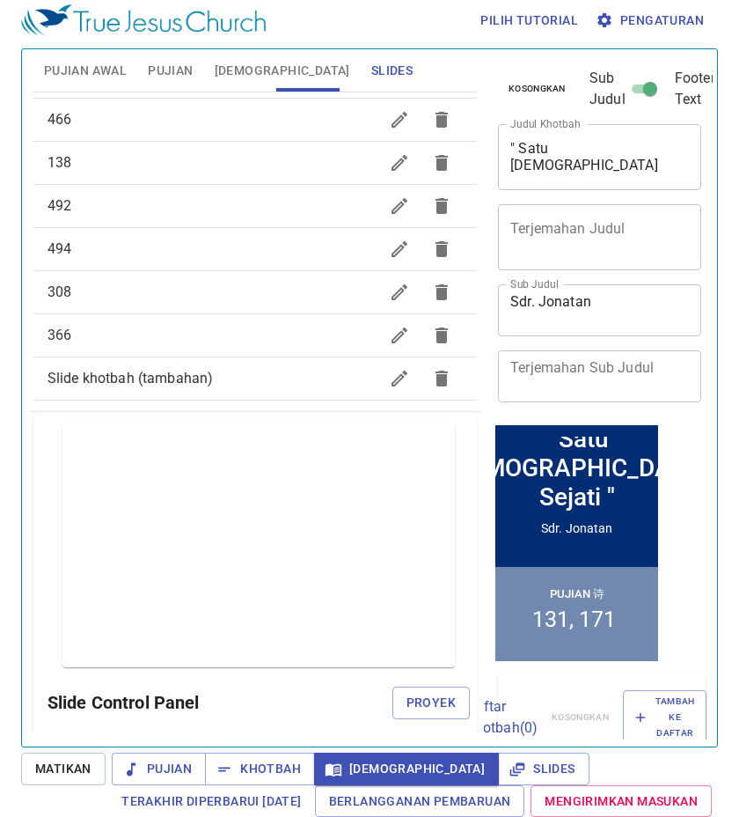
scroll to position [890, 0]
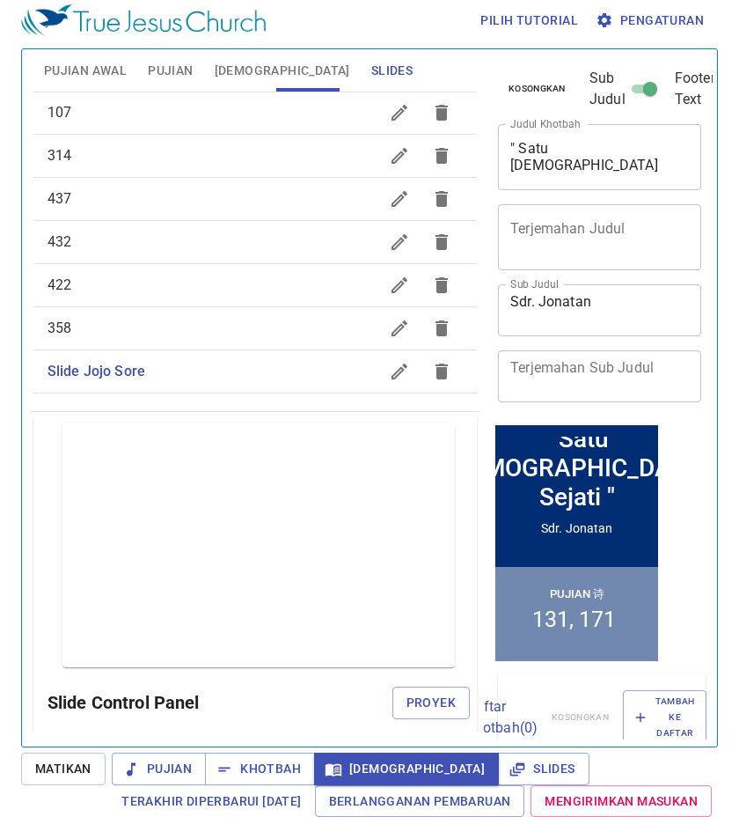
scroll to position [176, 0]
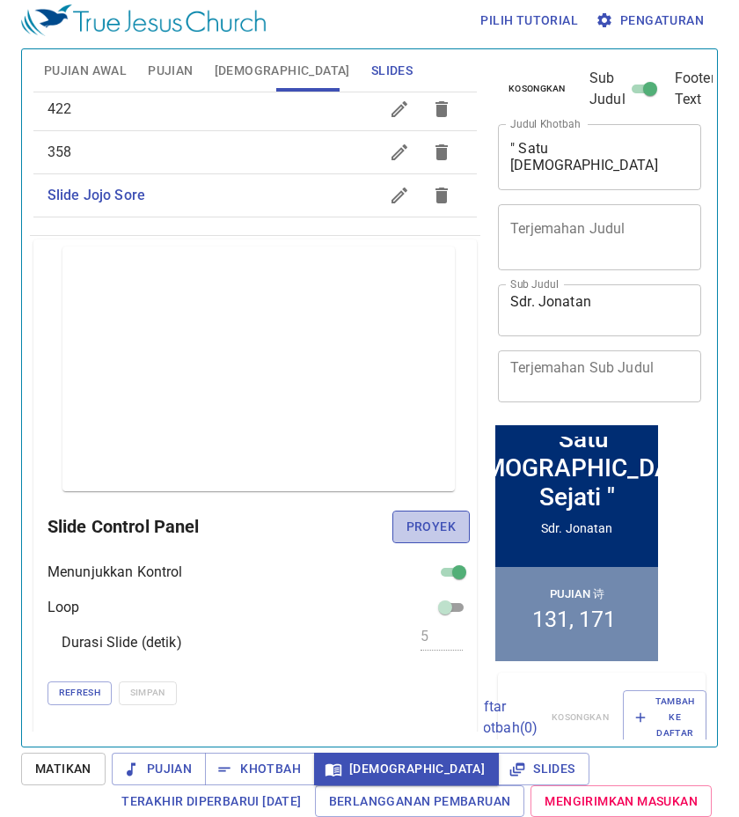
click at [407, 523] on span "Proyek" at bounding box center [431, 527] width 49 height 22
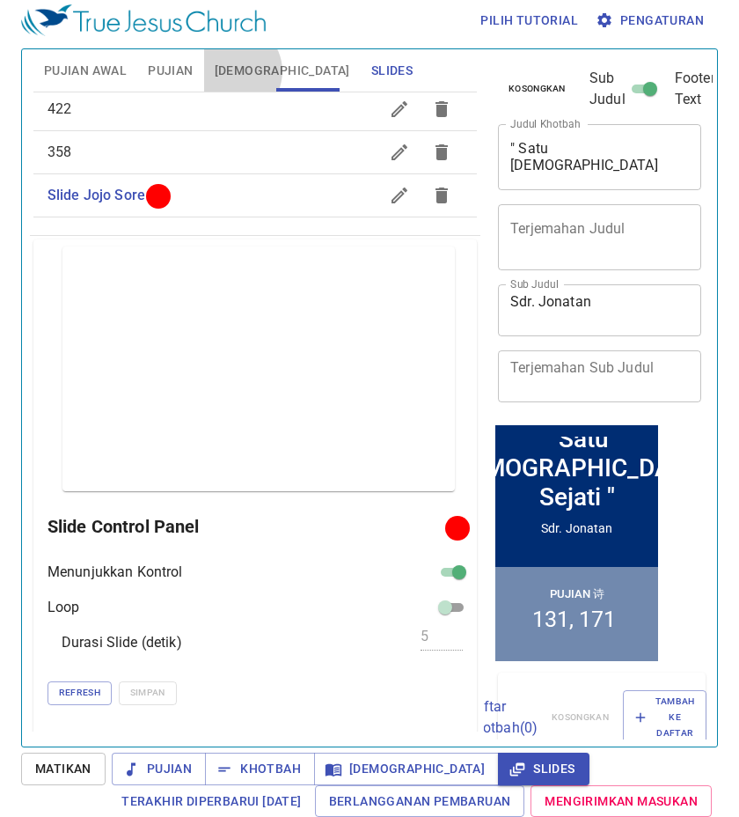
click at [232, 71] on span "[DEMOGRAPHIC_DATA]" at bounding box center [283, 71] width 136 height 22
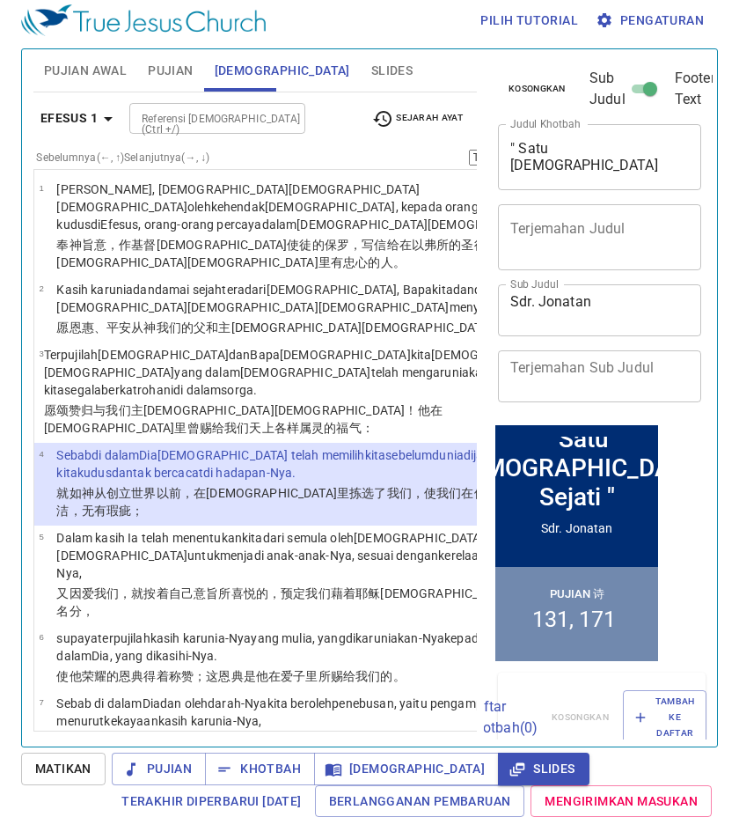
click at [371, 73] on span "Slides" at bounding box center [391, 71] width 41 height 22
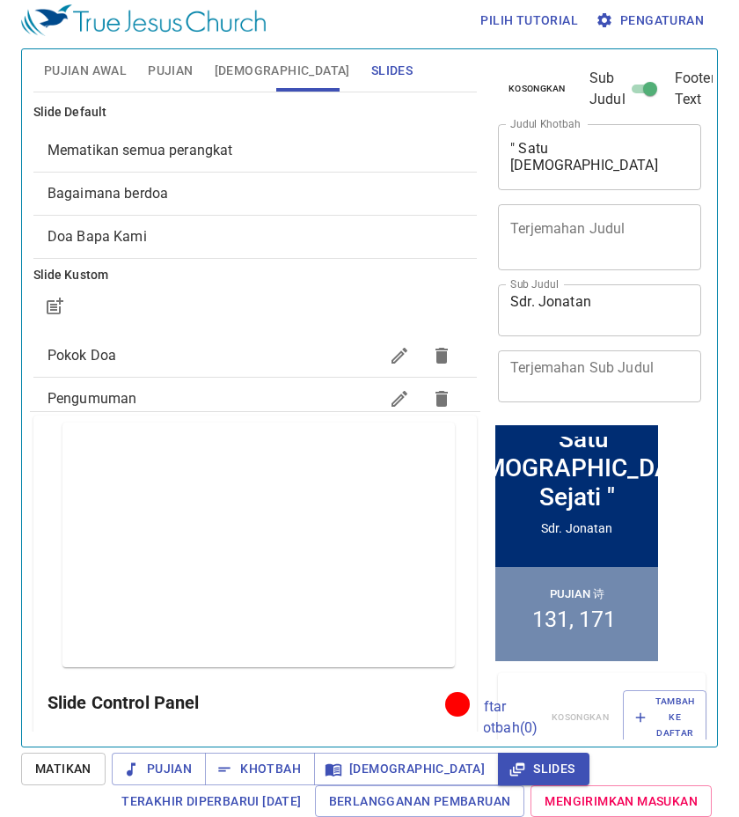
scroll to position [890, 0]
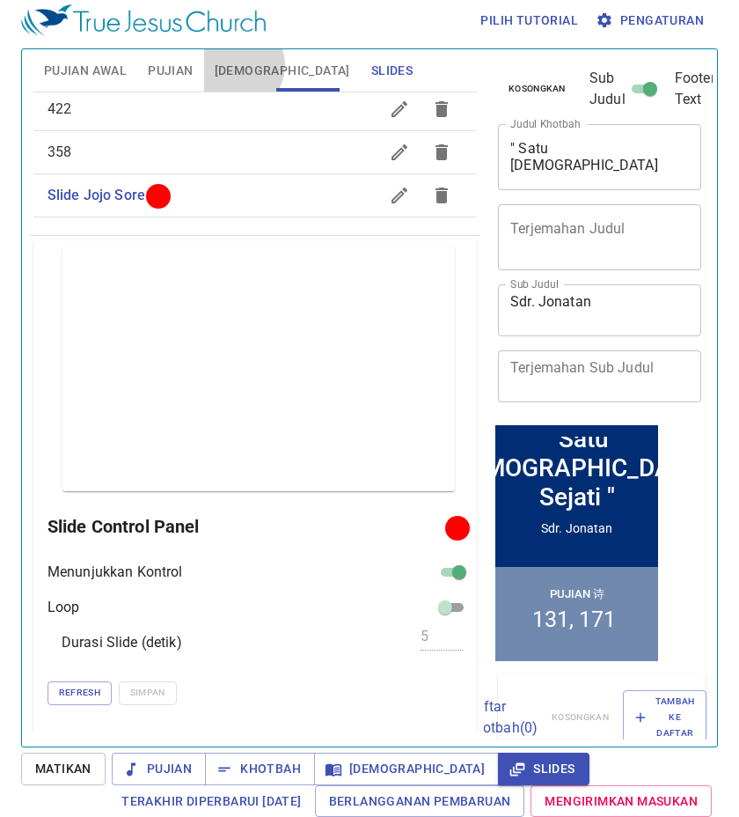
click at [235, 65] on span "[DEMOGRAPHIC_DATA]" at bounding box center [283, 71] width 136 height 22
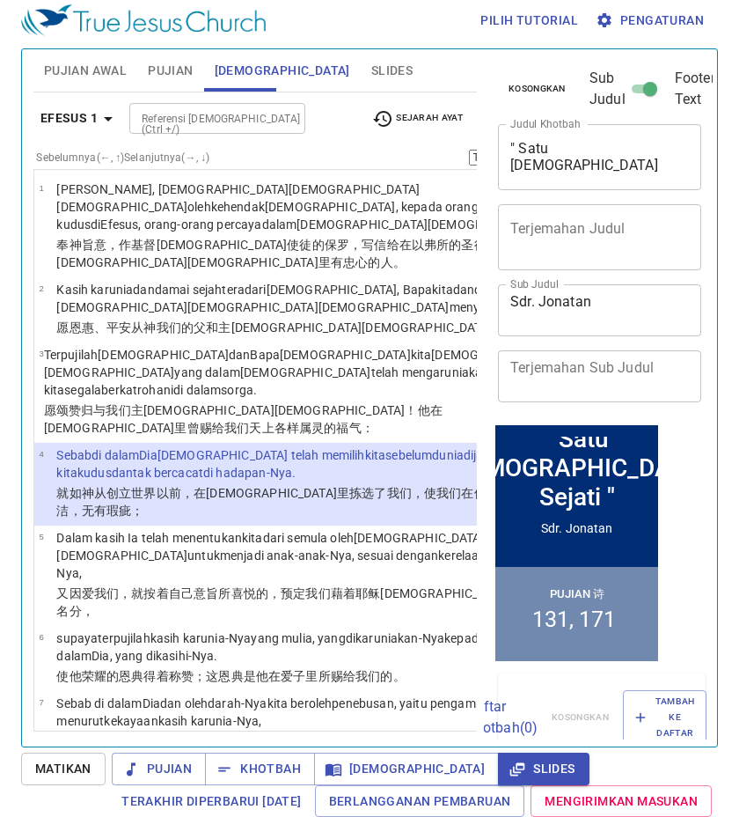
click at [215, 121] on input "Referensi [DEMOGRAPHIC_DATA] (Ctrl +/)" at bounding box center [203, 118] width 136 height 20
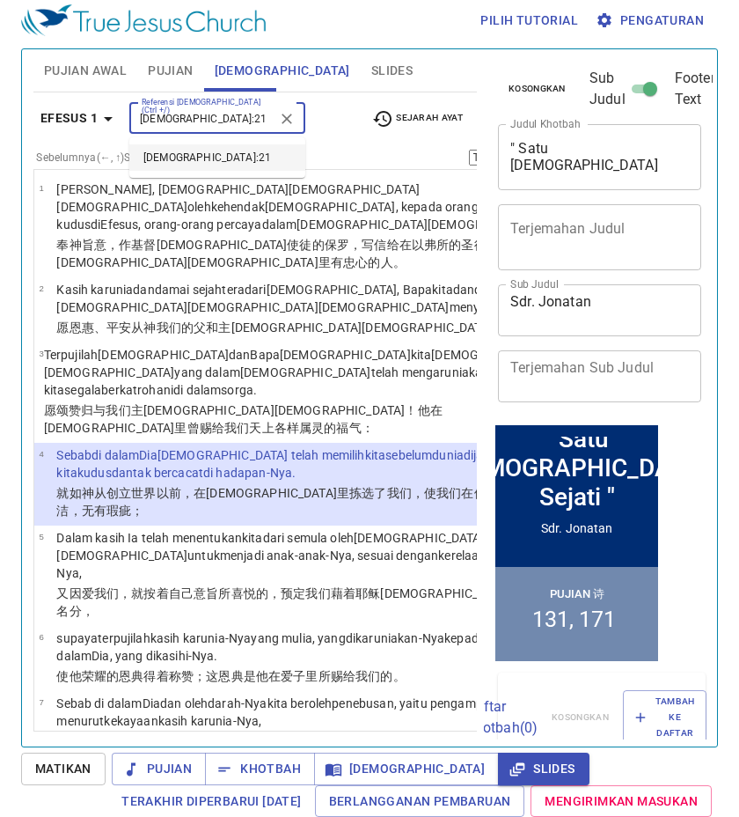
type input "YOHANES 20:21"
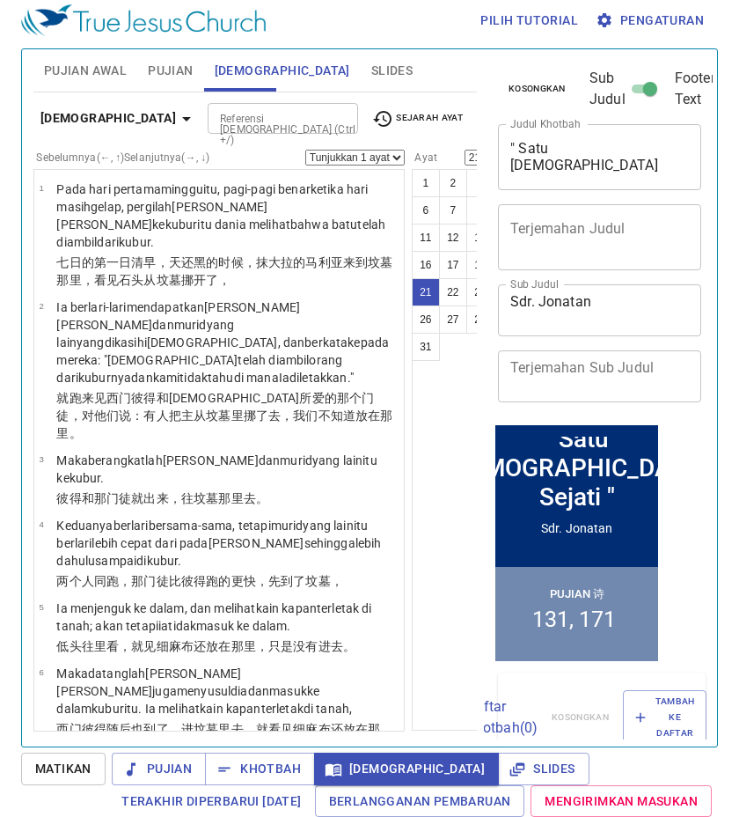
scroll to position [2199, 0]
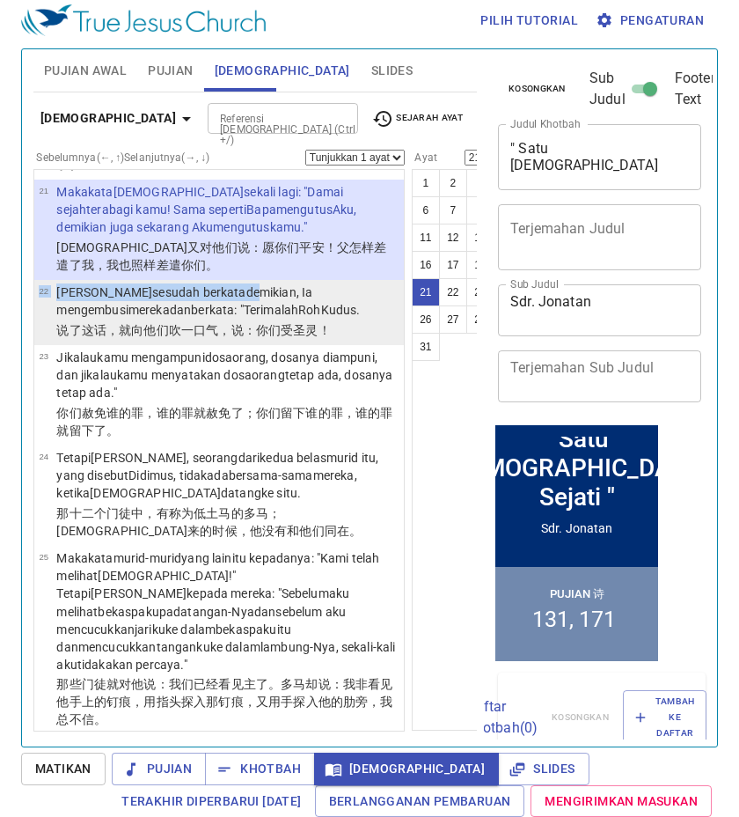
drag, startPoint x: 190, startPoint y: 511, endPoint x: 186, endPoint y: 536, distance: 25.9
click at [190, 345] on li "22 Dan sesudah berkata demikian , Ia mengembusi mereka dan berkata : "Terimalah…" at bounding box center [219, 312] width 370 height 65
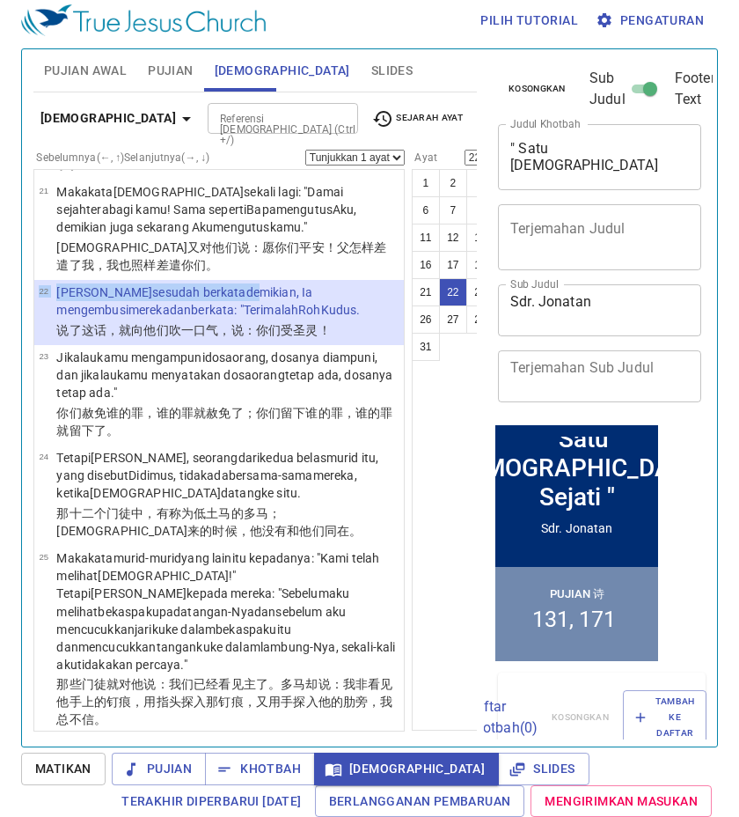
click at [217, 319] on p "Dan sesudah berkata demikian , Ia mengembusi mereka dan berkata : "Terimalah Ro…" at bounding box center [227, 300] width 342 height 35
click at [413, 535] on div "1 2 3 4 5 6 7 8 9 10 11 12 13 14 15 16 17 18 19 20 21 22 23 24 25 26 27 28 29 3…" at bounding box center [481, 450] width 138 height 562
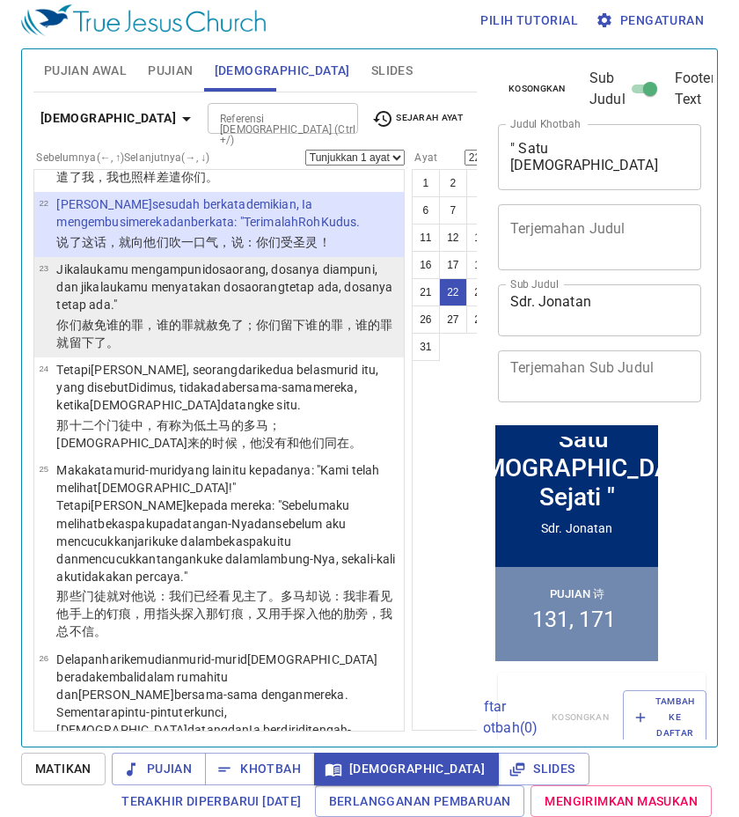
click at [156, 312] on wg302 "kamu menyatakan dosa orang tetap ada , dosanya tetap ada ."" at bounding box center [224, 296] width 336 height 32
select select "23"
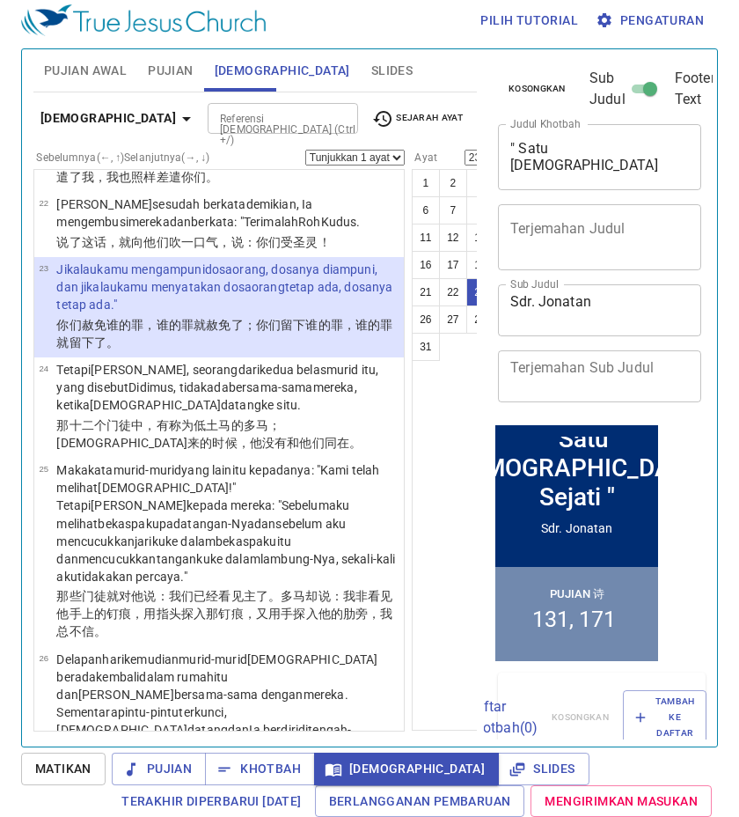
click at [160, 312] on wg2902 "orang tetap ada , dosanya tetap ada ."" at bounding box center [224, 296] width 336 height 32
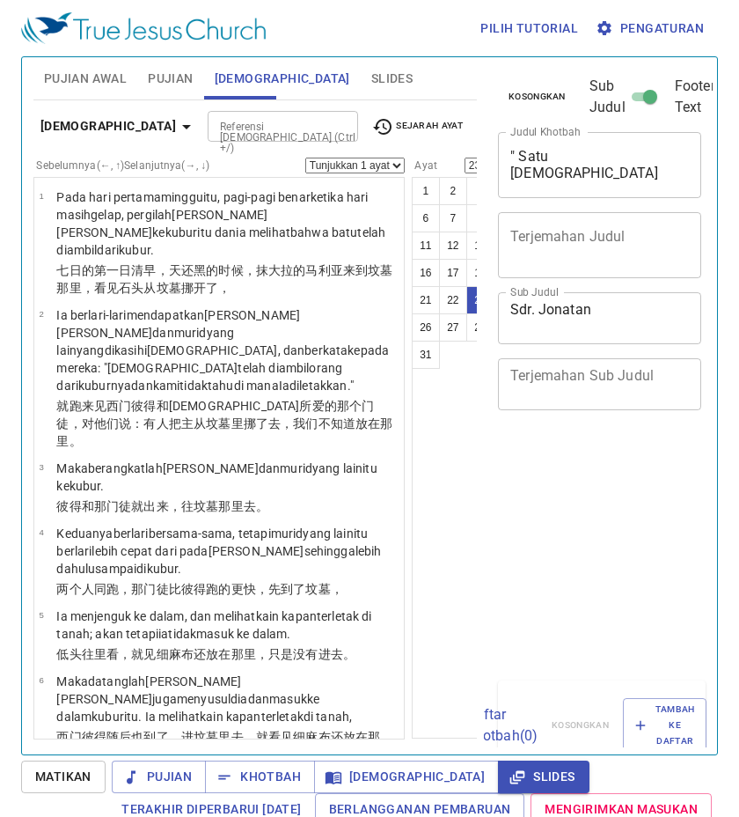
select select "23"
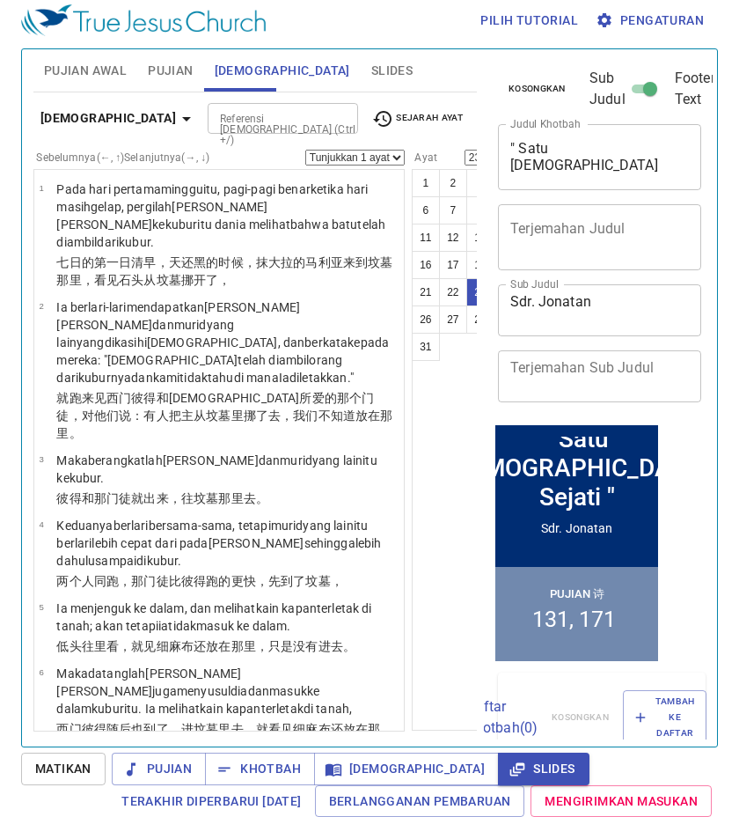
scroll to position [2287, 0]
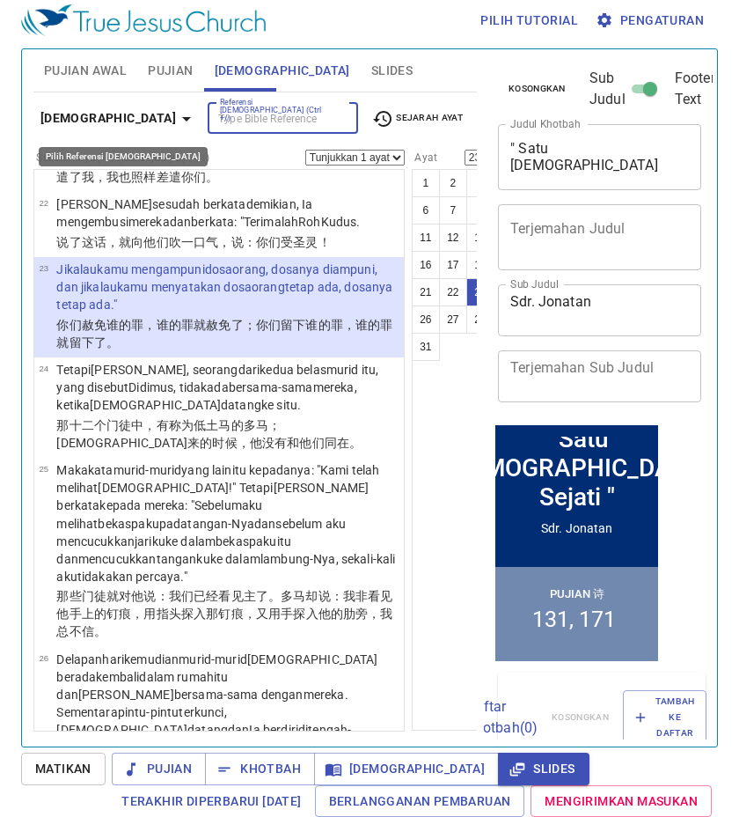
click at [88, 109] on b "[DEMOGRAPHIC_DATA]" at bounding box center [108, 118] width 136 height 22
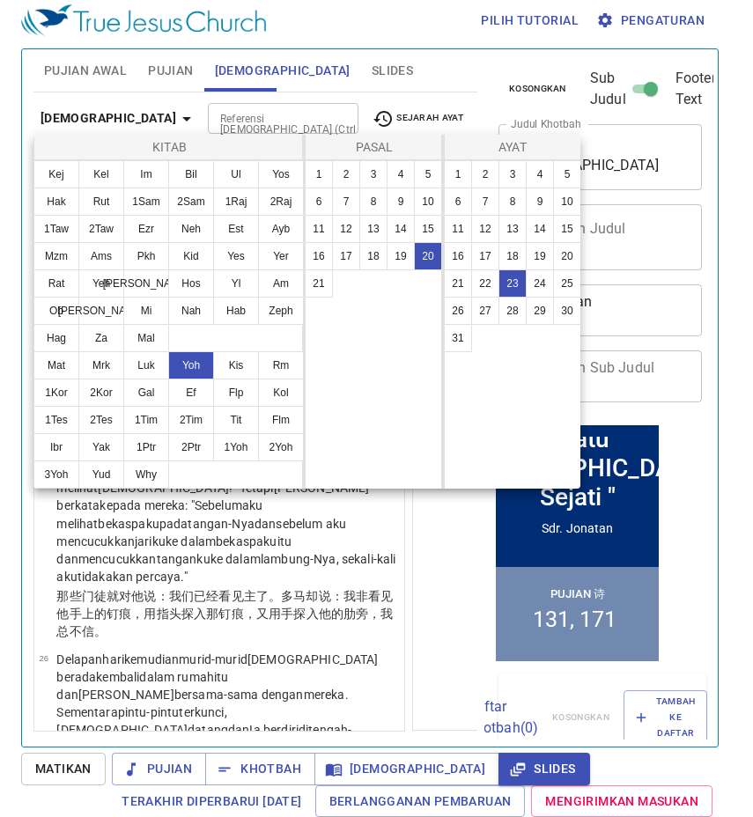
click at [407, 518] on div at bounding box center [376, 408] width 753 height 817
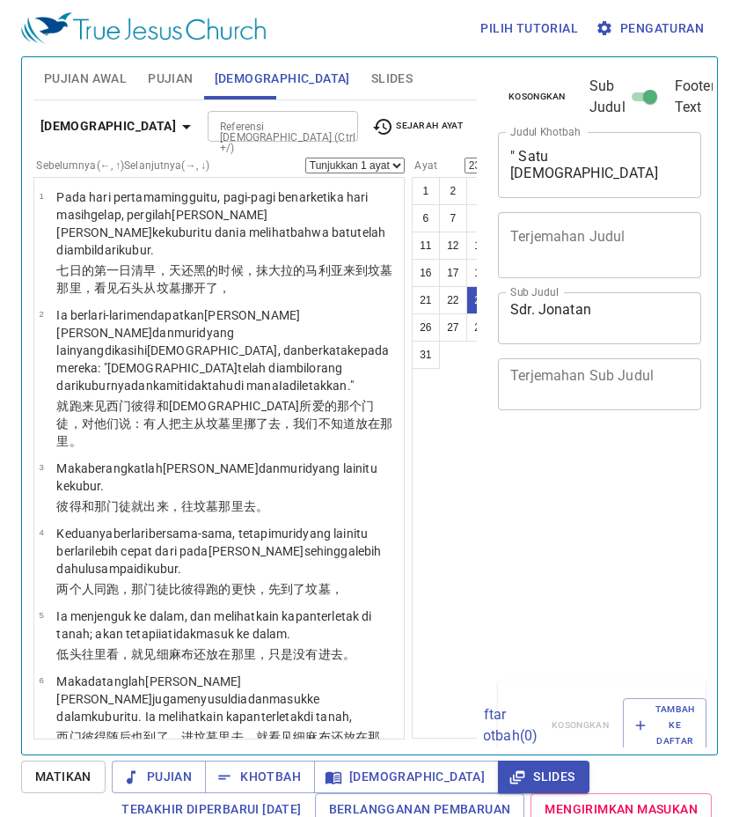
select select "23"
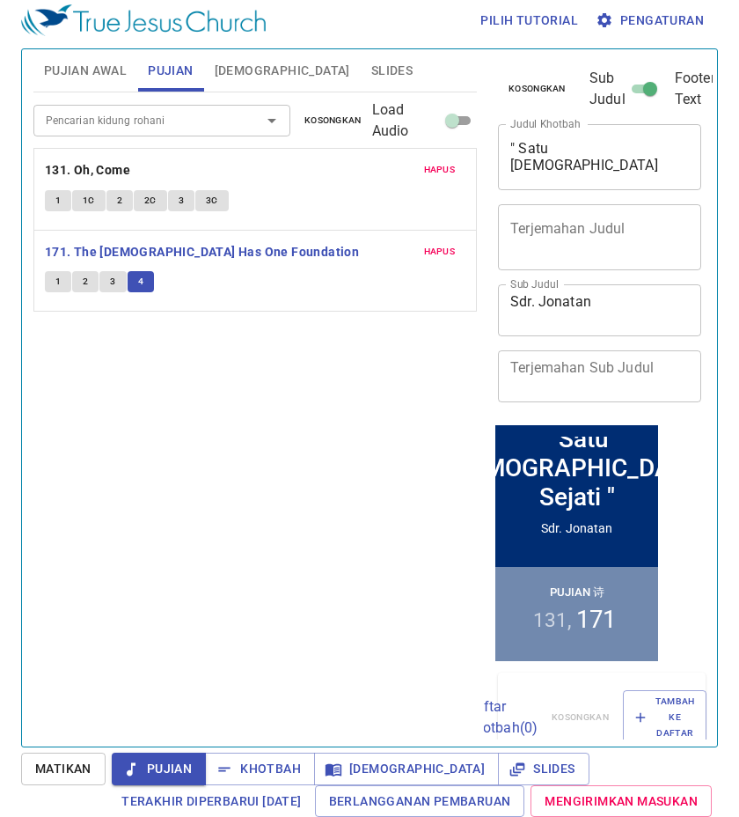
scroll to position [8, 0]
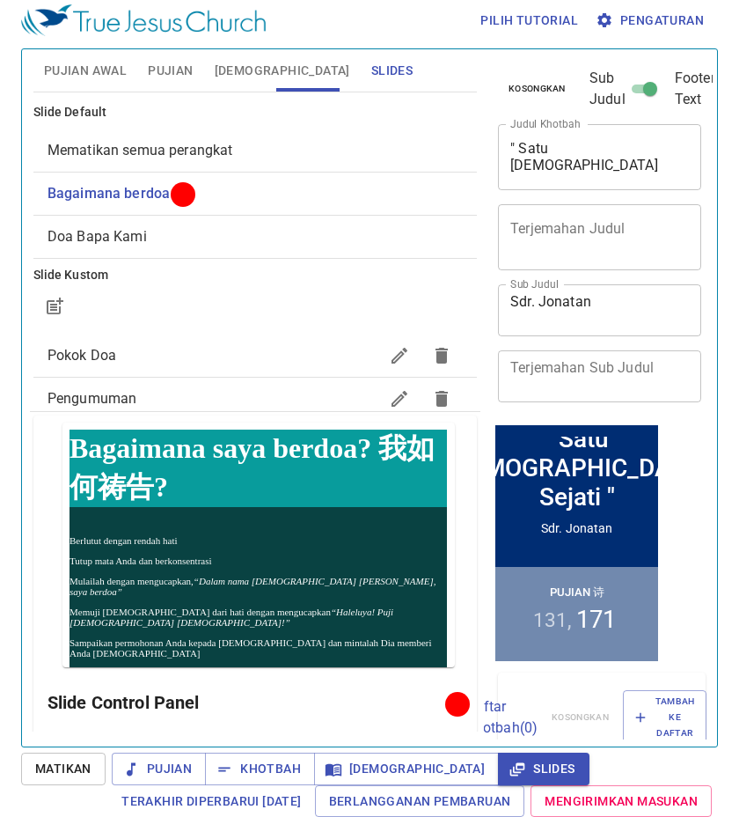
scroll to position [10, 0]
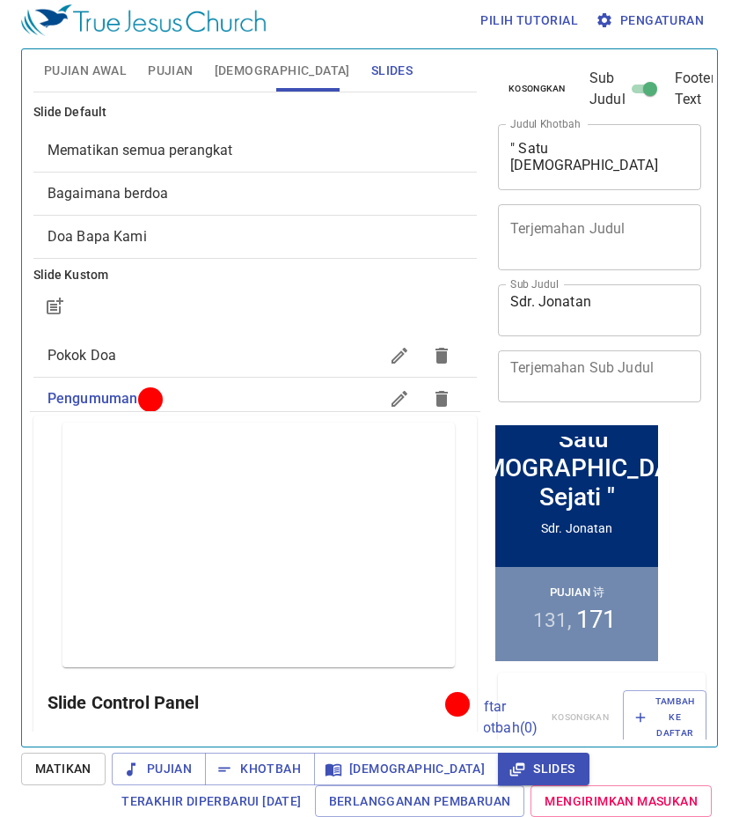
scroll to position [10, 0]
